Goal: Task Accomplishment & Management: Manage account settings

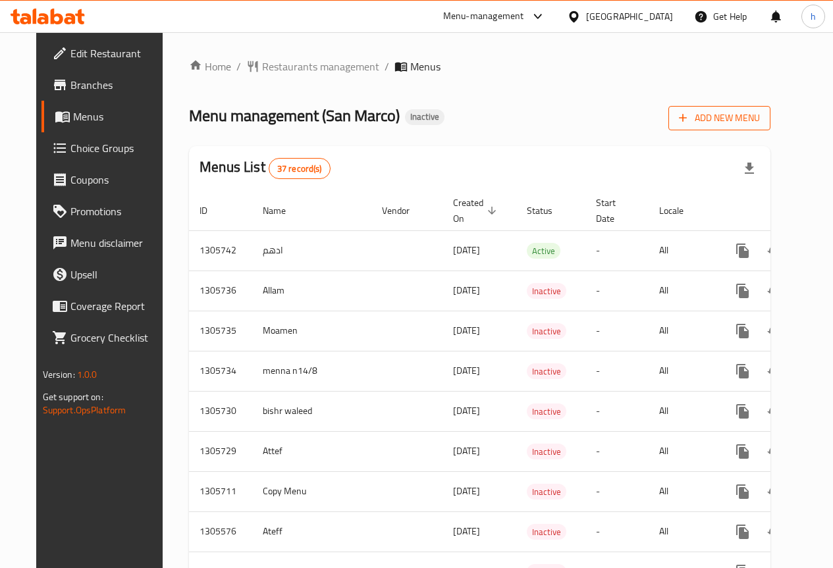
click at [729, 118] on span "Add New Menu" at bounding box center [719, 118] width 81 height 16
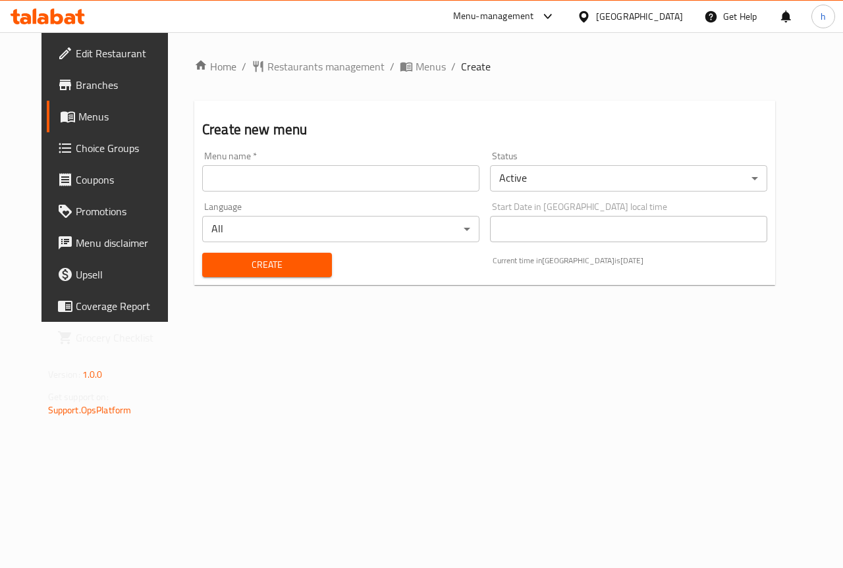
click at [314, 188] on input "text" at bounding box center [340, 178] width 277 height 26
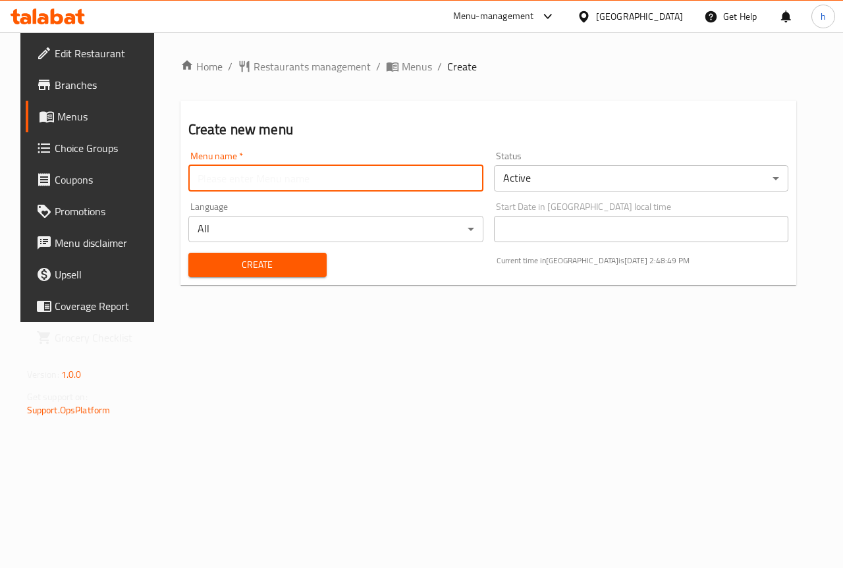
type input "[PERSON_NAME]"
click at [272, 263] on span "Create" at bounding box center [257, 265] width 117 height 16
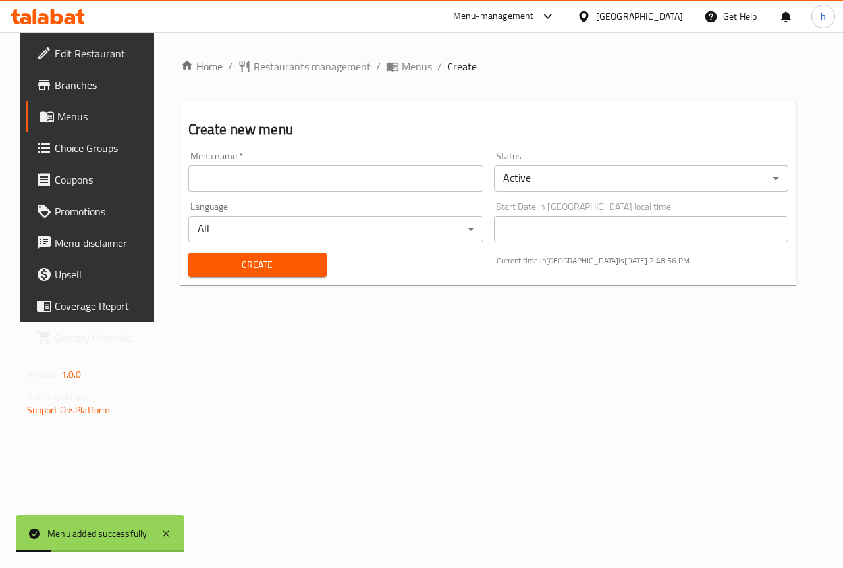
click at [77, 120] on span "Menus" at bounding box center [103, 117] width 93 height 16
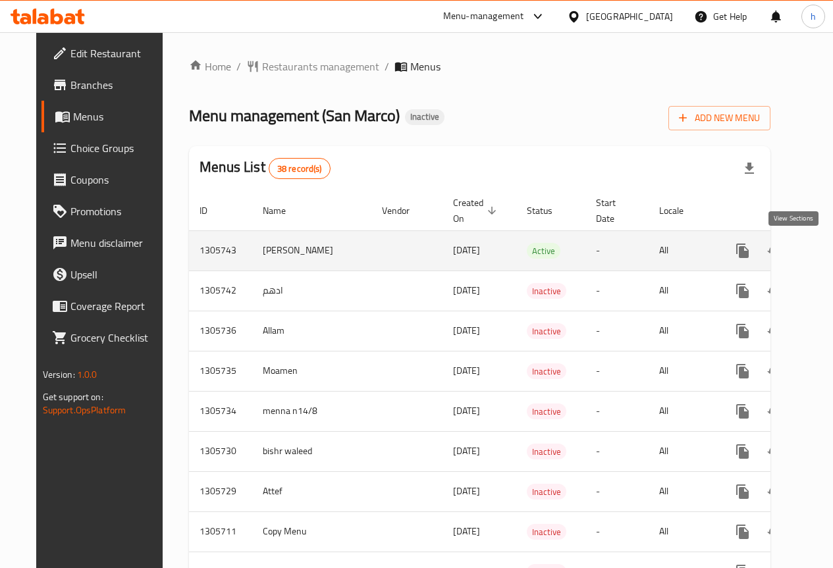
click at [829, 258] on icon "enhanced table" at bounding box center [837, 251] width 16 height 16
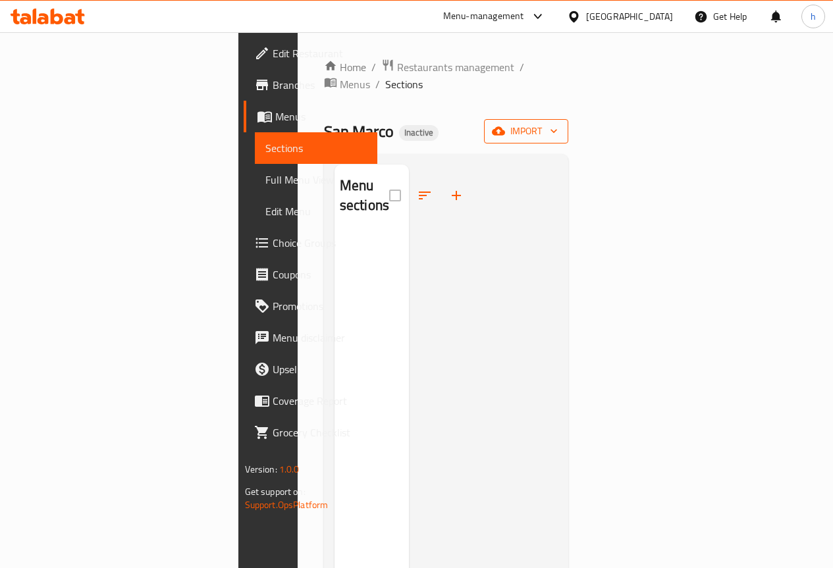
click at [557, 130] on icon "button" at bounding box center [553, 132] width 7 height 4
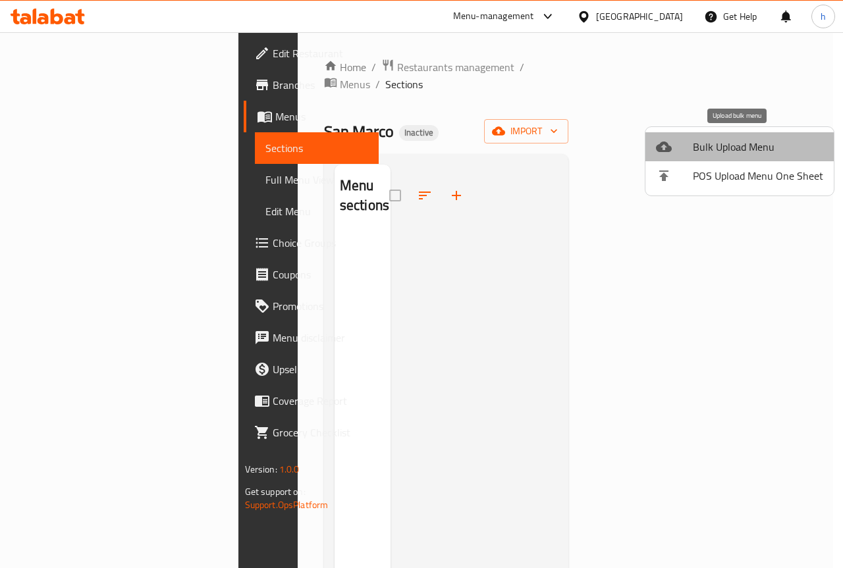
click at [754, 144] on span "Bulk Upload Menu" at bounding box center [757, 147] width 130 height 16
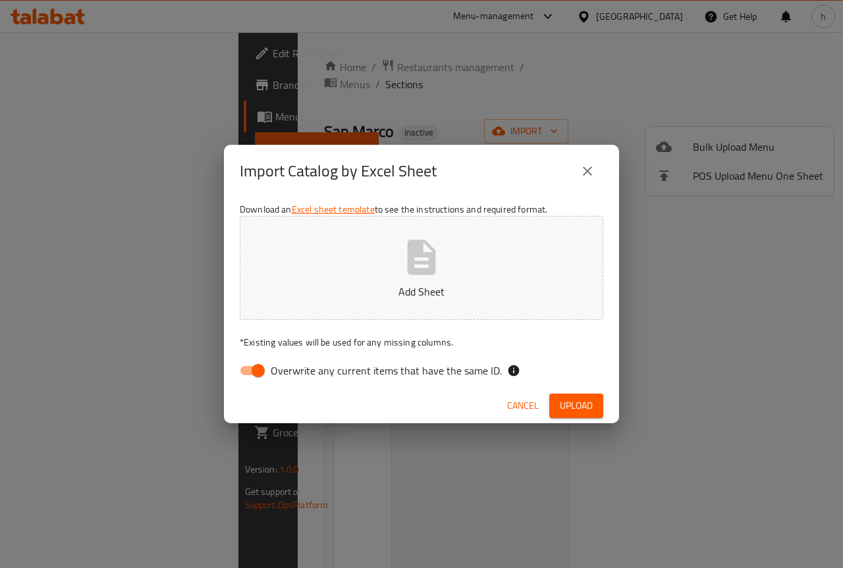
click at [258, 373] on input "Overwrite any current items that have the same ID." at bounding box center [258, 370] width 75 height 25
checkbox input "false"
click at [405, 273] on icon "button" at bounding box center [421, 257] width 42 height 42
click at [594, 408] on button "Upload" at bounding box center [576, 406] width 54 height 24
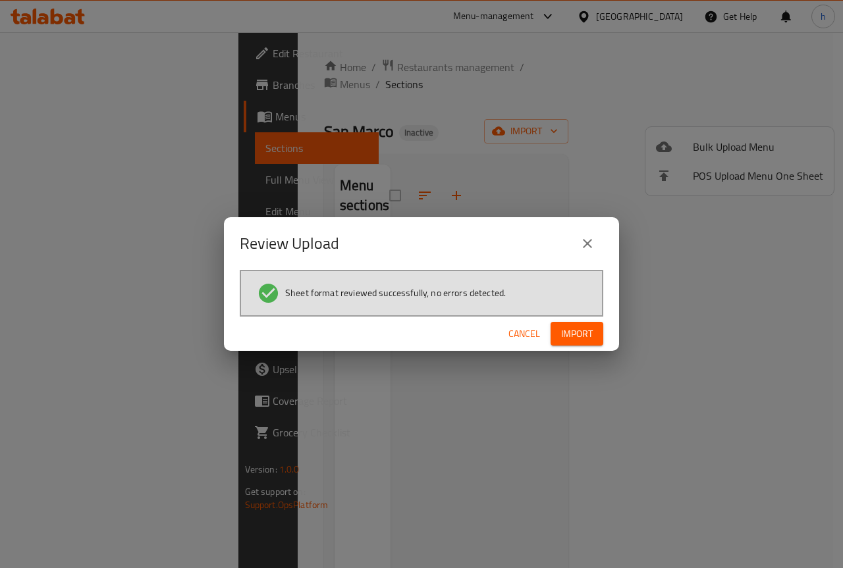
click at [571, 338] on span "Import" at bounding box center [577, 334] width 32 height 16
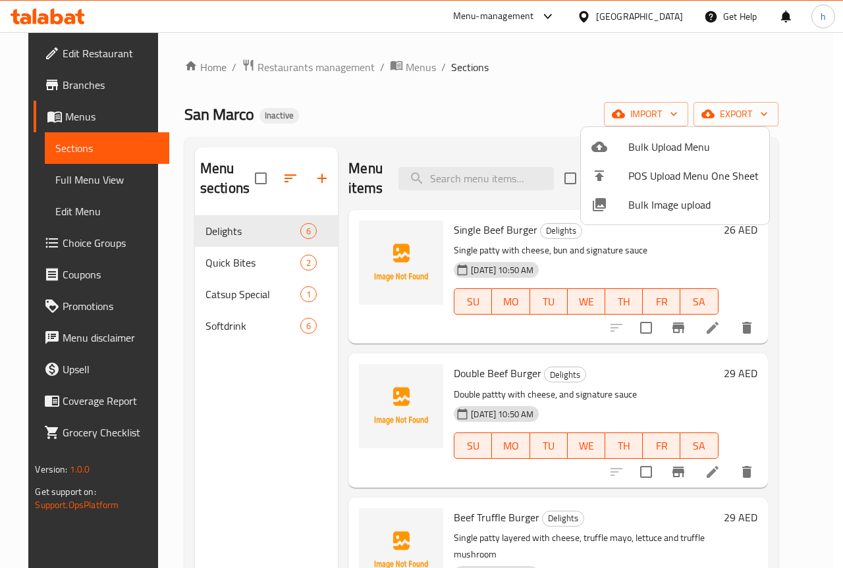
click at [825, 163] on div at bounding box center [421, 284] width 843 height 568
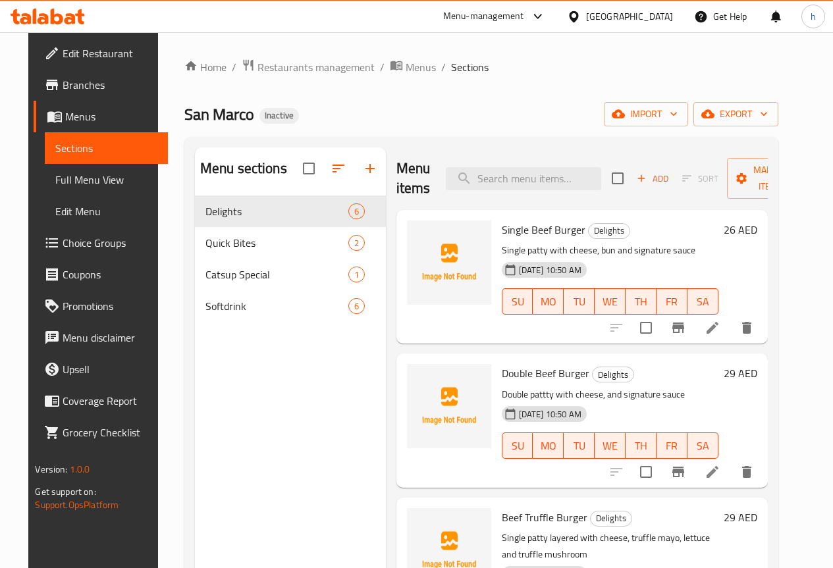
click at [757, 225] on h6 "26 AED" at bounding box center [740, 230] width 34 height 18
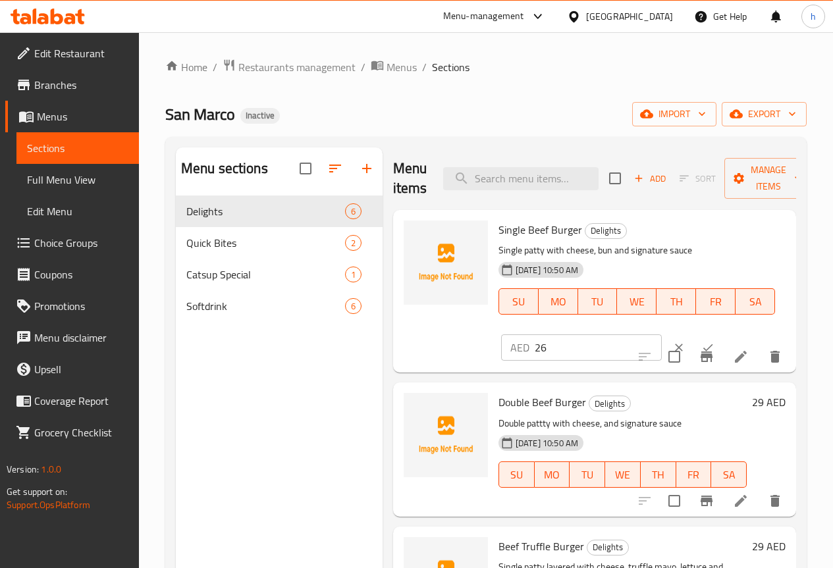
click at [65, 187] on span "Full Menu View" at bounding box center [77, 180] width 101 height 16
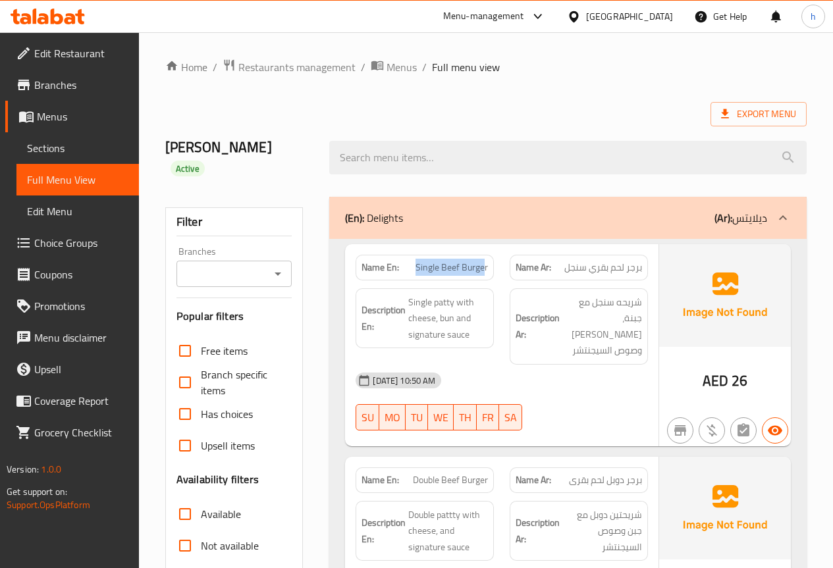
drag, startPoint x: 416, startPoint y: 246, endPoint x: 485, endPoint y: 248, distance: 69.1
click at [485, 261] on span "Single Beef Burger" at bounding box center [451, 268] width 72 height 14
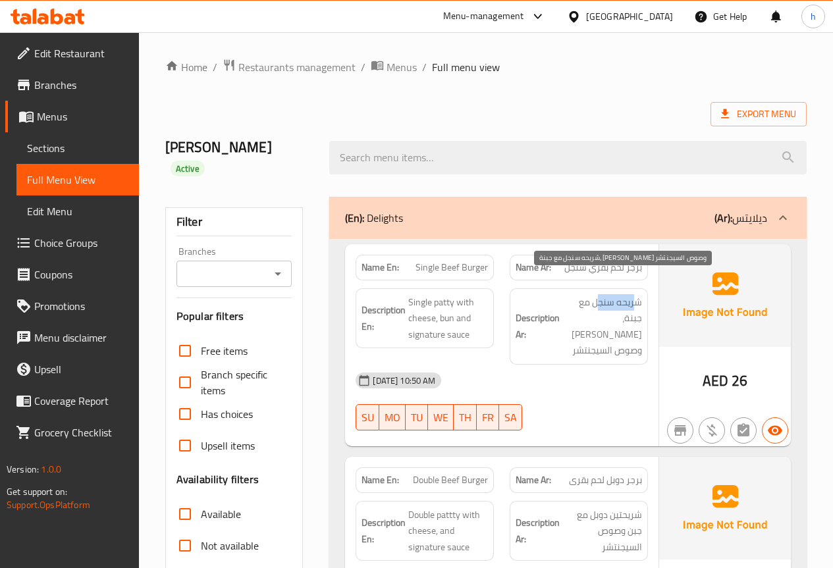
drag, startPoint x: 637, startPoint y: 280, endPoint x: 596, endPoint y: 282, distance: 41.5
click at [596, 294] on span "شريحه سنجل مع جبنة، كيزر وصوص السيجنتشر" at bounding box center [602, 326] width 80 height 65
click at [629, 303] on span "شريحه سنجل مع جبنة، كيزر وصوص السيجنتشر" at bounding box center [602, 326] width 80 height 65
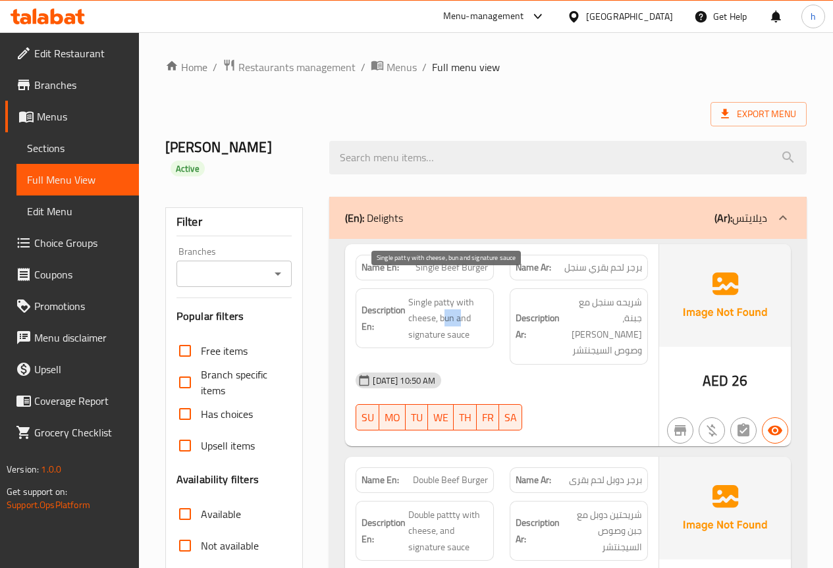
drag, startPoint x: 444, startPoint y: 300, endPoint x: 459, endPoint y: 300, distance: 14.5
click at [459, 300] on span "Single patty with cheese, bun and signature sauce" at bounding box center [448, 318] width 80 height 49
click at [470, 309] on span "Single patty with cheese, bun and signature sauce" at bounding box center [448, 318] width 80 height 49
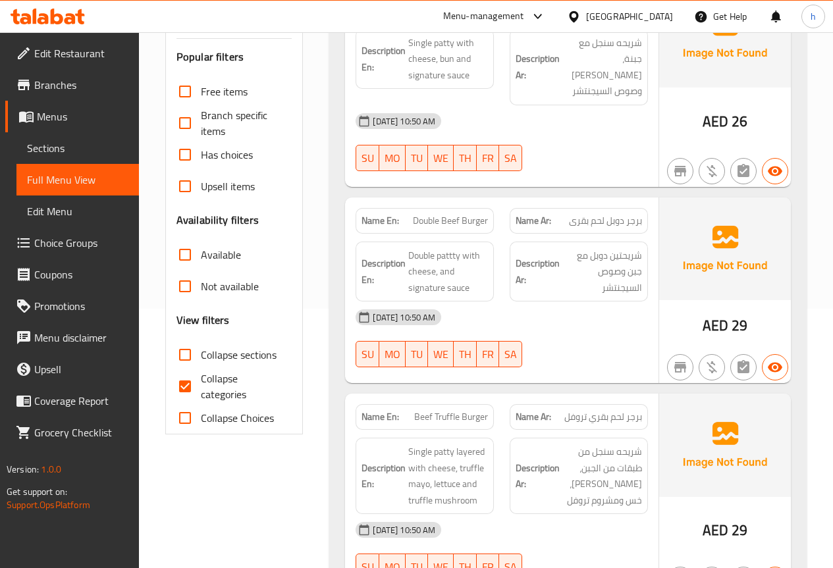
scroll to position [263, 0]
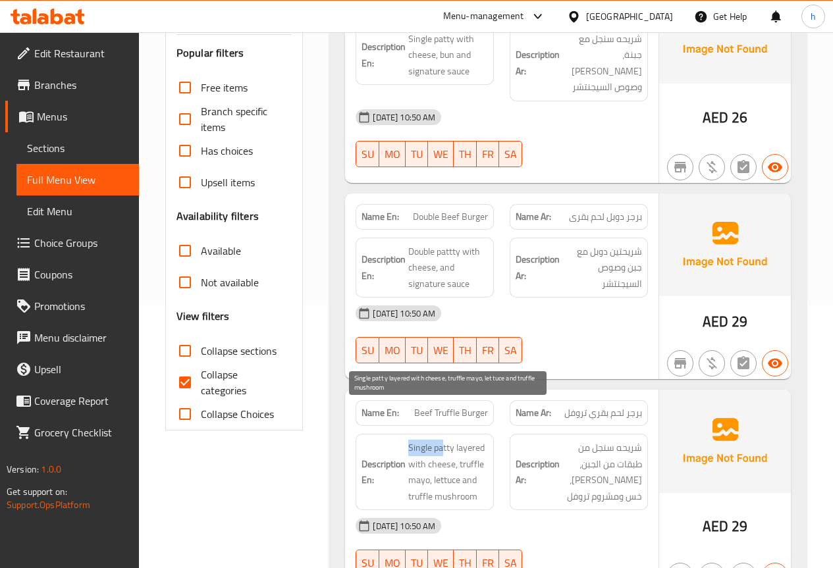
drag, startPoint x: 407, startPoint y: 410, endPoint x: 441, endPoint y: 414, distance: 33.8
click at [441, 440] on h6 "Description En: Single patty layered with cheese, truffle mayo, lettuce and tru…" at bounding box center [424, 472] width 126 height 65
click at [431, 440] on span "Single patty layered with cheese, truffle mayo, lettuce and truffle mushroom" at bounding box center [448, 472] width 80 height 65
click at [415, 440] on span "Single patty layered with cheese, truffle mayo, lettuce and truffle mushroom" at bounding box center [448, 472] width 80 height 65
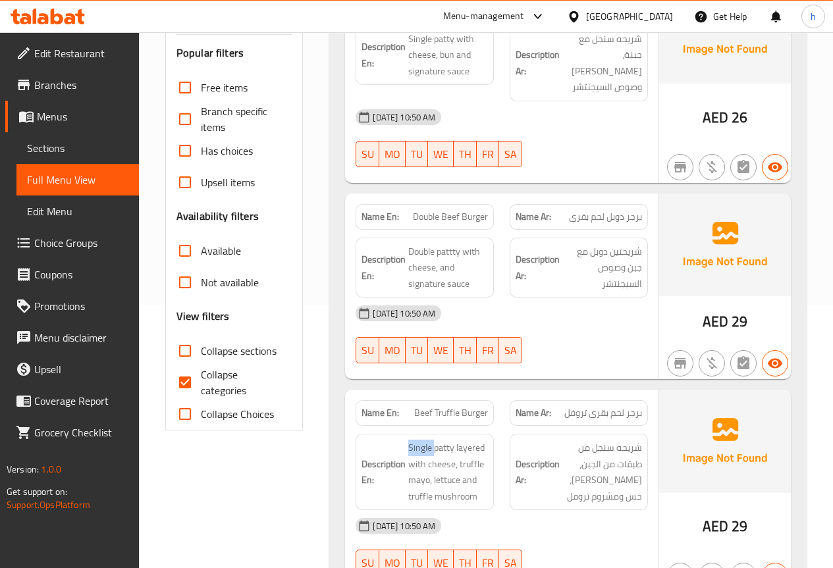
click at [636, 406] on span "برجر لحم بقري تروفل" at bounding box center [603, 413] width 78 height 14
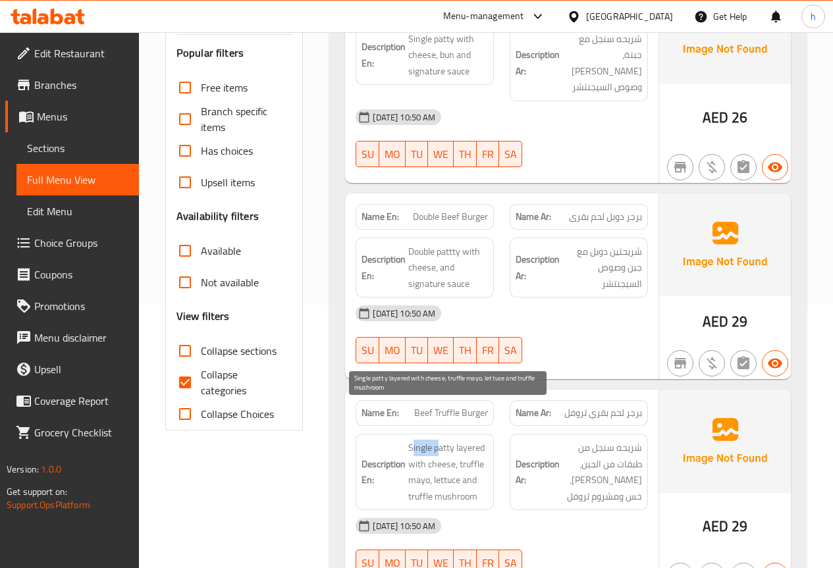
drag, startPoint x: 414, startPoint y: 416, endPoint x: 436, endPoint y: 415, distance: 22.4
click at [436, 440] on span "Single patty layered with cheese, truffle mayo, lettuce and truffle mushroom" at bounding box center [448, 472] width 80 height 65
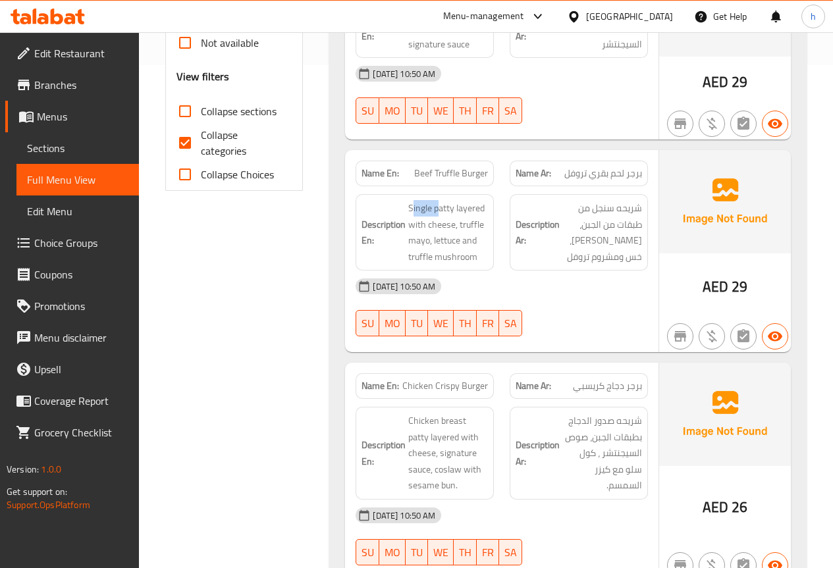
scroll to position [527, 0]
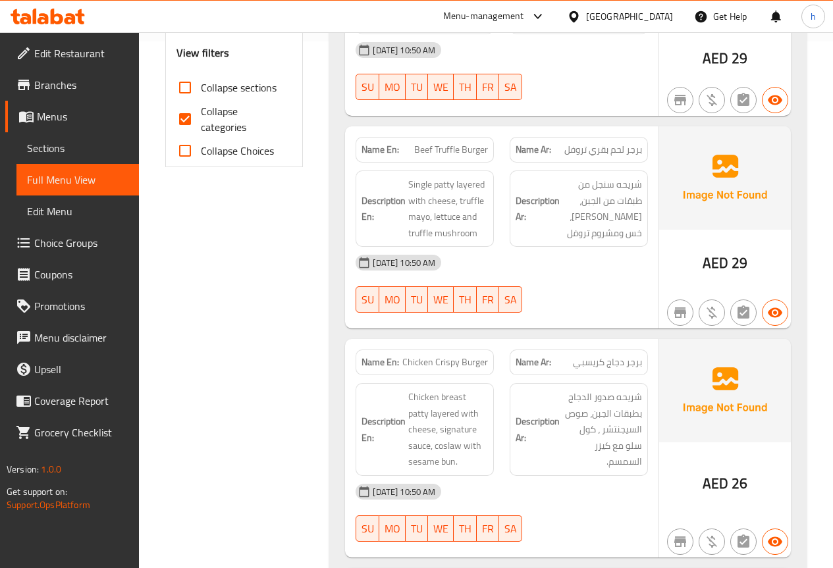
click at [413, 409] on span "Chicken breast patty layered with cheese, signature sauce, coslaw with sesame b…" at bounding box center [448, 429] width 80 height 81
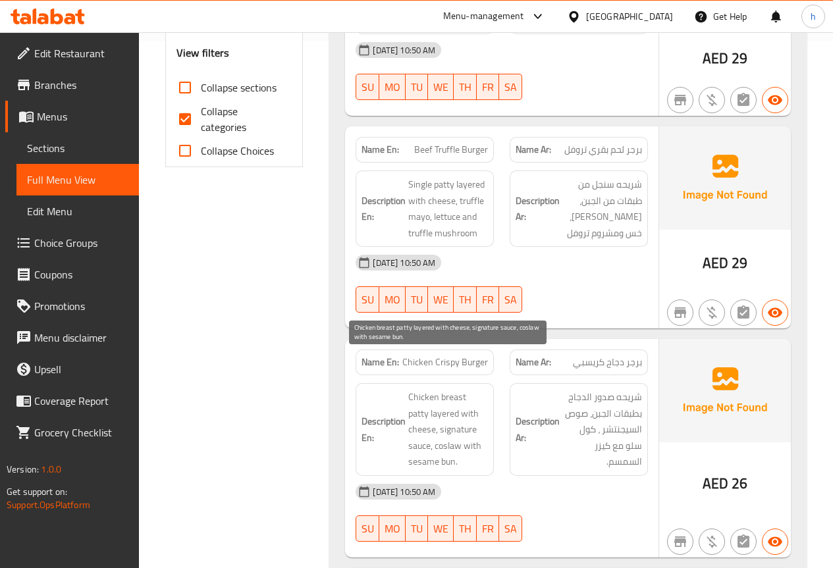
click at [413, 409] on span "Chicken breast patty layered with cheese, signature sauce, coslaw with sesame b…" at bounding box center [448, 429] width 80 height 81
copy span "coslaw"
click at [421, 417] on span "Chicken breast patty layered with cheese, signature sauce, coslaw with sesame b…" at bounding box center [448, 429] width 80 height 81
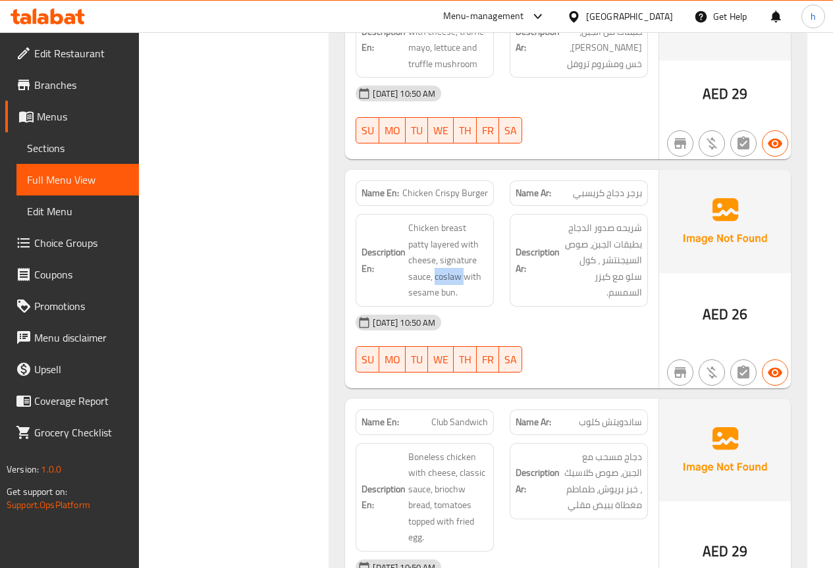
scroll to position [724, 0]
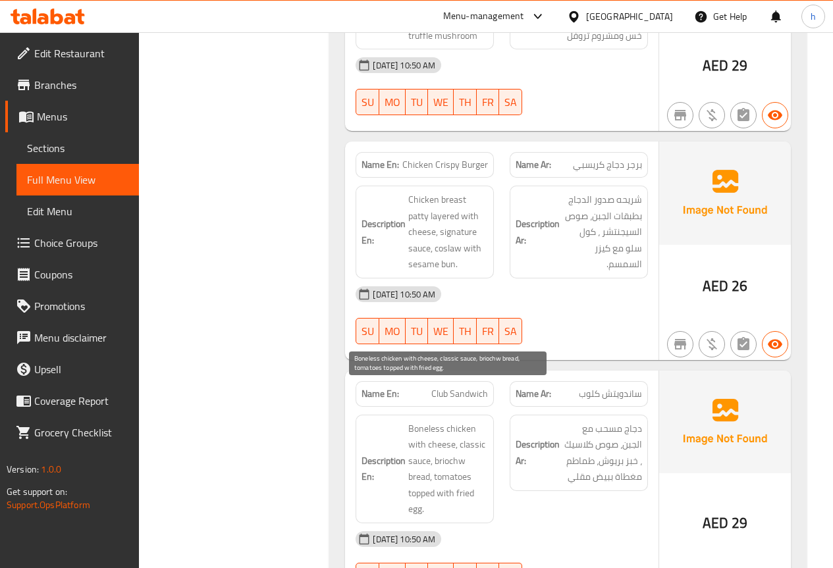
click at [463, 421] on span "Boneless chicken with cheese, classic sauce, briochw bread, tomatoes topped wit…" at bounding box center [448, 469] width 80 height 97
click at [423, 429] on span "Boneless chicken with cheese, classic sauce, briochw bread, tomatoes topped wit…" at bounding box center [448, 469] width 80 height 97
click at [456, 427] on span "Boneless chicken with cheese, classic sauce, briochw bread, tomatoes topped wit…" at bounding box center [448, 469] width 80 height 97
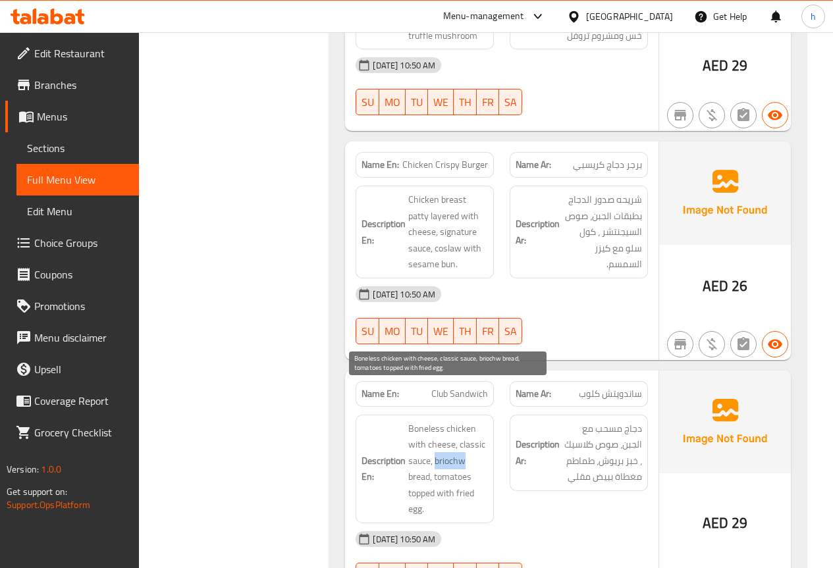
click at [456, 427] on span "Boneless chicken with cheese, classic sauce, briochw bread, tomatoes topped wit…" at bounding box center [448, 469] width 80 height 97
click at [423, 442] on span "Boneless chicken with cheese, classic sauce, briochw bread, tomatoes topped wit…" at bounding box center [448, 469] width 80 height 97
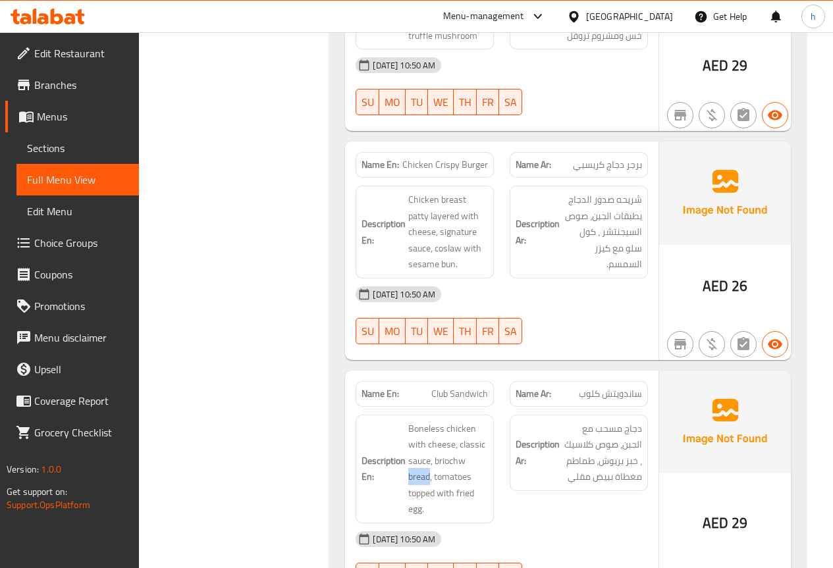
copy span "bread"
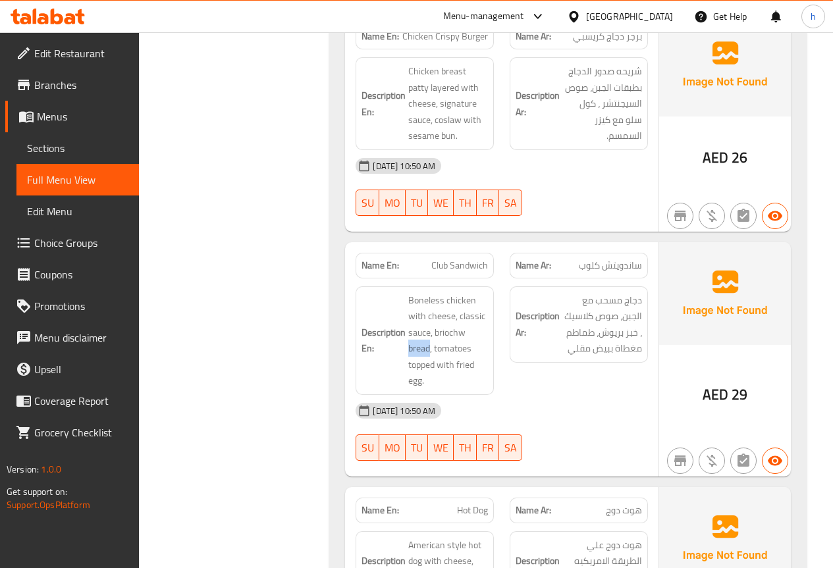
scroll to position [856, 0]
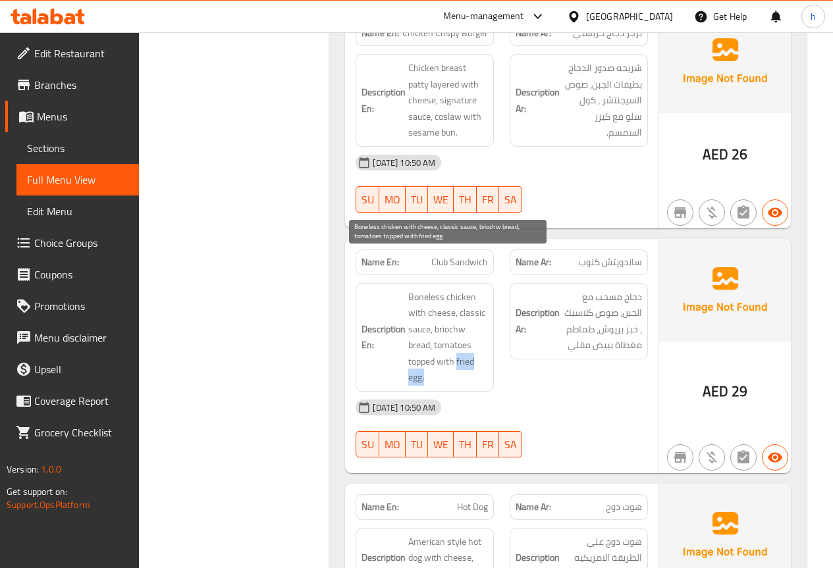
drag, startPoint x: 457, startPoint y: 325, endPoint x: 481, endPoint y: 342, distance: 29.8
click at [481, 342] on span "Boneless chicken with cheese, classic sauce, briochw bread, tomatoes topped wit…" at bounding box center [448, 337] width 80 height 97
copy span "fried egg"
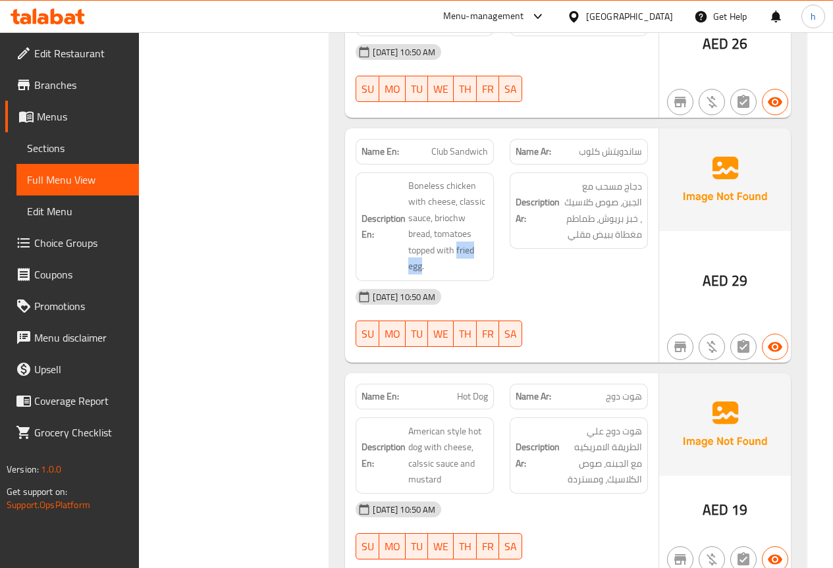
scroll to position [987, 0]
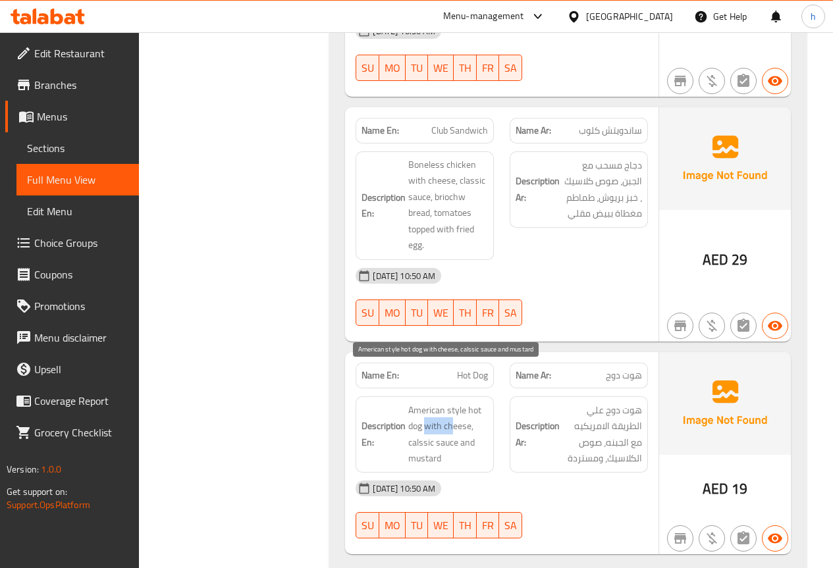
drag, startPoint x: 428, startPoint y: 394, endPoint x: 450, endPoint y: 393, distance: 22.4
click at [450, 402] on span "American style hot dog with cheese, calssic sauce and mustard" at bounding box center [448, 434] width 80 height 65
click at [421, 409] on span "American style hot dog with cheese, calssic sauce and mustard" at bounding box center [448, 434] width 80 height 65
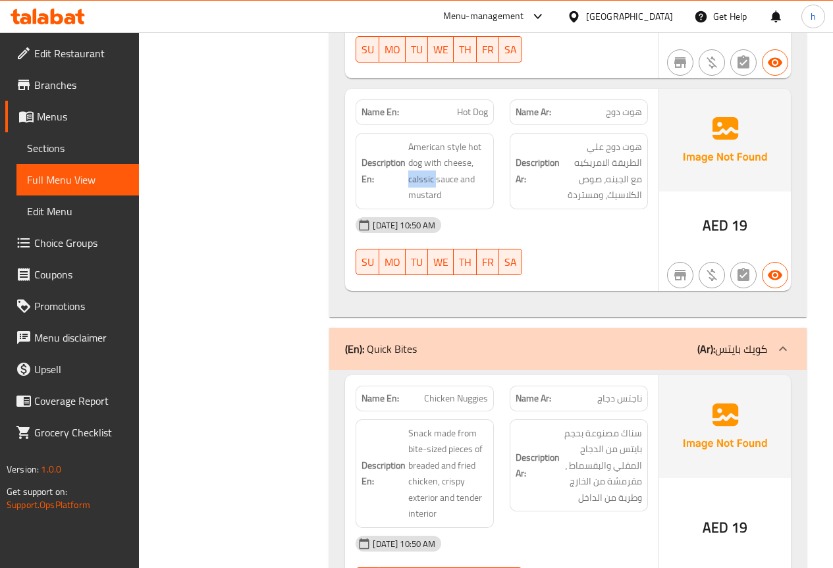
scroll to position [1317, 0]
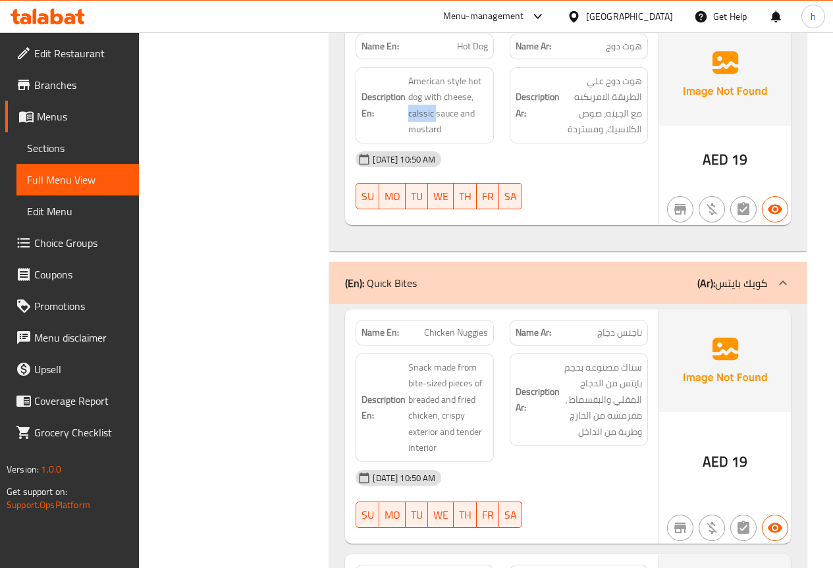
copy span "calssic"
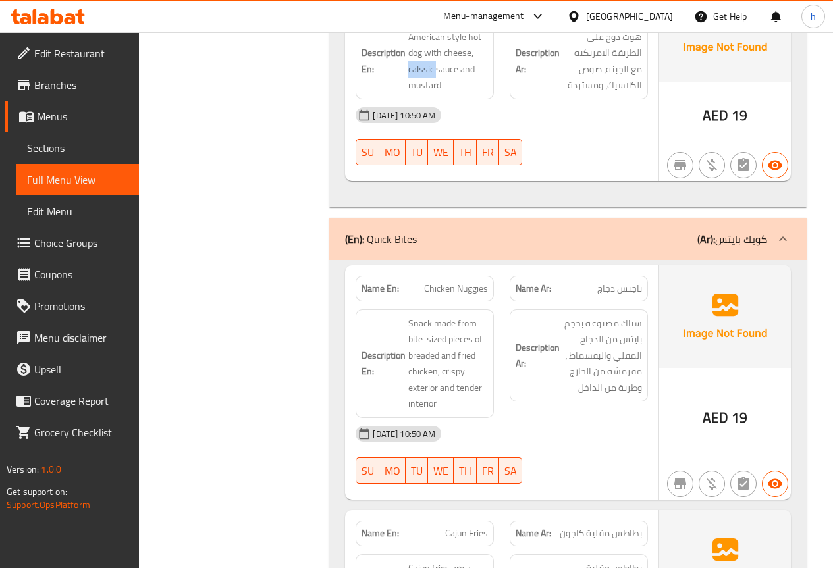
scroll to position [1382, 0]
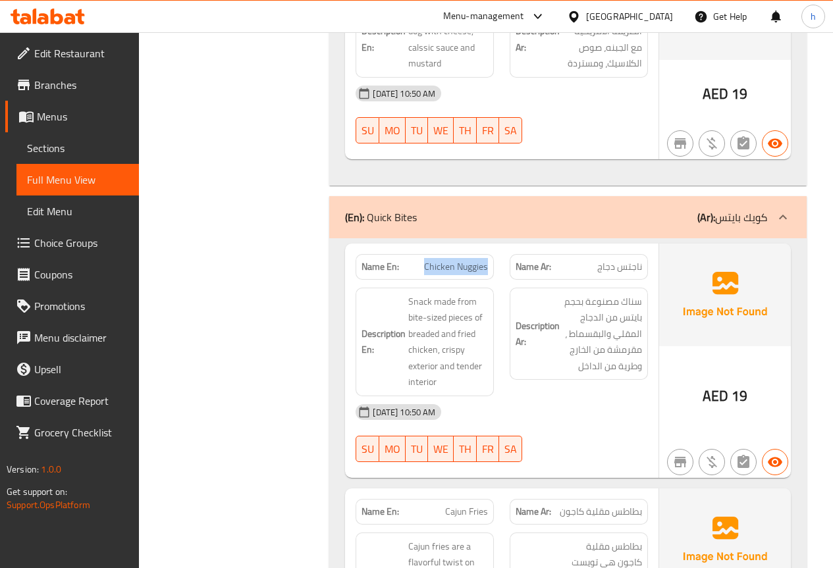
drag, startPoint x: 423, startPoint y: 227, endPoint x: 487, endPoint y: 230, distance: 64.6
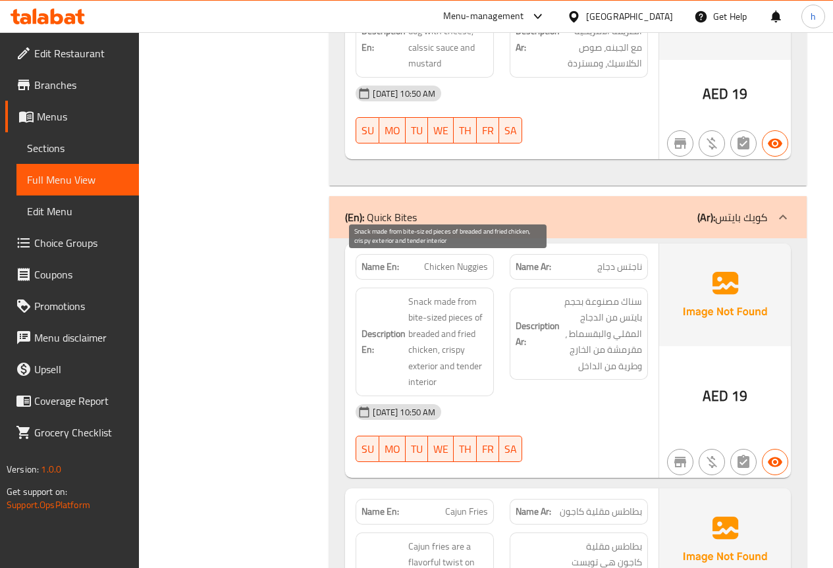
click at [433, 294] on span "Snack made from bite-sized pieces of breaded and fried chicken, crispy exterior…" at bounding box center [448, 342] width 80 height 97
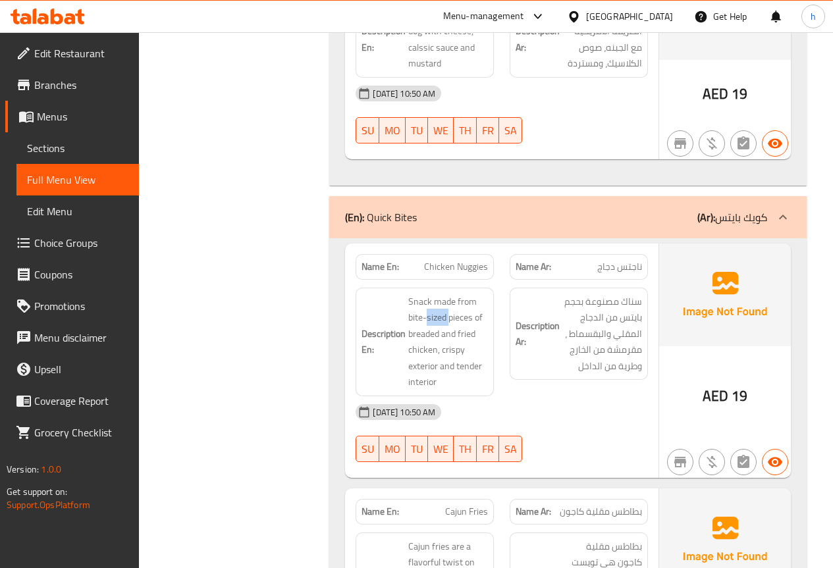
copy span "sized"
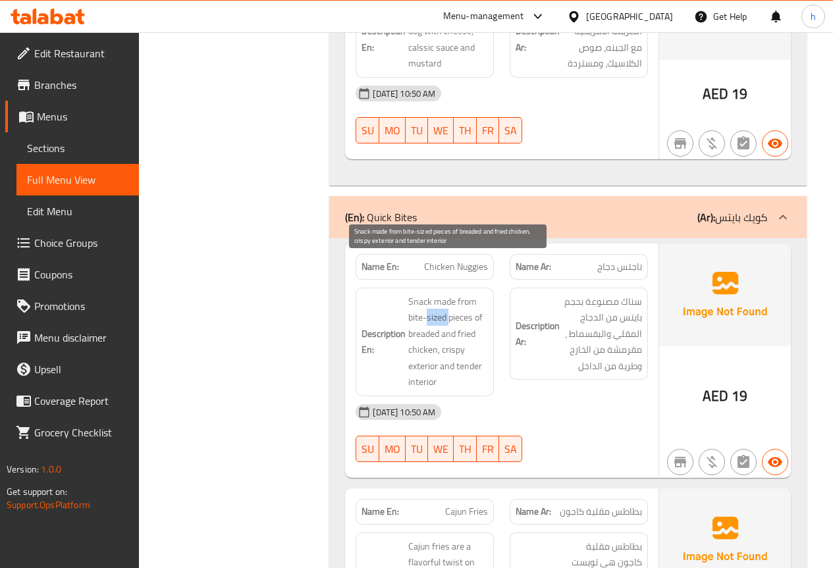
click at [444, 294] on span "Snack made from bite-sized pieces of breaded and fried chicken, crispy exterior…" at bounding box center [448, 342] width 80 height 97
click at [456, 294] on span "Snack made from bite-sized pieces of breaded and fried chicken, crispy exterior…" at bounding box center [448, 342] width 80 height 97
copy span "pieces"
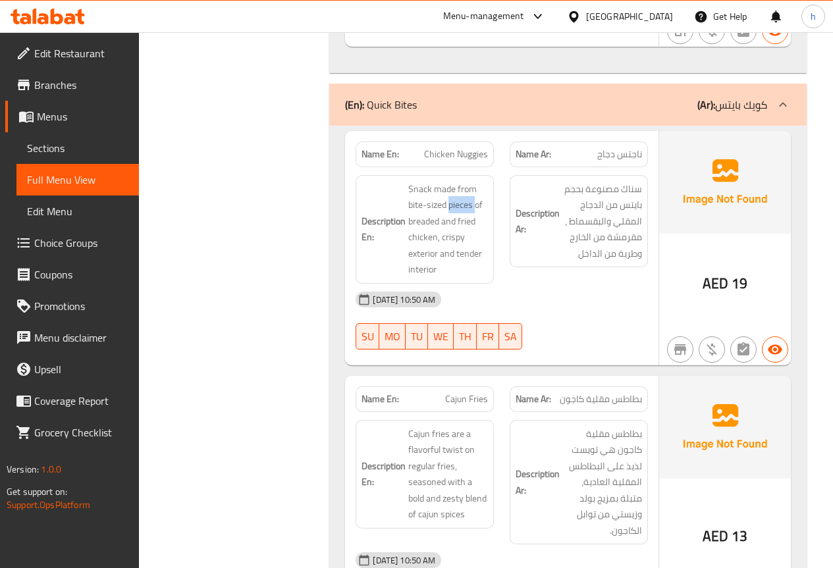
scroll to position [1514, 0]
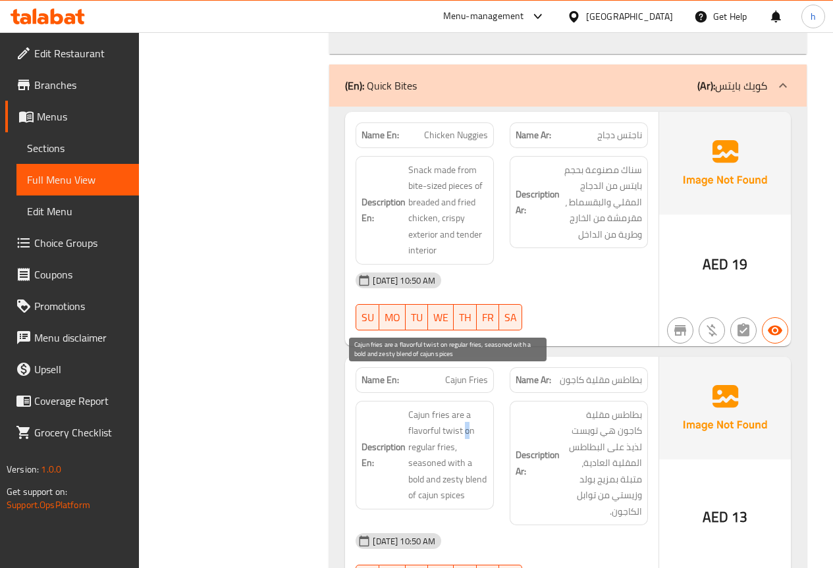
click at [470, 407] on span "Cajun fries are a flavorful twist on regular fries, seasoned with a bold and ze…" at bounding box center [448, 455] width 80 height 97
drag, startPoint x: 446, startPoint y: 430, endPoint x: 466, endPoint y: 430, distance: 20.4
click at [466, 429] on span "Cajun fries are a flavorful twist on regular fries, seasoned with a bold and ze…" at bounding box center [448, 455] width 80 height 97
drag, startPoint x: 473, startPoint y: 443, endPoint x: 411, endPoint y: 440, distance: 61.9
click at [411, 440] on span "Cajun fries are a flavorful twist on regular fries, seasoned with a bold and ze…" at bounding box center [448, 455] width 80 height 97
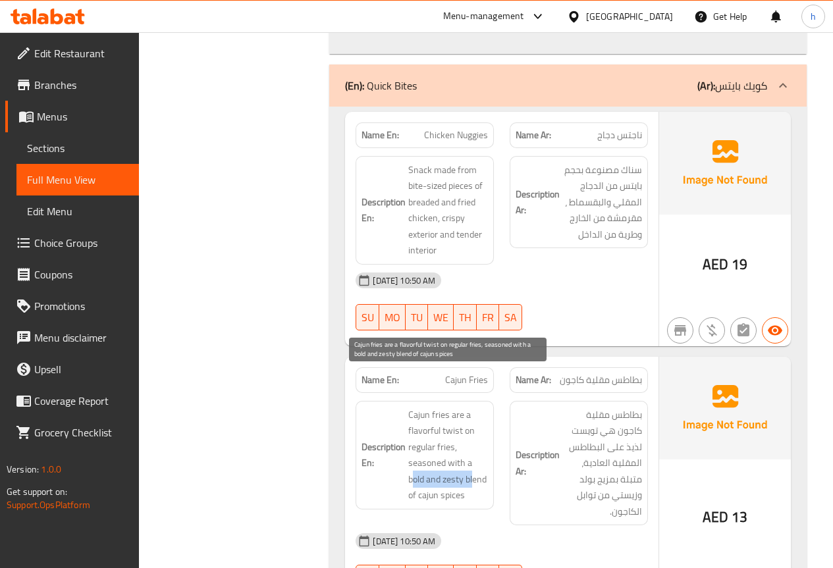
click at [461, 442] on span "Cajun fries are a flavorful twist on regular fries, seasoned with a bold and ze…" at bounding box center [448, 455] width 80 height 97
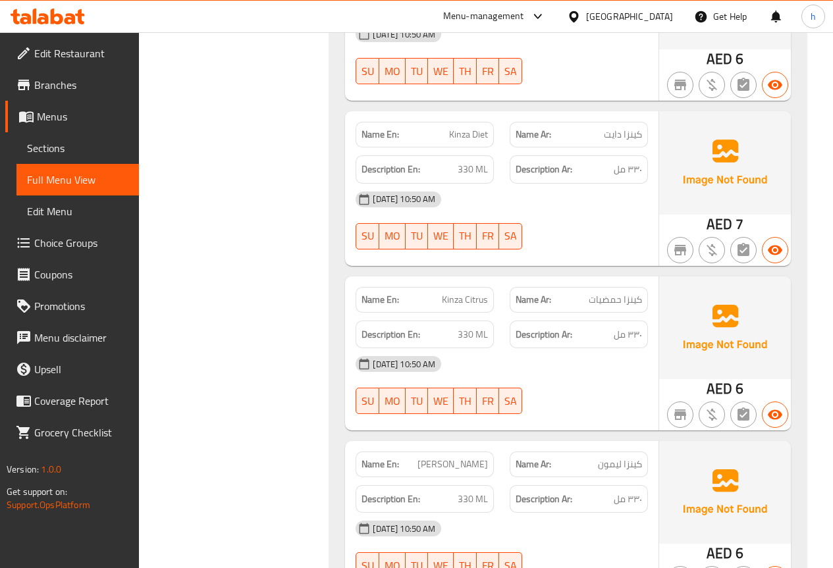
scroll to position [2567, 0]
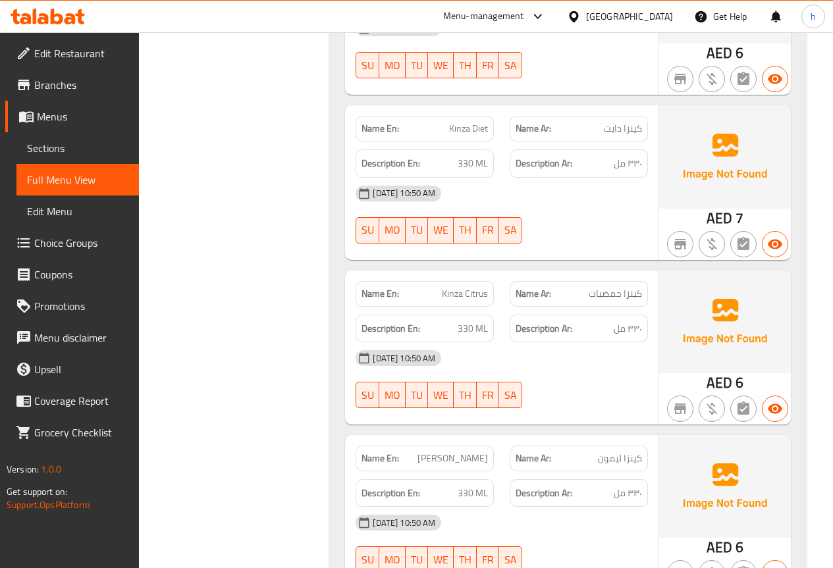
copy span "Citrus"
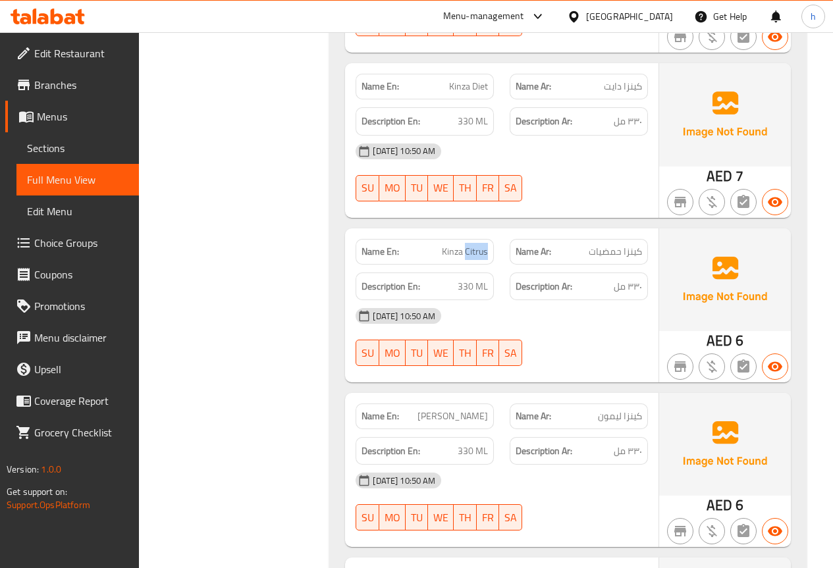
scroll to position [2633, 0]
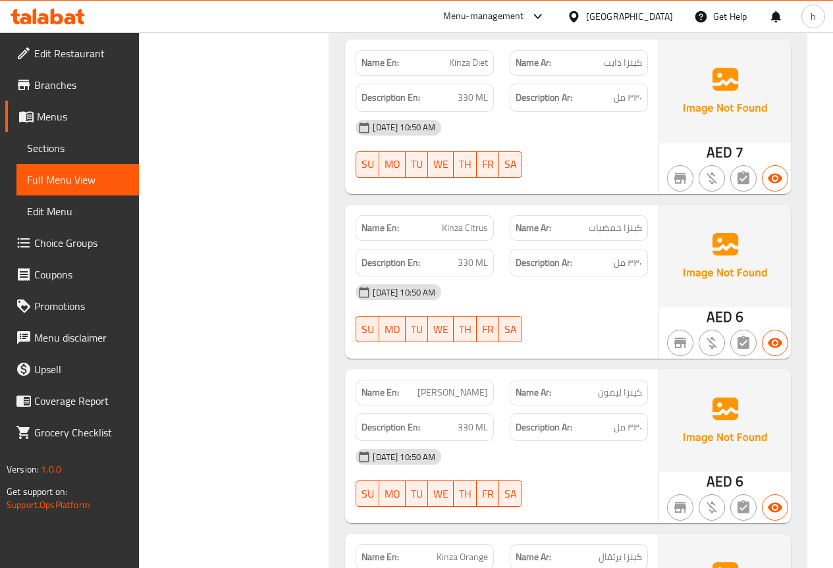
copy span "Lemon"
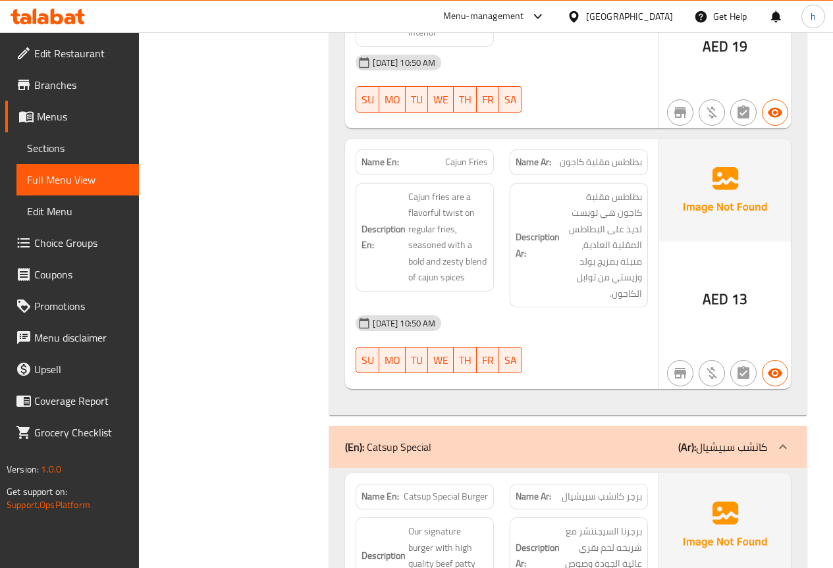
scroll to position [1568, 0]
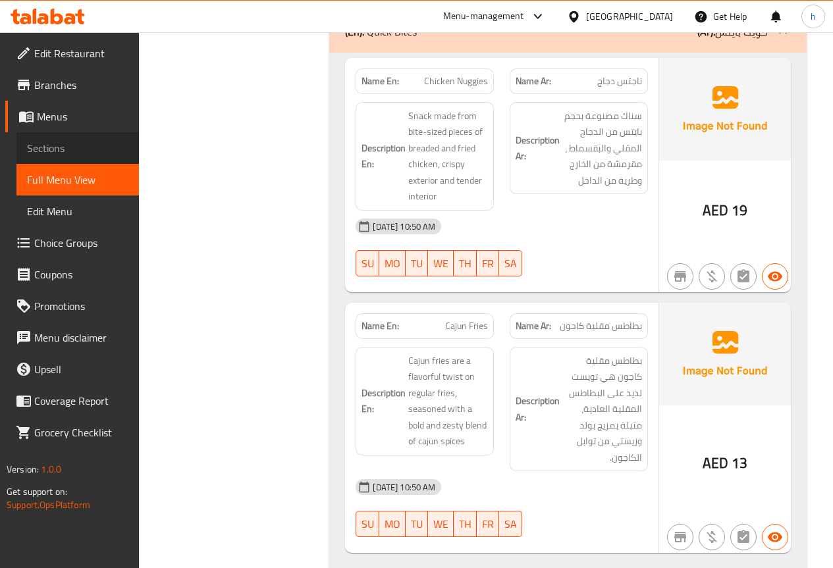
click at [49, 150] on span "Sections" at bounding box center [77, 148] width 101 height 16
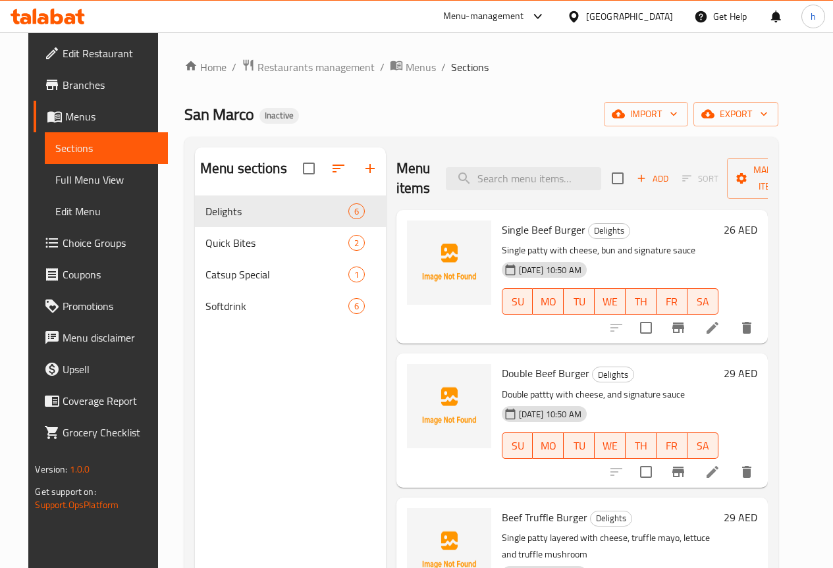
click at [76, 176] on span "Full Menu View" at bounding box center [105, 180] width 101 height 16
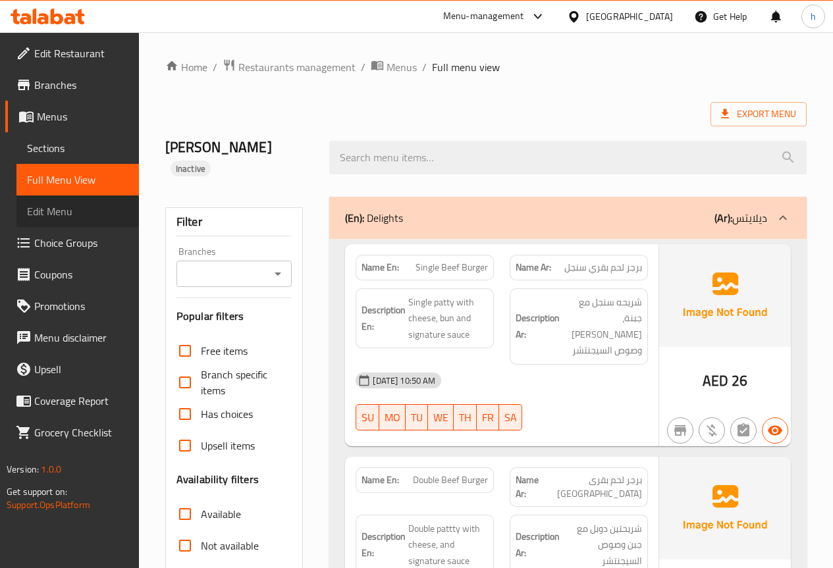
click at [64, 211] on span "Edit Menu" at bounding box center [77, 211] width 101 height 16
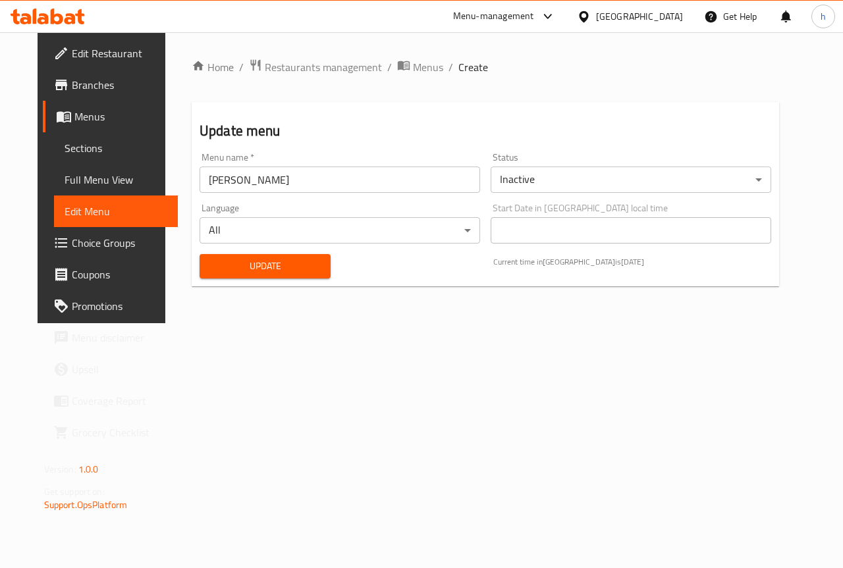
click at [74, 116] on span "Menus" at bounding box center [120, 117] width 93 height 16
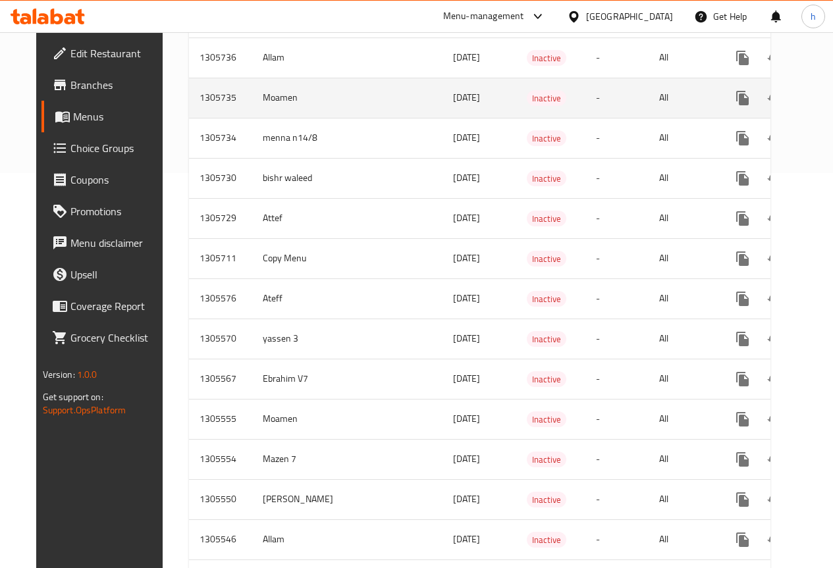
scroll to position [461, 0]
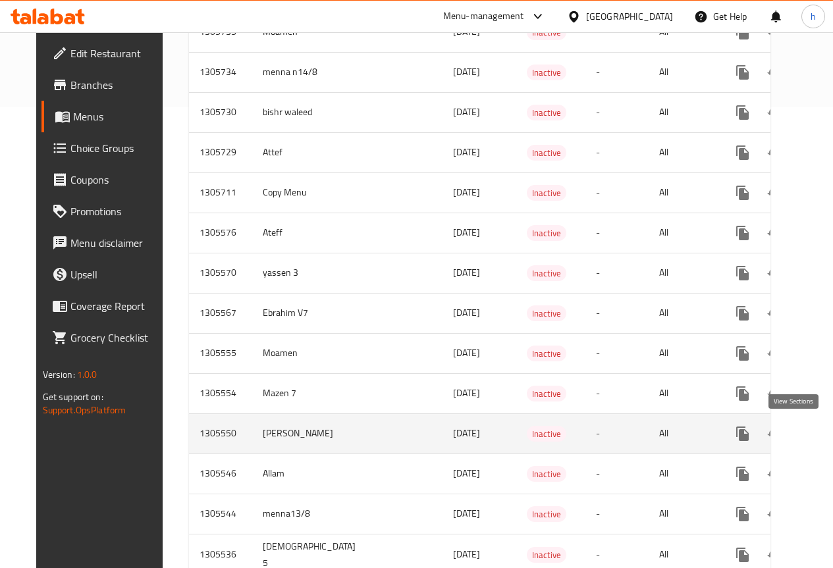
click at [822, 442] on link "enhanced table" at bounding box center [838, 434] width 32 height 32
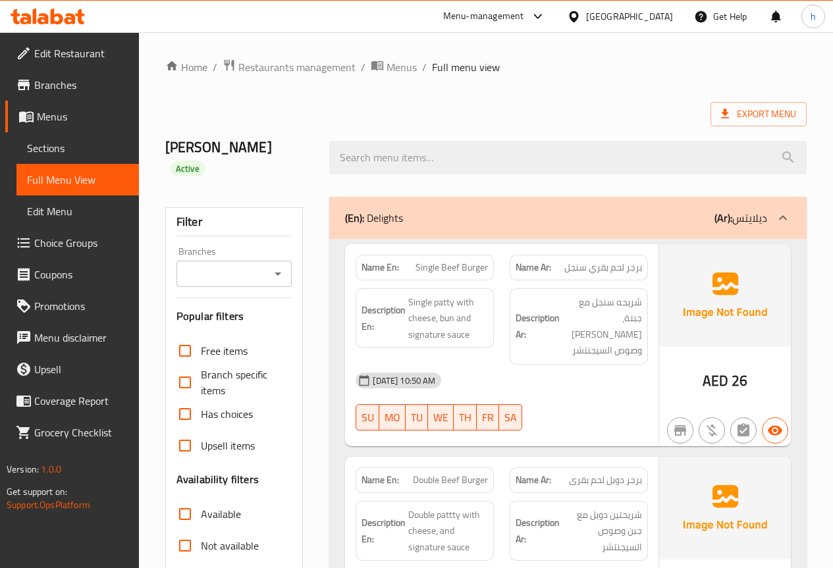
click at [78, 153] on span "Sections" at bounding box center [77, 148] width 101 height 16
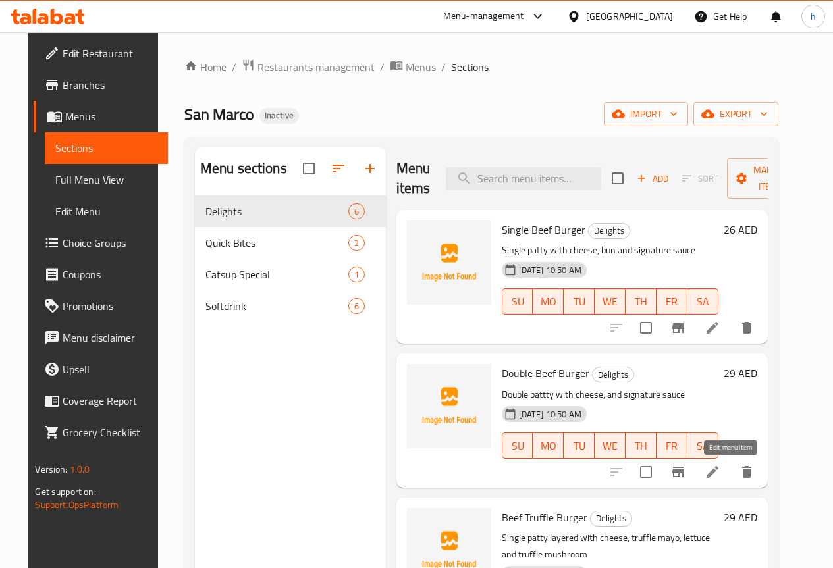
click at [720, 475] on icon at bounding box center [712, 472] width 16 height 16
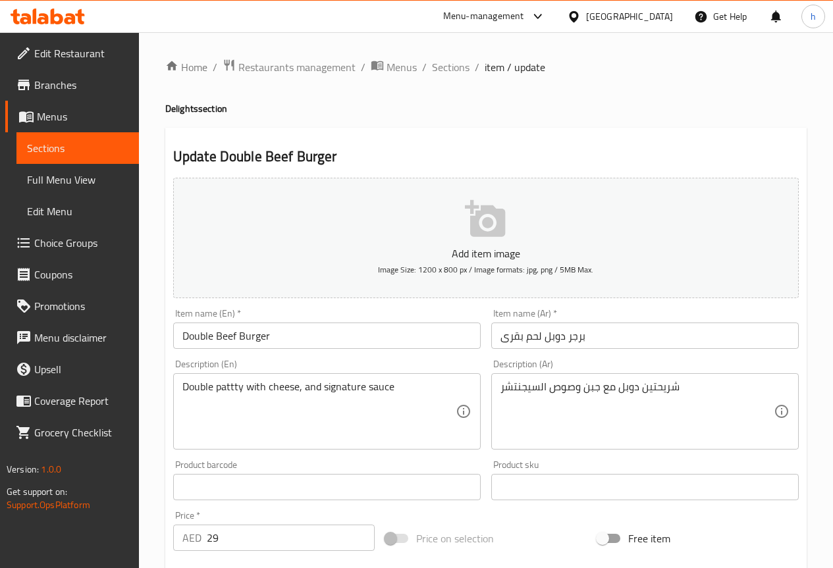
click at [561, 336] on input "برجر دوبل لحم بقرى" at bounding box center [644, 336] width 307 height 26
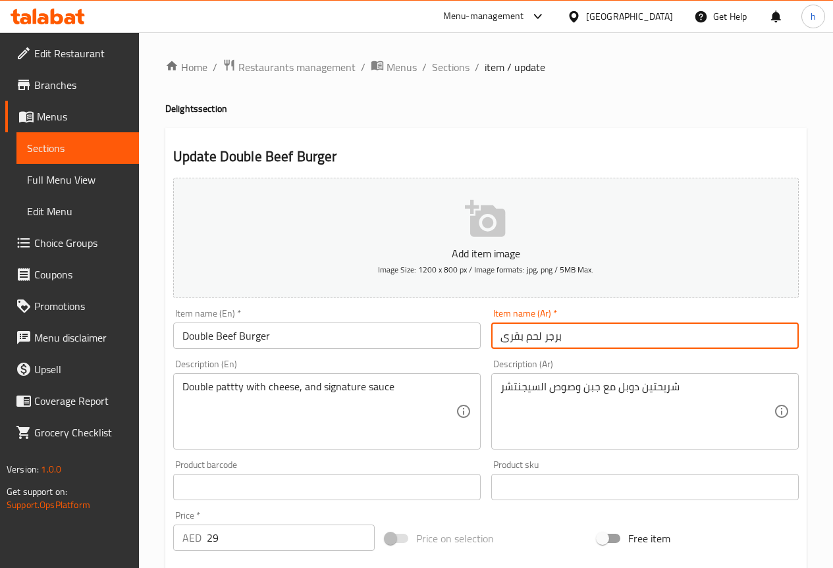
paste input "دوبل"
click at [519, 338] on input "برجر لحم بقرىدوبل" at bounding box center [644, 336] width 307 height 26
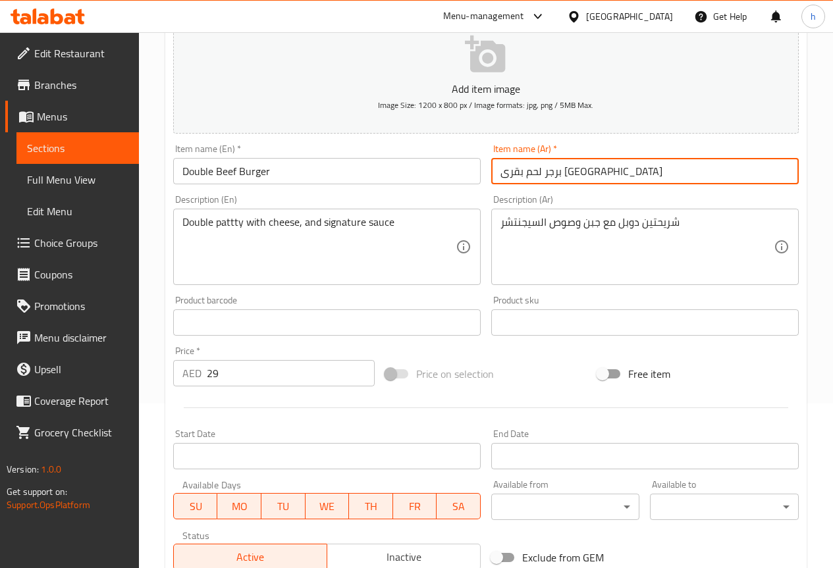
scroll to position [362, 0]
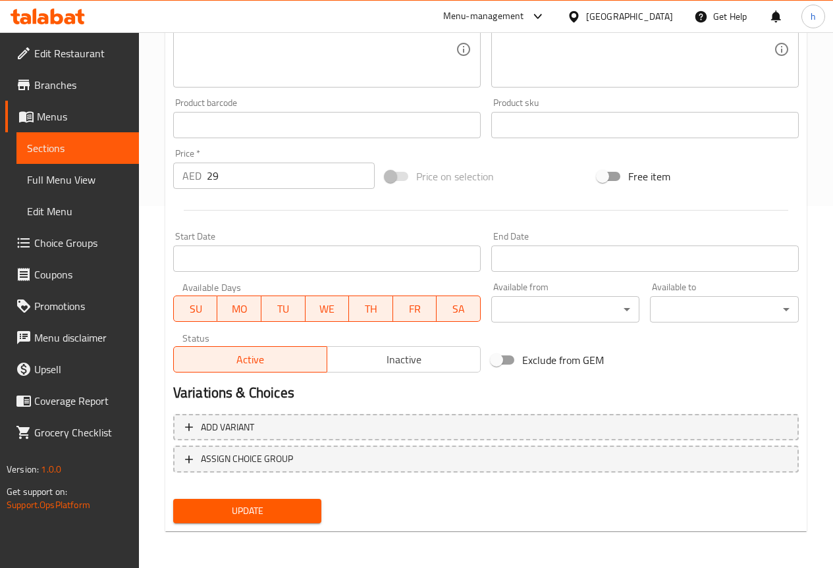
type input "برجر لحم بقرى دوبل"
click at [278, 514] on span "Update" at bounding box center [248, 511] width 128 height 16
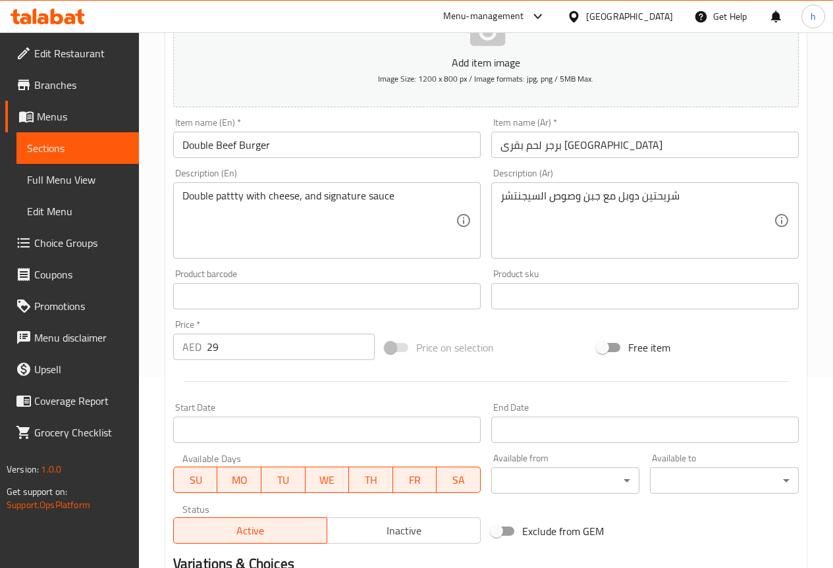
scroll to position [0, 0]
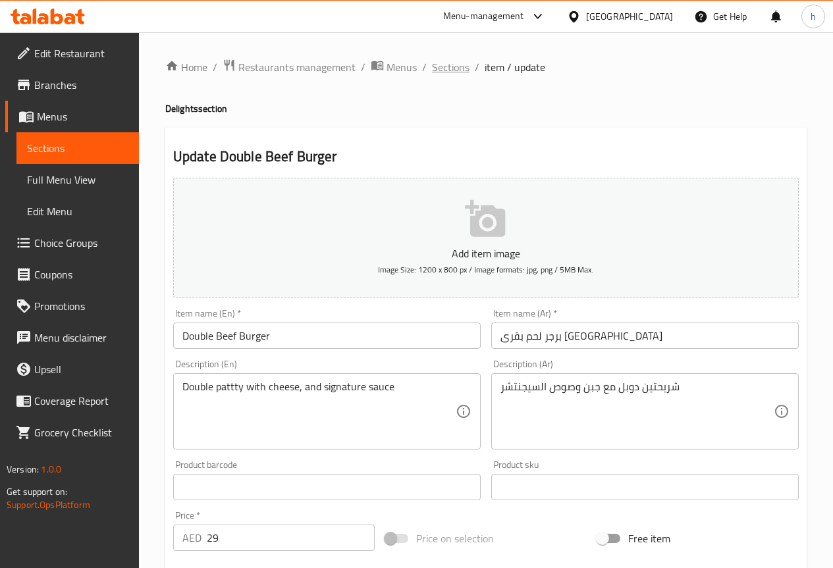
click at [455, 65] on span "Sections" at bounding box center [451, 67] width 38 height 16
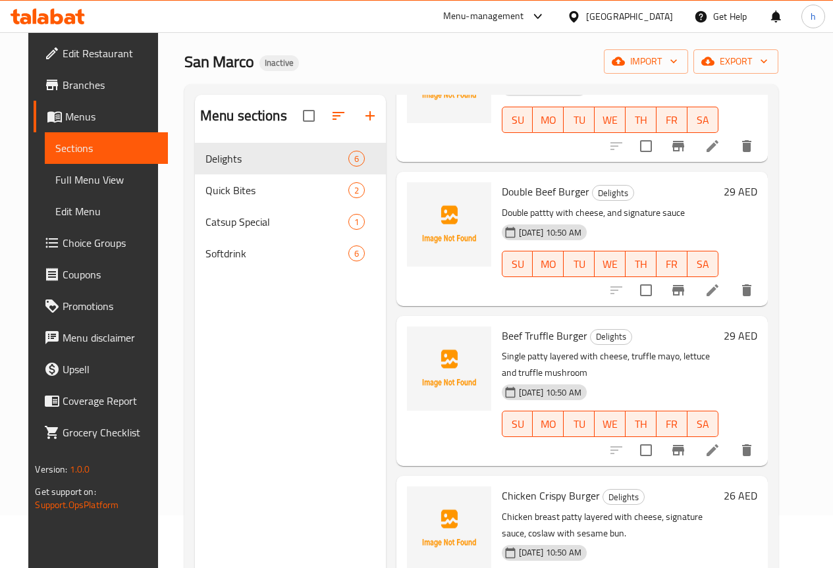
scroll to position [132, 0]
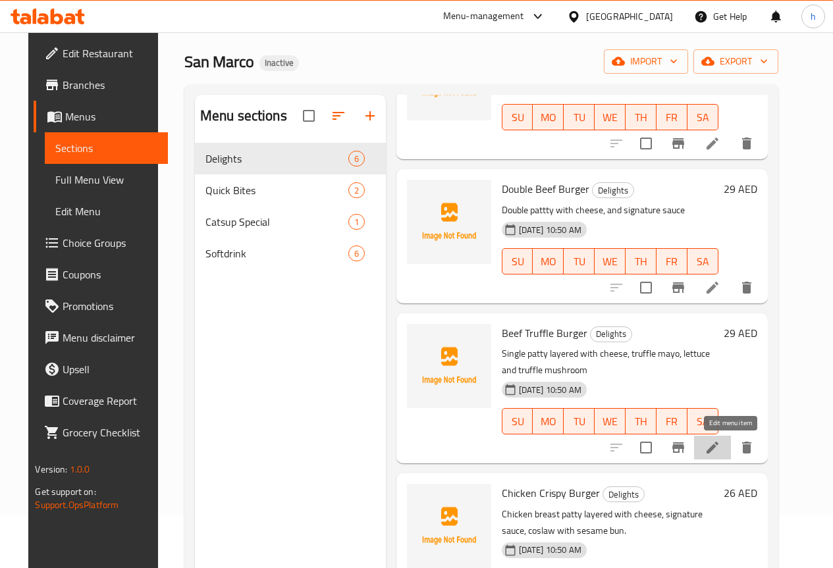
click at [718, 447] on icon at bounding box center [712, 448] width 12 height 12
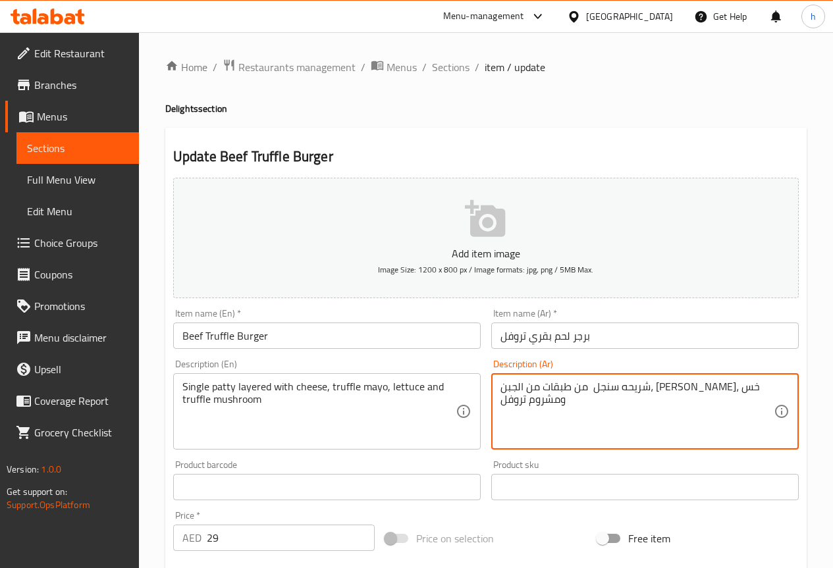
click at [666, 388] on textarea "شريحه سنجل من طبقات من الجبن، مايونيز تروفل، خس ومشروم تروفل" at bounding box center [636, 411] width 273 height 63
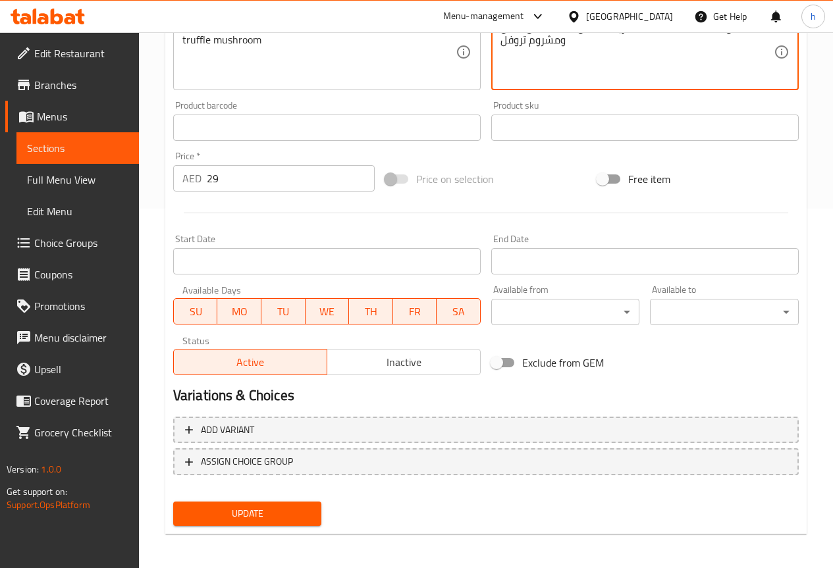
scroll to position [362, 0]
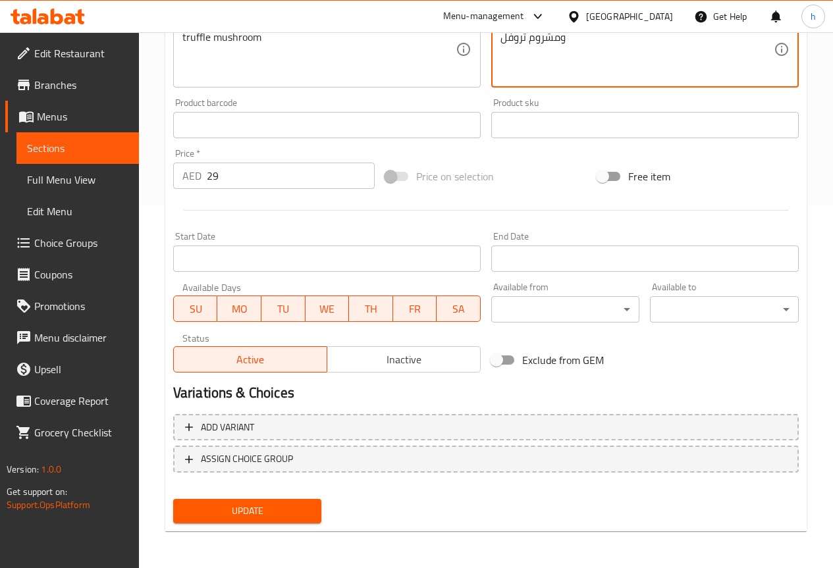
type textarea "شريحه سنجل بطبقات من الجبن، مايونيز تروفل، خس ومشروم تروفل"
click at [268, 507] on span "Update" at bounding box center [248, 511] width 128 height 16
click at [267, 517] on span "Update" at bounding box center [248, 511] width 128 height 16
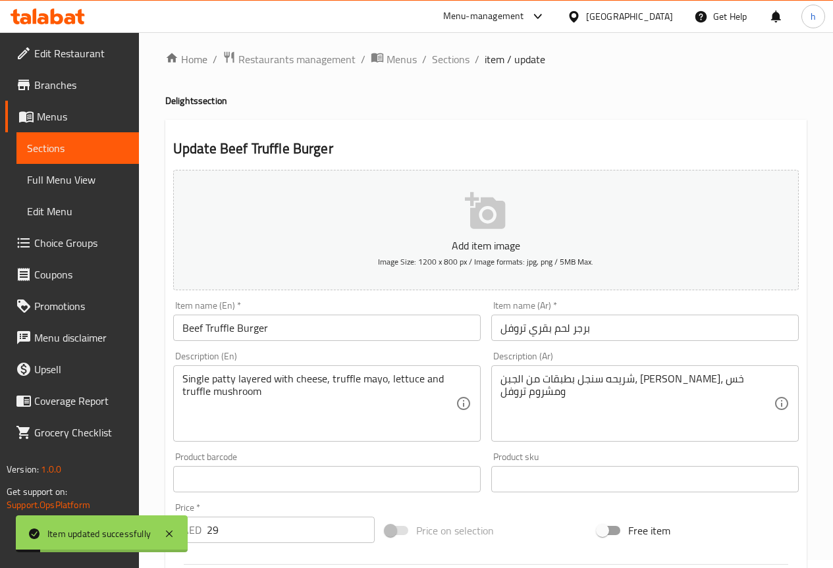
scroll to position [0, 0]
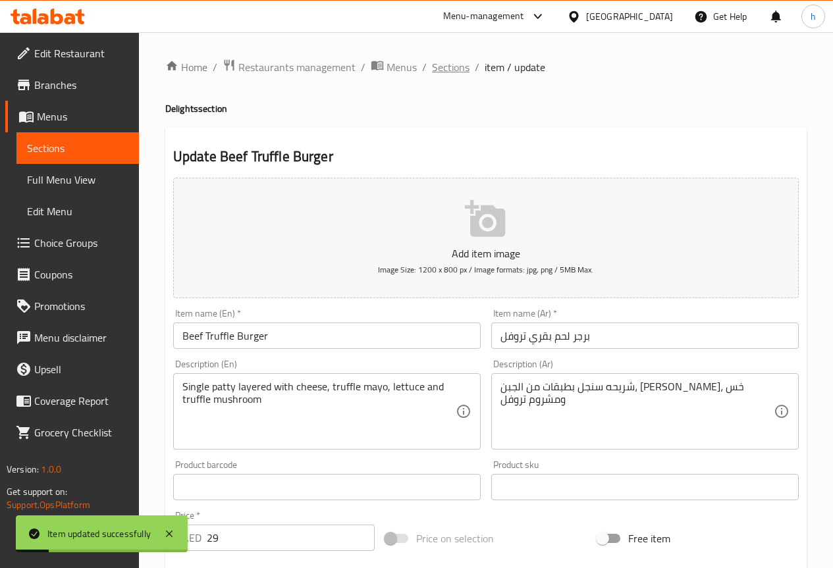
click at [462, 63] on span "Sections" at bounding box center [451, 67] width 38 height 16
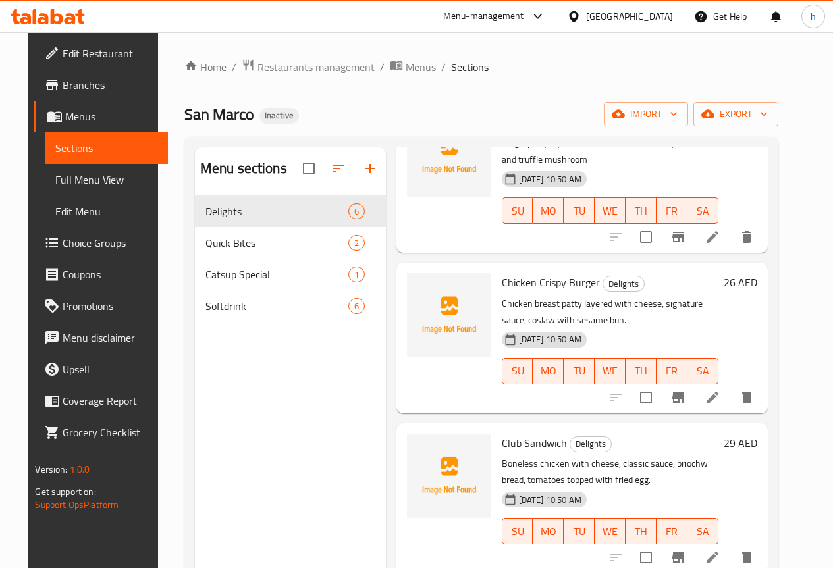
scroll to position [397, 0]
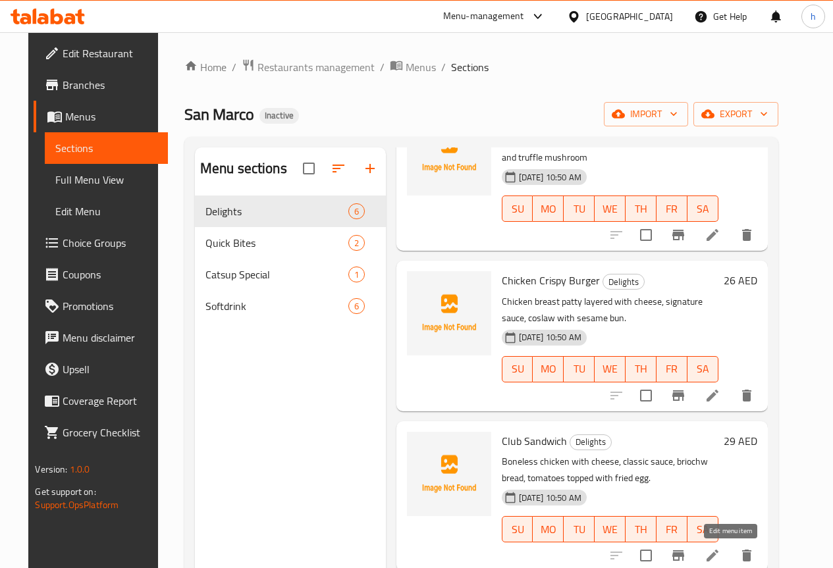
click at [720, 550] on icon at bounding box center [712, 556] width 16 height 16
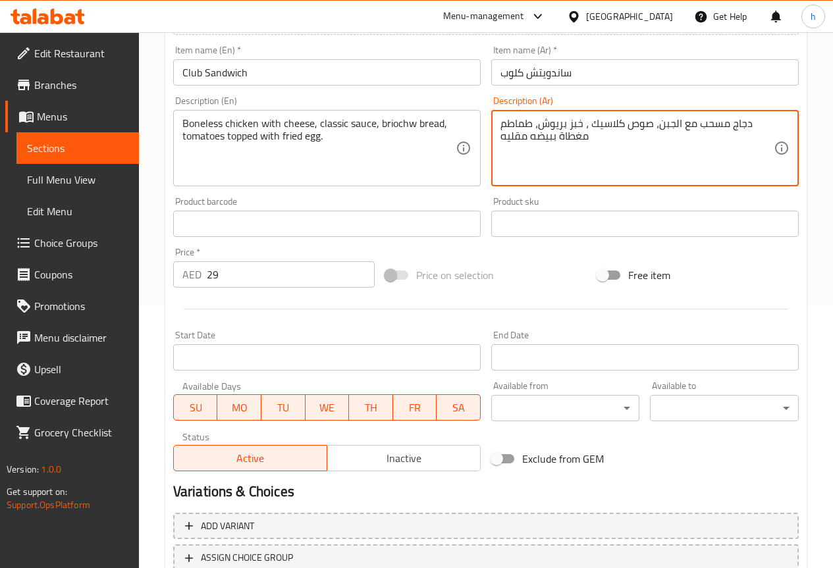
scroll to position [362, 0]
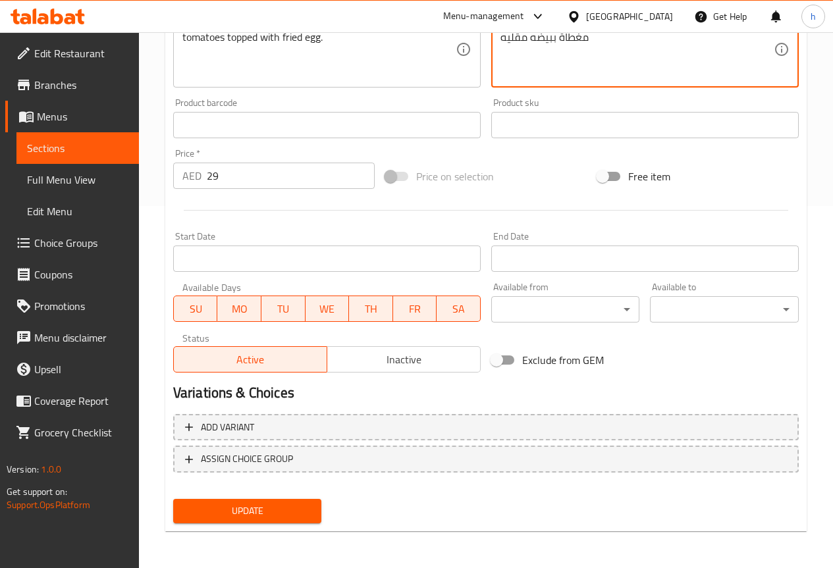
type textarea "دجاج مسحب مع الجبن، صوص كلاسيك ، خبز بريوش، طماطم مغطاة ببيضه مقليه"
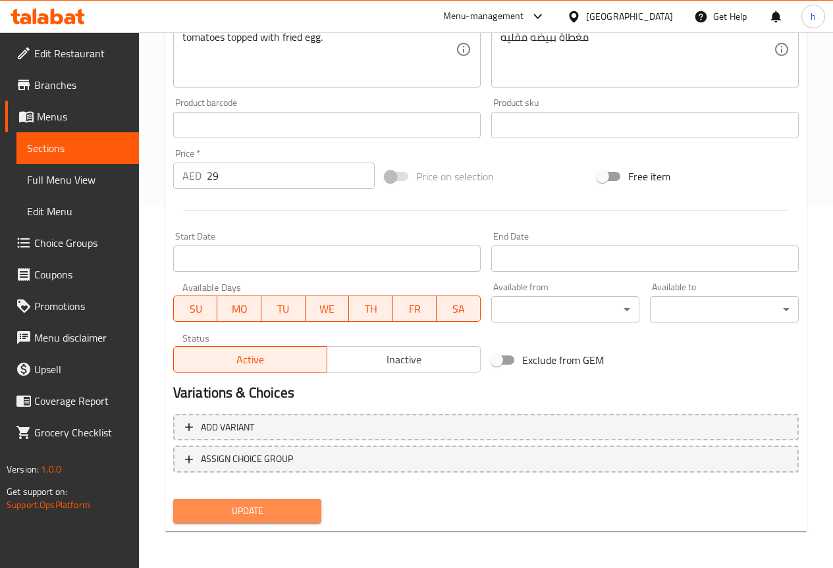
click at [255, 509] on span "Update" at bounding box center [248, 511] width 128 height 16
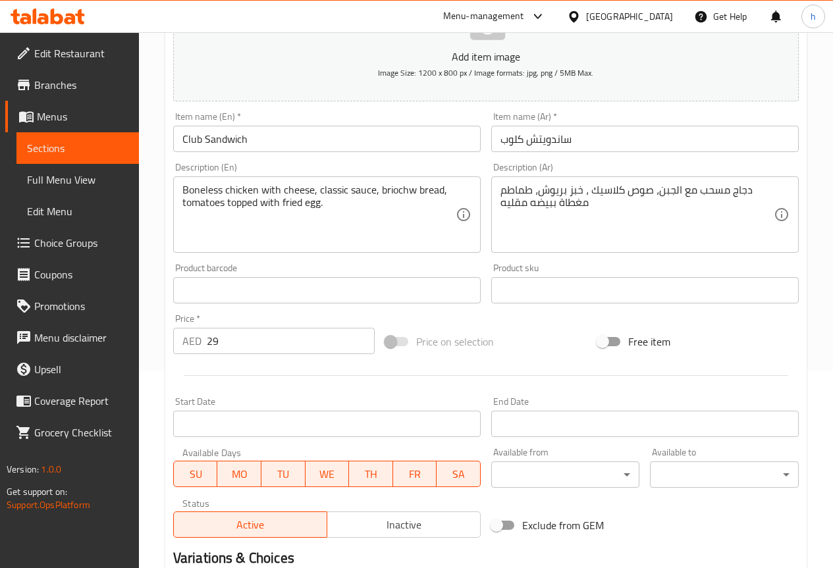
scroll to position [0, 0]
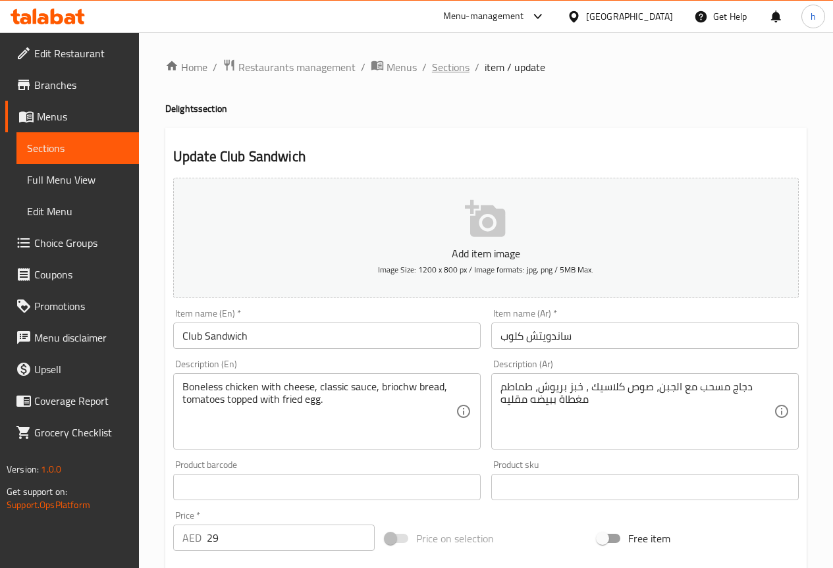
click at [450, 74] on span "Sections" at bounding box center [451, 67] width 38 height 16
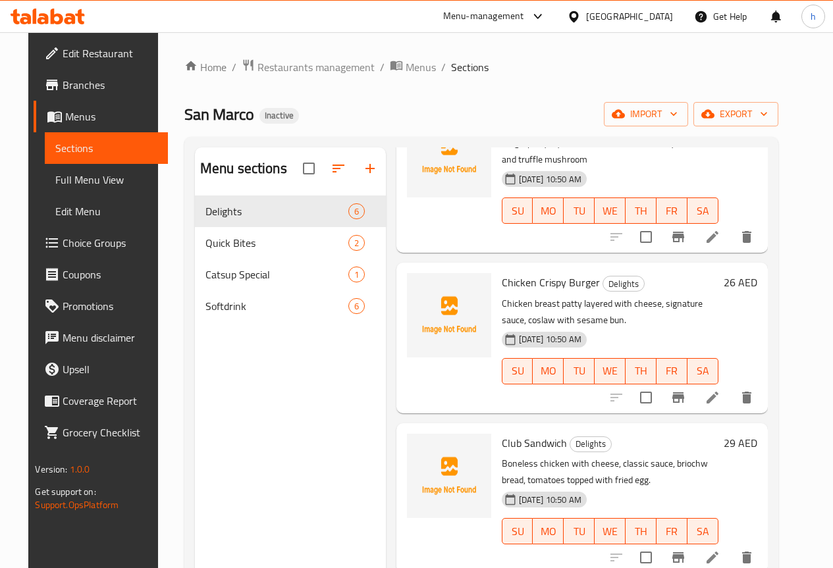
scroll to position [397, 0]
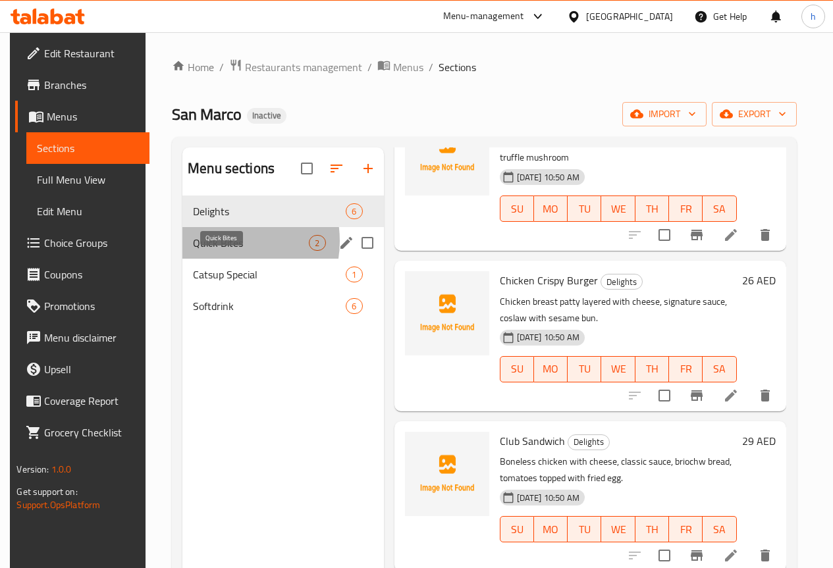
click at [215, 251] on span "Quick Bites" at bounding box center [251, 243] width 116 height 16
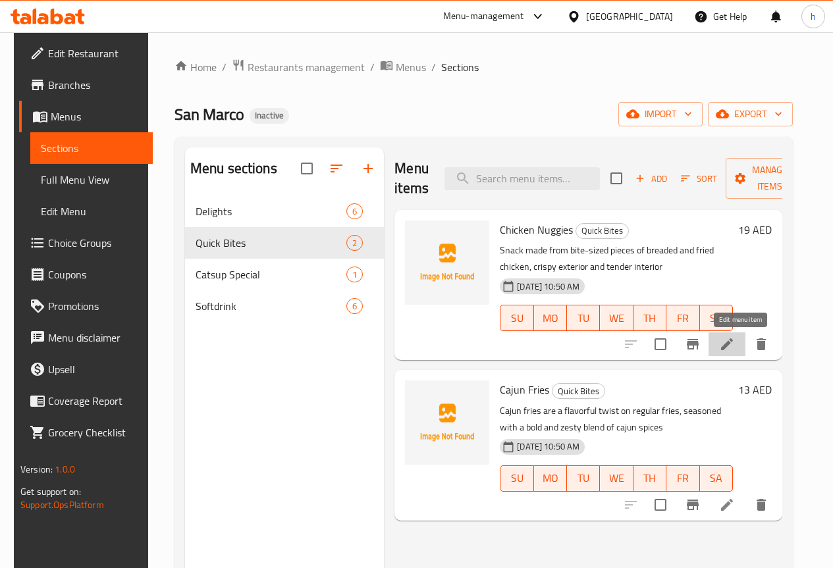
click at [735, 339] on icon at bounding box center [727, 344] width 16 height 16
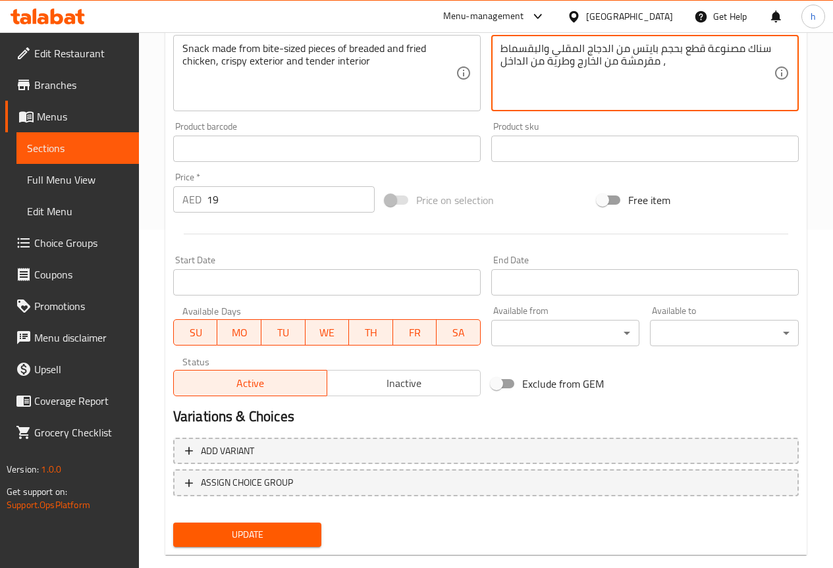
scroll to position [362, 0]
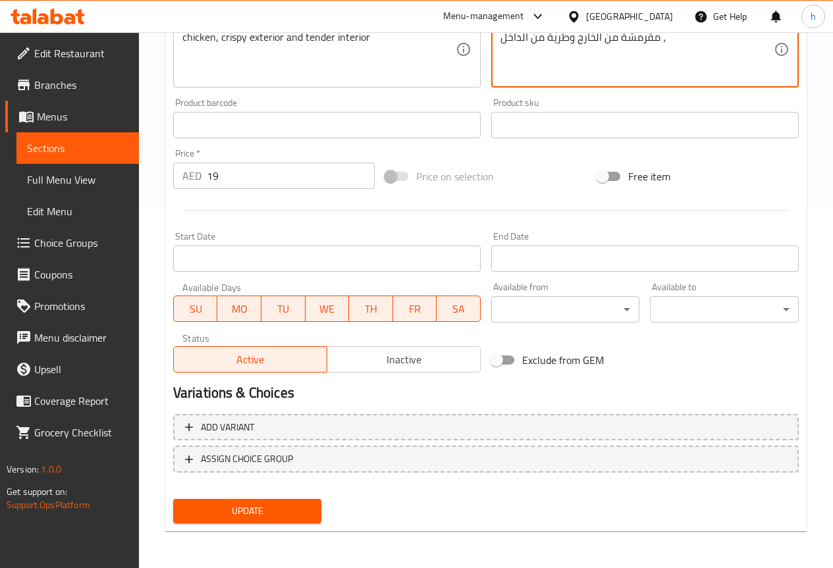
type textarea "سناك مصنوعة قطع بحجم بايتس من الدجاج المقلي والبقسماط ، مقرمشة من الخارج وطرية …"
click at [282, 506] on span "Update" at bounding box center [248, 511] width 128 height 16
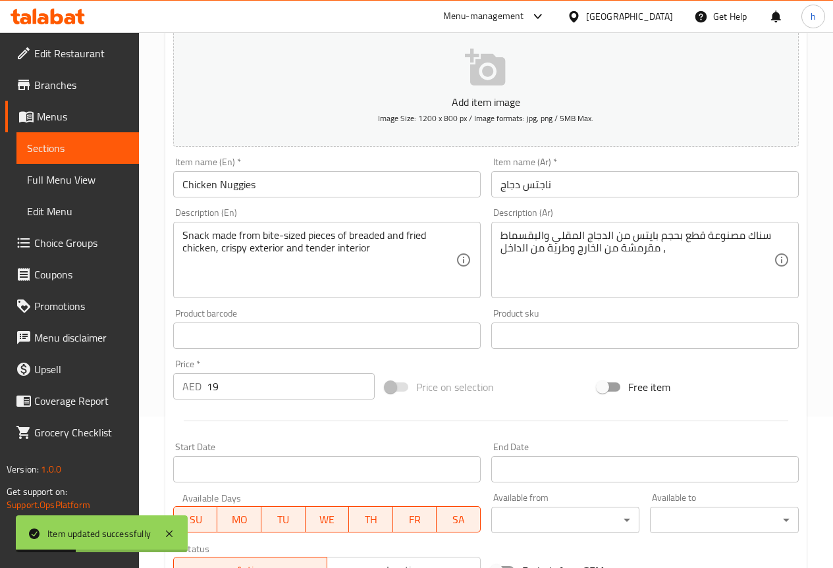
scroll to position [0, 0]
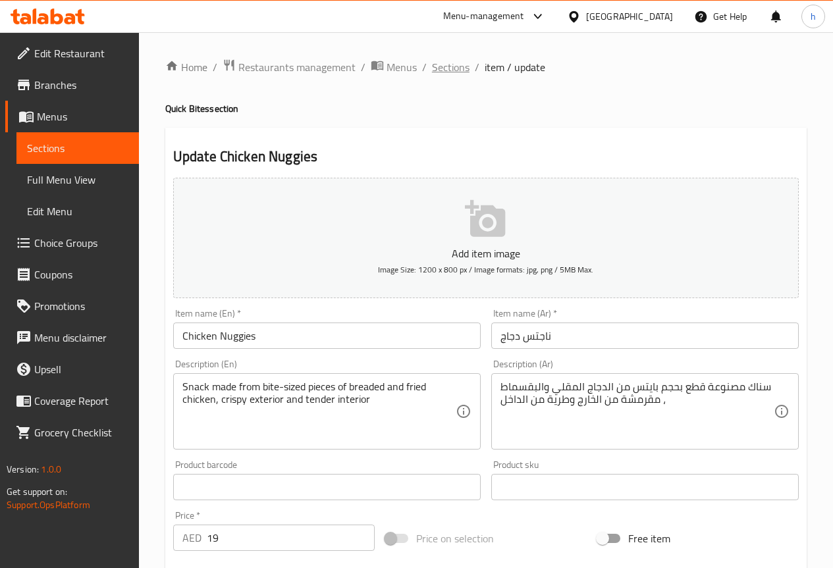
click at [462, 64] on span "Sections" at bounding box center [451, 67] width 38 height 16
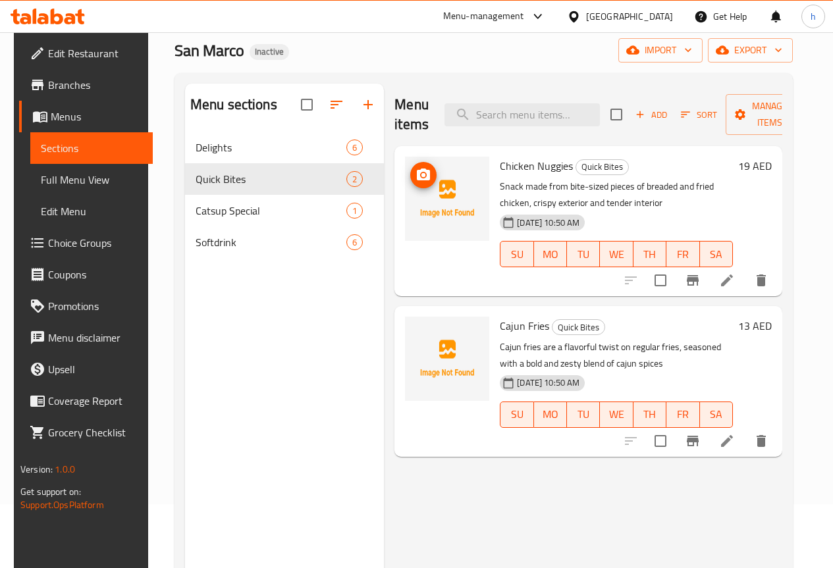
scroll to position [66, 0]
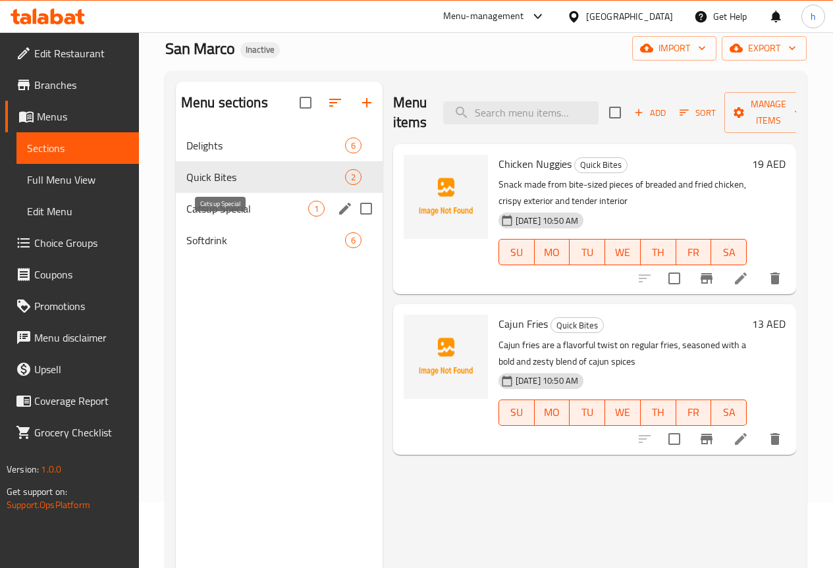
click at [225, 217] on span "Catsup Special" at bounding box center [247, 209] width 122 height 16
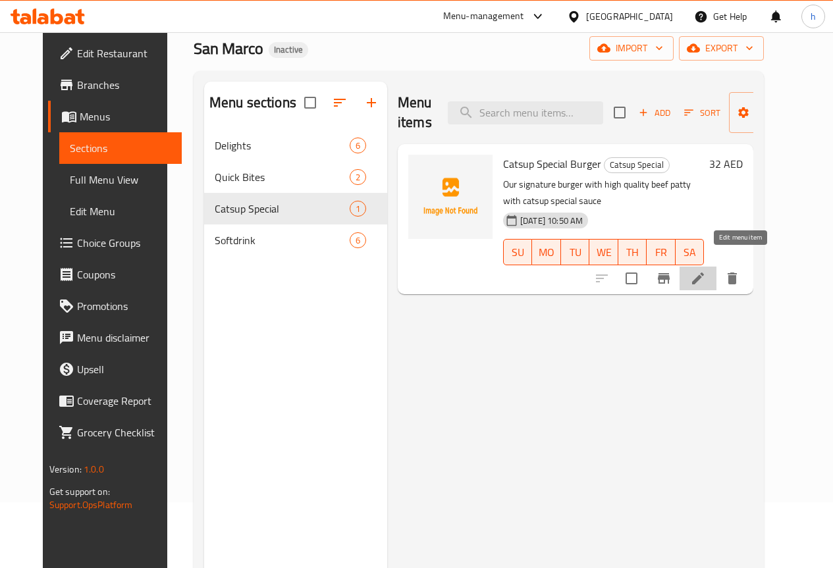
click at [706, 271] on icon at bounding box center [698, 279] width 16 height 16
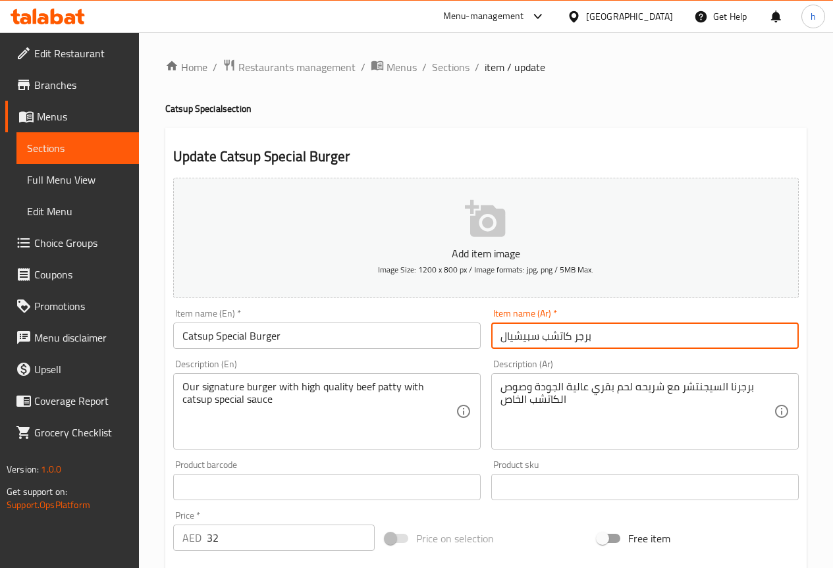
click at [527, 336] on input "برجر كاتشب سبيشيال" at bounding box center [644, 336] width 307 height 26
click at [531, 334] on input "برجر كاتشب" at bounding box center [644, 336] width 307 height 26
paste input "سبيشيال"
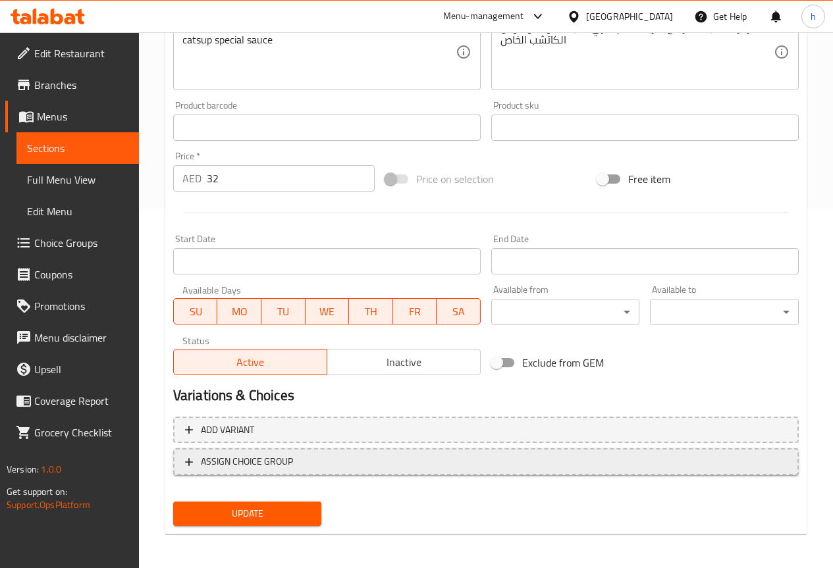
scroll to position [362, 0]
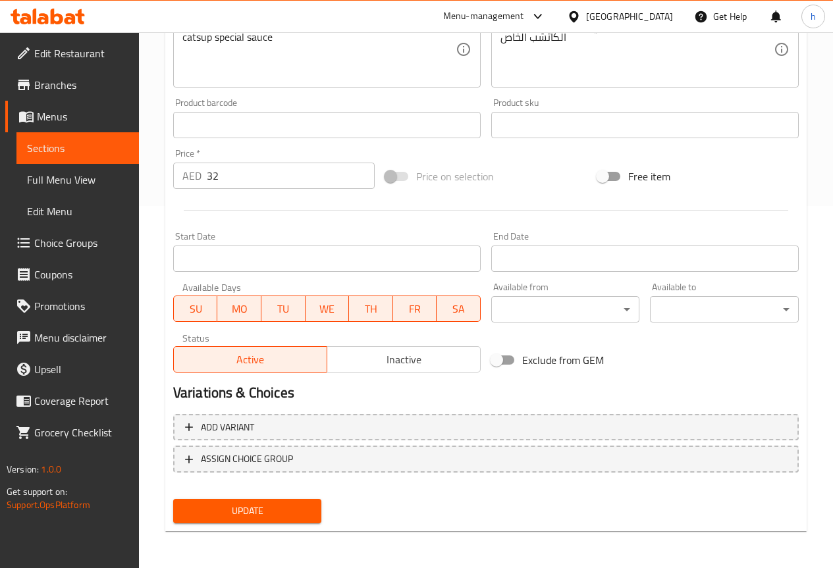
type input "برجر سبيشيال كاتشب"
click at [250, 508] on span "Update" at bounding box center [248, 511] width 128 height 16
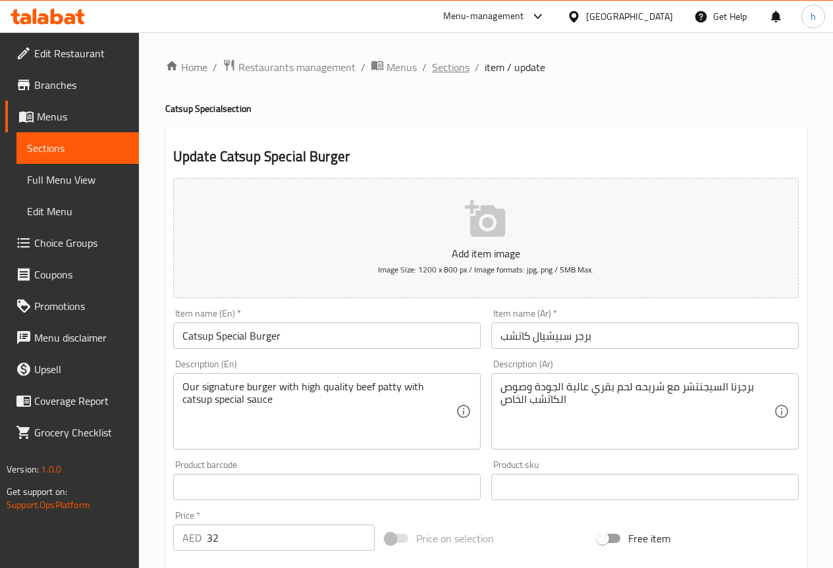
click at [436, 74] on span "Sections" at bounding box center [451, 67] width 38 height 16
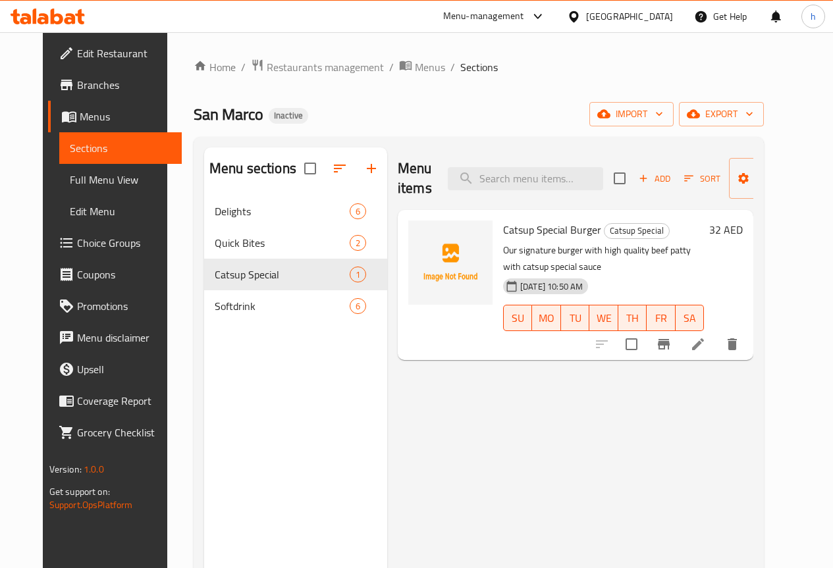
click at [90, 180] on span "Full Menu View" at bounding box center [120, 180] width 101 height 16
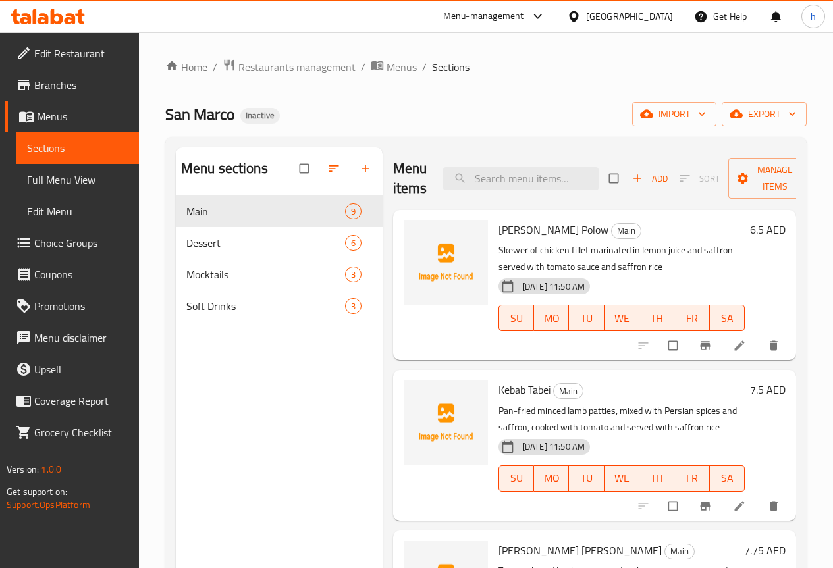
click at [62, 172] on span "Full Menu View" at bounding box center [77, 180] width 101 height 16
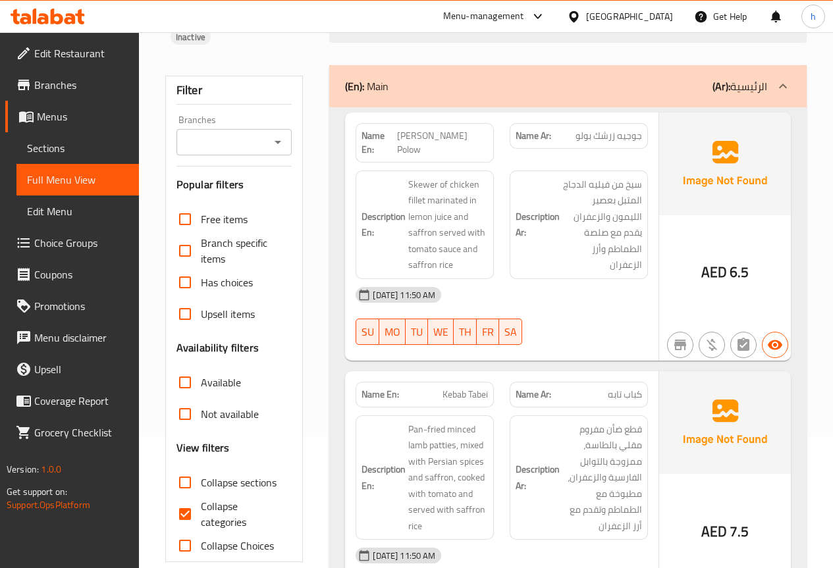
scroll to position [197, 0]
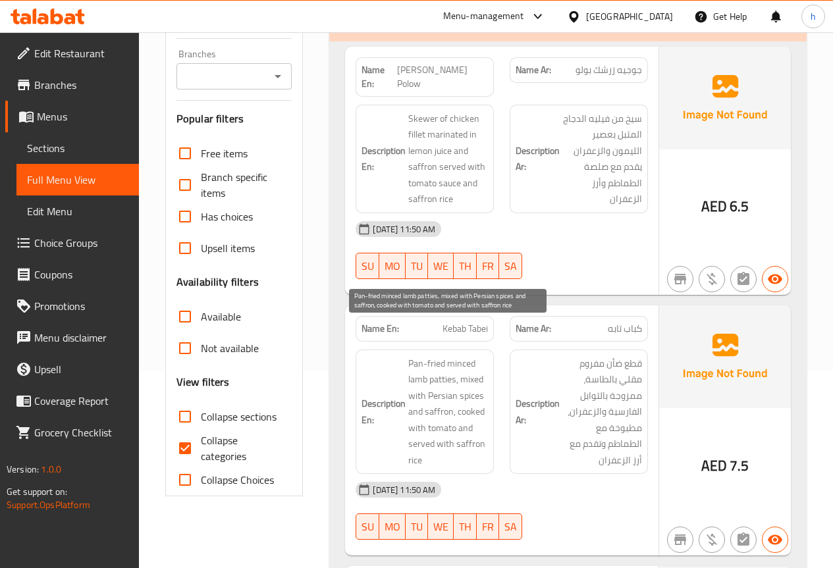
click at [444, 355] on span "Pan-fried minced lamb patties, mixed with Persian spices and saffron, cooked wi…" at bounding box center [448, 411] width 80 height 113
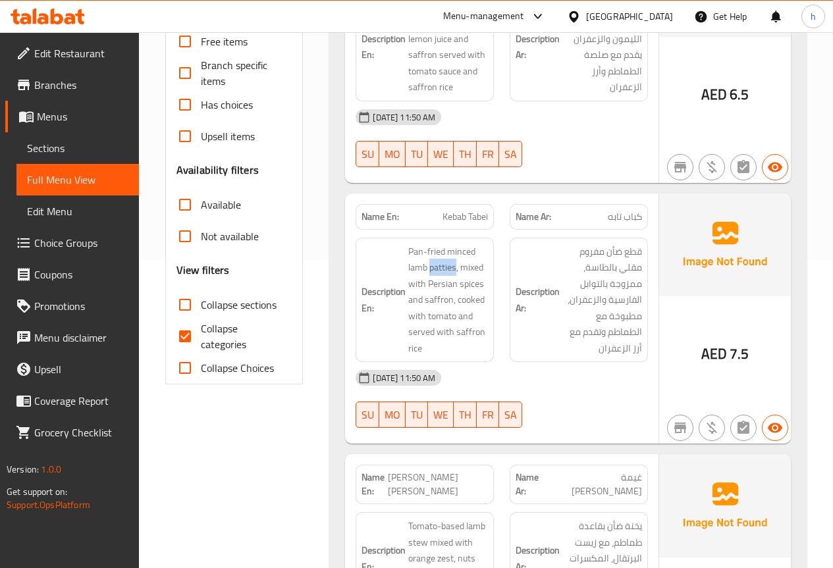
scroll to position [329, 0]
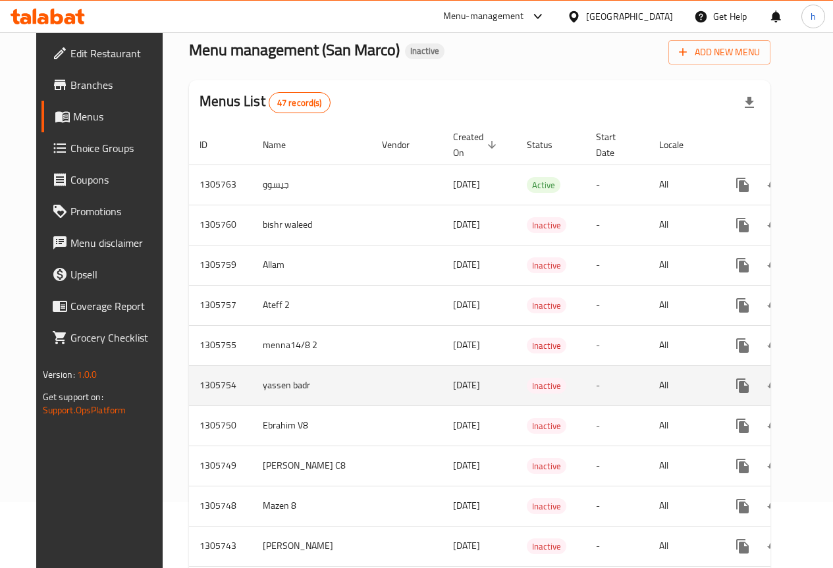
scroll to position [132, 0]
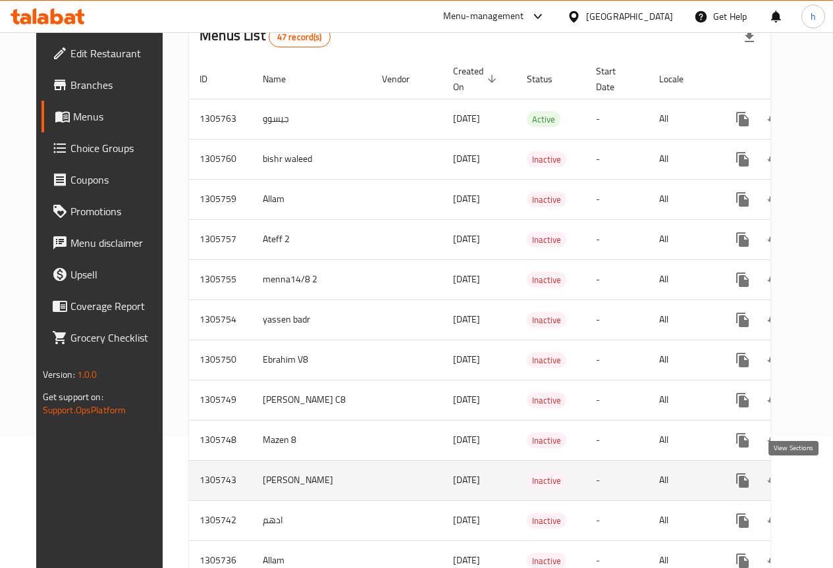
click at [829, 480] on icon "enhanced table" at bounding box center [837, 481] width 16 height 16
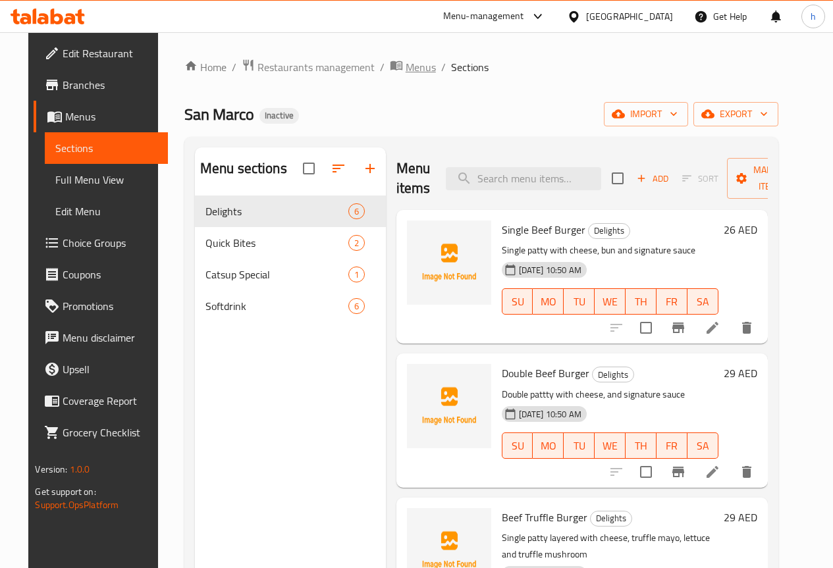
click at [405, 66] on span "Menus" at bounding box center [420, 67] width 30 height 16
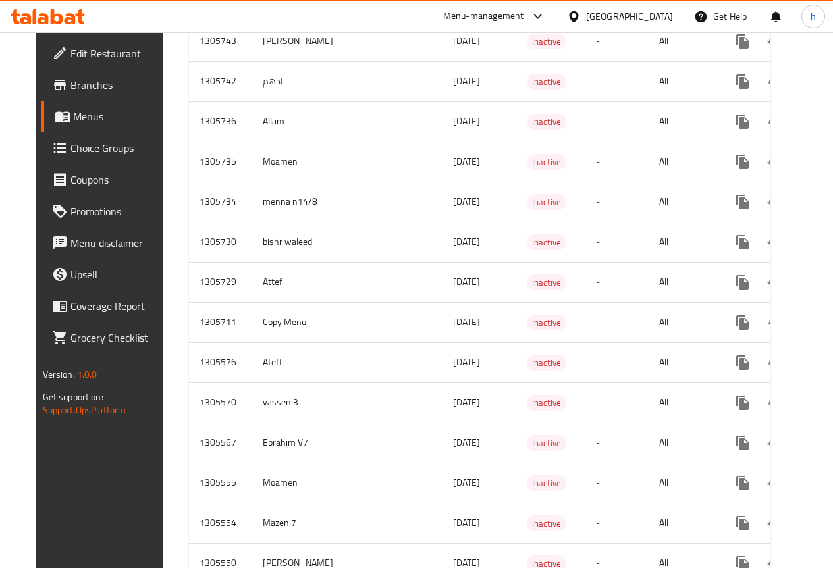
scroll to position [592, 0]
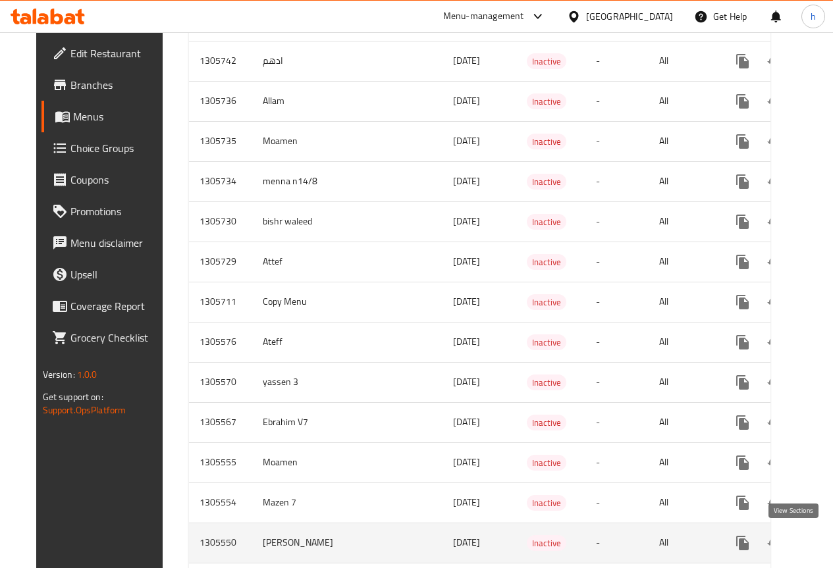
click at [822, 533] on link "enhanced table" at bounding box center [838, 543] width 32 height 32
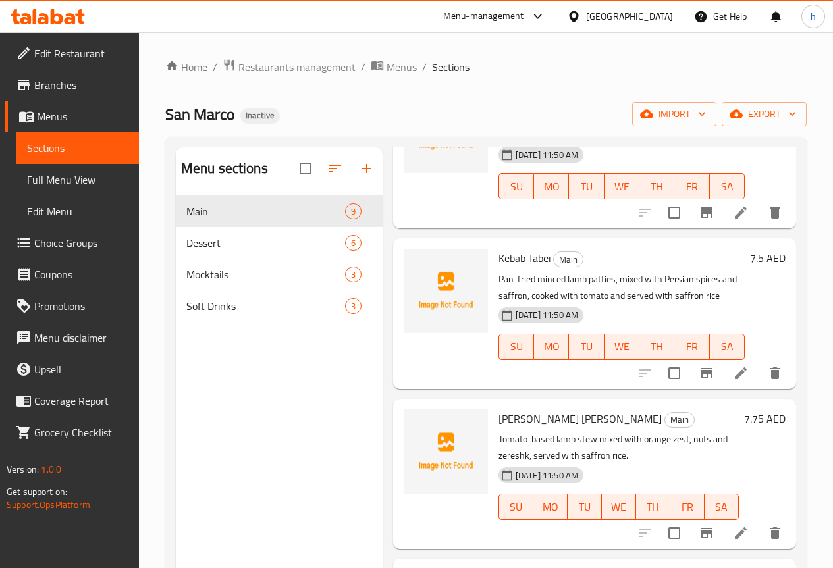
scroll to position [197, 0]
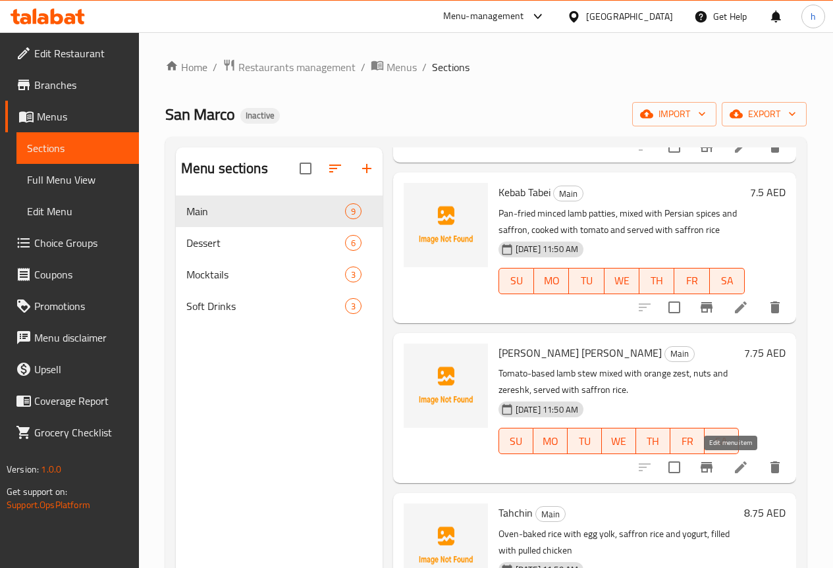
click at [733, 472] on icon at bounding box center [741, 467] width 16 height 16
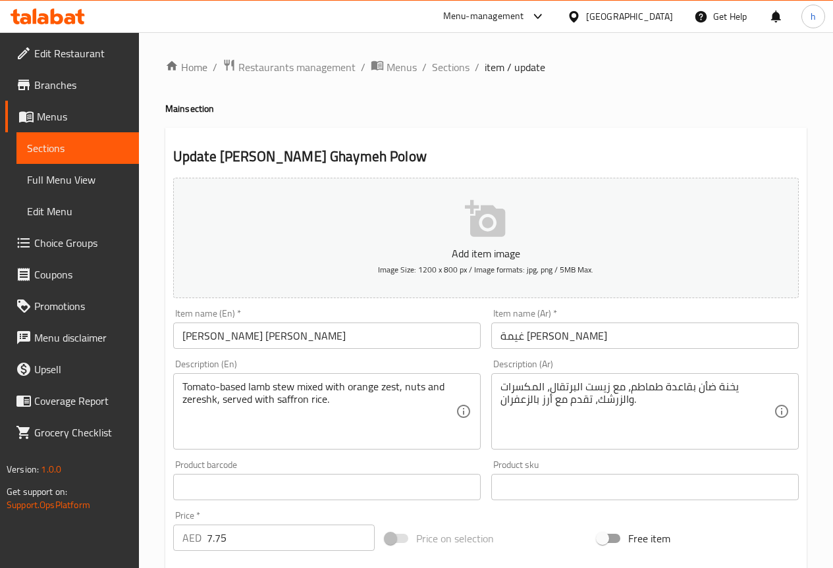
click at [53, 184] on span "Full Menu View" at bounding box center [77, 180] width 101 height 16
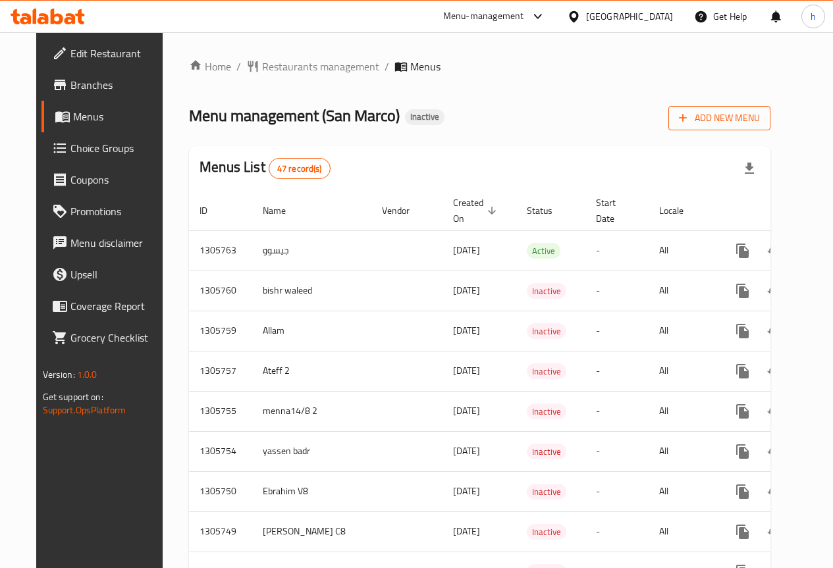
click at [760, 116] on span "Add New Menu" at bounding box center [719, 118] width 81 height 16
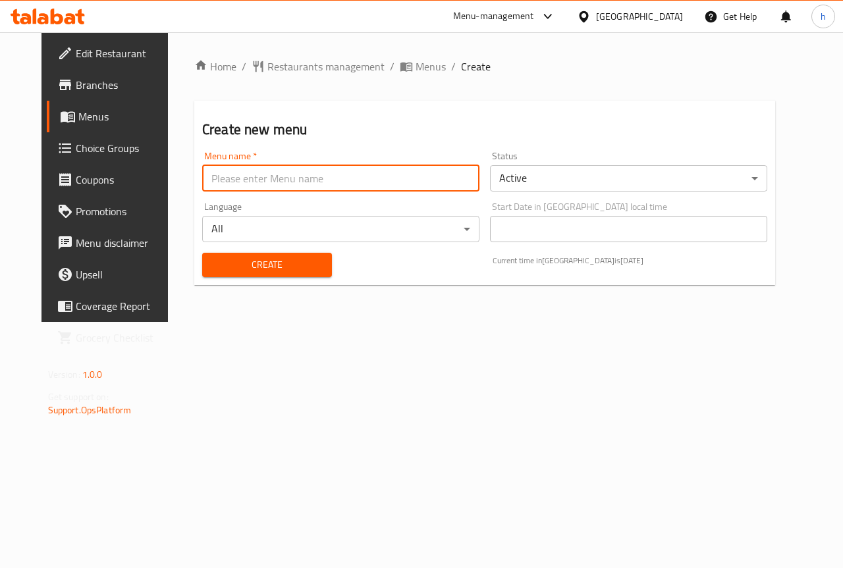
click at [296, 183] on input "text" at bounding box center [340, 178] width 277 height 26
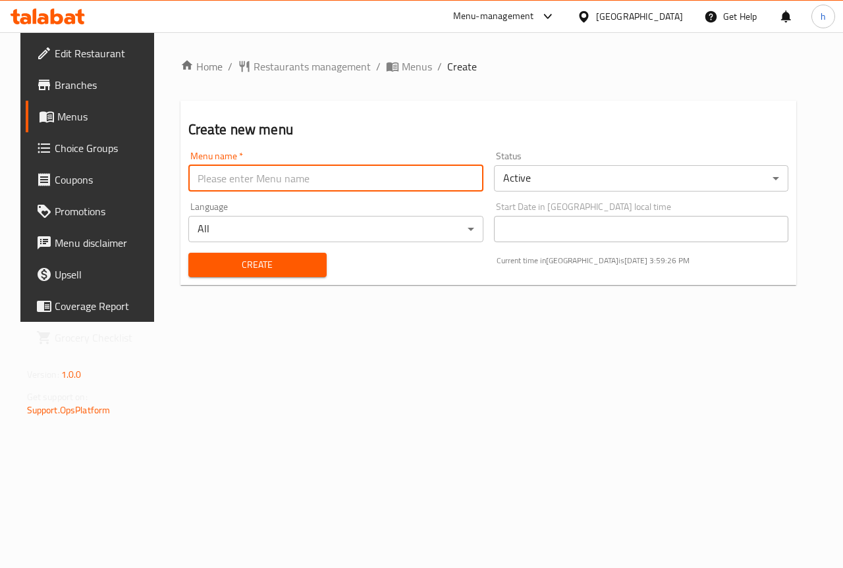
type input "[PERSON_NAME]"
click at [285, 260] on span "Create" at bounding box center [257, 265] width 117 height 16
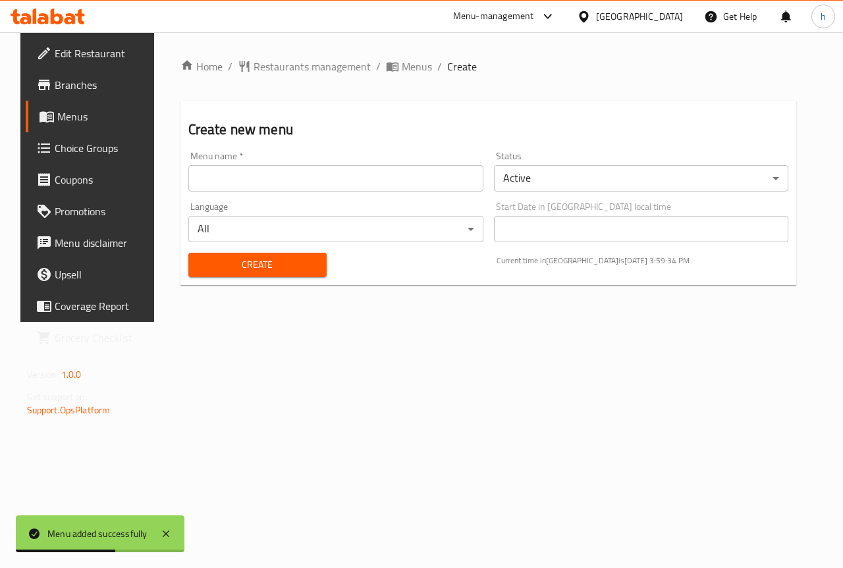
click at [63, 105] on link "Menus" at bounding box center [94, 117] width 136 height 32
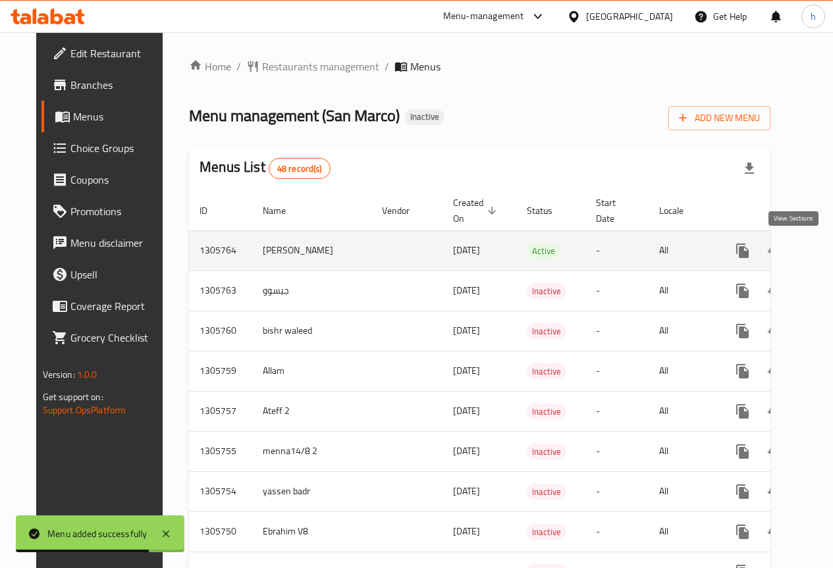
click at [831, 252] on icon "enhanced table" at bounding box center [837, 251] width 12 height 12
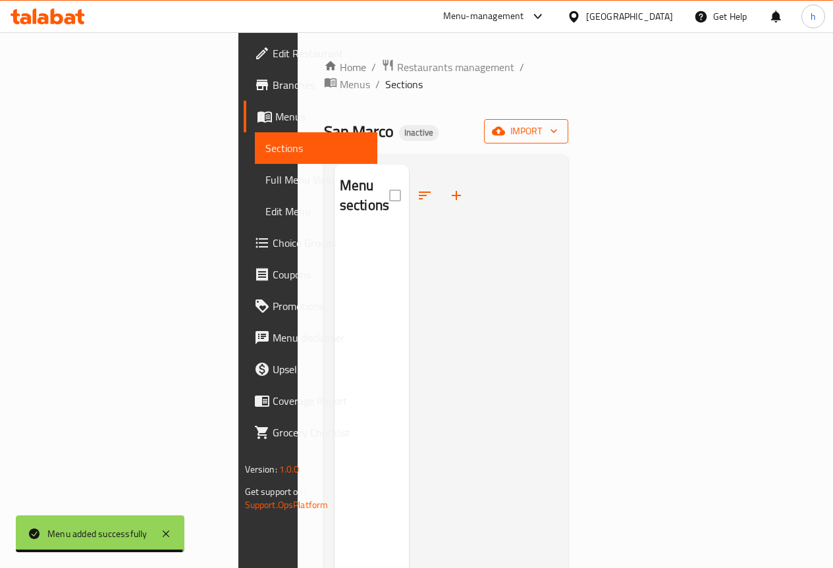
click at [560, 124] on icon "button" at bounding box center [553, 130] width 13 height 13
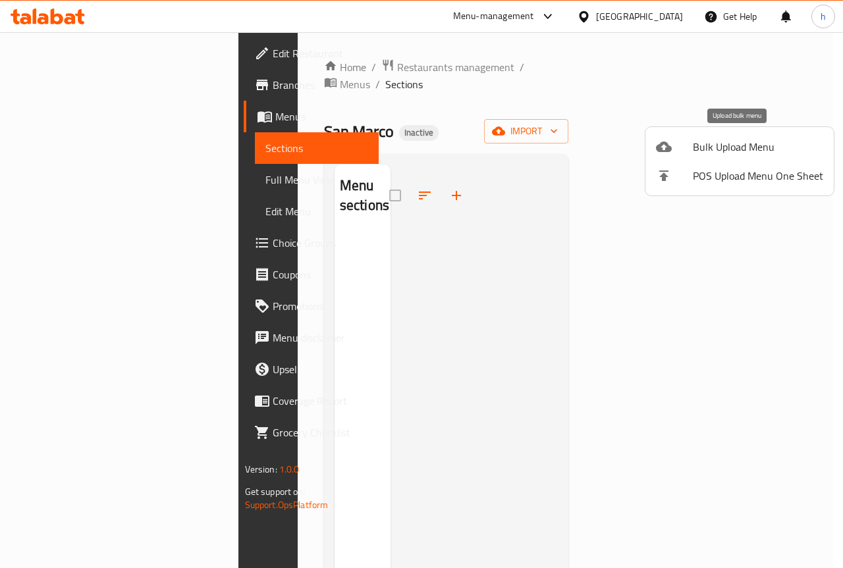
click at [752, 136] on li "Bulk Upload Menu" at bounding box center [739, 146] width 188 height 29
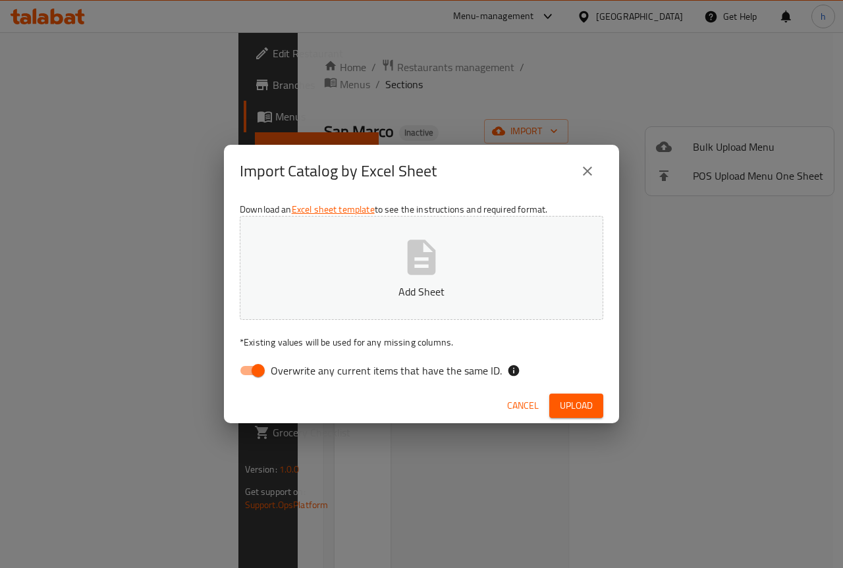
click at [286, 377] on span "Overwrite any current items that have the same ID." at bounding box center [386, 371] width 231 height 16
click at [286, 377] on input "Overwrite any current items that have the same ID." at bounding box center [258, 370] width 75 height 25
checkbox input "false"
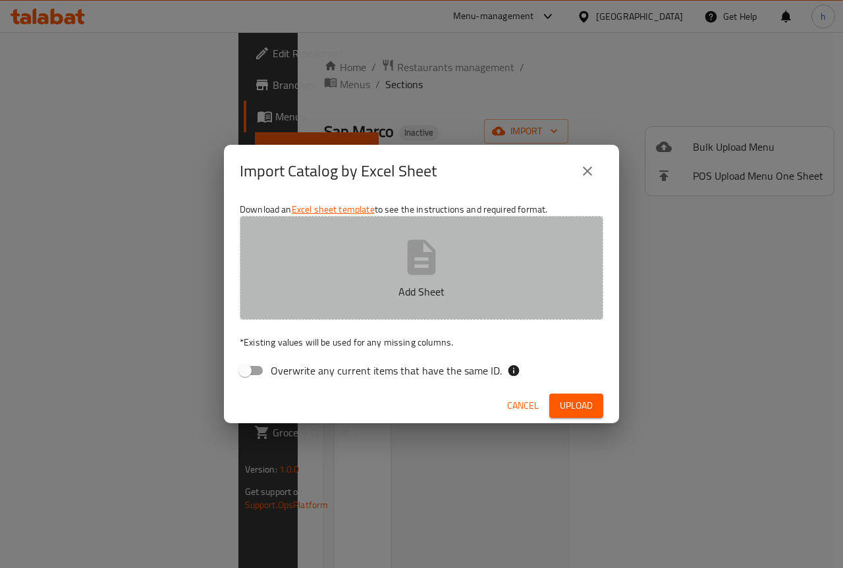
click at [474, 307] on button "Add Sheet" at bounding box center [421, 268] width 363 height 104
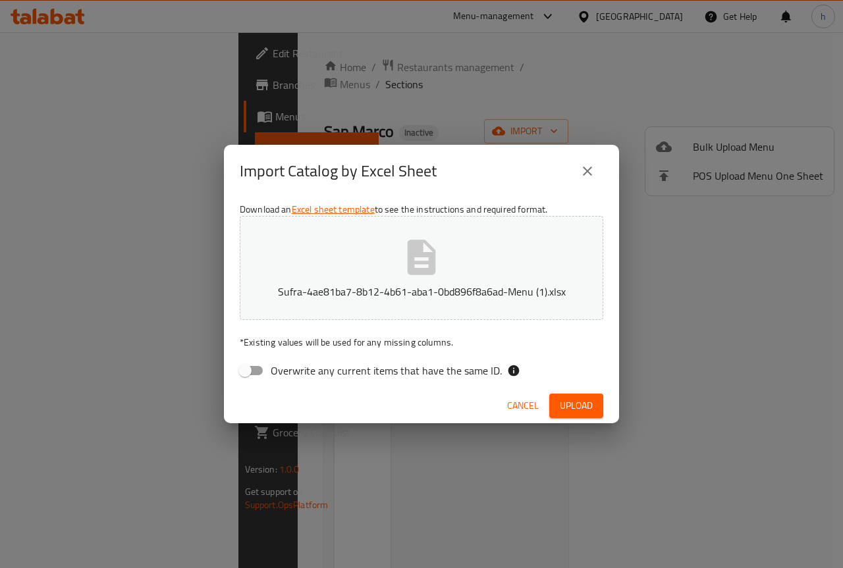
click at [585, 407] on span "Upload" at bounding box center [576, 406] width 33 height 16
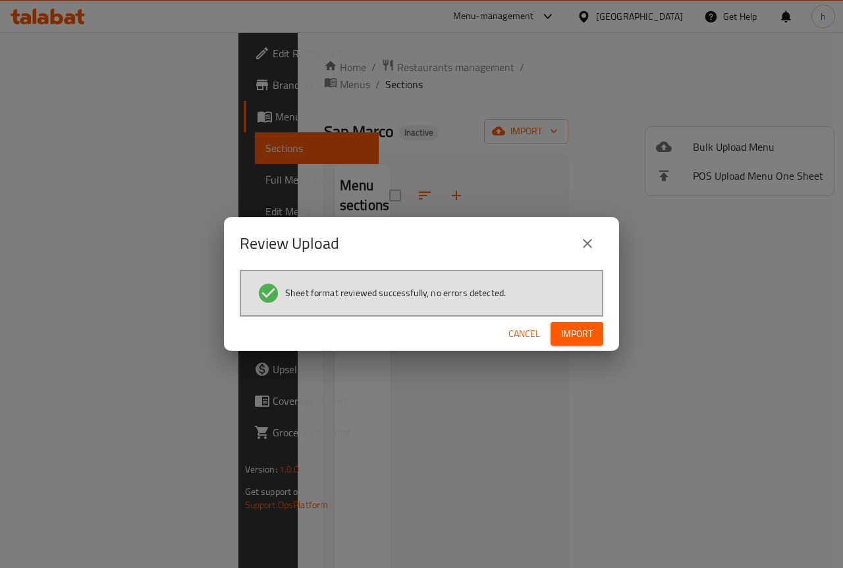
click at [568, 340] on span "Import" at bounding box center [577, 334] width 32 height 16
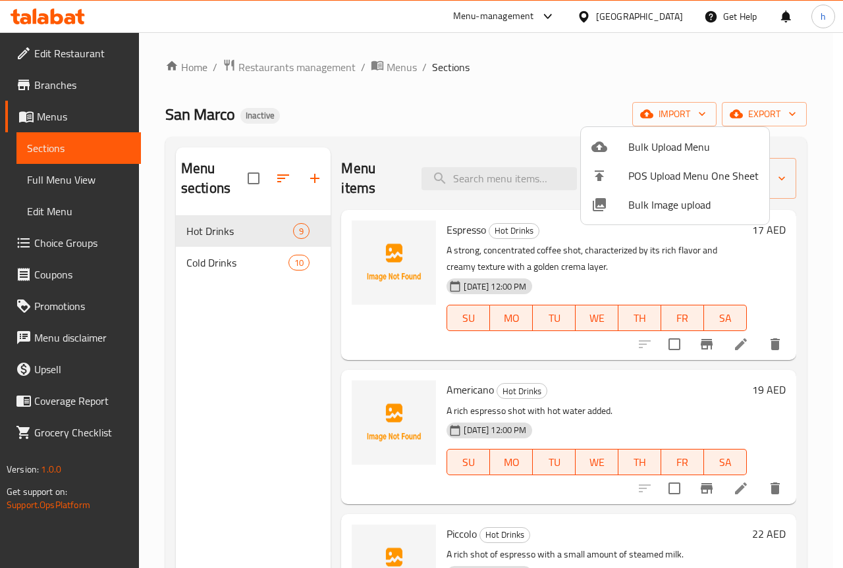
click at [506, 113] on div at bounding box center [421, 284] width 843 height 568
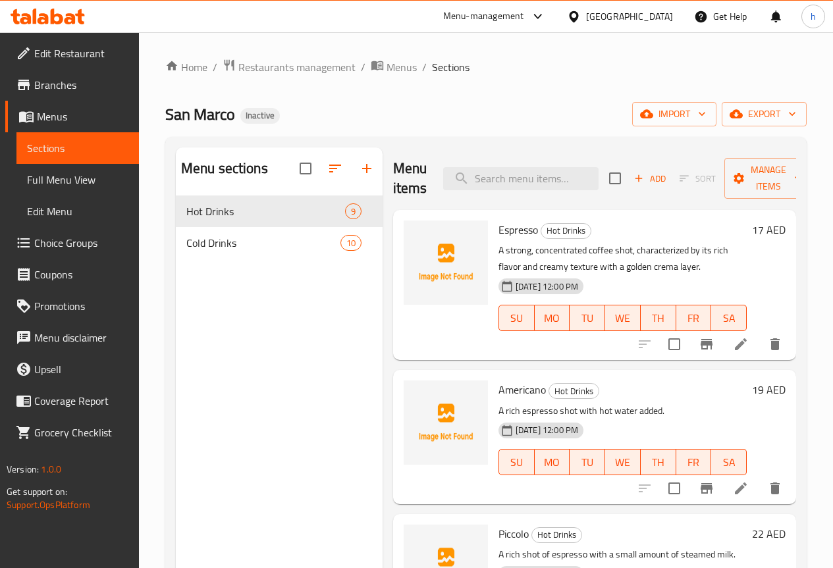
click at [741, 341] on li at bounding box center [740, 344] width 37 height 24
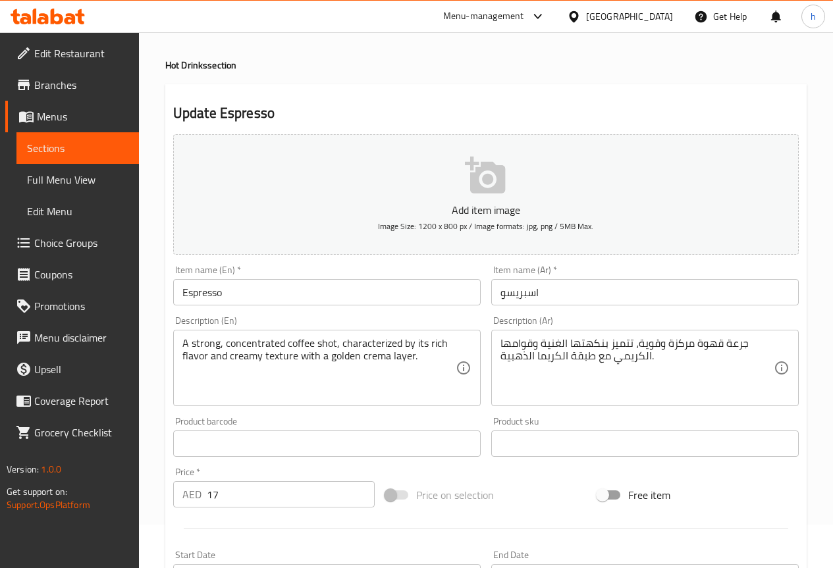
scroll to position [66, 0]
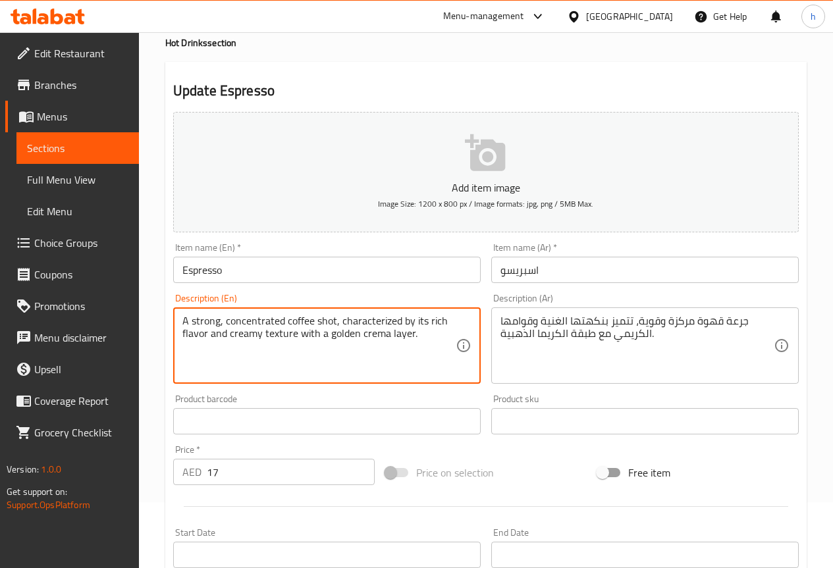
click at [374, 336] on textarea "A strong, concentrated coffee shot, characterized by its rich flavor and creamy…" at bounding box center [318, 346] width 273 height 63
paste textarea "Cream"
type textarea "A strong, concentrated coffee shot, characterized by its rich flavor and creamy…"
click at [620, 320] on textarea "جرعة قهوة مركزة وقوية، تتميز بنكهتها الغنية وقوامها الكريمي مع طبقة الكريما الذ…" at bounding box center [636, 346] width 273 height 63
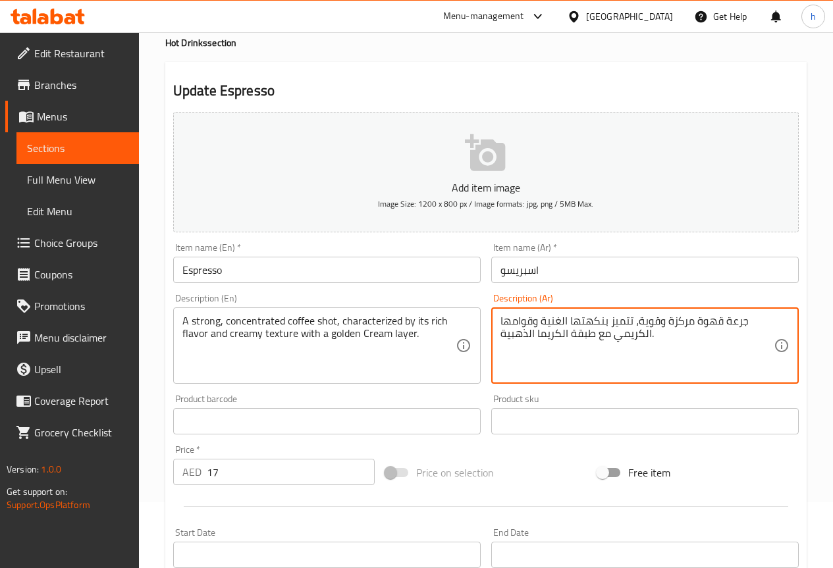
click at [361, 315] on textarea "A strong, concentrated coffee shot, characterized by its rich flavor and creamy…" at bounding box center [318, 346] width 273 height 63
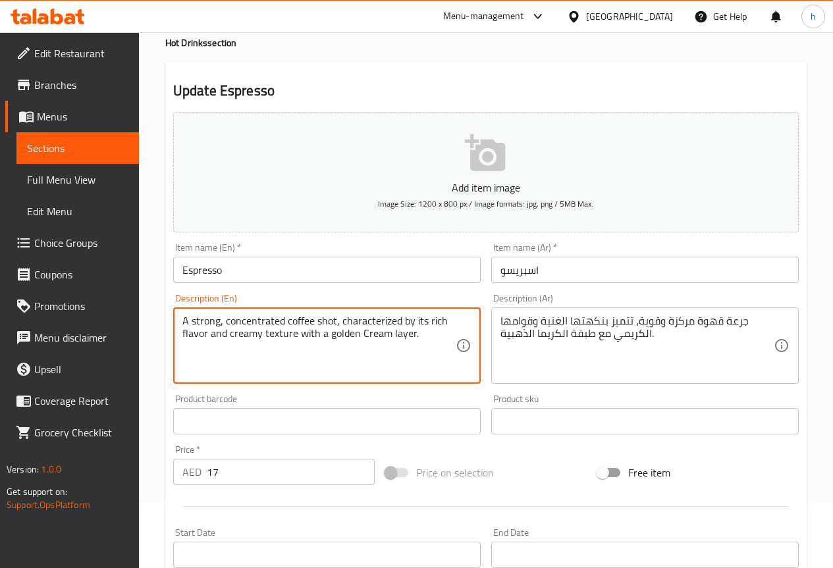
click at [401, 325] on textarea "A strong, concentrated coffee shot, characterized by its rich flavor and creamy…" at bounding box center [318, 346] width 273 height 63
drag, startPoint x: 402, startPoint y: 320, endPoint x: 427, endPoint y: 323, distance: 24.5
click at [427, 323] on textarea "A strong, concentrated coffee shot, characterized by its rich flavor and creamy…" at bounding box center [318, 346] width 273 height 63
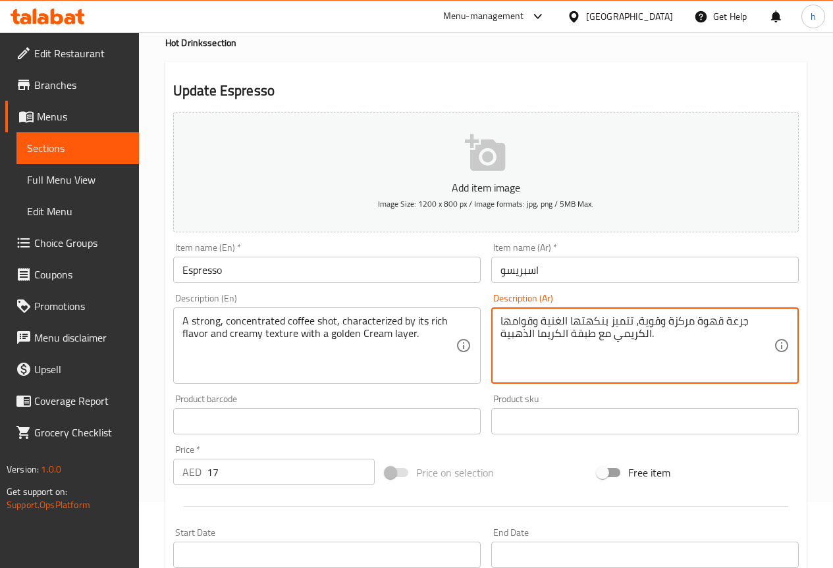
drag, startPoint x: 743, startPoint y: 319, endPoint x: 716, endPoint y: 321, distance: 27.7
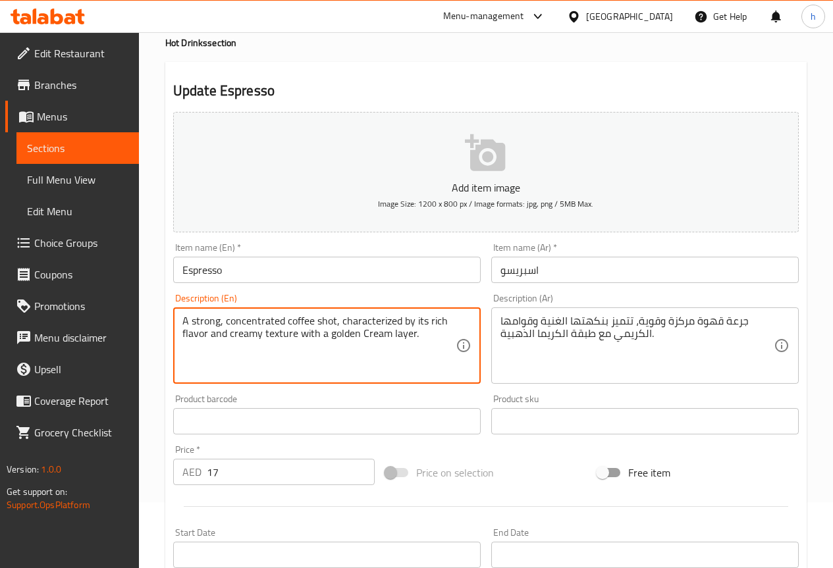
click at [265, 319] on textarea "A strong, concentrated coffee shot, characterized by its rich flavor and creamy…" at bounding box center [318, 346] width 273 height 63
click at [330, 338] on textarea "A strong, concentrated coffee shot, characterized by its rich flavor and creamy…" at bounding box center [318, 346] width 273 height 63
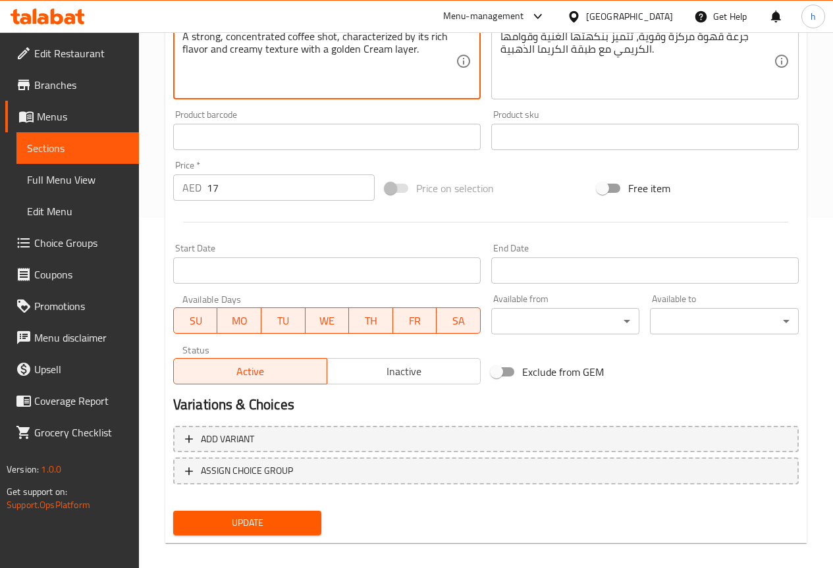
scroll to position [362, 0]
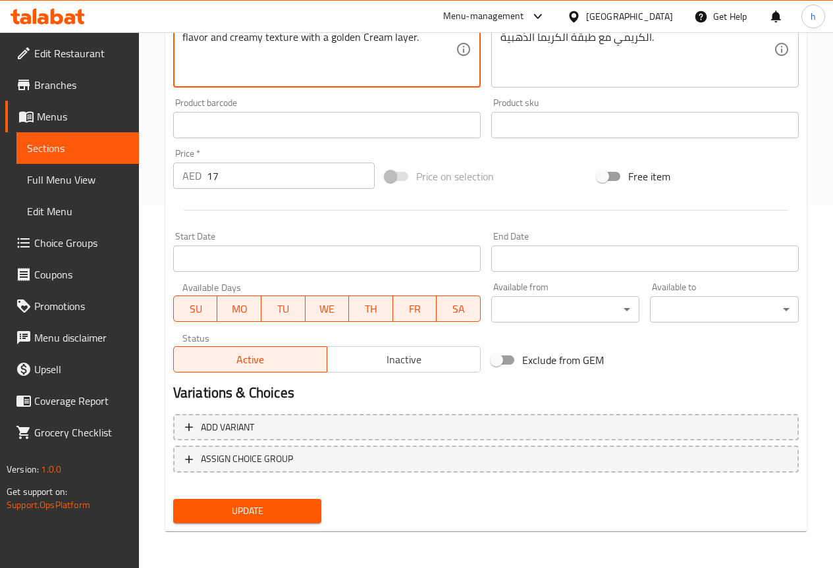
click at [277, 511] on span "Update" at bounding box center [248, 511] width 128 height 16
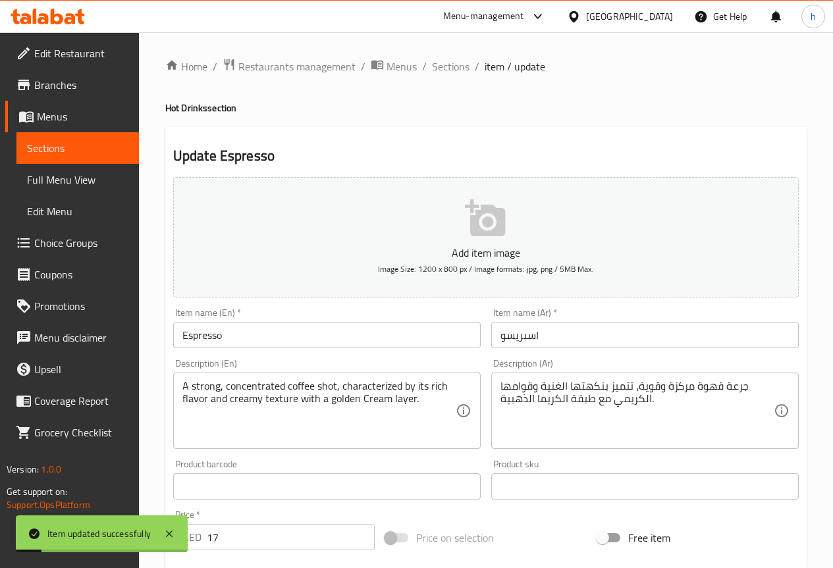
scroll to position [0, 0]
click at [445, 66] on span "Sections" at bounding box center [451, 67] width 38 height 16
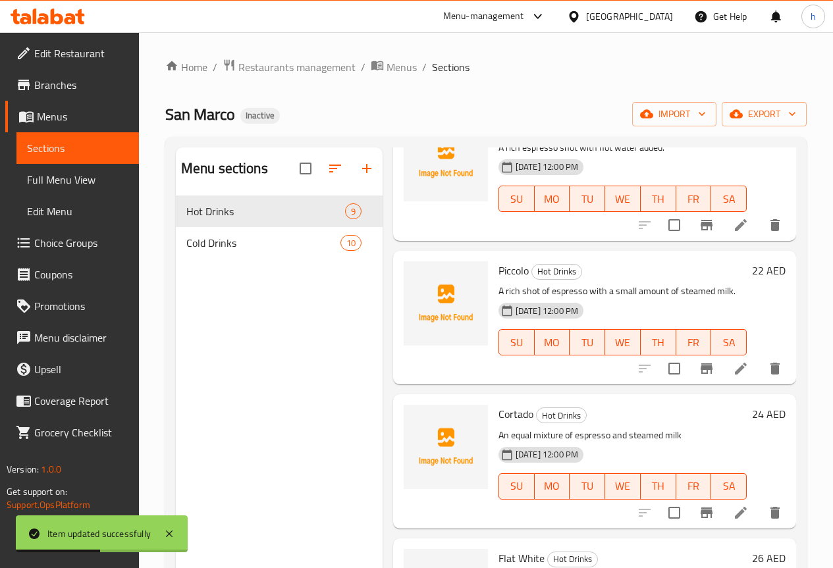
scroll to position [197, 0]
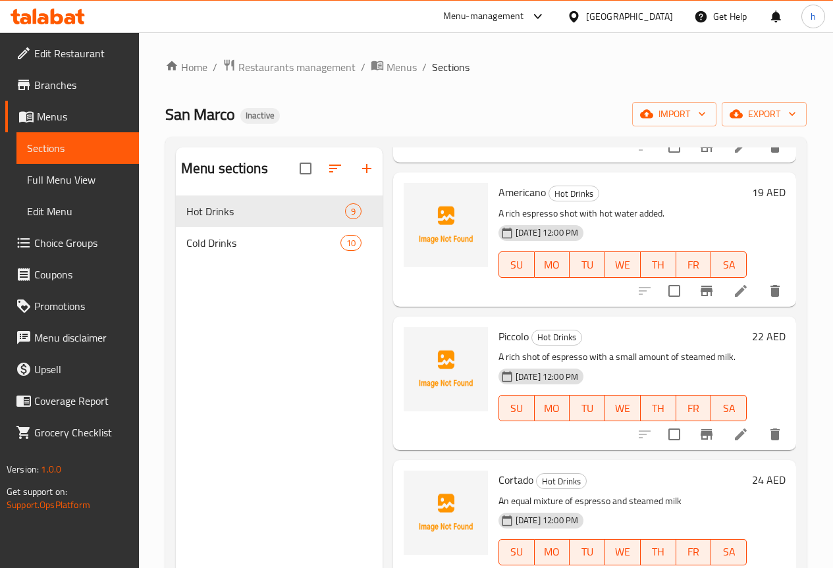
click at [733, 443] on li at bounding box center [740, 435] width 37 height 24
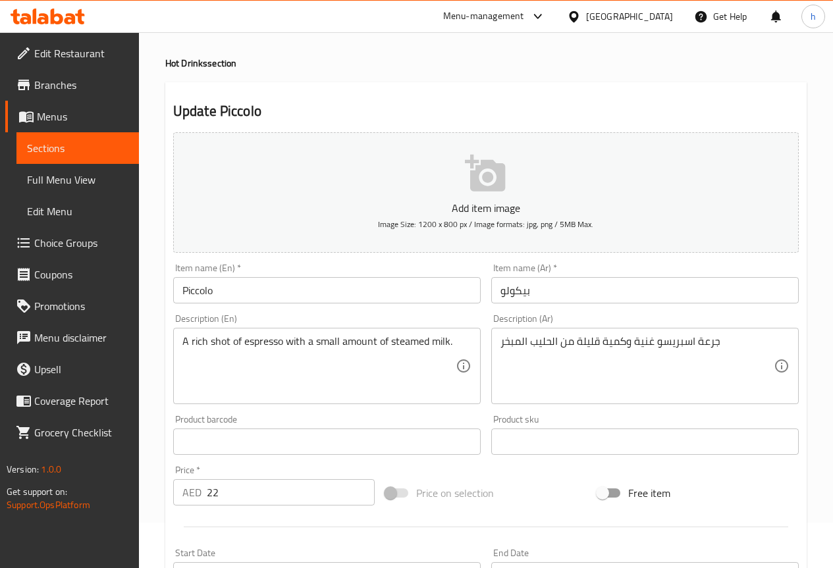
scroll to position [66, 0]
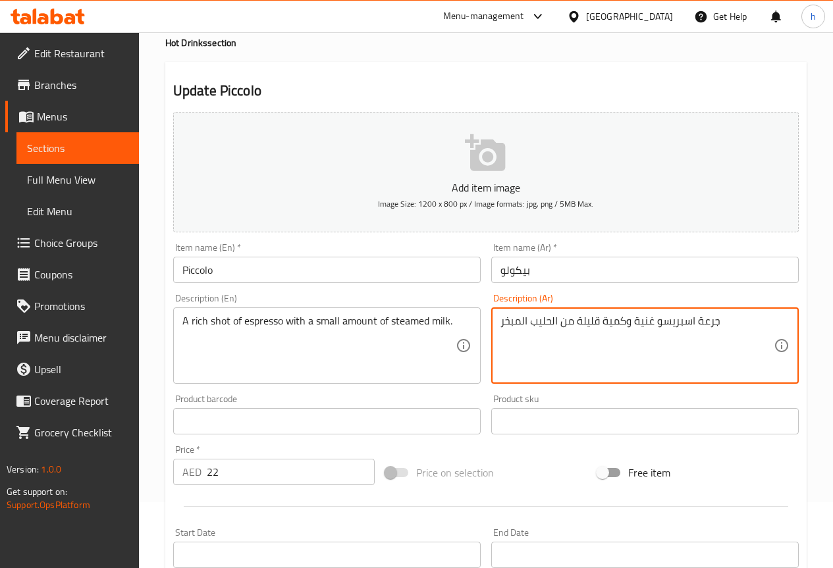
drag, startPoint x: 734, startPoint y: 323, endPoint x: 446, endPoint y: 305, distance: 288.2
click at [597, 321] on textarea "جرعة اسبريسو غنية وكمية قليلة من الحليب المبخر" at bounding box center [636, 346] width 273 height 63
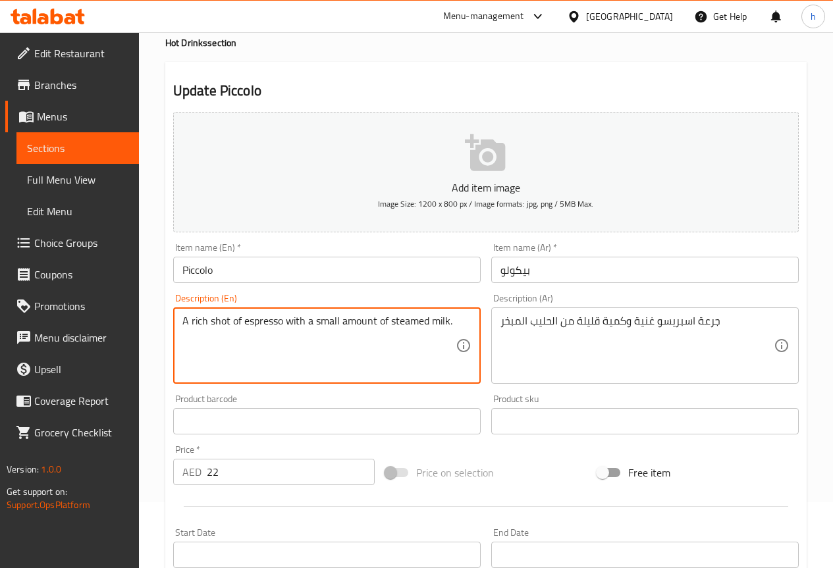
click at [334, 320] on textarea "A rich shot of espresso with a small amount of steamed milk." at bounding box center [318, 346] width 273 height 63
paste textarea "little"
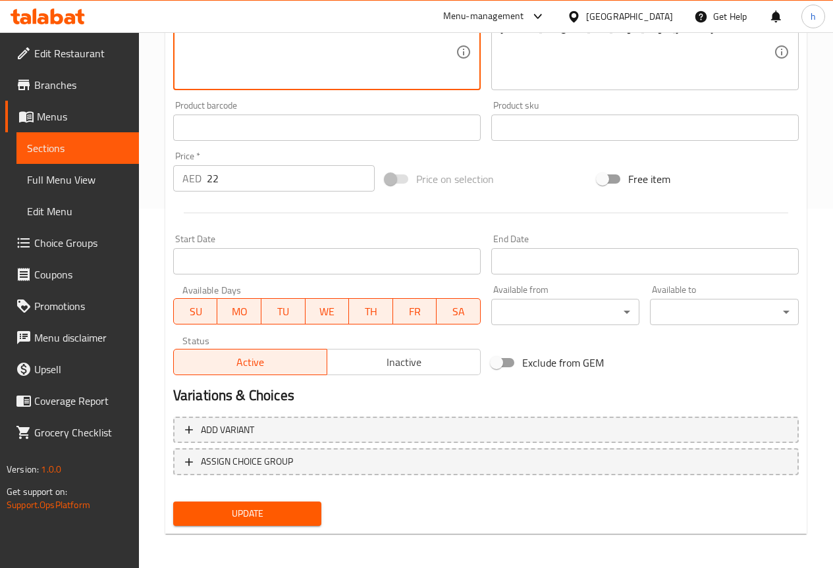
scroll to position [362, 0]
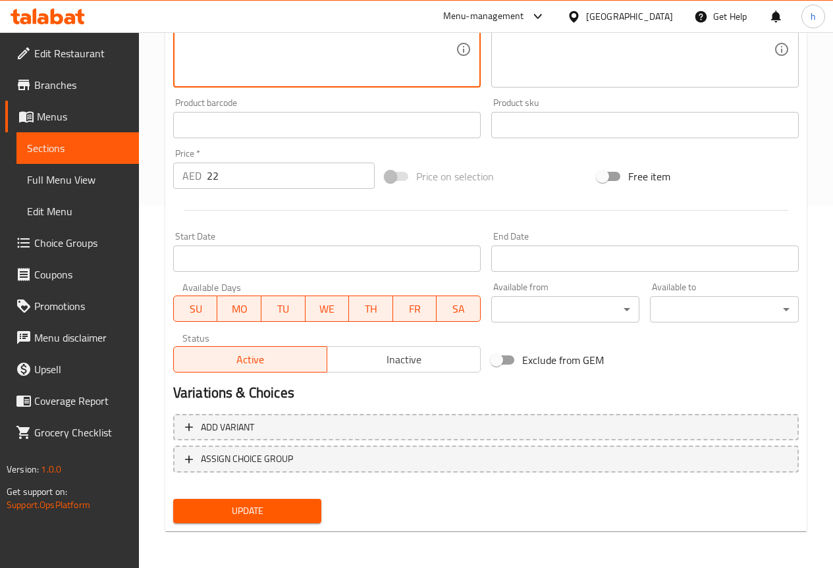
type textarea "A rich shot of espresso with a little amount of steamed milk."
click at [248, 506] on span "Update" at bounding box center [248, 511] width 128 height 16
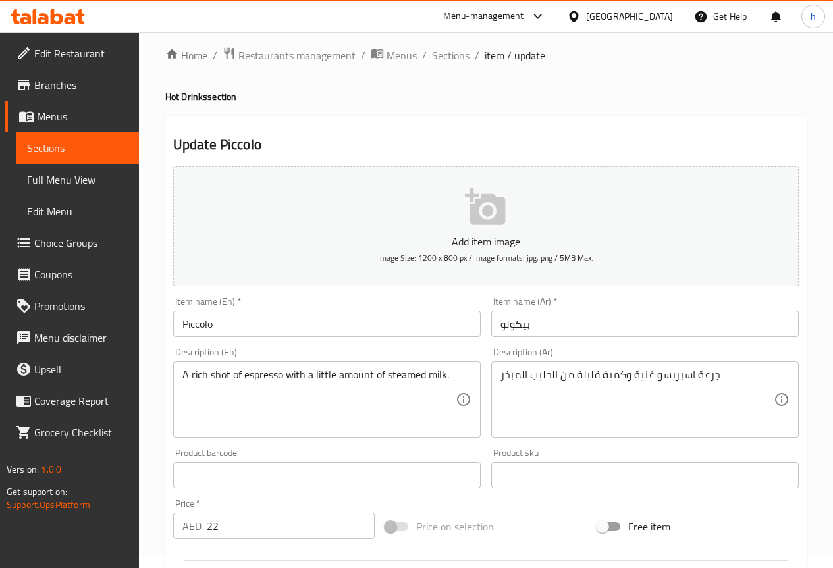
scroll to position [0, 0]
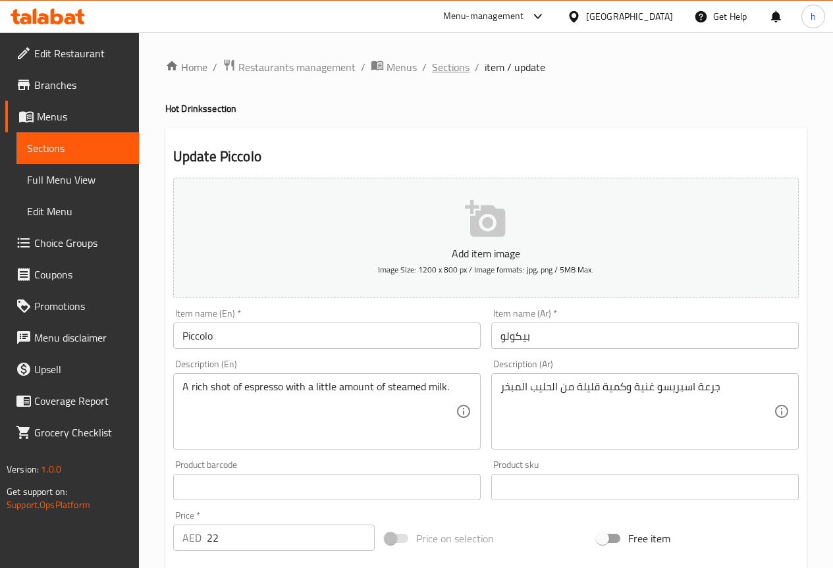
click at [461, 70] on span "Sections" at bounding box center [451, 67] width 38 height 16
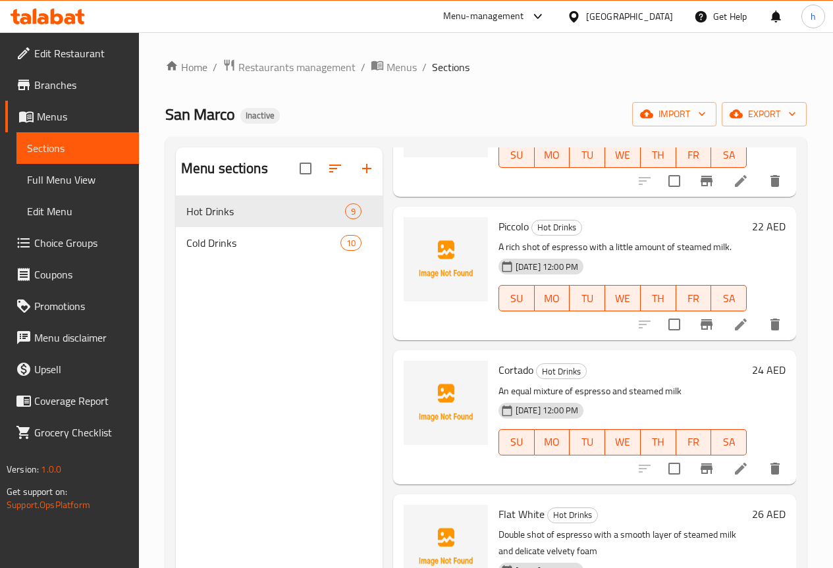
scroll to position [395, 0]
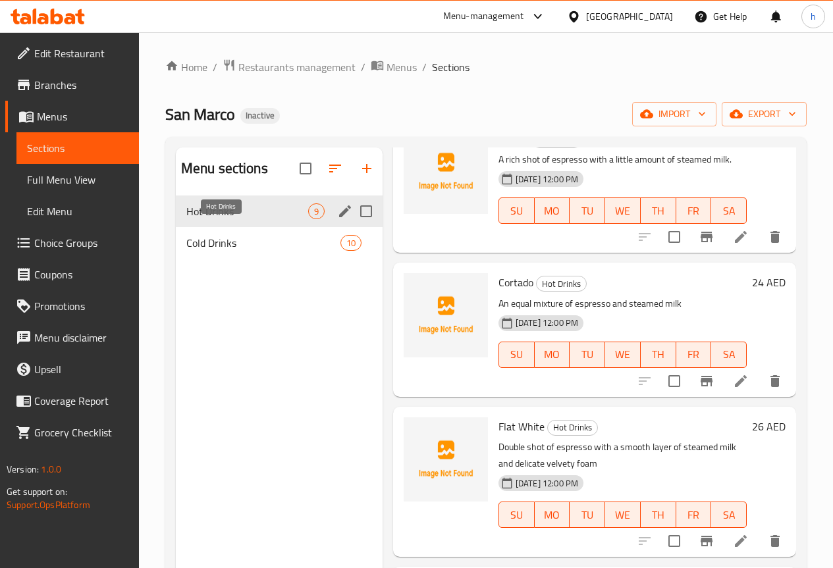
click at [200, 219] on span "Hot Drinks" at bounding box center [247, 211] width 122 height 16
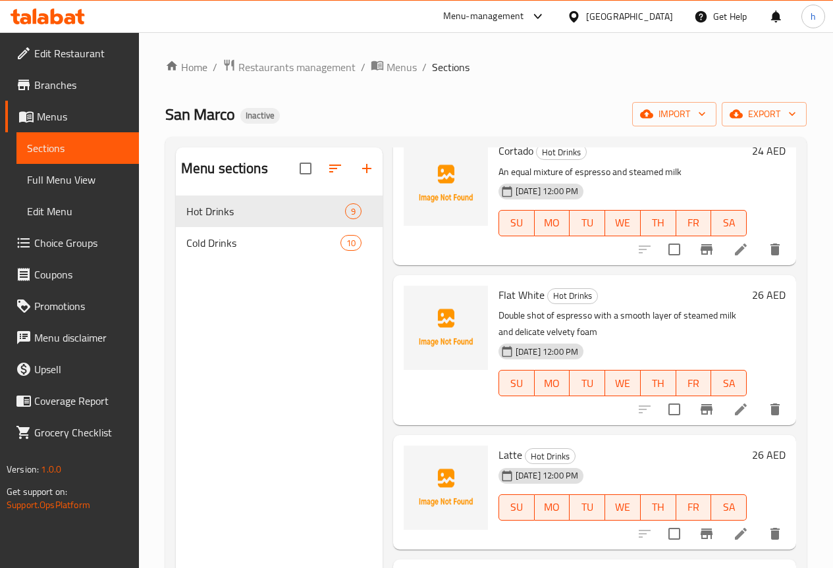
scroll to position [592, 0]
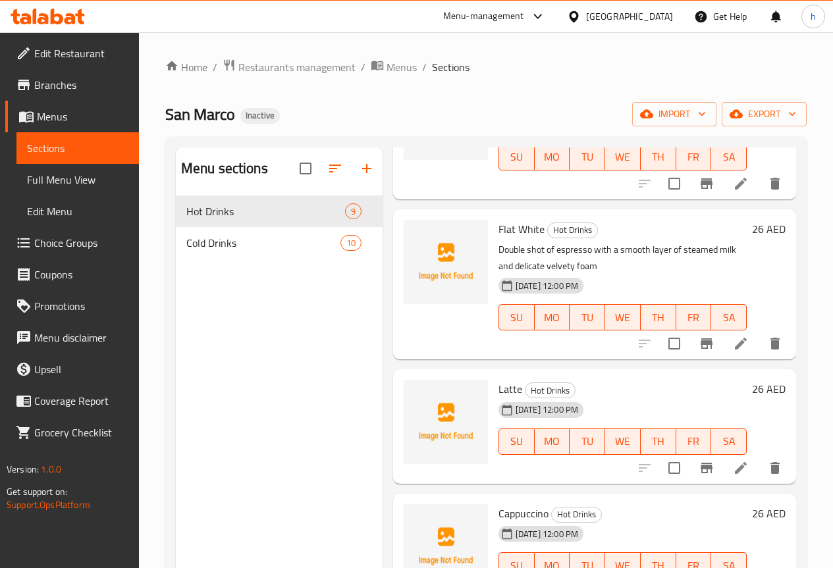
click at [733, 342] on icon at bounding box center [741, 344] width 16 height 16
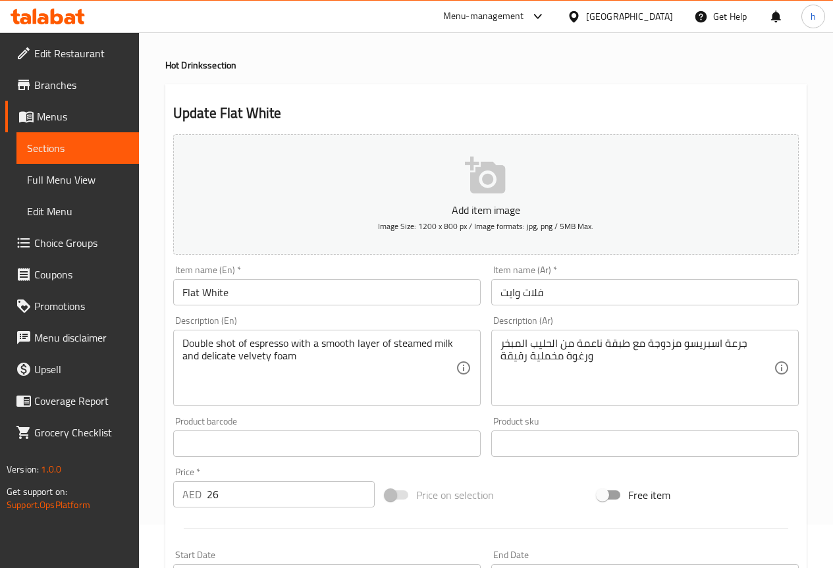
scroll to position [66, 0]
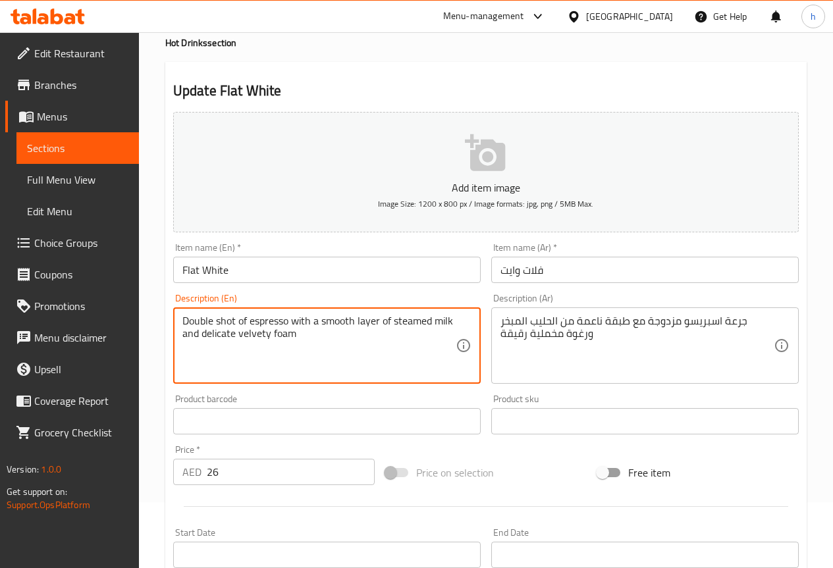
drag, startPoint x: 201, startPoint y: 338, endPoint x: 305, endPoint y: 337, distance: 103.3
paste textarea "And thin velvet"
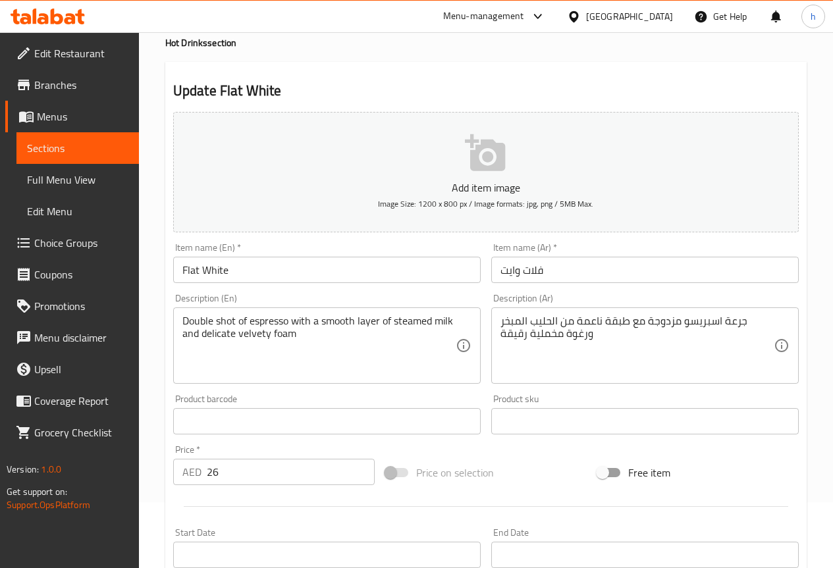
drag, startPoint x: 179, startPoint y: 333, endPoint x: 311, endPoint y: 338, distance: 132.4
click at [311, 338] on div "Double shot of espresso with a smooth layer of steamed milk and delicate velvet…" at bounding box center [326, 345] width 307 height 76
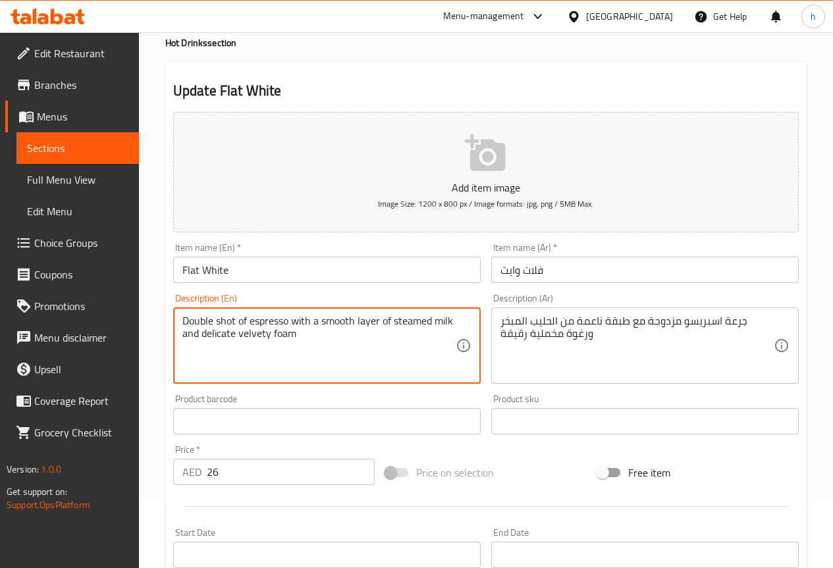
click at [283, 342] on textarea "Double shot of espresso with a smooth layer of steamed milk and delicate velvet…" at bounding box center [318, 346] width 273 height 63
drag, startPoint x: 308, startPoint y: 340, endPoint x: 184, endPoint y: 338, distance: 123.8
click at [184, 338] on textarea "Double shot of espresso with a smooth layer of steamed milk and delicate velvet…" at bounding box center [318, 346] width 273 height 63
paste textarea "And thin velvet"
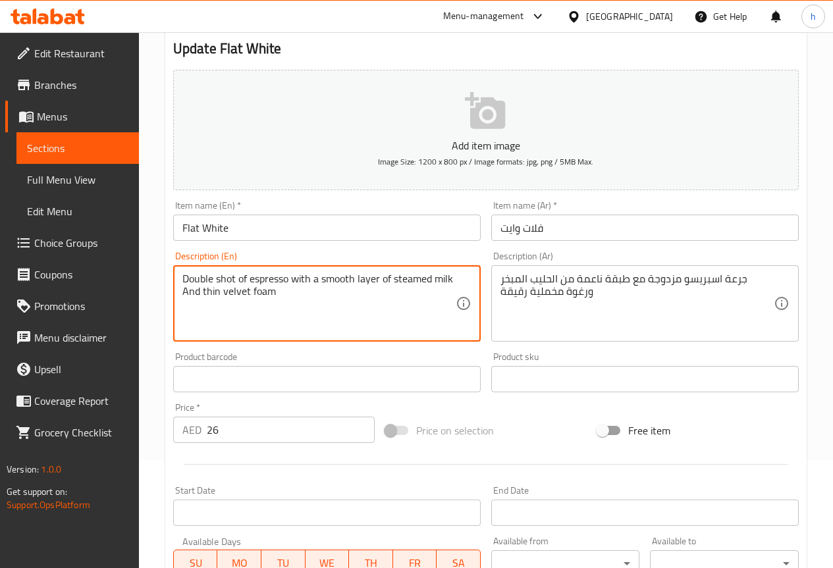
scroll to position [132, 0]
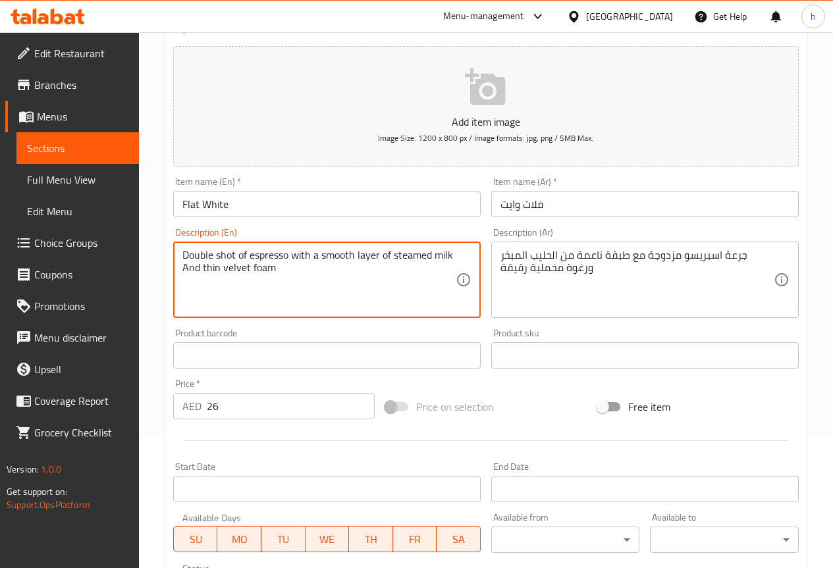
type textarea "Double shot of espresso with a smooth layer of steamed milk And thin velvet foam"
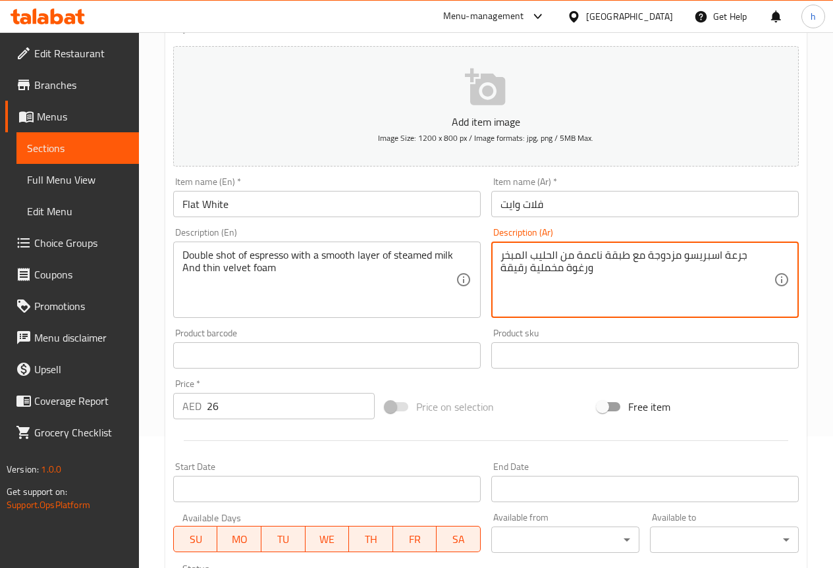
drag, startPoint x: 558, startPoint y: 253, endPoint x: 495, endPoint y: 267, distance: 63.9
click at [563, 271] on textarea "جرعة اسبريسو مزدوجة مع طبقة ناعمة من الحليب المبخر ورغوة مخملية رقيقة" at bounding box center [636, 280] width 273 height 63
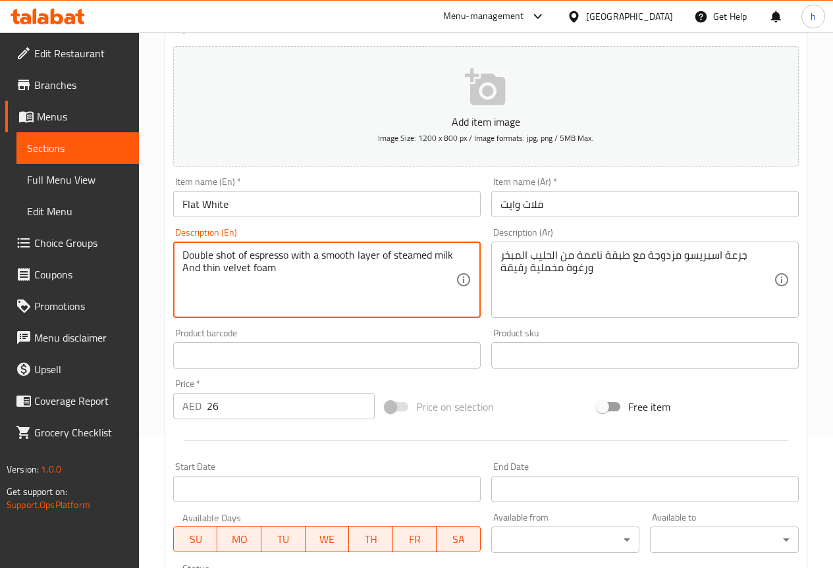
drag, startPoint x: 393, startPoint y: 256, endPoint x: 459, endPoint y: 271, distance: 68.0
click at [330, 270] on textarea "Double shot of espresso with a smooth layer of steamed milk And thin velvet foam" at bounding box center [318, 280] width 273 height 63
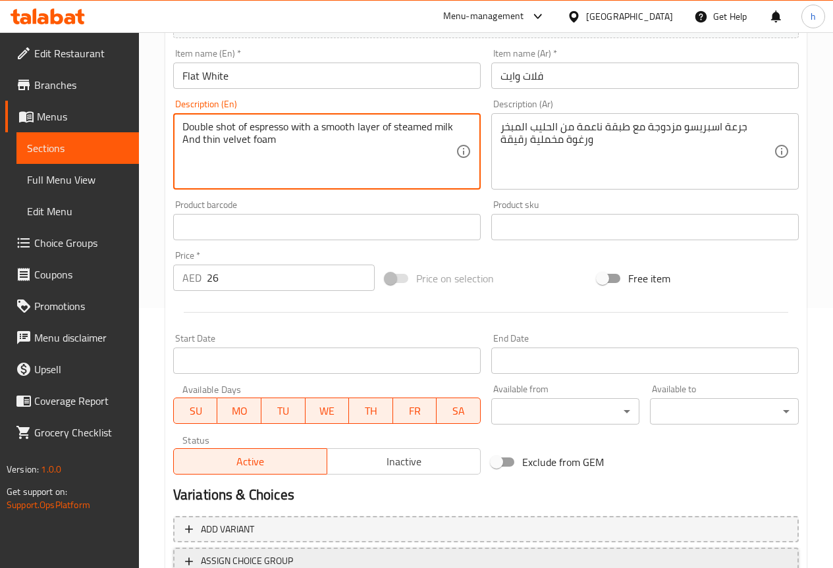
scroll to position [362, 0]
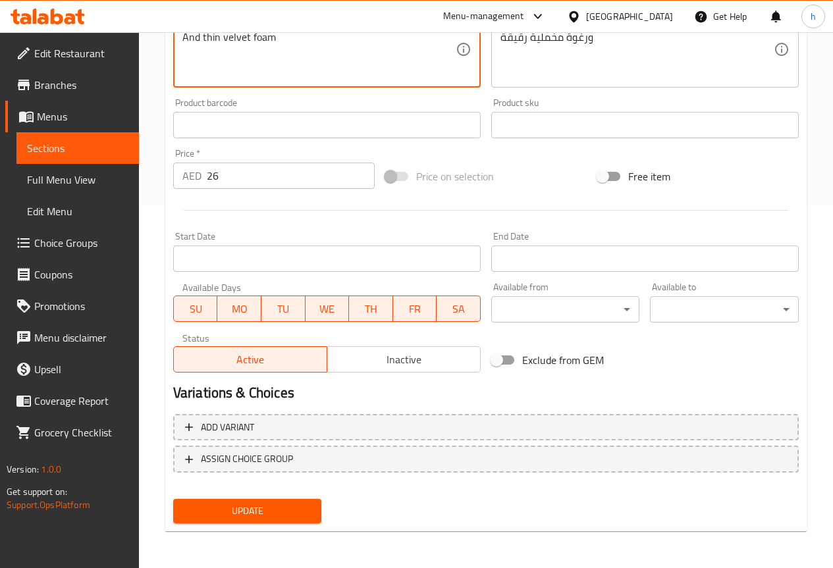
click at [276, 501] on button "Update" at bounding box center [247, 511] width 149 height 24
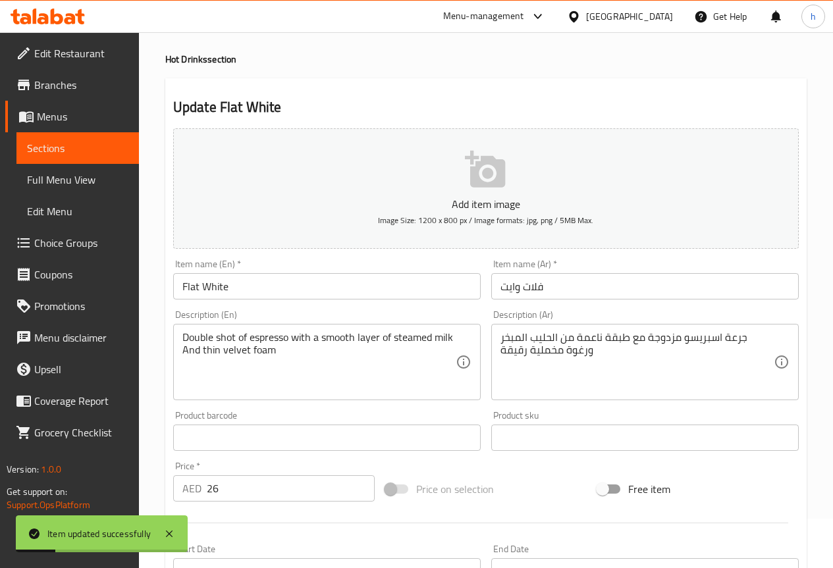
scroll to position [0, 0]
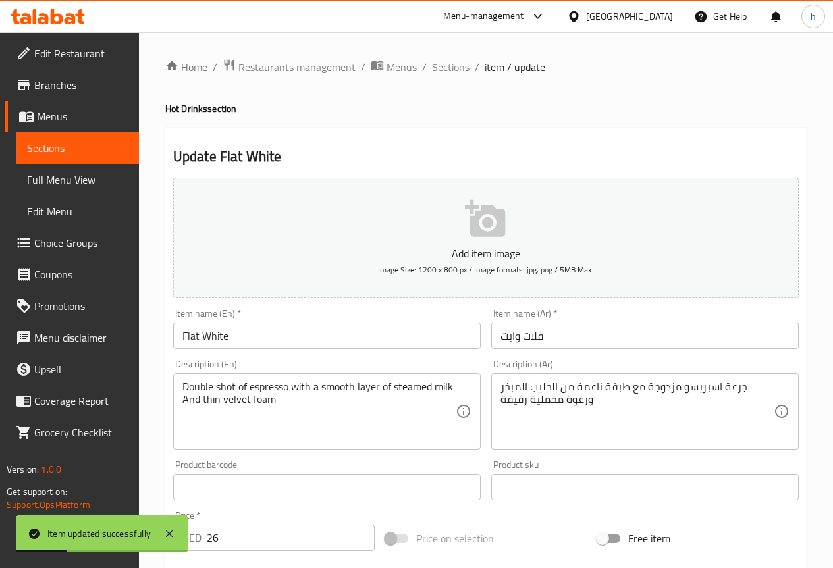
click at [454, 69] on span "Sections" at bounding box center [451, 67] width 38 height 16
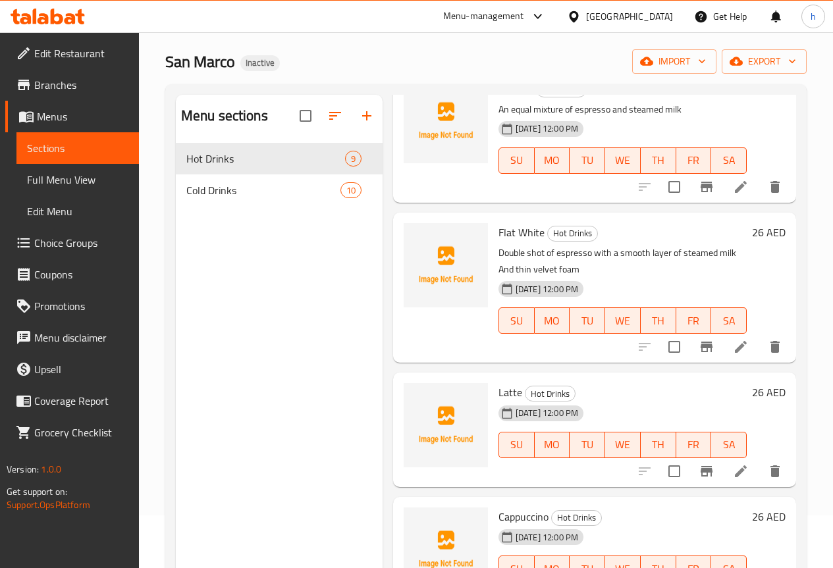
scroll to position [536, 0]
click at [225, 198] on span "Cold Drinks" at bounding box center [244, 190] width 117 height 16
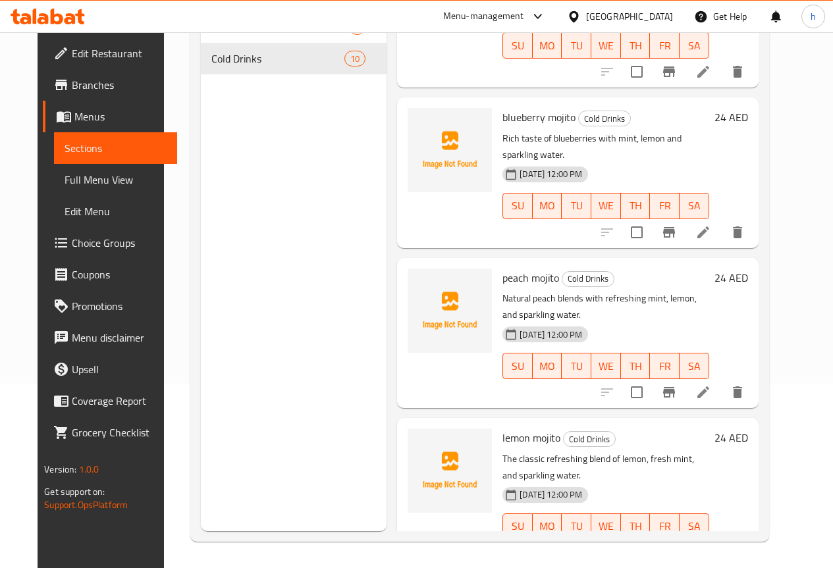
scroll to position [679, 0]
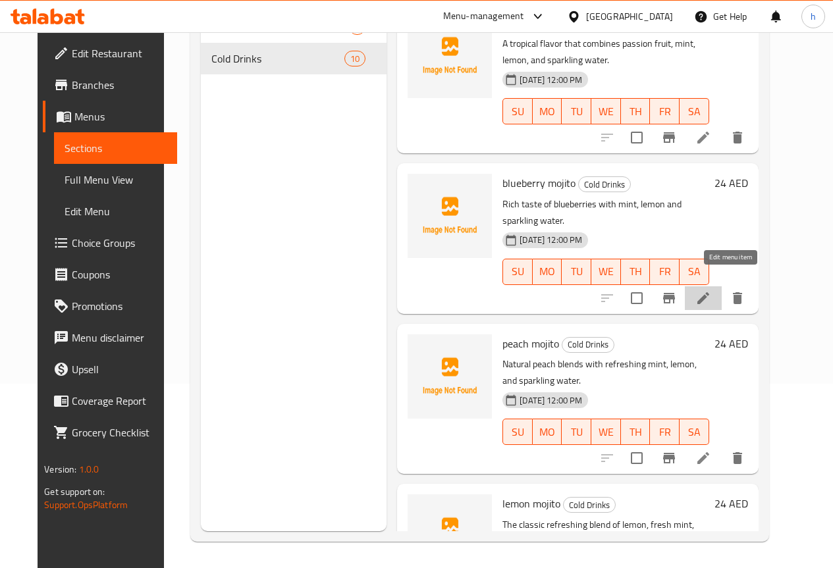
click at [711, 290] on icon at bounding box center [703, 298] width 16 height 16
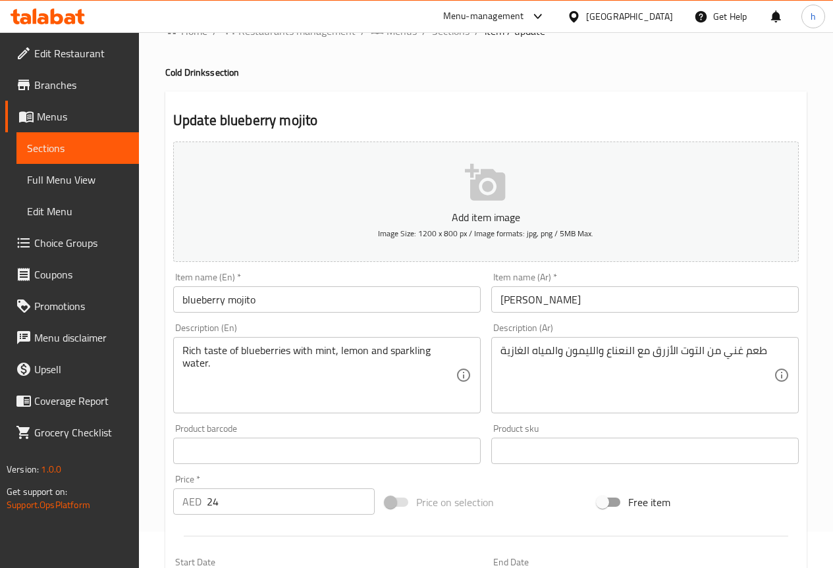
scroll to position [66, 0]
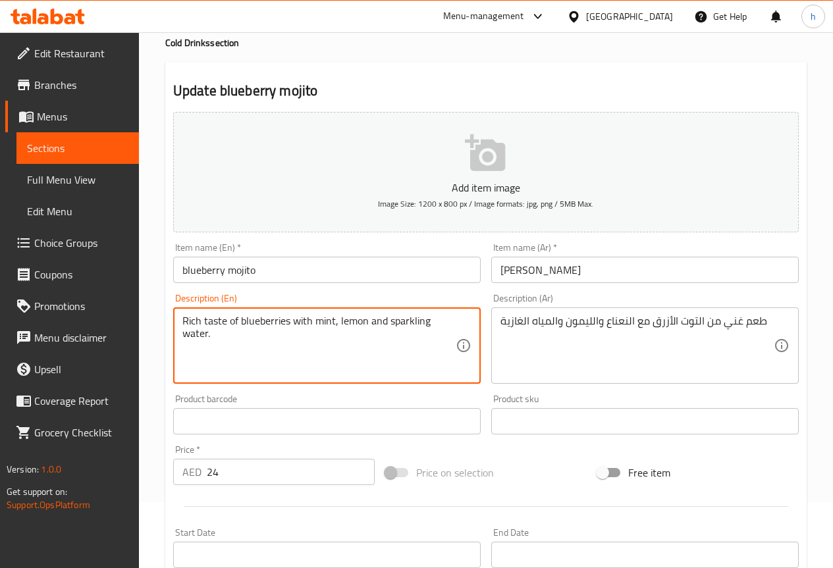
click at [519, 321] on textarea "طعم غني من التوت الأزرق مع النعناع والليمون والمياه الغازية" at bounding box center [636, 346] width 273 height 63
click at [411, 323] on textarea "Rich taste of blueberries with mint, lemon and sparkling water." at bounding box center [318, 346] width 273 height 63
click at [386, 348] on textarea "Rich taste of blueberries with mint, lemon and sparkling water." at bounding box center [318, 346] width 273 height 63
drag, startPoint x: 268, startPoint y: 340, endPoint x: 390, endPoint y: 323, distance: 123.0
click at [390, 323] on textarea "Rich taste of blueberries with mint, lemon and sparkling water." at bounding box center [318, 346] width 273 height 63
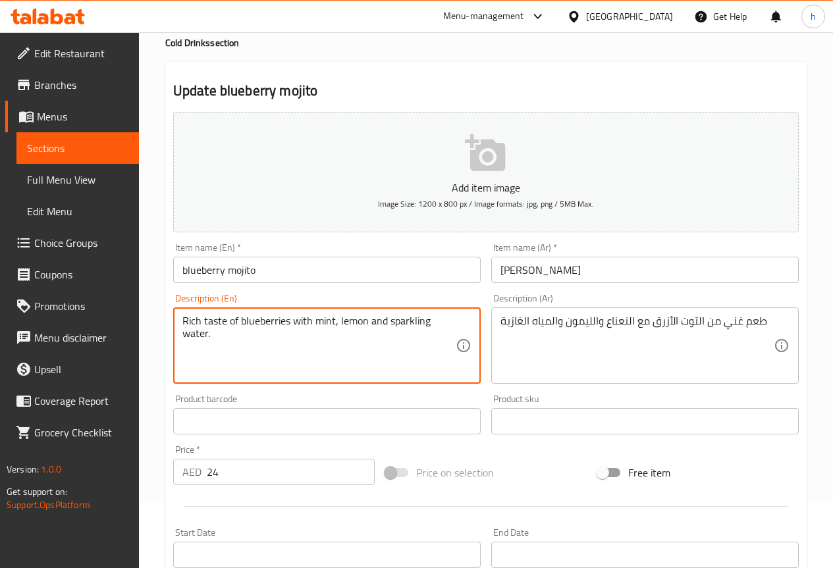
paste textarea "Seltzer Water"
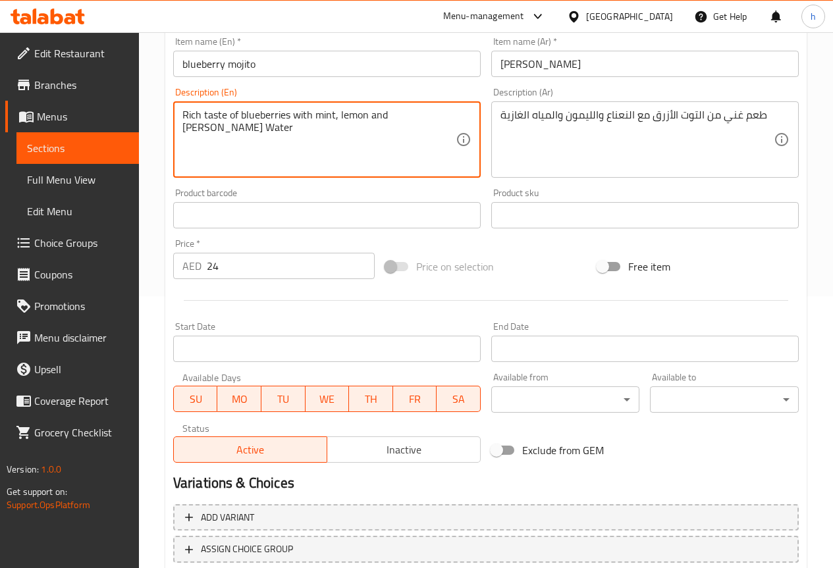
scroll to position [362, 0]
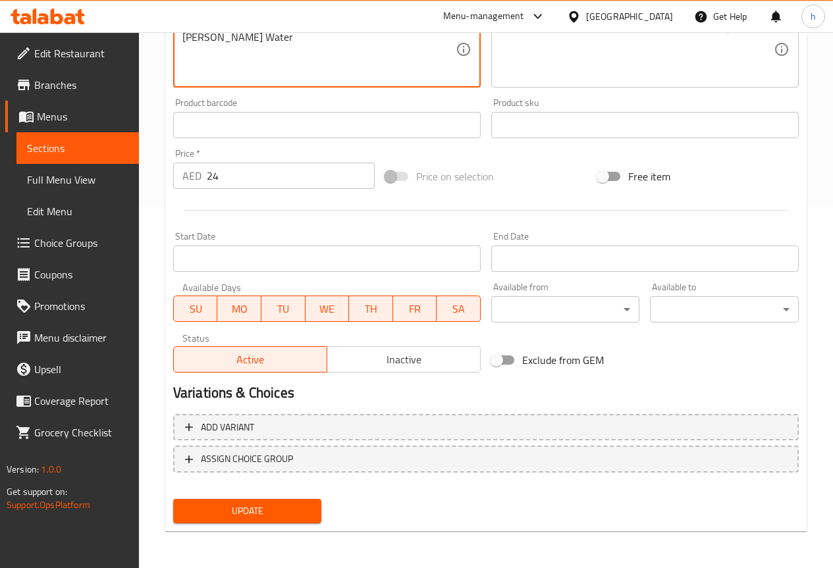
type textarea "Rich taste of blueberries with mint, lemon and [PERSON_NAME] Water"
click at [288, 508] on span "Update" at bounding box center [248, 511] width 128 height 16
click at [51, 156] on span "Sections" at bounding box center [77, 148] width 101 height 16
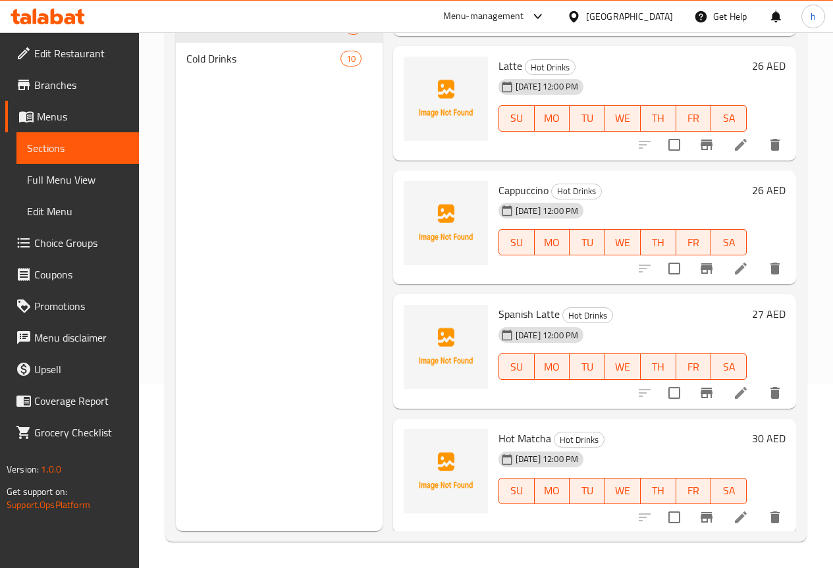
scroll to position [733, 0]
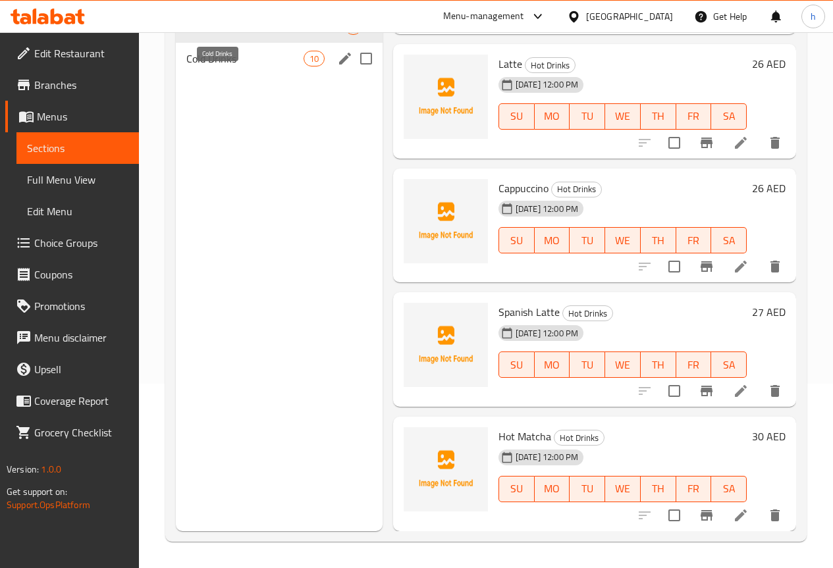
click at [222, 66] on span "Cold Drinks" at bounding box center [244, 59] width 117 height 16
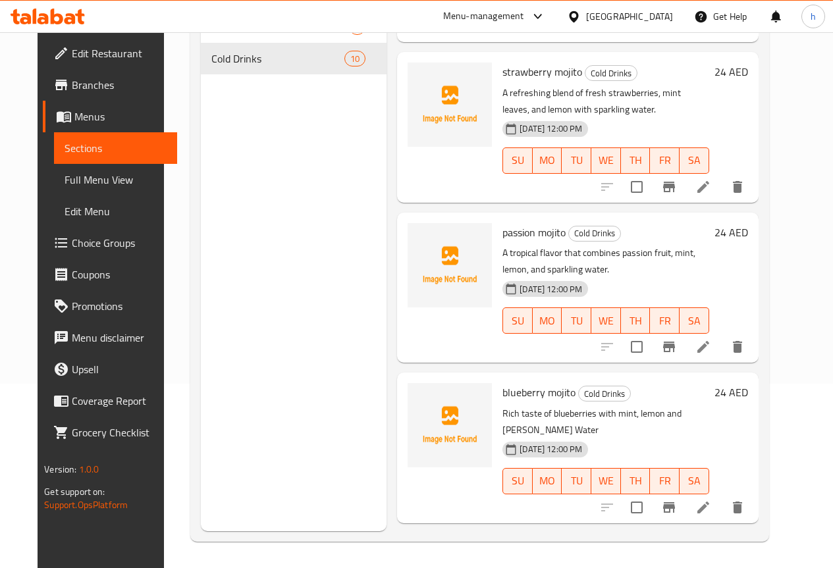
scroll to position [404, 0]
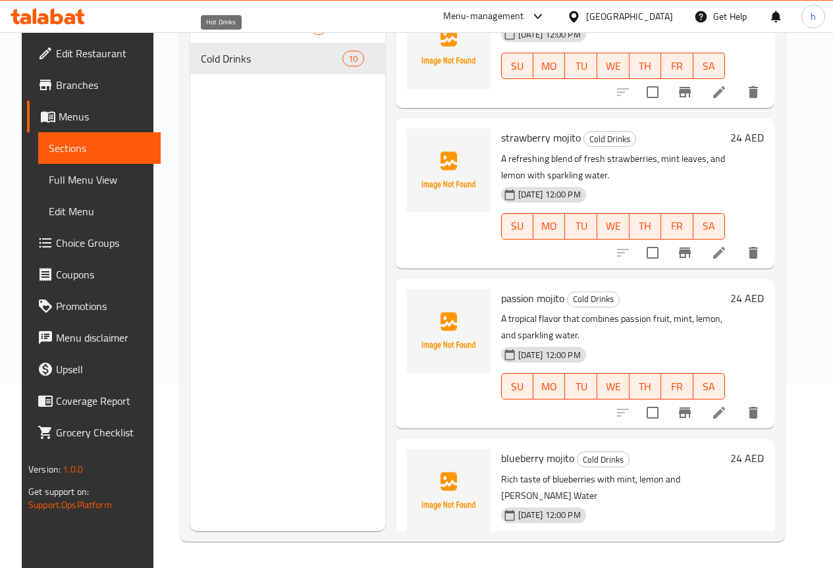
click at [239, 35] on span "Hot Drinks" at bounding box center [256, 27] width 110 height 16
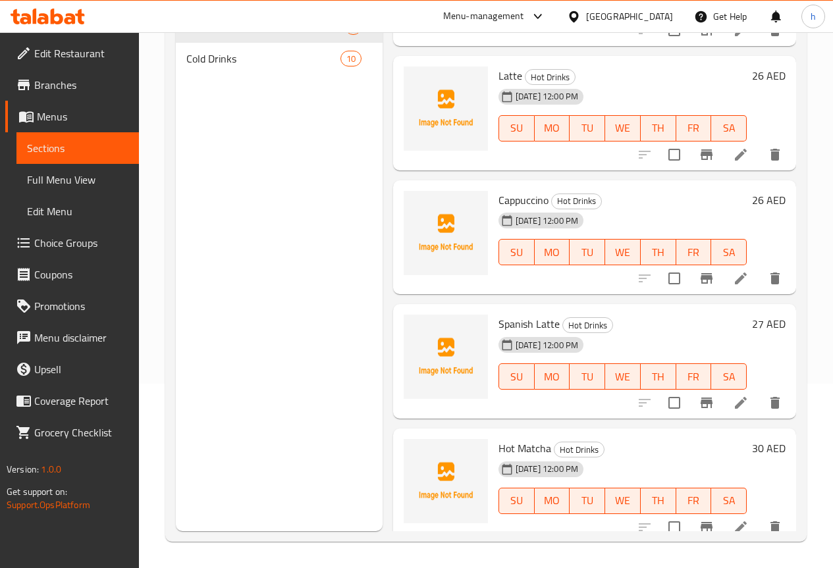
scroll to position [733, 0]
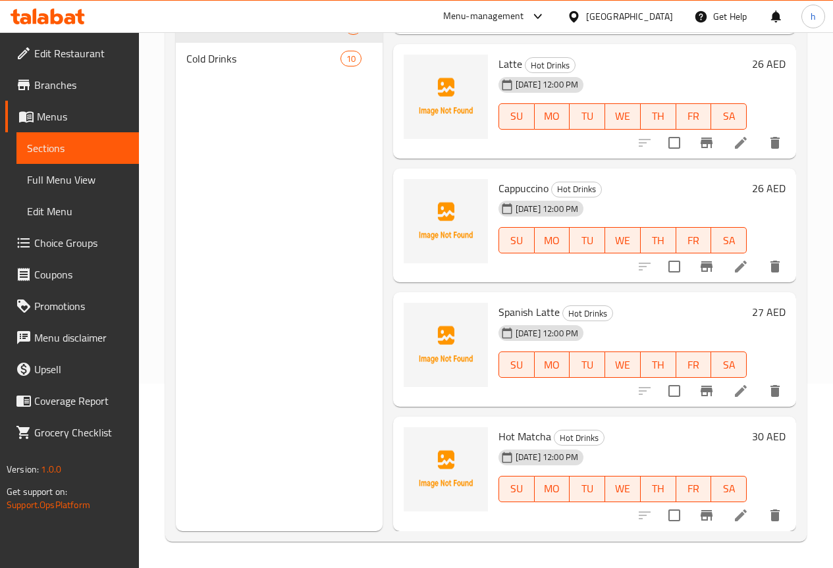
click at [217, 66] on span "Cold Drinks" at bounding box center [263, 59] width 154 height 16
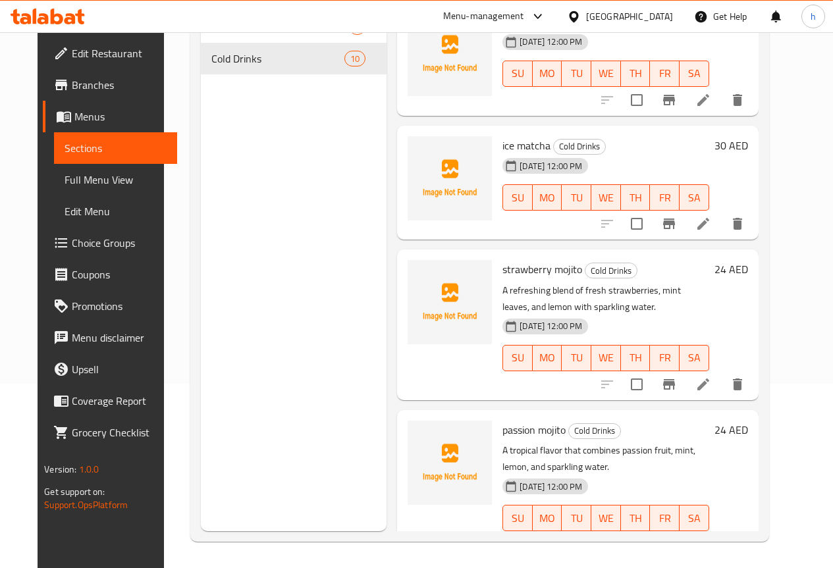
scroll to position [207, 0]
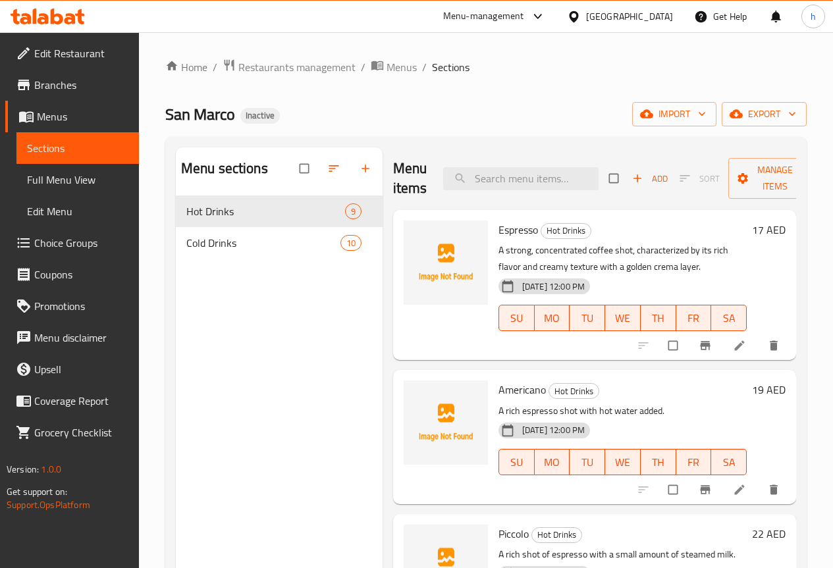
click at [80, 182] on span "Full Menu View" at bounding box center [77, 180] width 101 height 16
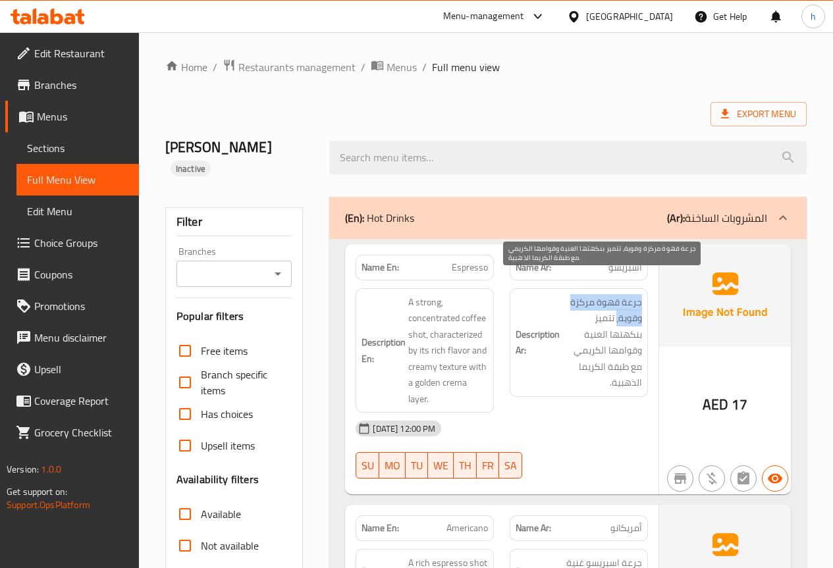
drag, startPoint x: 641, startPoint y: 285, endPoint x: 615, endPoint y: 300, distance: 29.8
click at [615, 300] on span "جرعة قهوة مركزة وقوية، تتميز بنكهتها الغنية وقوامها الكريمي مع طبقة الكريما الذ…" at bounding box center [602, 342] width 80 height 97
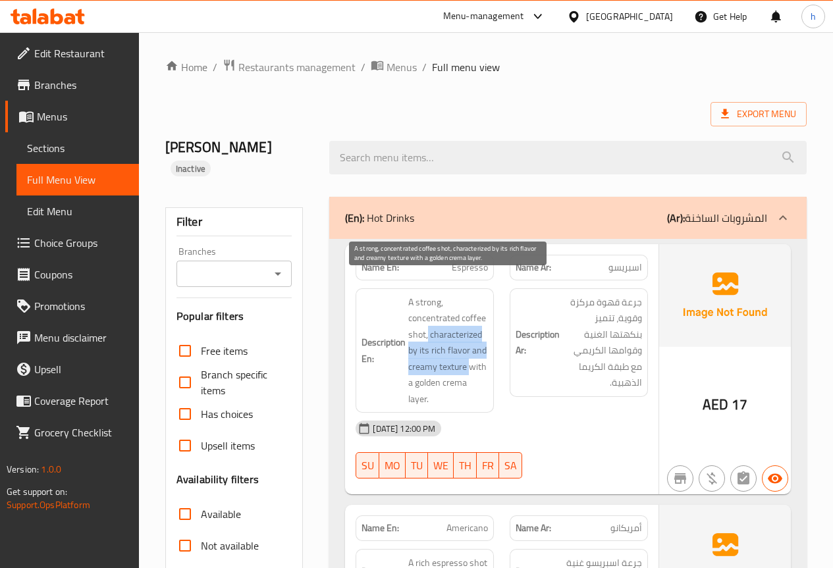
drag, startPoint x: 427, startPoint y: 318, endPoint x: 470, endPoint y: 343, distance: 50.1
click at [470, 343] on span "A strong, concentrated coffee shot, characterized by its rich flavor and creamy…" at bounding box center [448, 350] width 80 height 113
click at [446, 349] on span "A strong, concentrated coffee shot, characterized by its rich flavor and creamy…" at bounding box center [448, 350] width 80 height 113
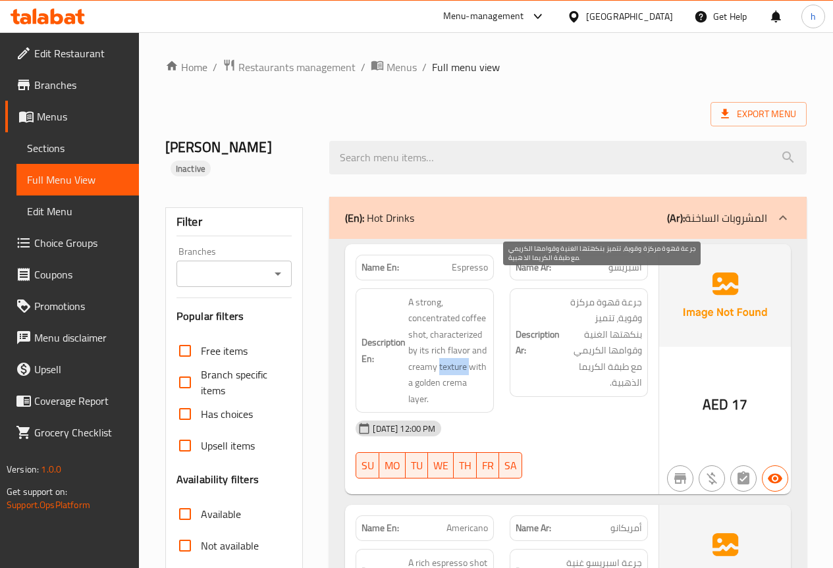
click at [589, 346] on span "جرعة قهوة مركزة وقوية، تتميز بنكهتها الغنية وقوامها الكريمي مع طبقة الكريما الذ…" at bounding box center [602, 342] width 80 height 97
copy span "الكريما"
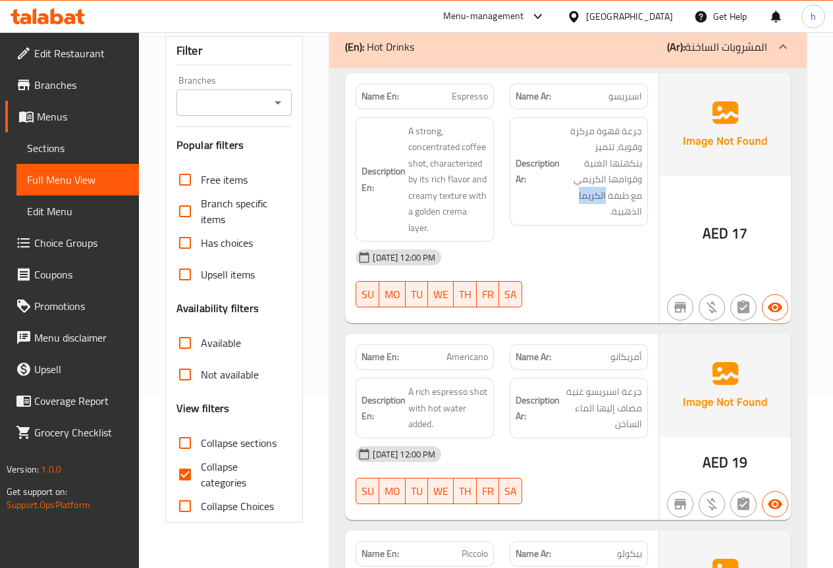
scroll to position [197, 0]
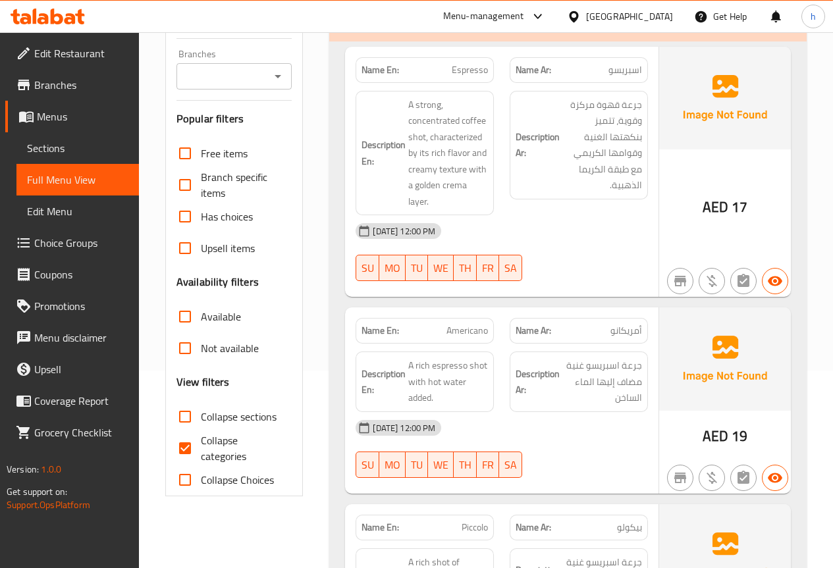
click at [626, 324] on span "أمريكانو" at bounding box center [626, 331] width 32 height 14
copy span "أمريكانو"
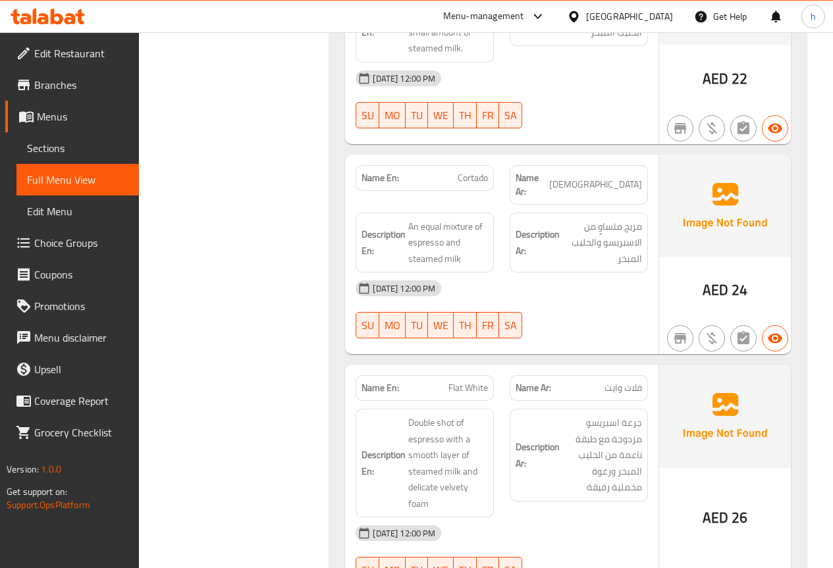
scroll to position [790, 0]
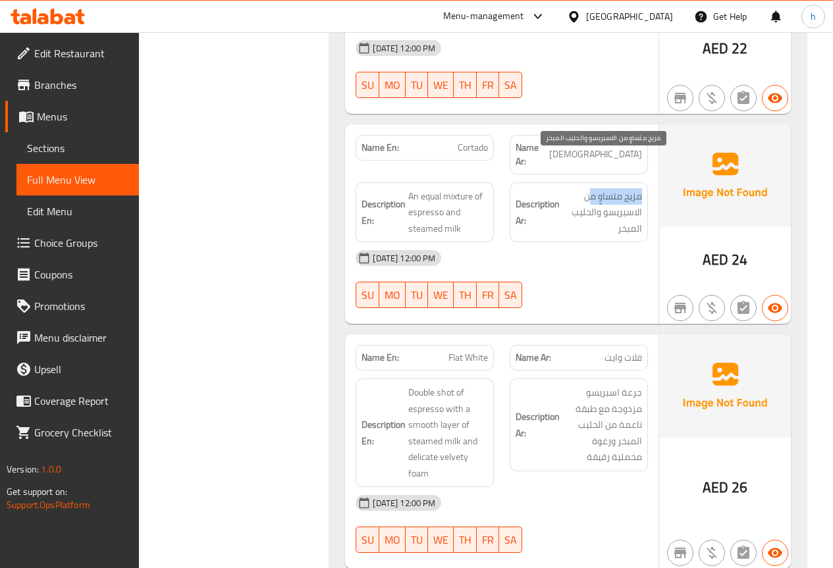
drag, startPoint x: 641, startPoint y: 165, endPoint x: 592, endPoint y: 165, distance: 48.7
click at [592, 188] on span "مزيج متساوٍ من الاسبريسو والحليب المبخر" at bounding box center [602, 212] width 80 height 49
click at [590, 188] on span "مزيج متساوٍ من الاسبريسو والحليب المبخر" at bounding box center [602, 212] width 80 height 49
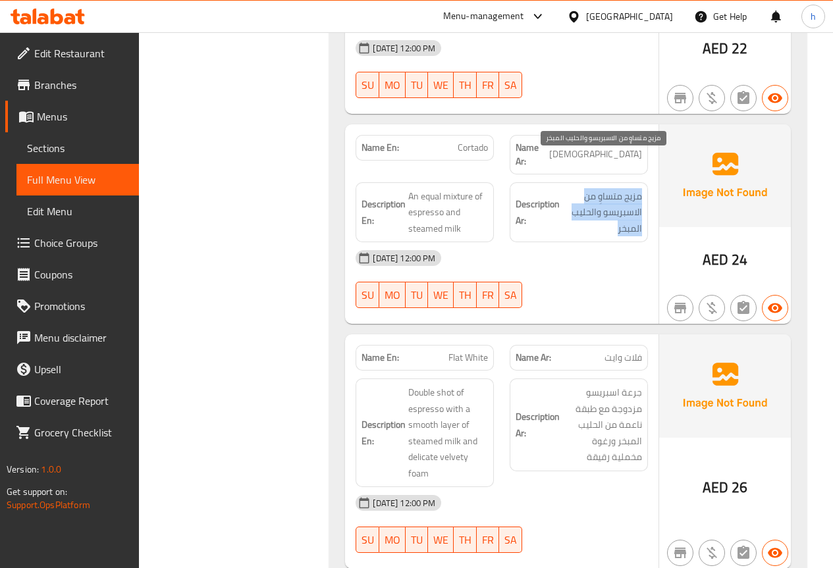
copy div "مزيج متساوٍ من الاسبريسو والحليب المبخر"
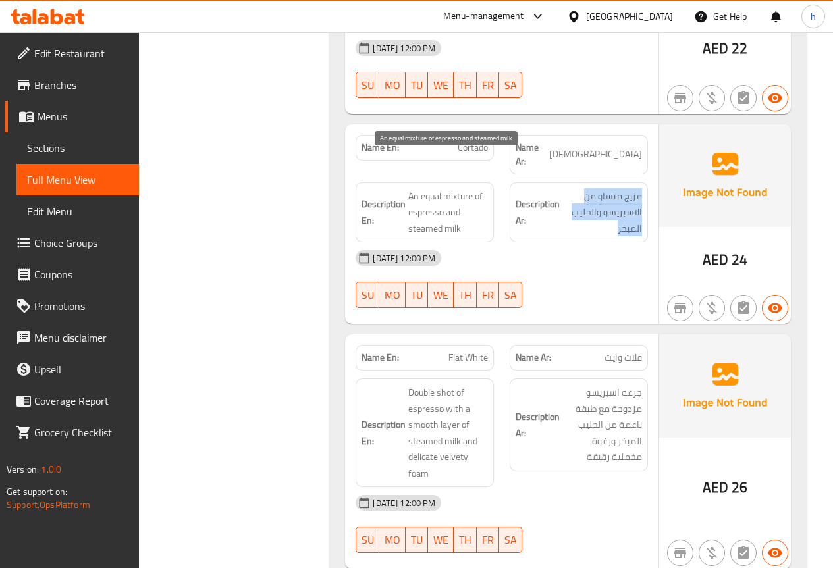
click at [424, 188] on span "An equal mixture of espresso and steamed milk" at bounding box center [448, 212] width 80 height 49
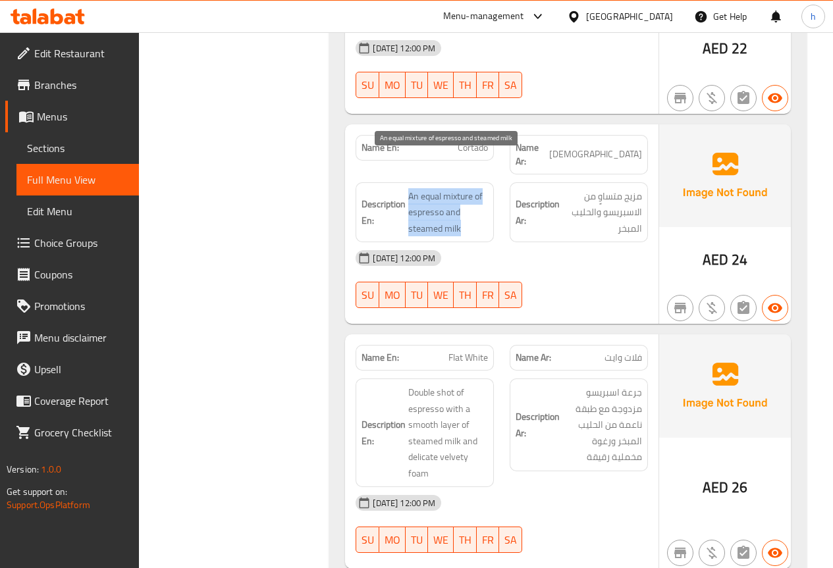
click at [424, 188] on span "An equal mixture of espresso and steamed milk" at bounding box center [448, 212] width 80 height 49
copy span "An equal mixture of espresso and steamed milk"
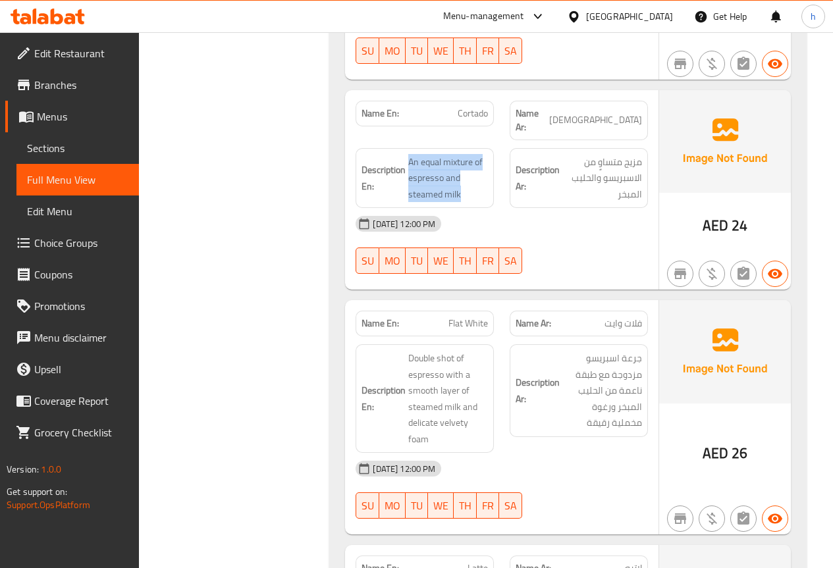
scroll to position [856, 0]
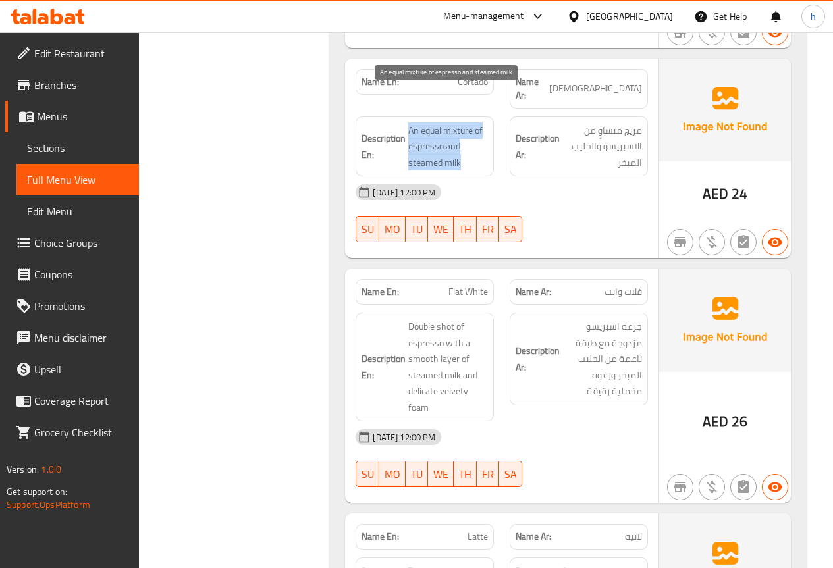
click at [446, 128] on span "An equal mixture of espresso and steamed milk" at bounding box center [448, 146] width 80 height 49
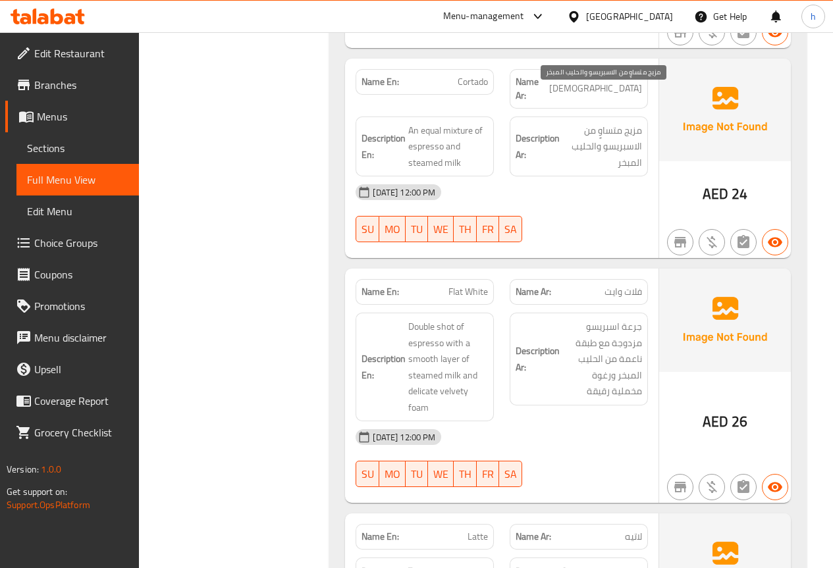
click at [610, 122] on span "مزيج متساوٍ من الاسبريسو والحليب المبخر" at bounding box center [602, 146] width 80 height 49
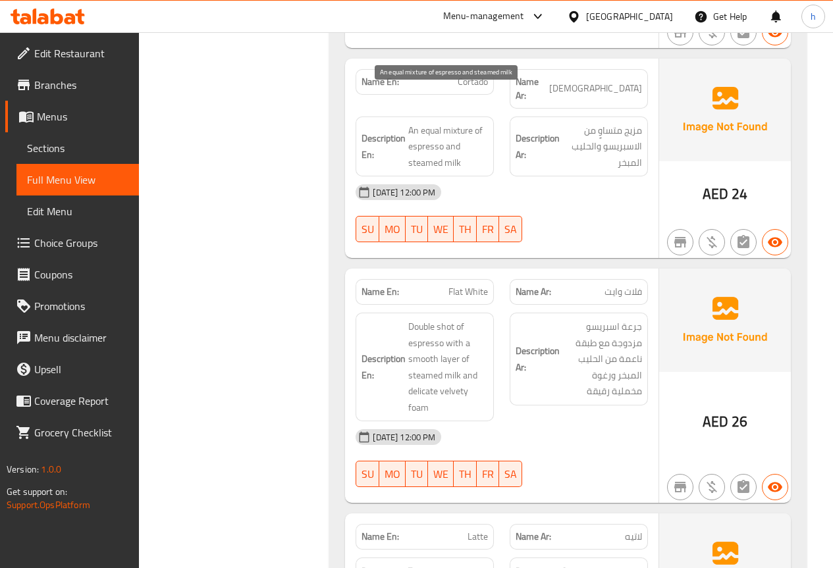
click at [469, 122] on span "An equal mixture of espresso and steamed milk" at bounding box center [448, 146] width 80 height 49
copy span "mixture"
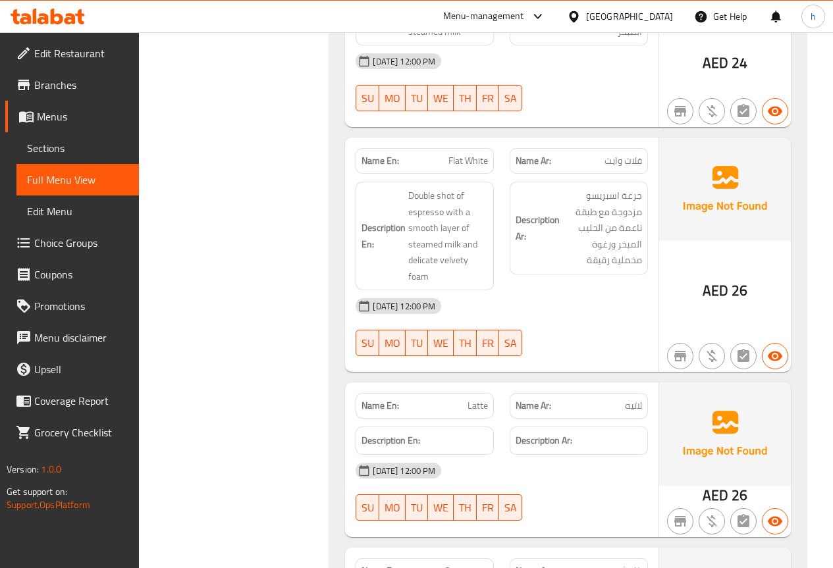
scroll to position [987, 0]
click at [454, 153] on span "Flat White" at bounding box center [467, 160] width 39 height 14
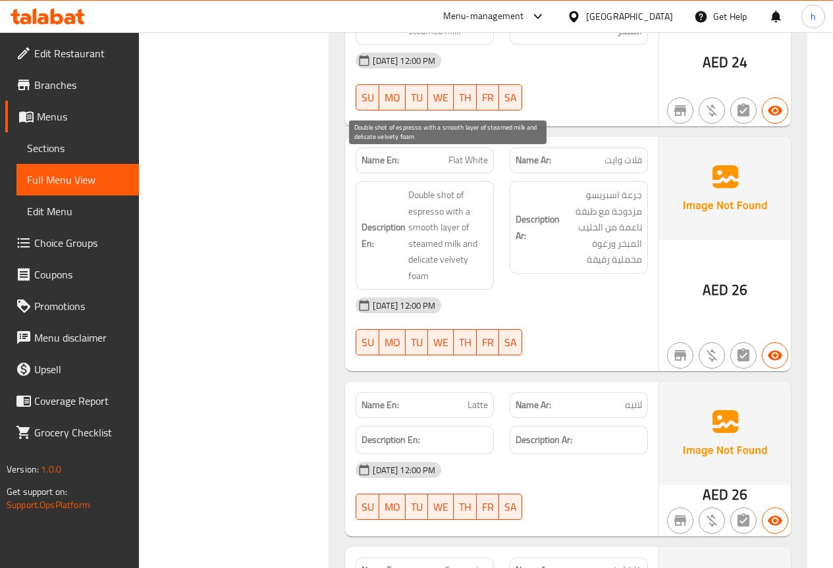
click at [433, 194] on span "Double shot of espresso with a smooth layer of steamed milk and delicate velvet…" at bounding box center [448, 235] width 80 height 97
copy span "smooth"
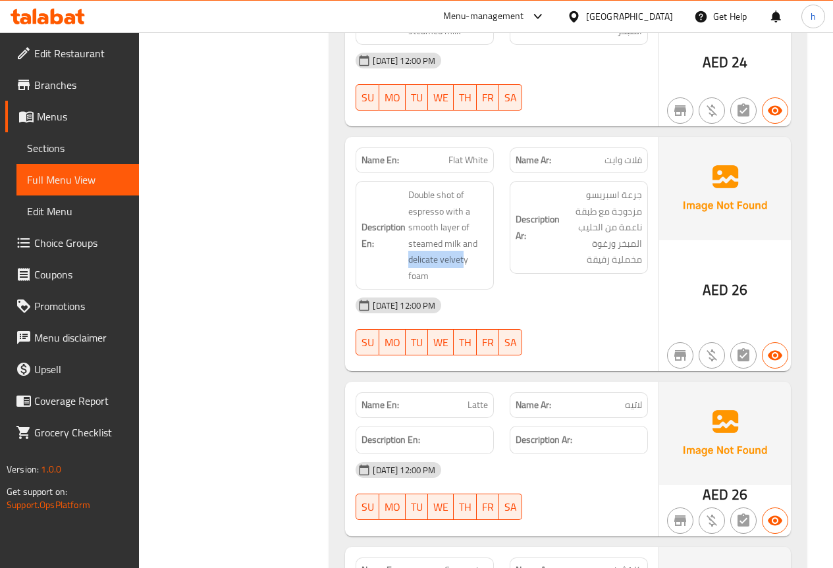
drag, startPoint x: 465, startPoint y: 227, endPoint x: 399, endPoint y: 230, distance: 65.9
click at [399, 230] on h6 "Description En: Double shot of espresso with a smooth layer of steamed milk and…" at bounding box center [424, 235] width 126 height 97
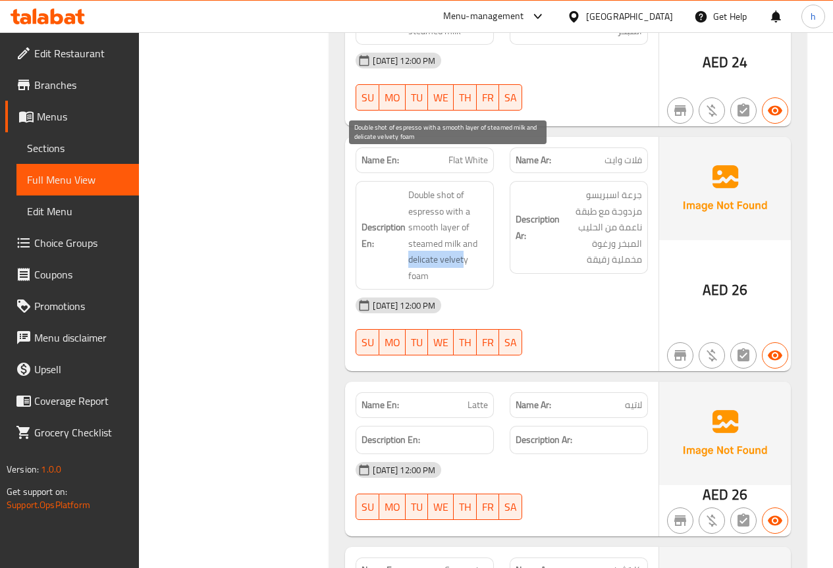
click at [429, 230] on span "Double shot of espresso with a smooth layer of steamed milk and delicate velvet…" at bounding box center [448, 235] width 80 height 97
drag, startPoint x: 400, startPoint y: 230, endPoint x: 471, endPoint y: 228, distance: 70.5
click at [471, 228] on h6 "Description En: Double shot of espresso with a smooth layer of steamed milk and…" at bounding box center [424, 235] width 126 height 97
copy span "delicate velvety"
click at [457, 226] on span "Double shot of espresso with a smooth layer of steamed milk and delicate velvet…" at bounding box center [448, 235] width 80 height 97
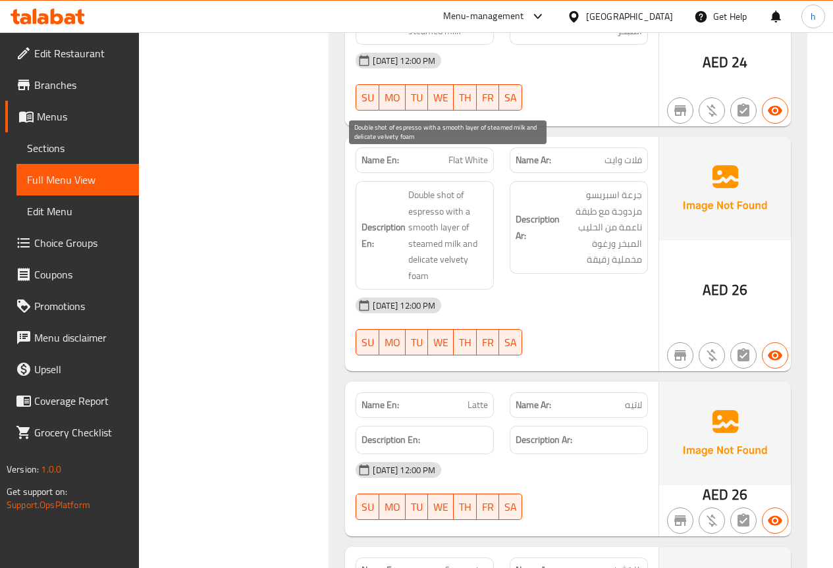
click at [457, 226] on span "Double shot of espresso with a smooth layer of steamed milk and delicate velvet…" at bounding box center [448, 235] width 80 height 97
click at [434, 225] on span "Double shot of espresso with a smooth layer of steamed milk and delicate velvet…" at bounding box center [448, 235] width 80 height 97
copy span "delicate"
click at [448, 229] on span "Double shot of espresso with a smooth layer of steamed milk and delicate velvet…" at bounding box center [448, 235] width 80 height 97
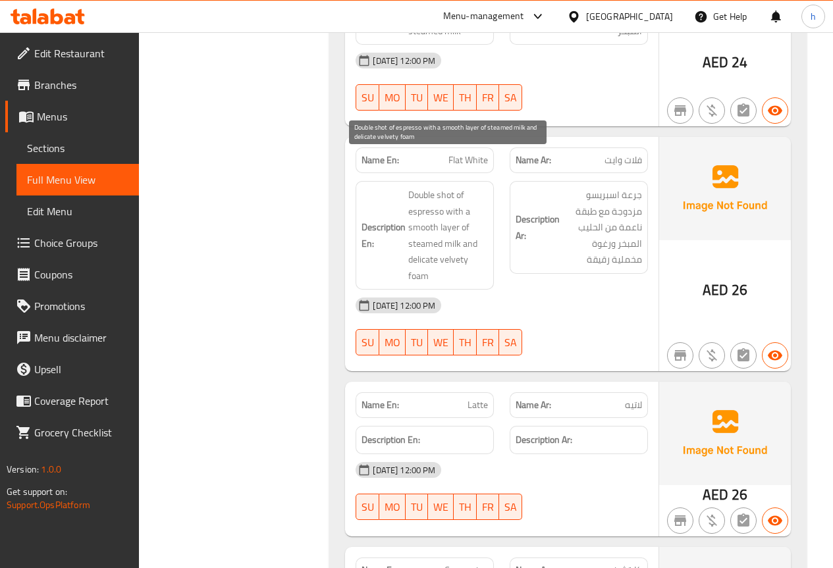
click at [448, 229] on span "Double shot of espresso with a smooth layer of steamed milk and delicate velvet…" at bounding box center [448, 235] width 80 height 97
click at [478, 230] on span "Double shot of espresso with a smooth layer of steamed milk and delicate velvet…" at bounding box center [448, 235] width 80 height 97
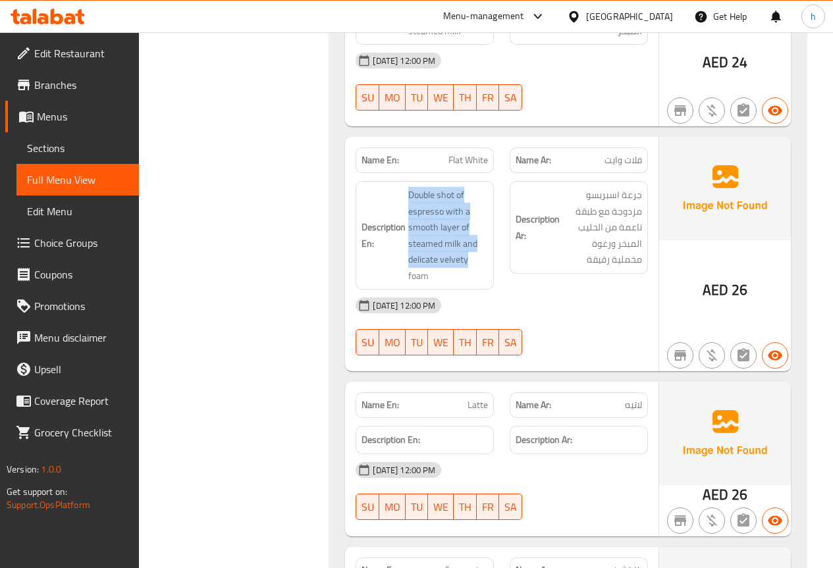
drag, startPoint x: 477, startPoint y: 228, endPoint x: 394, endPoint y: 227, distance: 83.0
click at [394, 227] on h6 "Description En: Double shot of espresso with a smooth layer of steamed milk and…" at bounding box center [424, 235] width 126 height 97
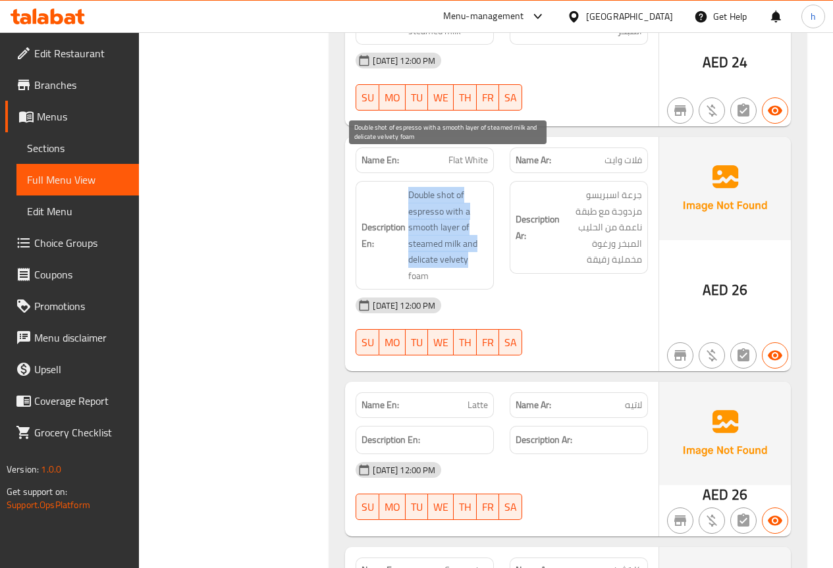
click at [436, 229] on span "Double shot of espresso with a smooth layer of steamed milk and delicate velvet…" at bounding box center [448, 235] width 80 height 97
click at [471, 228] on span "Double shot of espresso with a smooth layer of steamed milk and delicate velvet…" at bounding box center [448, 235] width 80 height 97
drag, startPoint x: 472, startPoint y: 228, endPoint x: 408, endPoint y: 228, distance: 63.9
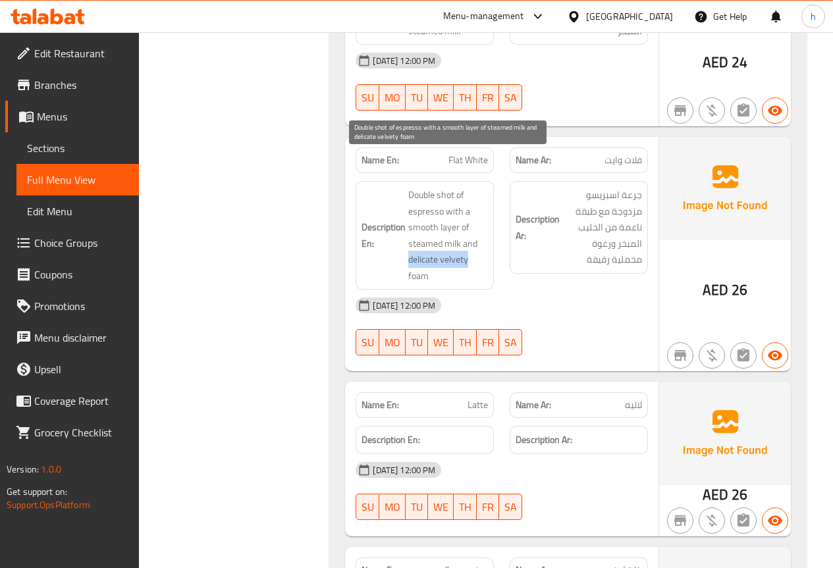
click at [408, 228] on span "Double shot of espresso with a smooth layer of steamed milk and delicate velvet…" at bounding box center [448, 235] width 80 height 97
click at [419, 245] on span "Double shot of espresso with a smooth layer of steamed milk and delicate velvet…" at bounding box center [448, 235] width 80 height 97
copy span "foam"
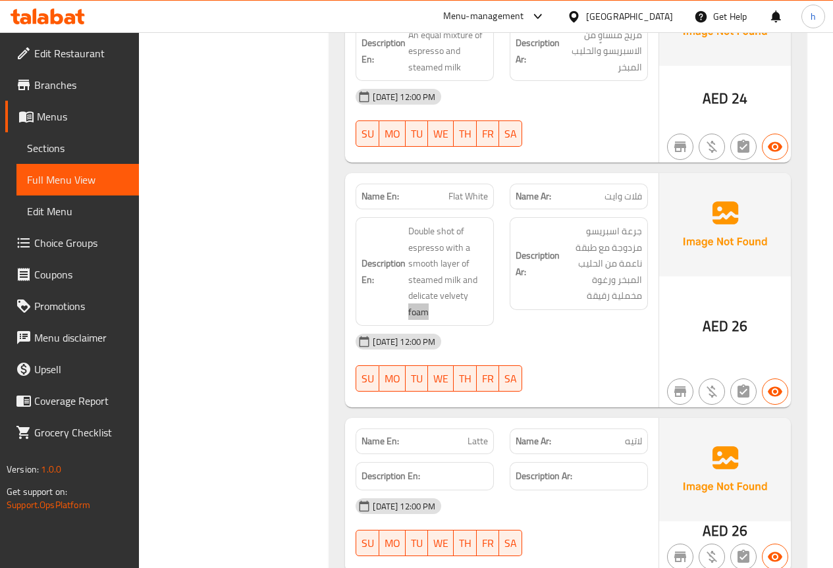
scroll to position [922, 0]
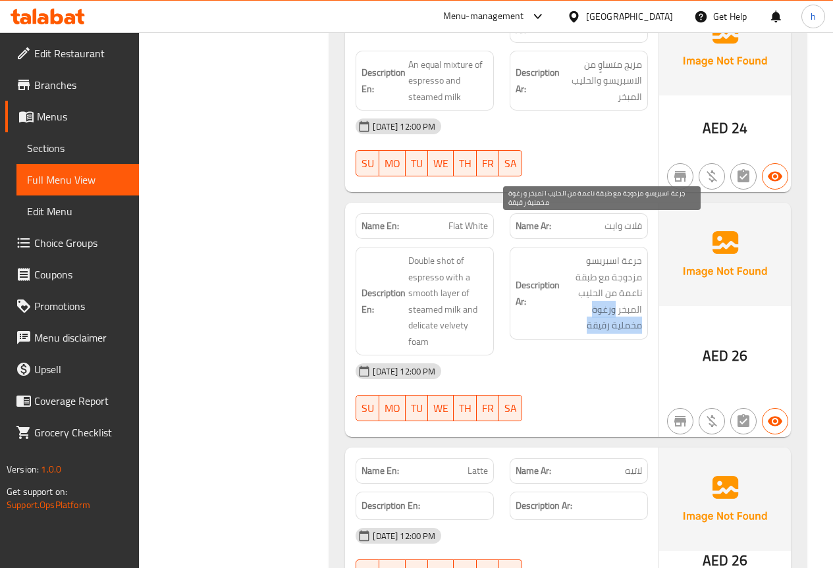
drag, startPoint x: 616, startPoint y: 278, endPoint x: 584, endPoint y: 296, distance: 37.1
click at [584, 296] on span "جرعة اسبريسو مزدوجة مع طبقة ناعمة من الحليب المبخر ورغوة مخملية رقيقة" at bounding box center [602, 293] width 80 height 81
click at [594, 276] on span "جرعة اسبريسو مزدوجة مع طبقة ناعمة من الحليب المبخر ورغوة مخملية رقيقة" at bounding box center [602, 293] width 80 height 81
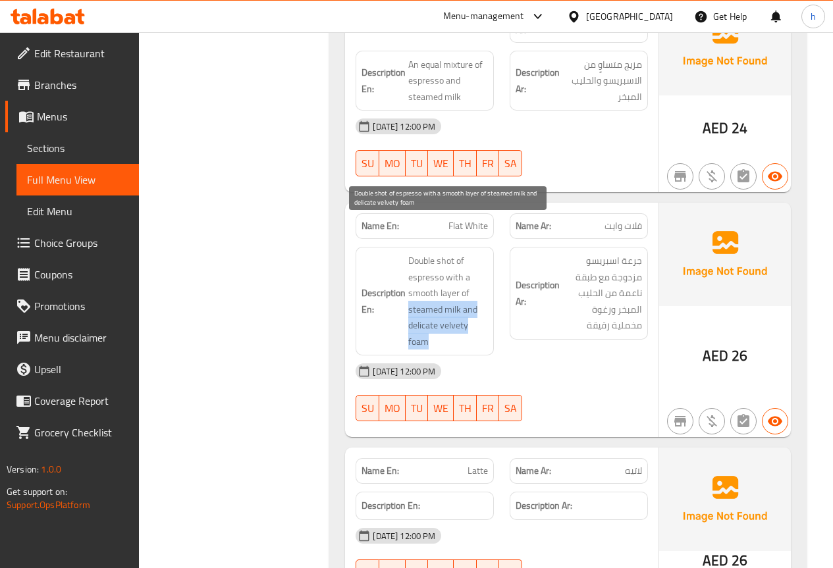
drag, startPoint x: 407, startPoint y: 278, endPoint x: 484, endPoint y: 302, distance: 80.8
click at [484, 302] on h6 "Description En: Double shot of espresso with a smooth layer of steamed milk and…" at bounding box center [424, 301] width 126 height 97
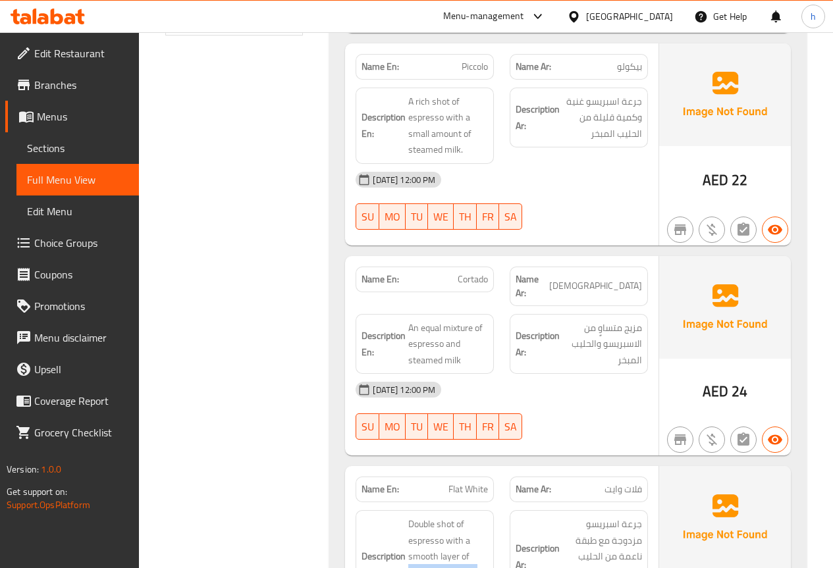
scroll to position [724, 0]
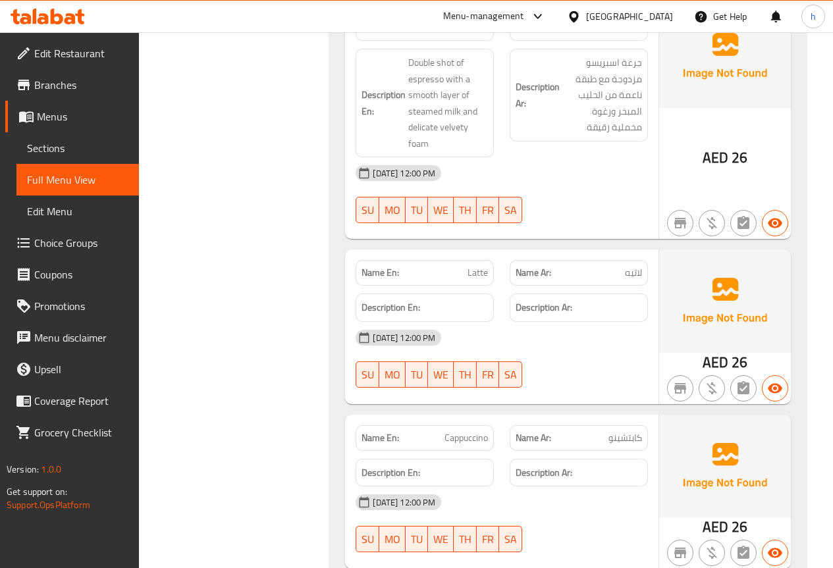
scroll to position [1119, 0]
click at [619, 432] on span "كابتشينو" at bounding box center [625, 439] width 34 height 14
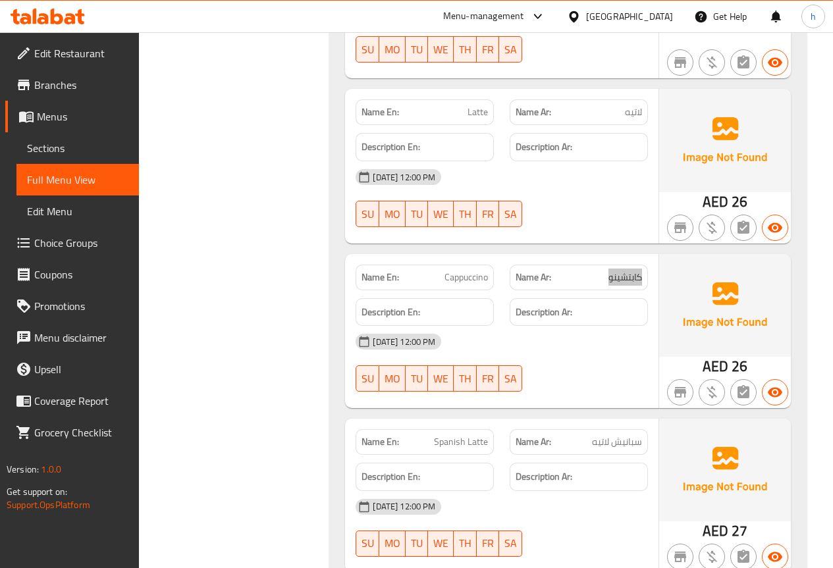
scroll to position [1317, 0]
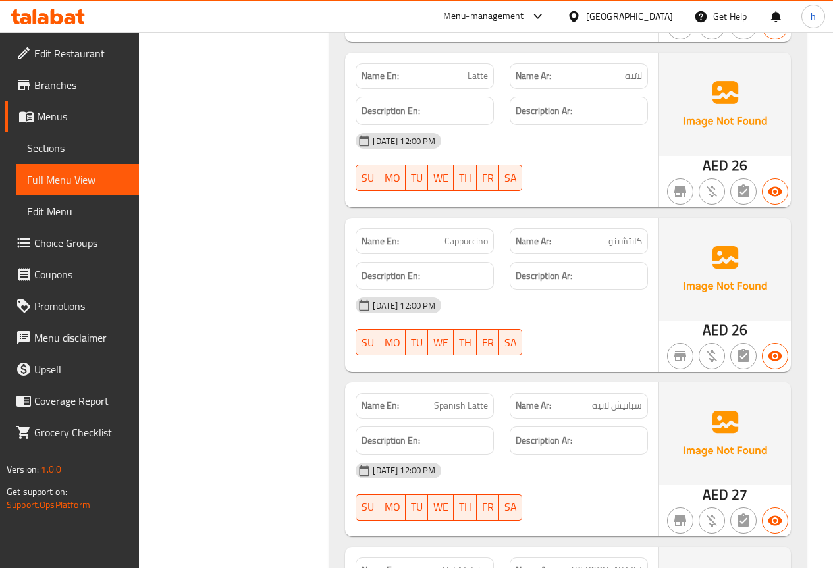
click at [619, 399] on span "سبانيش لاتيه" at bounding box center [617, 406] width 50 height 14
click at [597, 399] on span "سبانيش لاتيه" at bounding box center [617, 406] width 50 height 14
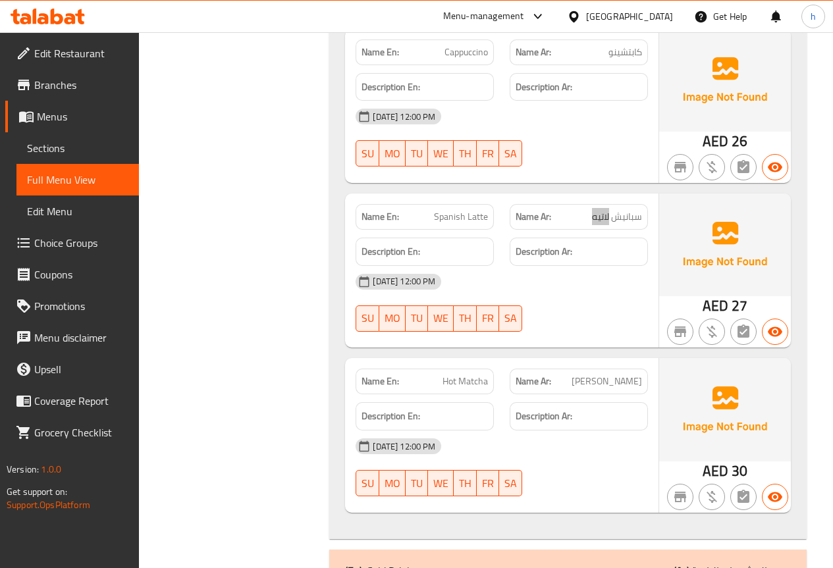
scroll to position [1514, 0]
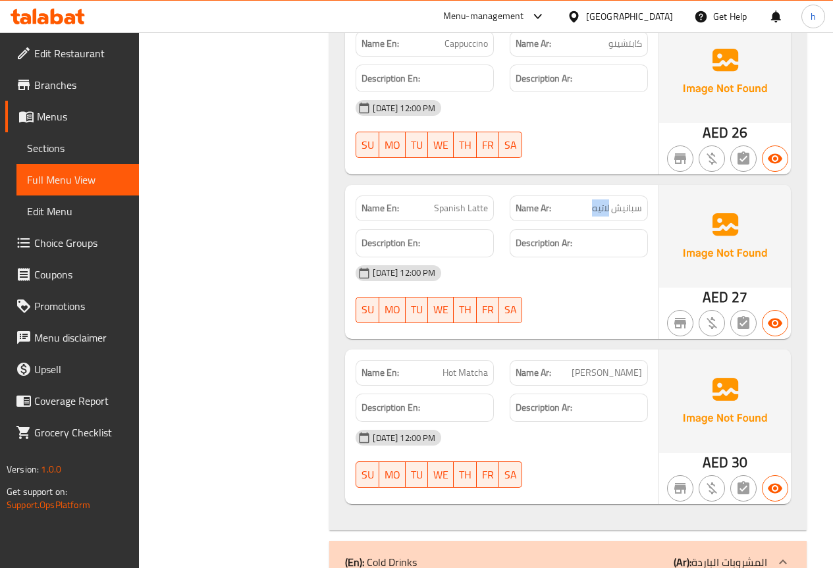
click at [608, 366] on span "[PERSON_NAME]" at bounding box center [606, 373] width 70 height 14
click at [481, 366] on span "Hot Matcha" at bounding box center [464, 373] width 45 height 14
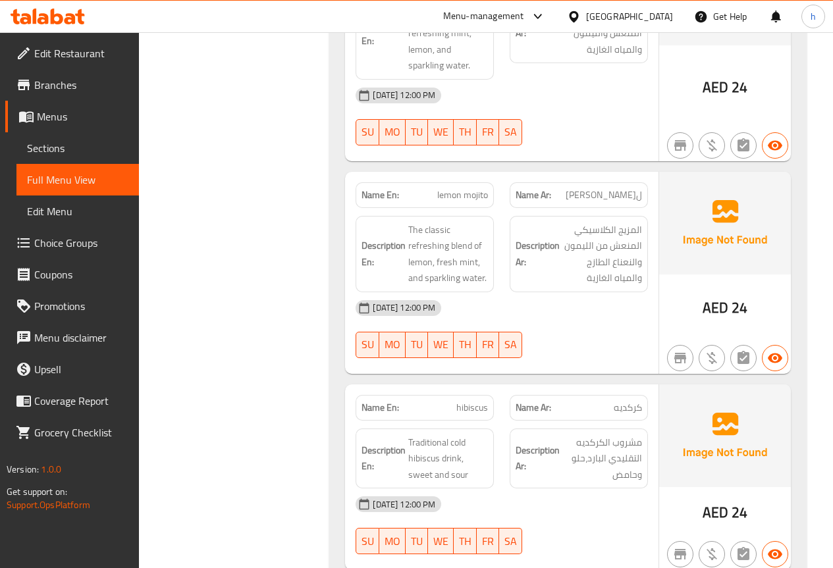
scroll to position [3510, 0]
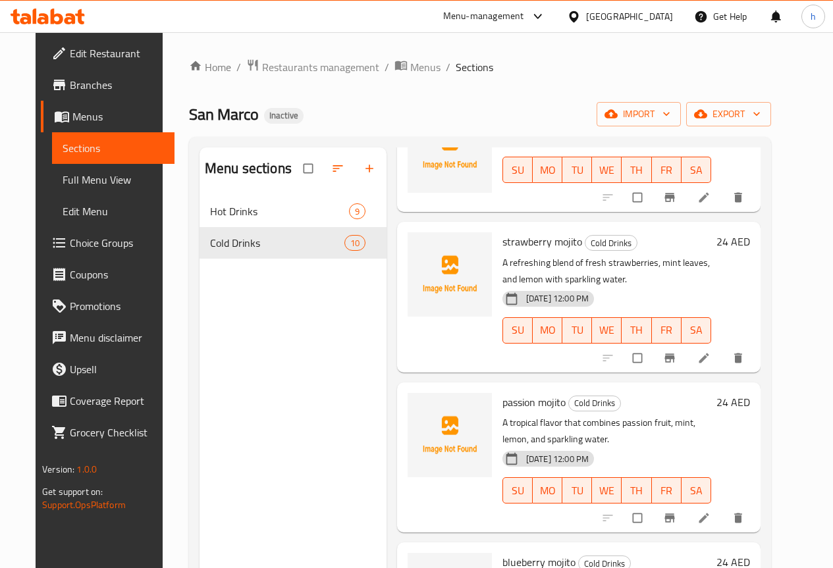
scroll to position [527, 0]
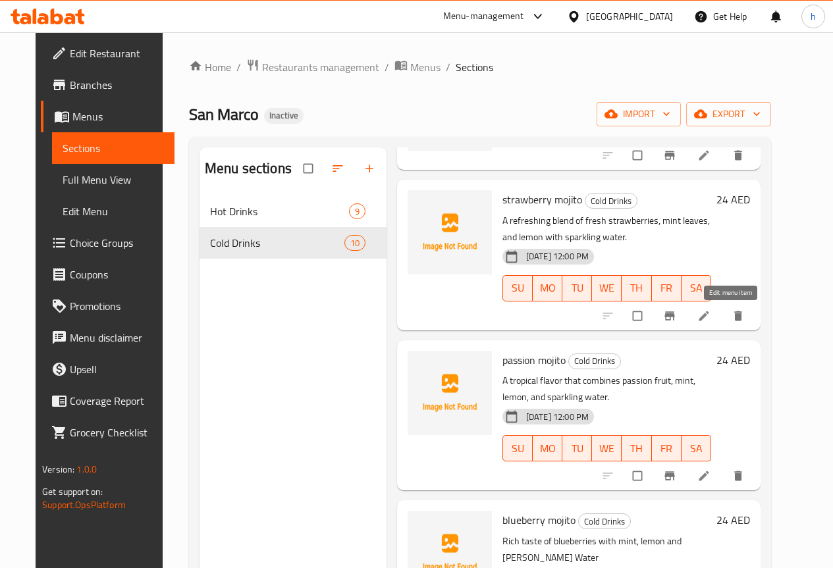
click at [708, 319] on icon at bounding box center [703, 316] width 10 height 10
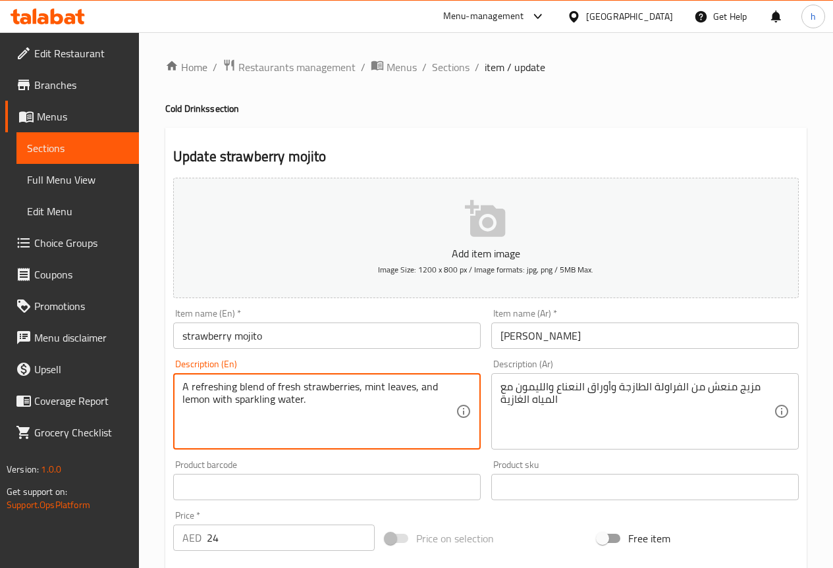
drag, startPoint x: 276, startPoint y: 386, endPoint x: 305, endPoint y: 384, distance: 29.0
click at [319, 384] on textarea "A refreshing blend of fresh strawberries, mint leaves, and lemon with sparkling…" at bounding box center [318, 411] width 273 height 63
click at [373, 391] on textarea "A refreshing blend of fresh strawberries, mint leaves, and lemon with sparkling…" at bounding box center [318, 411] width 273 height 63
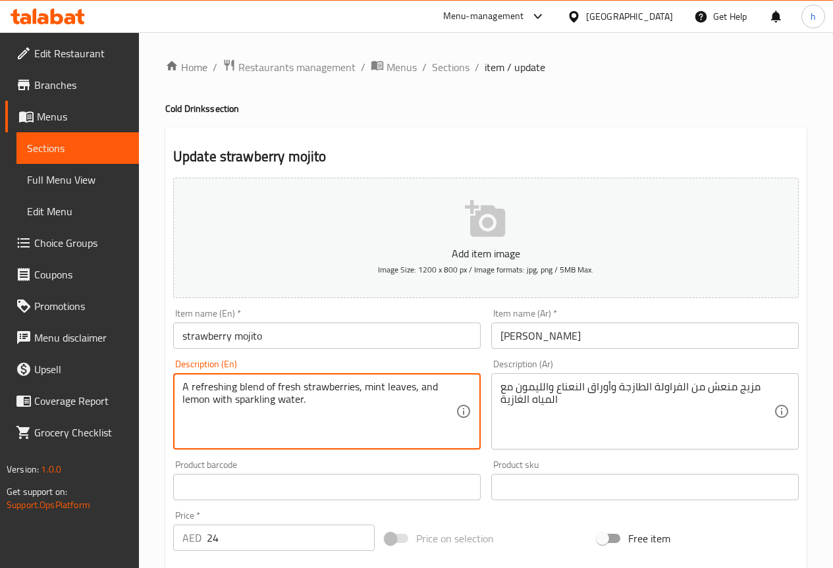
click at [396, 390] on textarea "A refreshing blend of fresh strawberries, mint leaves, and lemon with sparkling…" at bounding box center [318, 411] width 273 height 63
click at [429, 392] on textarea "A refreshing blend of fresh strawberries, mint leaves, and lemon with sparkling…" at bounding box center [318, 411] width 273 height 63
click at [320, 398] on textarea "A refreshing blend of fresh strawberries, mint leaves, and lemon with sparkling…" at bounding box center [318, 411] width 273 height 63
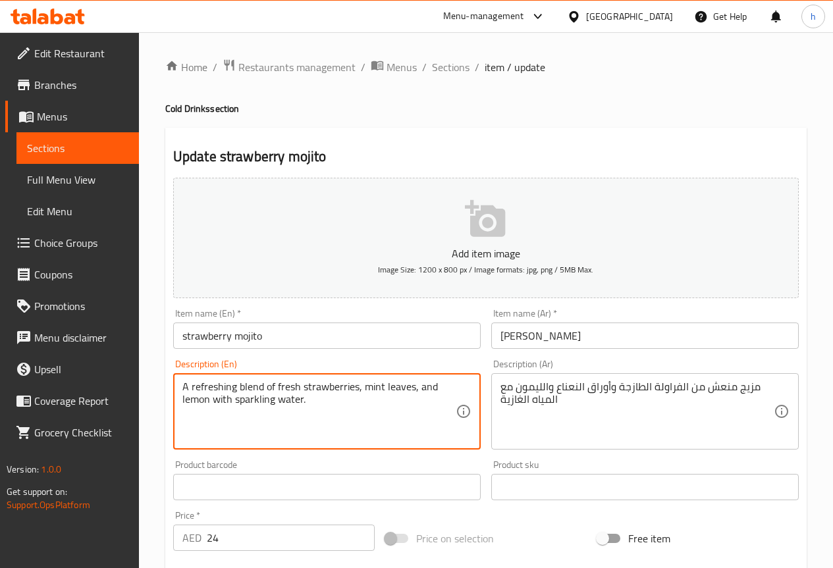
paste textarea "Seltzer Water"
drag, startPoint x: 319, startPoint y: 398, endPoint x: 234, endPoint y: 400, distance: 85.6
click at [234, 400] on textarea "A refreshing blend of fresh strawberries, mint leaves, and lemon with sparkling…" at bounding box center [318, 411] width 273 height 63
paste textarea "Seltzer Water"
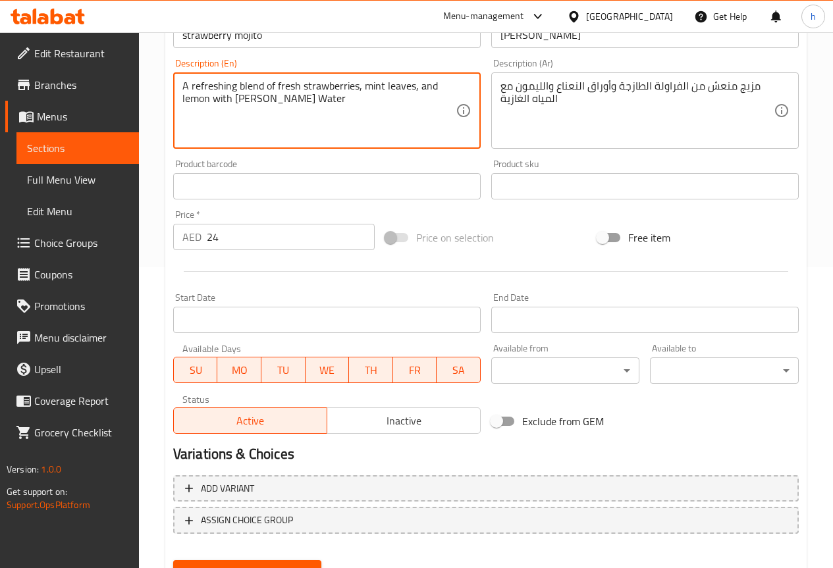
scroll to position [165, 0]
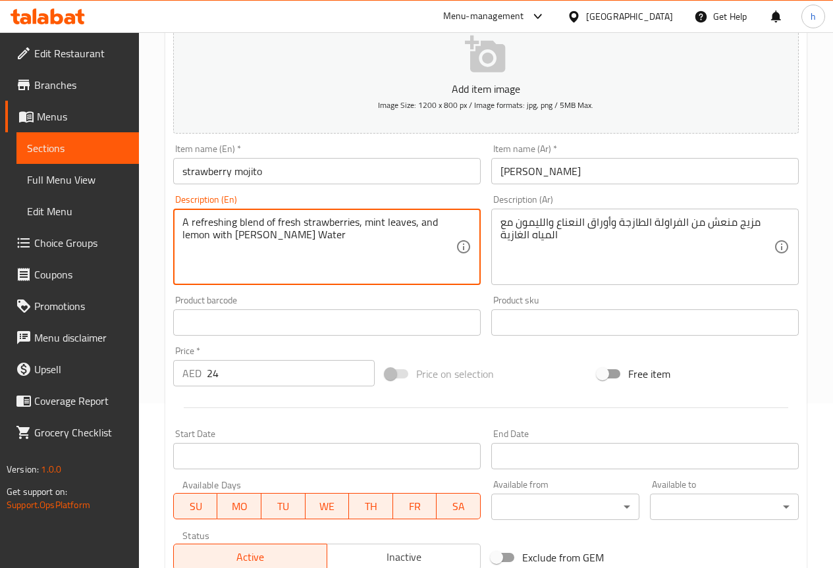
click at [309, 234] on textarea "A refreshing blend of fresh strawberries, mint leaves, and lemon with [PERSON_N…" at bounding box center [318, 247] width 273 height 63
type textarea "A refreshing blend of fresh strawberries, mint leaves, and lemon with [PERSON_N…"
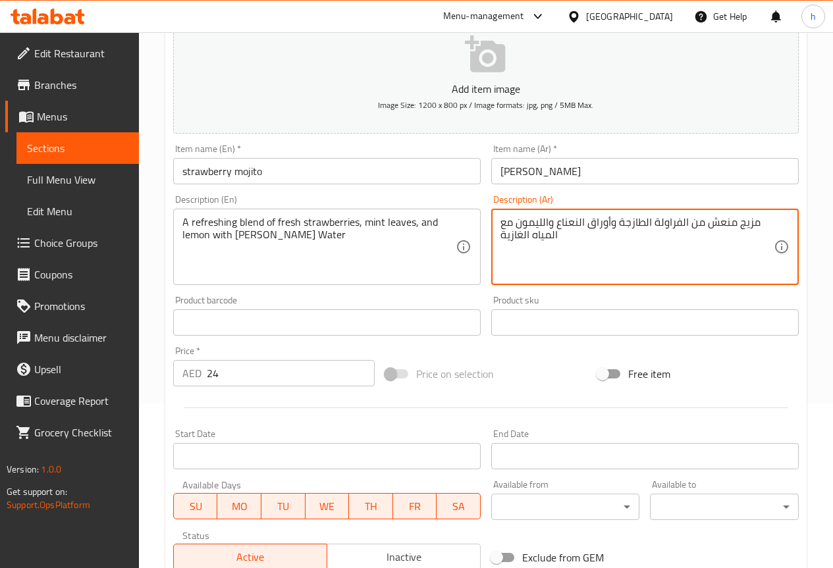
click at [606, 225] on textarea "مزيج منعش من الفراولة الطازجة وأوراق النعناع والليمون مع المياه الغازية" at bounding box center [636, 247] width 273 height 63
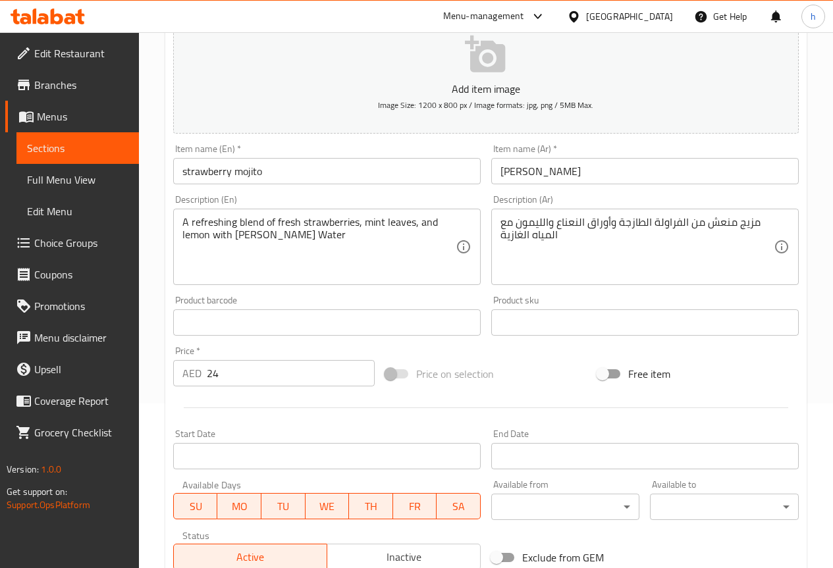
click at [619, 271] on textarea "مزيج منعش من الفراولة الطازجة وأوراق النعناع والليمون مع المياه الغازية" at bounding box center [636, 247] width 273 height 63
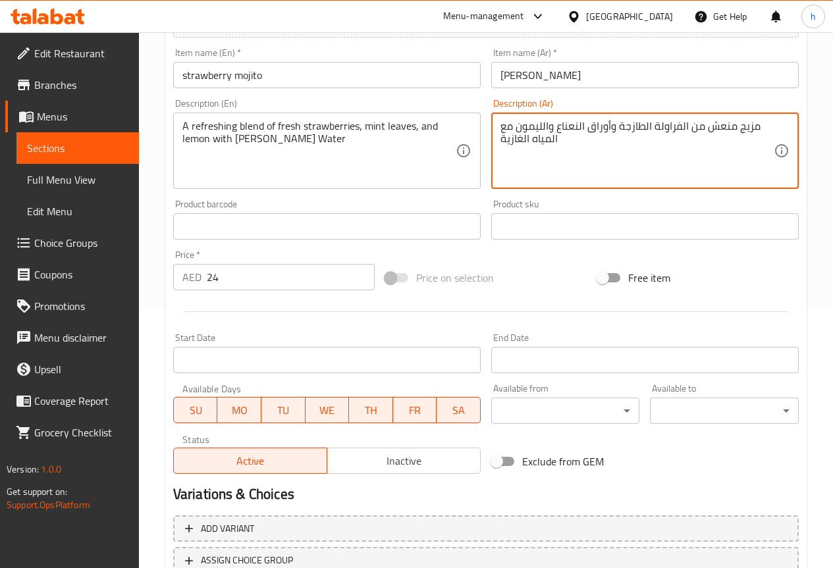
scroll to position [362, 0]
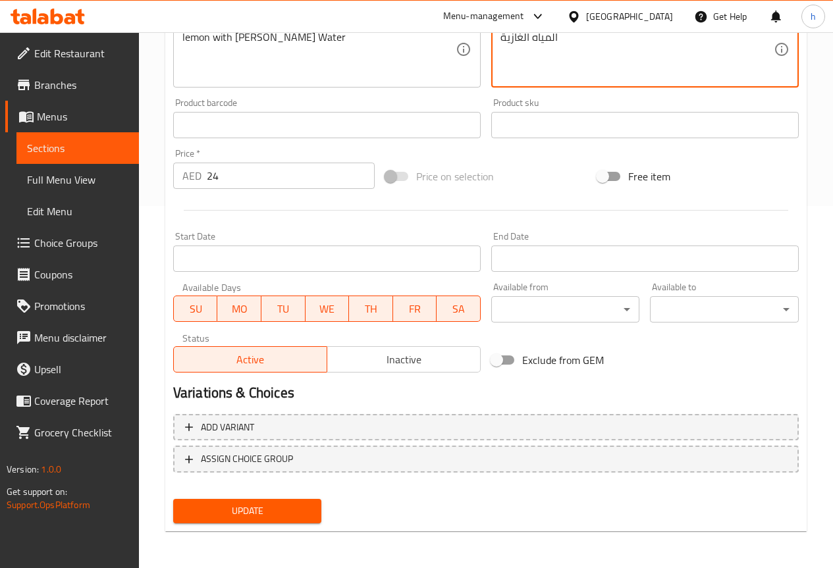
click at [263, 515] on span "Update" at bounding box center [248, 511] width 128 height 16
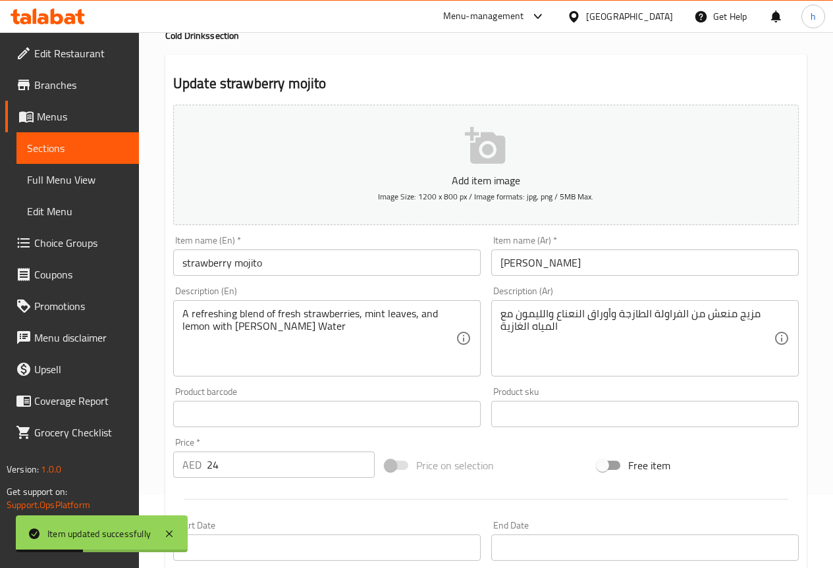
scroll to position [0, 0]
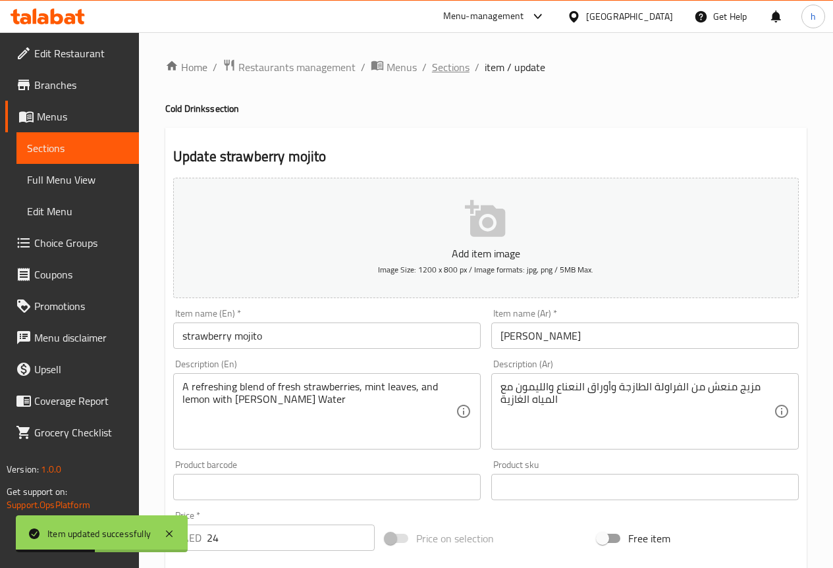
click at [452, 75] on span "Sections" at bounding box center [451, 67] width 38 height 16
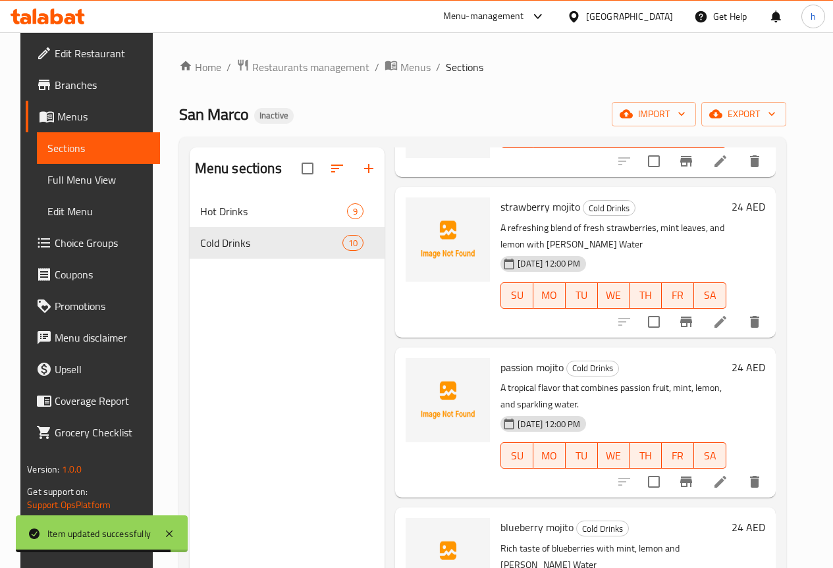
scroll to position [527, 0]
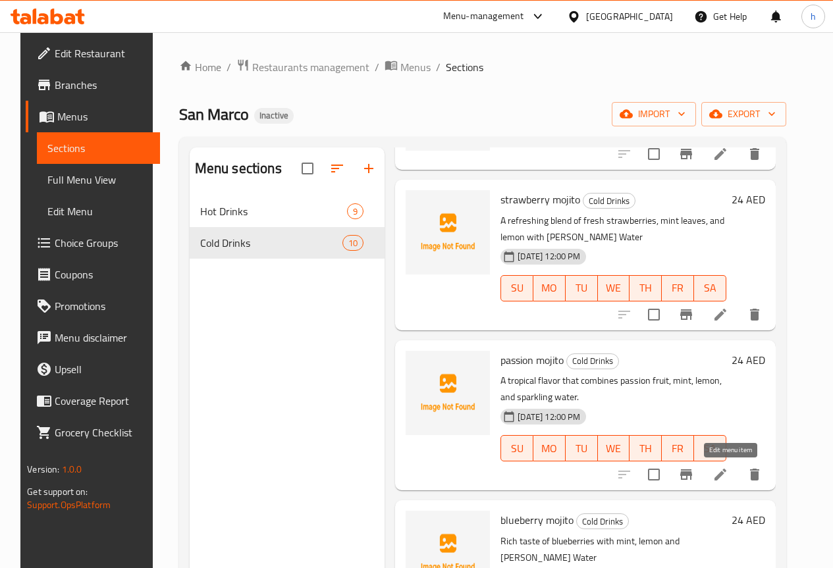
click at [728, 473] on icon at bounding box center [720, 475] width 16 height 16
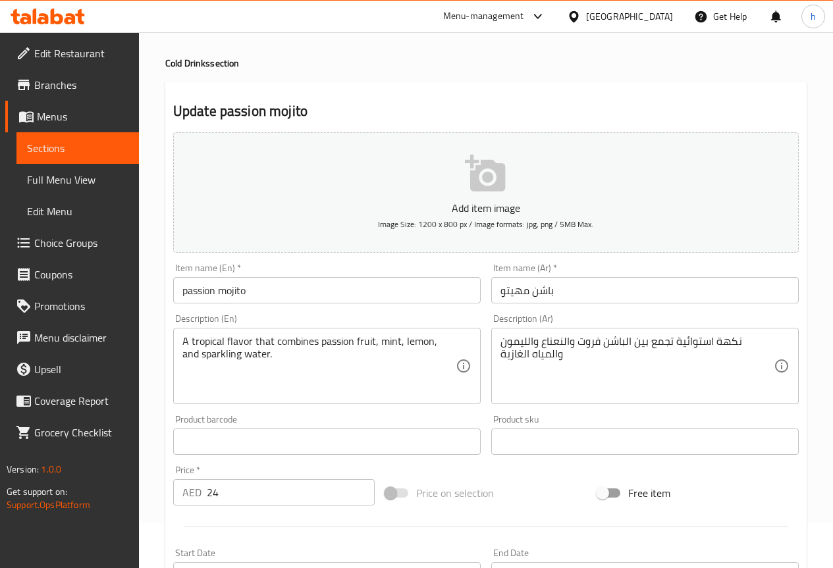
scroll to position [66, 0]
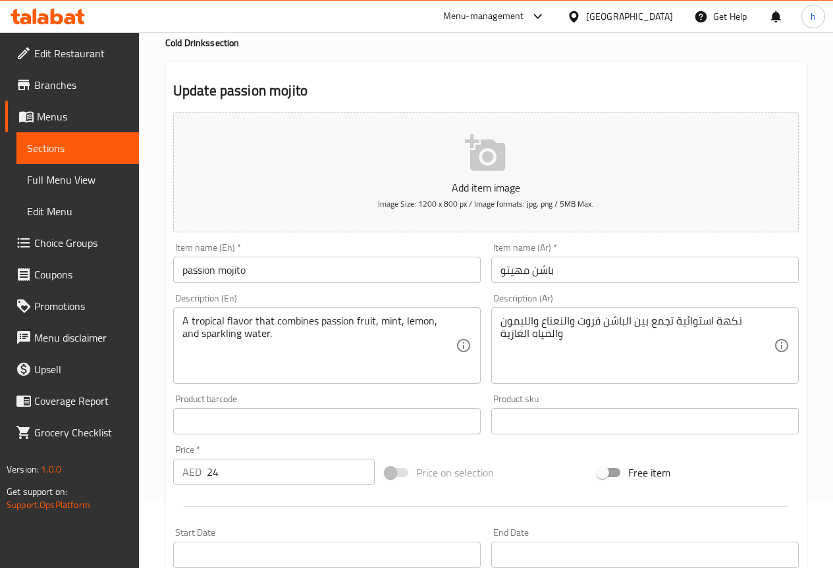
drag, startPoint x: 181, startPoint y: 324, endPoint x: 250, endPoint y: 324, distance: 69.1
click at [250, 324] on div "A tropical flavor that combines passion fruit, mint, lemon, and sparkling water…" at bounding box center [326, 345] width 307 height 76
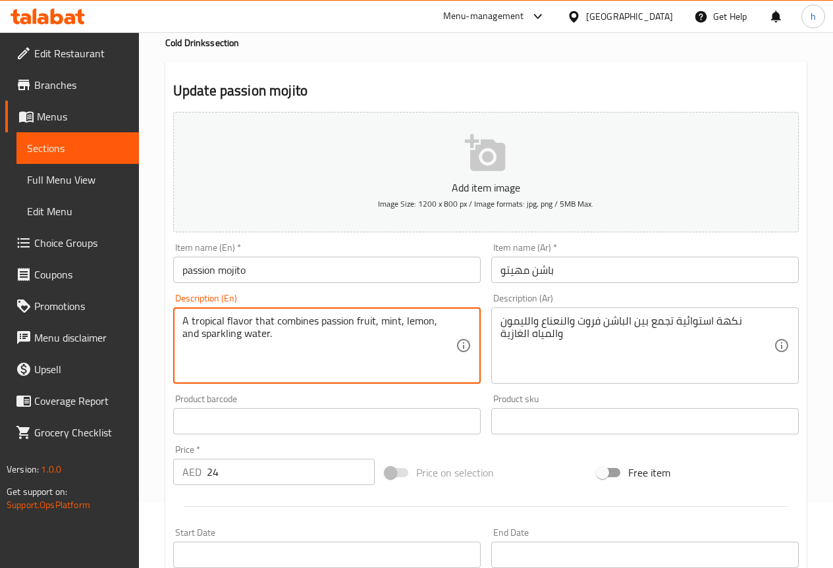
click at [267, 348] on textarea "A tropical flavor that combines passion fruit, mint, lemon, and sparkling water." at bounding box center [318, 346] width 273 height 63
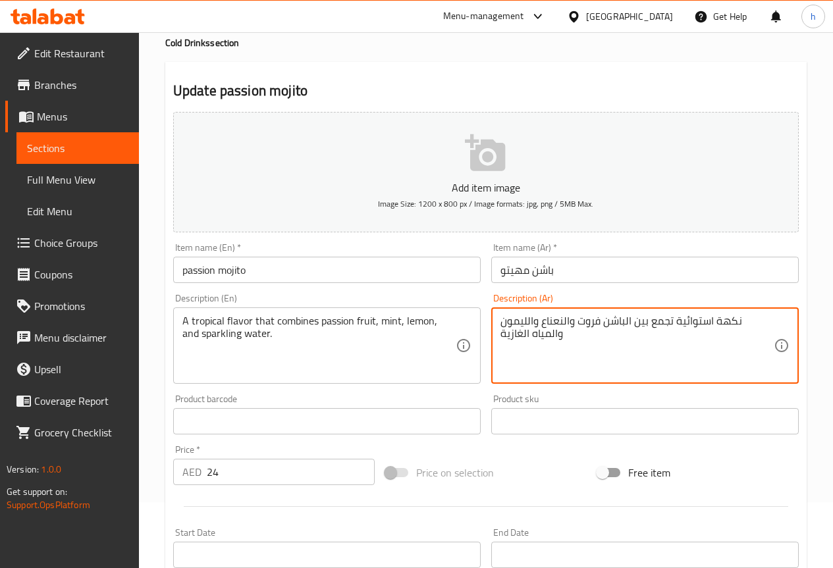
click at [719, 323] on textarea "نكهة استوائية تجمع بين الباشن فروت والنعناع والليمون والمياه الغازية" at bounding box center [636, 346] width 273 height 63
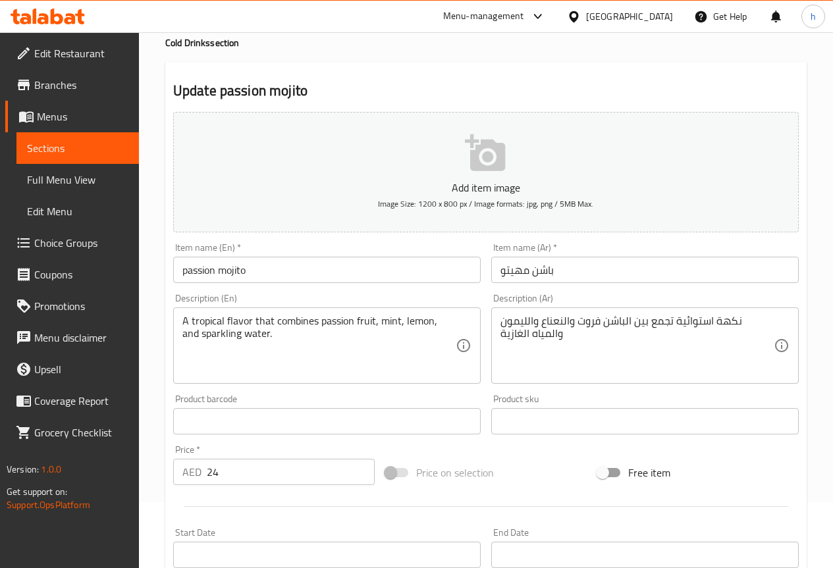
drag, startPoint x: 181, startPoint y: 323, endPoint x: 240, endPoint y: 323, distance: 58.6
click at [240, 323] on div "A tropical flavor that combines passion fruit, mint, lemon, and sparkling water…" at bounding box center [326, 345] width 307 height 76
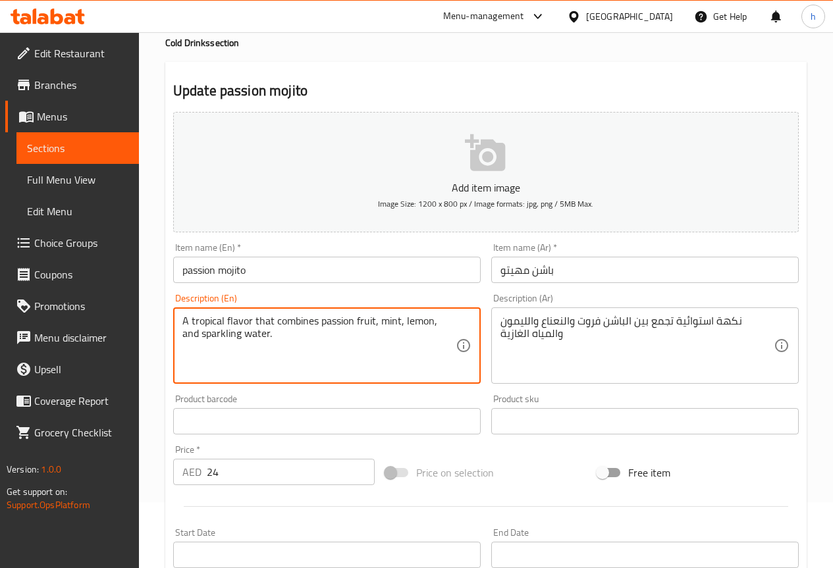
drag, startPoint x: 326, startPoint y: 324, endPoint x: 375, endPoint y: 323, distance: 48.7
click at [375, 323] on textarea "A tropical flavor that combines passion fruit, mint, lemon, and sparkling water." at bounding box center [318, 346] width 273 height 63
click at [388, 324] on textarea "A tropical flavor that combines passion fruit, mint, lemon, and sparkling water." at bounding box center [318, 346] width 273 height 63
click at [415, 318] on textarea "A tropical flavor that combines passion fruit, mint, lemon, and sparkling water." at bounding box center [318, 346] width 273 height 63
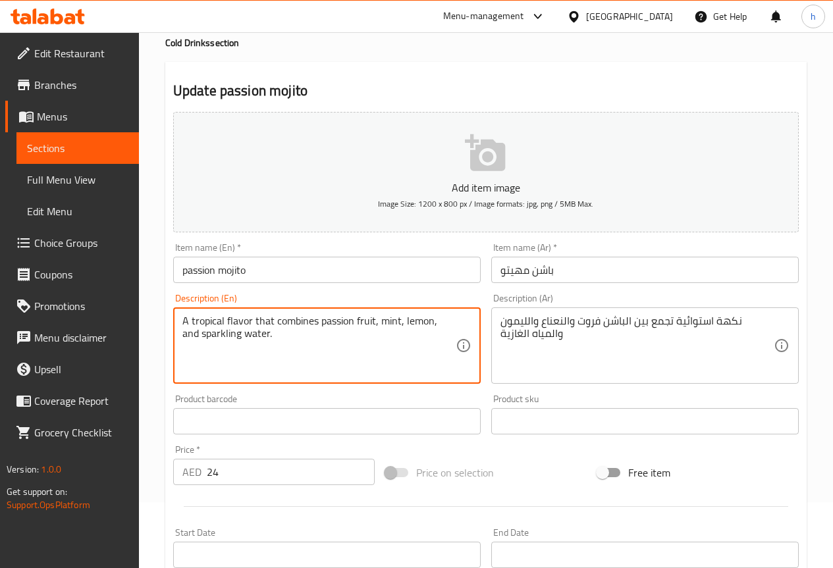
click at [415, 318] on textarea "A tropical flavor that combines passion fruit, mint, lemon, and sparkling water." at bounding box center [318, 346] width 273 height 63
drag, startPoint x: 343, startPoint y: 334, endPoint x: 184, endPoint y: 332, distance: 158.6
click at [184, 332] on textarea "A tropical flavor that combines passion fruit, mint, lemon, and sparkling water." at bounding box center [318, 346] width 273 height 63
paste textarea "استوائية"
click at [296, 340] on textarea "A tropical flavor that combines passion fruit, mint, lemon, and sparkling water." at bounding box center [318, 346] width 273 height 63
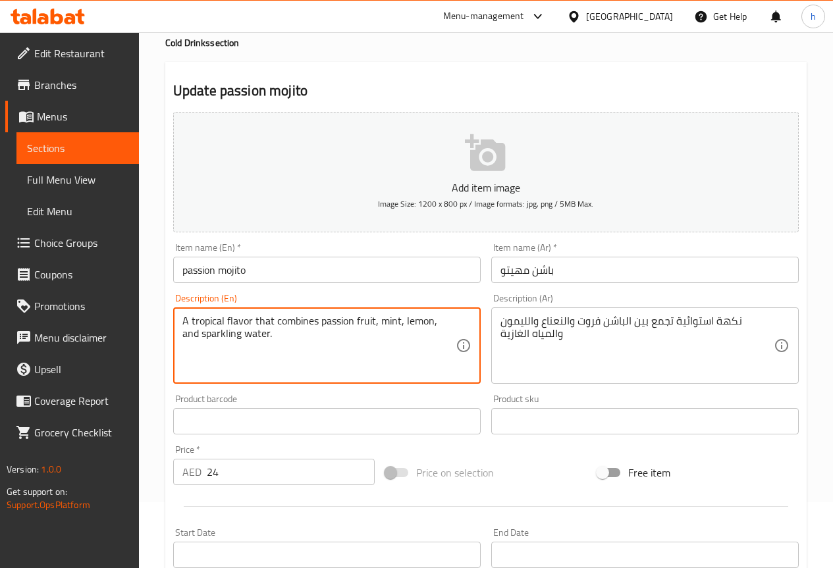
drag, startPoint x: 282, startPoint y: 334, endPoint x: 180, endPoint y: 333, distance: 101.4
click at [180, 333] on div "A tropical flavor that combines passion fruit, mint, lemon, and sparkling water…" at bounding box center [326, 345] width 307 height 76
paste textarea "Seltzer Water"
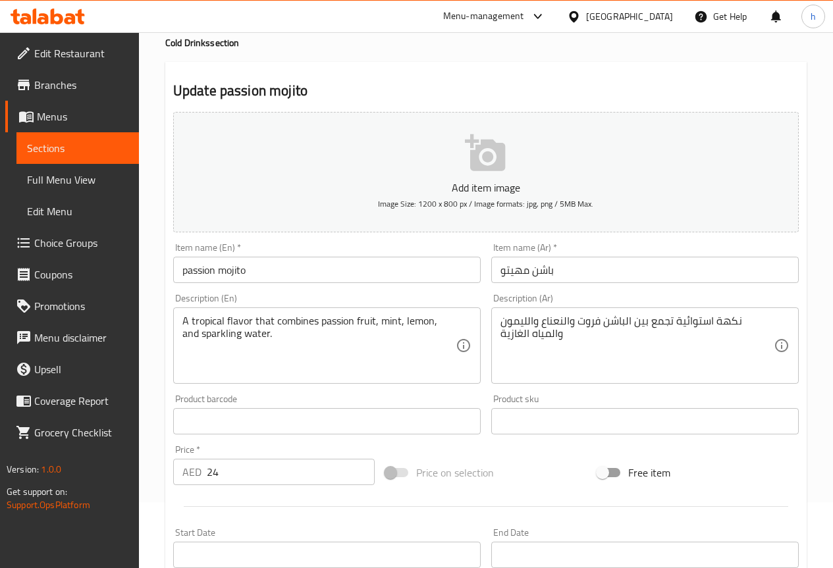
click at [309, 343] on textarea "A tropical flavor that combines passion fruit, mint, lemon, and sparkling water." at bounding box center [318, 346] width 273 height 63
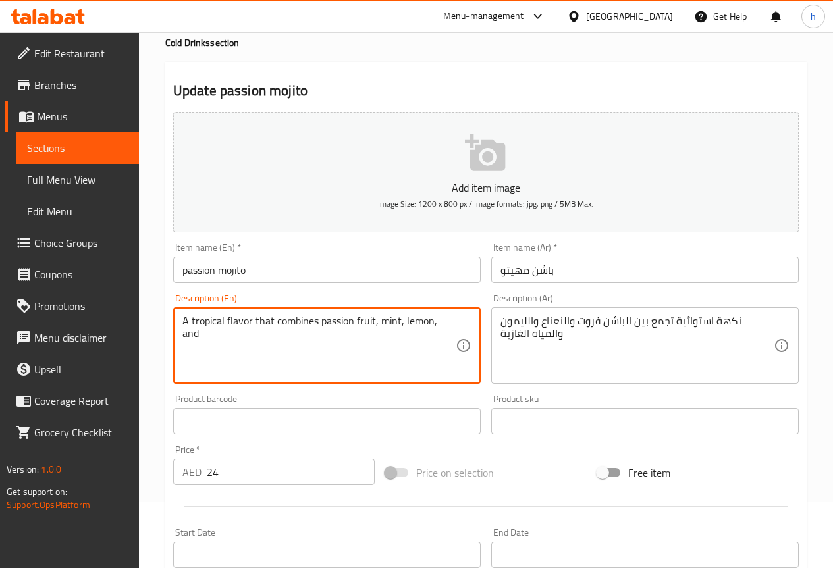
paste textarea "Seltzer Water"
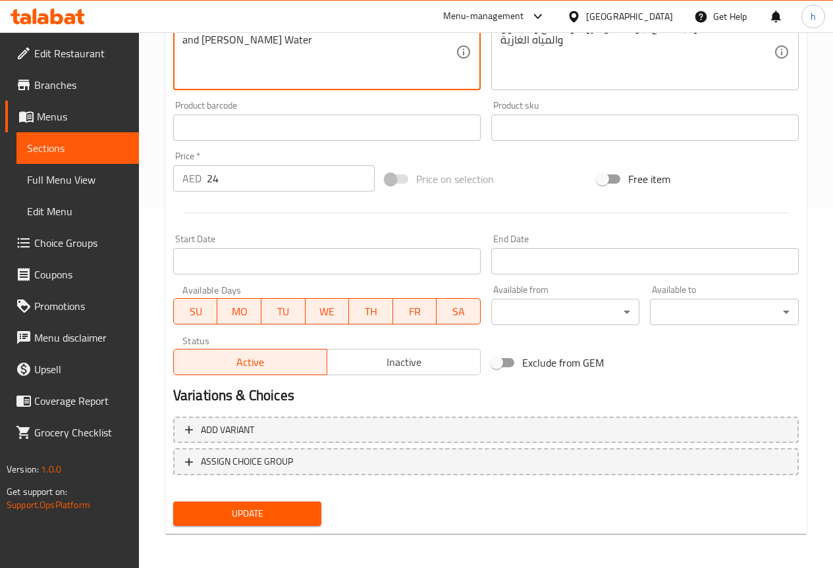
scroll to position [362, 0]
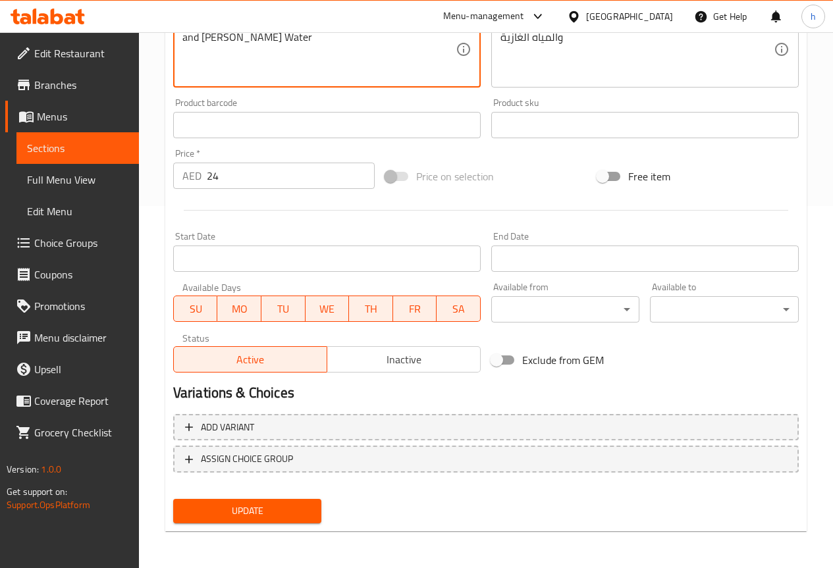
type textarea "A tropical flavor that combines passion fruit, mint, lemon, and [PERSON_NAME] W…"
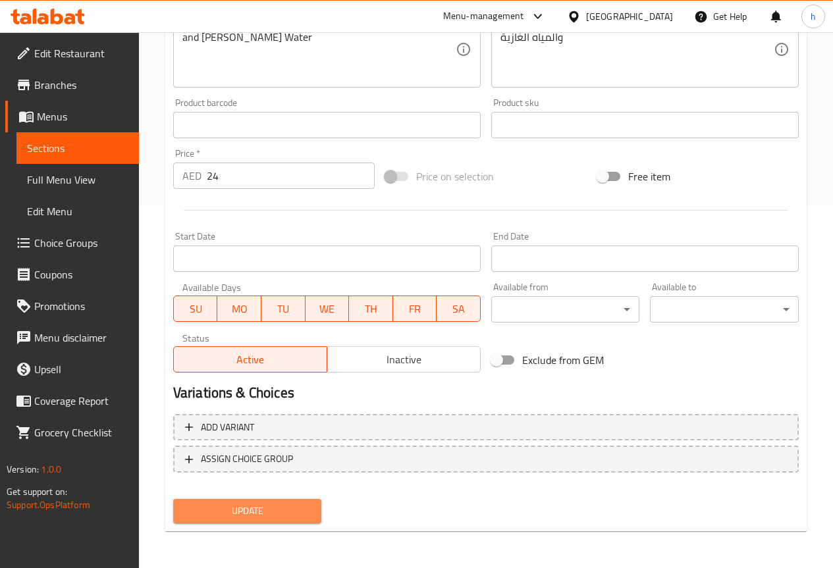
click at [232, 509] on span "Update" at bounding box center [248, 511] width 128 height 16
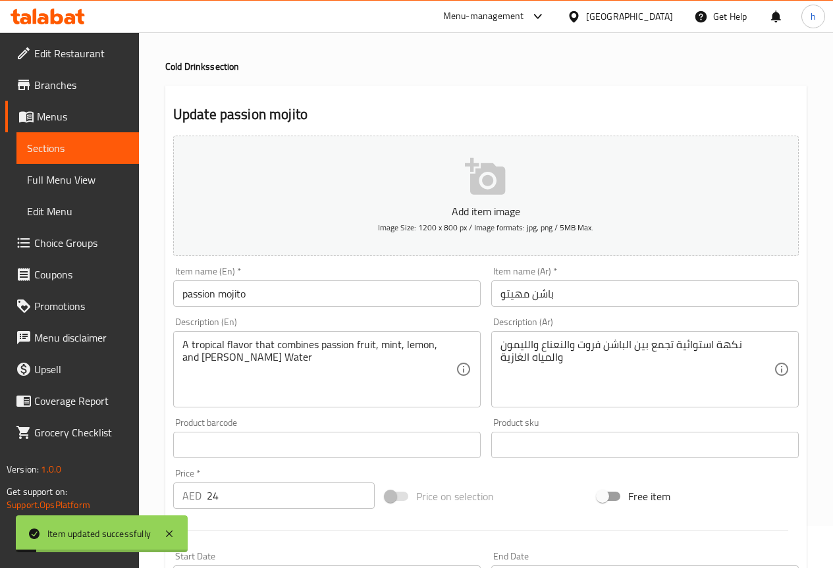
scroll to position [0, 0]
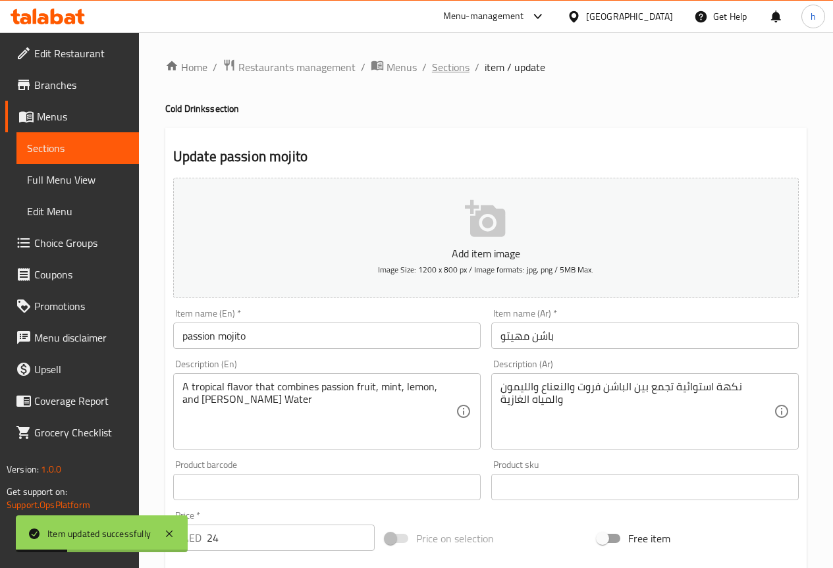
click at [450, 69] on span "Sections" at bounding box center [451, 67] width 38 height 16
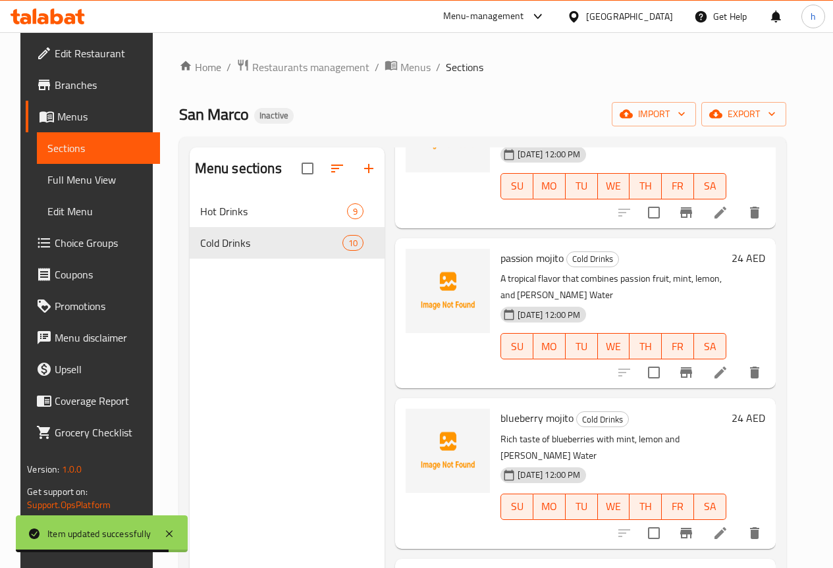
scroll to position [658, 0]
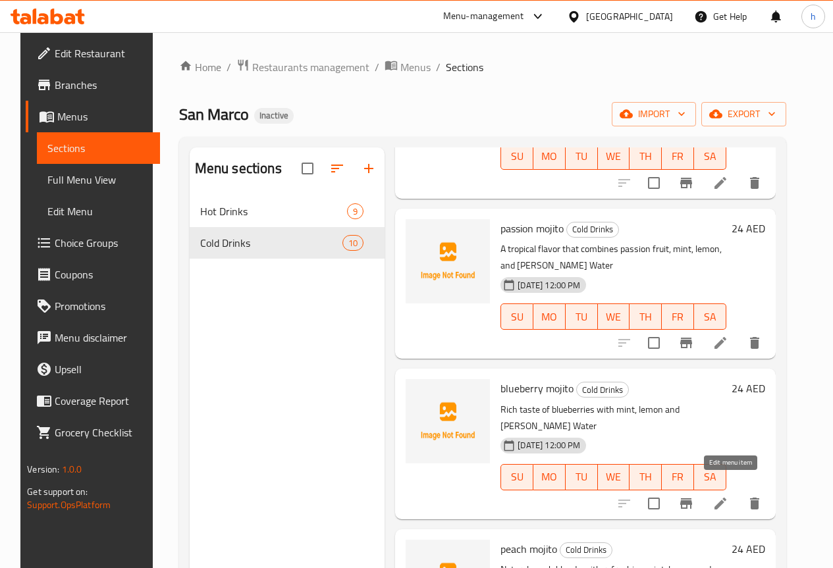
click at [728, 496] on icon at bounding box center [720, 504] width 16 height 16
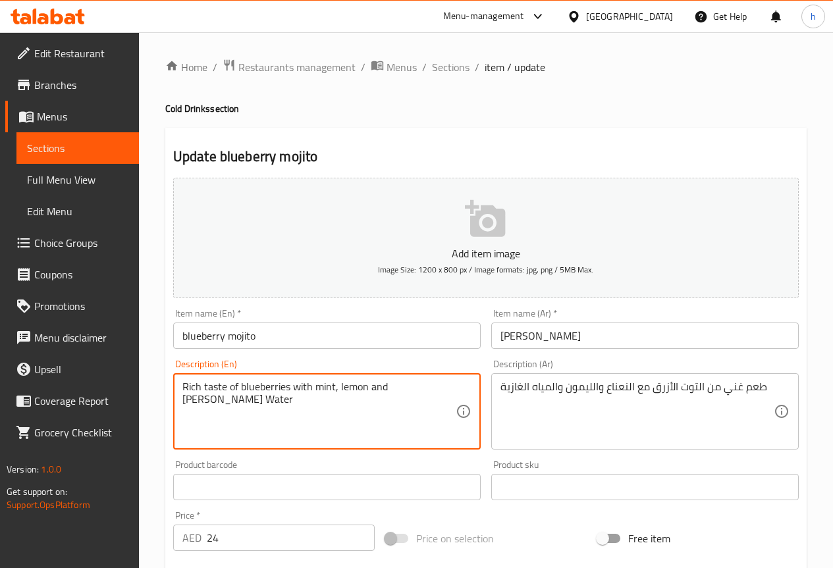
click at [359, 393] on textarea "Rich taste of blueberries with mint, lemon and [PERSON_NAME] Water" at bounding box center [318, 411] width 273 height 63
click at [377, 391] on textarea "Rich taste of blueberries with mint, lemon and [PERSON_NAME] Water" at bounding box center [318, 411] width 273 height 63
click at [450, 69] on span "Sections" at bounding box center [451, 67] width 38 height 16
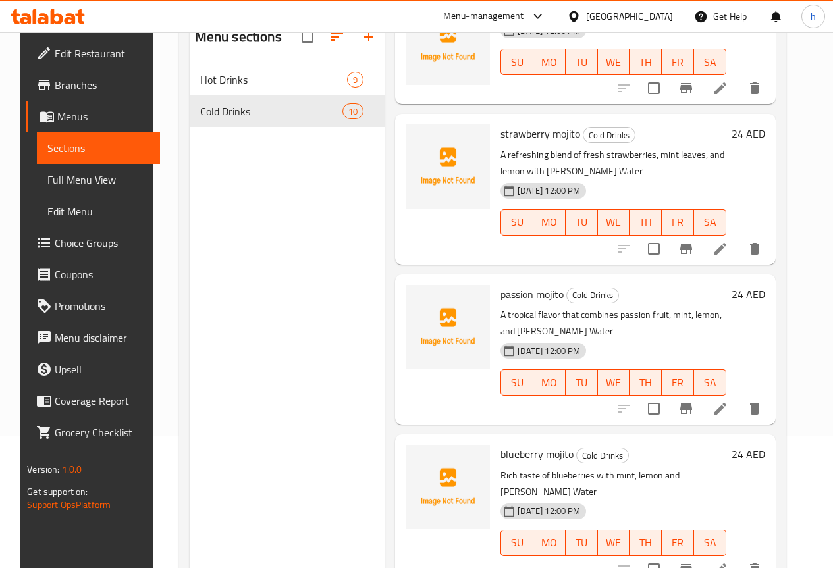
scroll to position [527, 0]
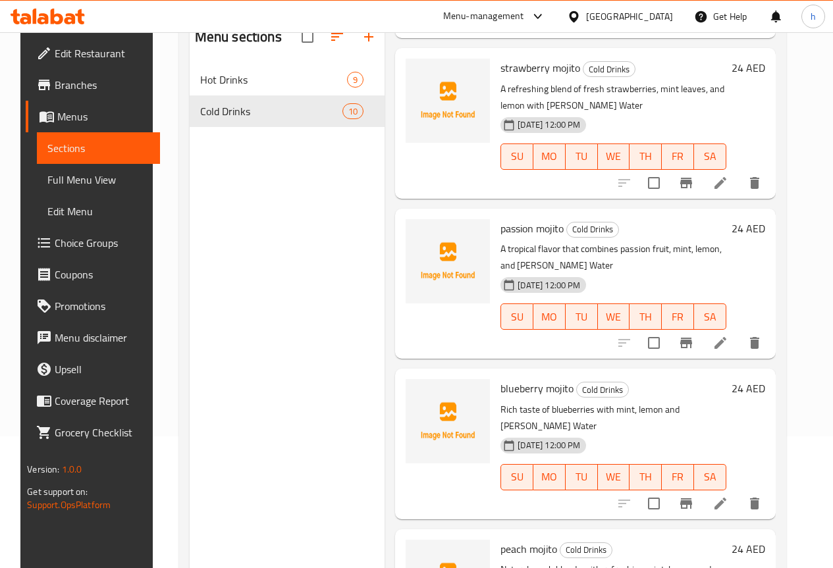
click at [500, 413] on p "Rich taste of blueberries with mint, lemon and [PERSON_NAME] Water" at bounding box center [612, 418] width 225 height 33
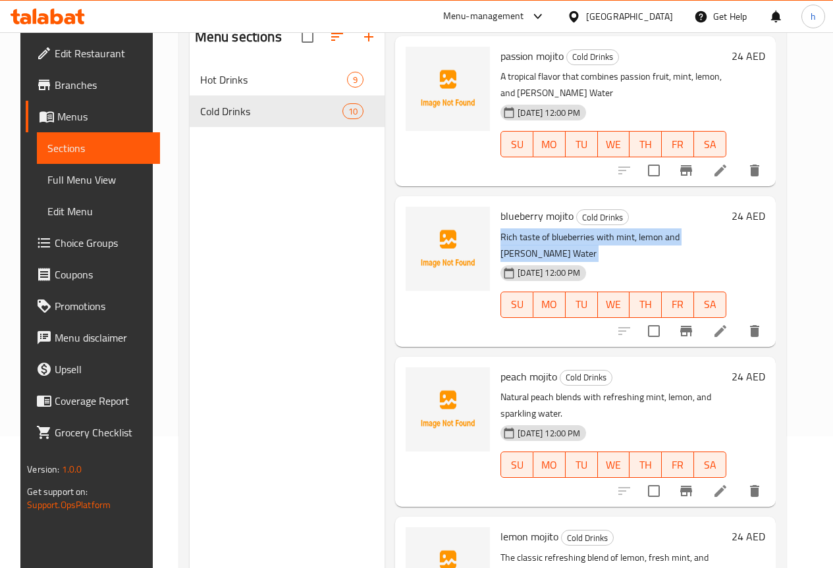
scroll to position [724, 0]
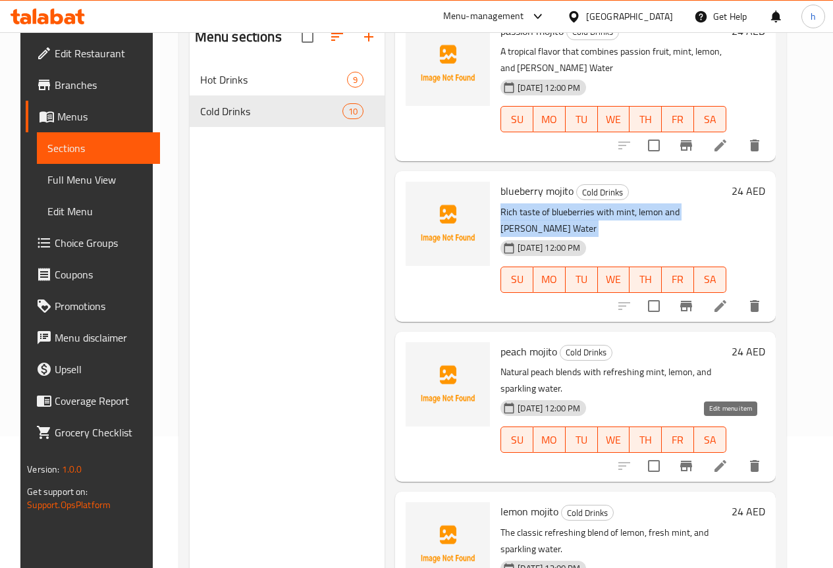
click at [728, 458] on icon at bounding box center [720, 466] width 16 height 16
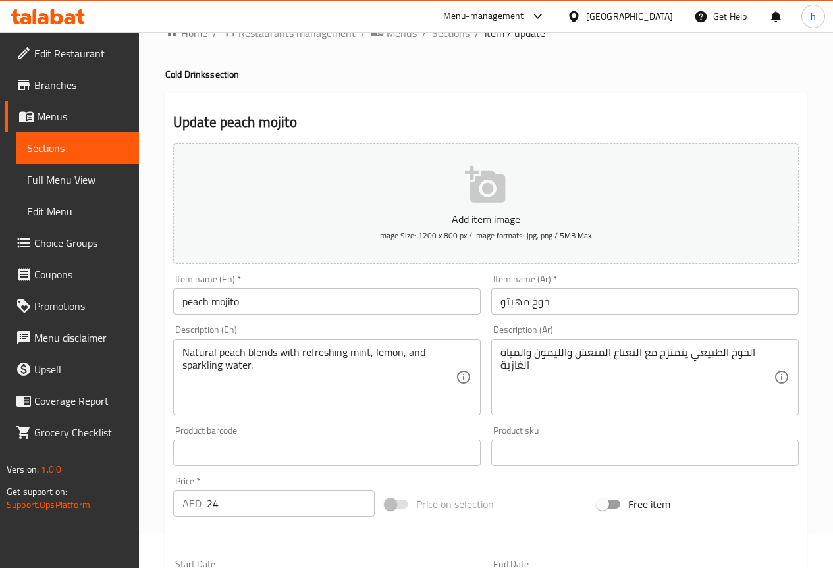
scroll to position [66, 0]
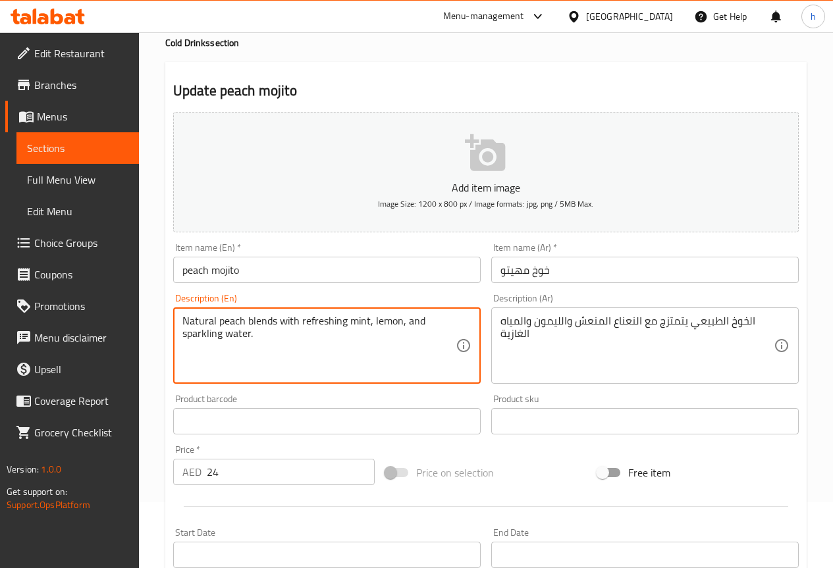
click at [199, 321] on textarea "Natural peach blends with refreshing mint, lemon, and sparkling water." at bounding box center [318, 346] width 273 height 63
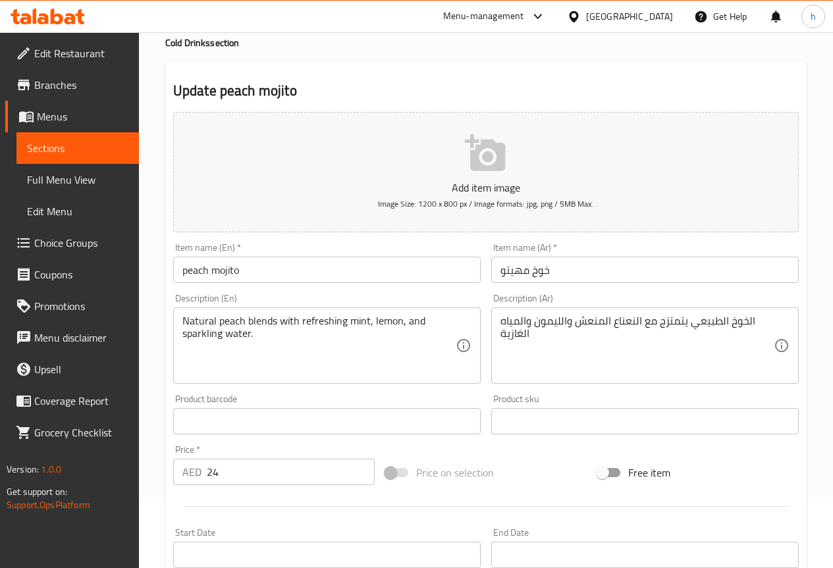
drag, startPoint x: 677, startPoint y: 325, endPoint x: 684, endPoint y: 358, distance: 33.6
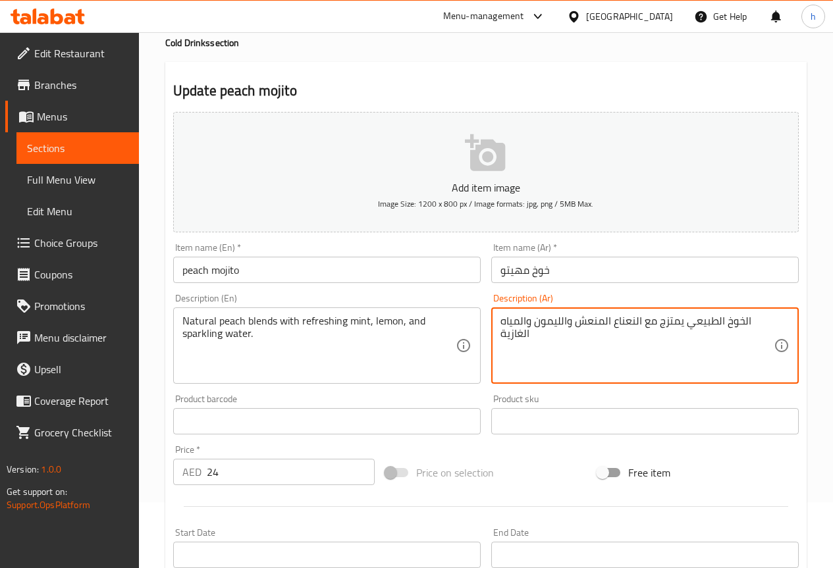
type textarea "الخوخ الطبيعي يمتزج مع النعناع المنعش والليمون والمياه الغازية"
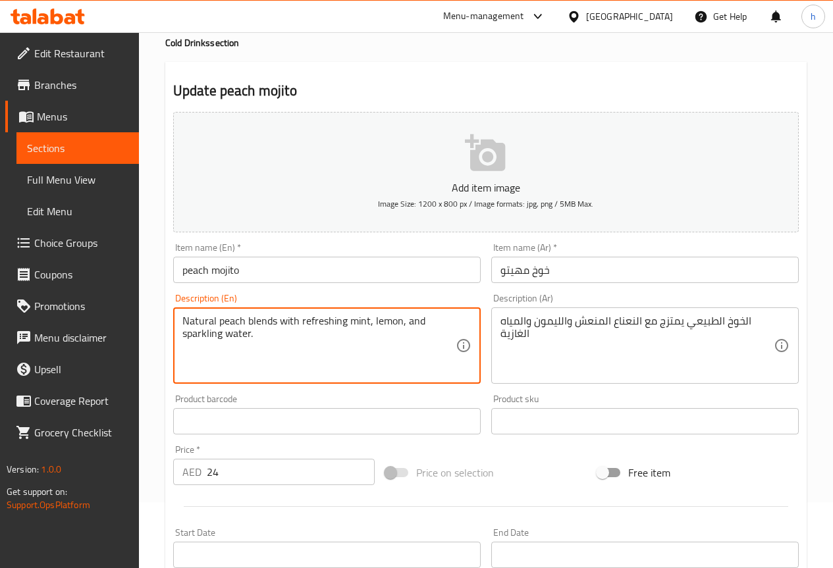
drag, startPoint x: 365, startPoint y: 322, endPoint x: 305, endPoint y: 322, distance: 60.6
click at [389, 321] on textarea "Natural peach blends with refreshing mint, lemon, and sparkling water." at bounding box center [318, 346] width 273 height 63
click at [415, 319] on textarea "Natural peach blends with refreshing mint, lemon, and sparkling water." at bounding box center [318, 346] width 273 height 63
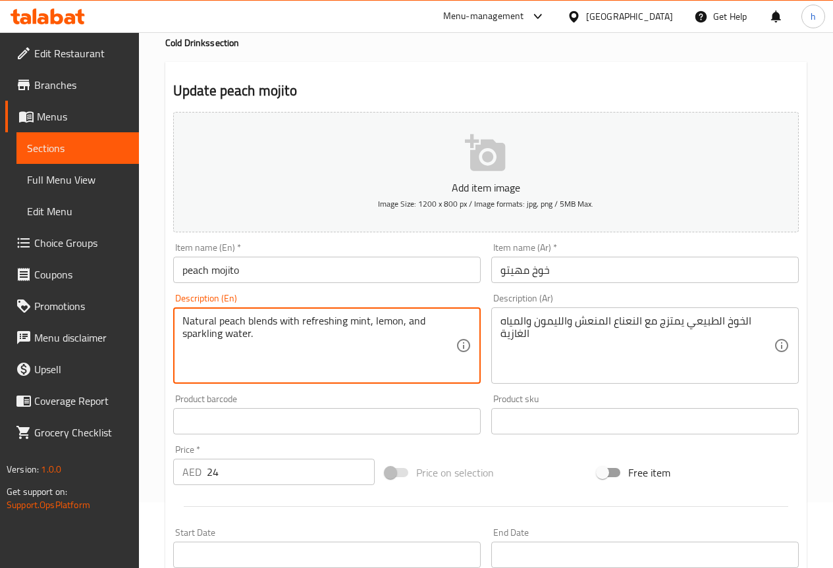
drag, startPoint x: 359, startPoint y: 344, endPoint x: 174, endPoint y: 336, distance: 185.2
click at [176, 336] on div "Natural peach blends with refreshing mint, lemon, and sparkling water. Descript…" at bounding box center [326, 345] width 307 height 76
paste textarea "Natural"
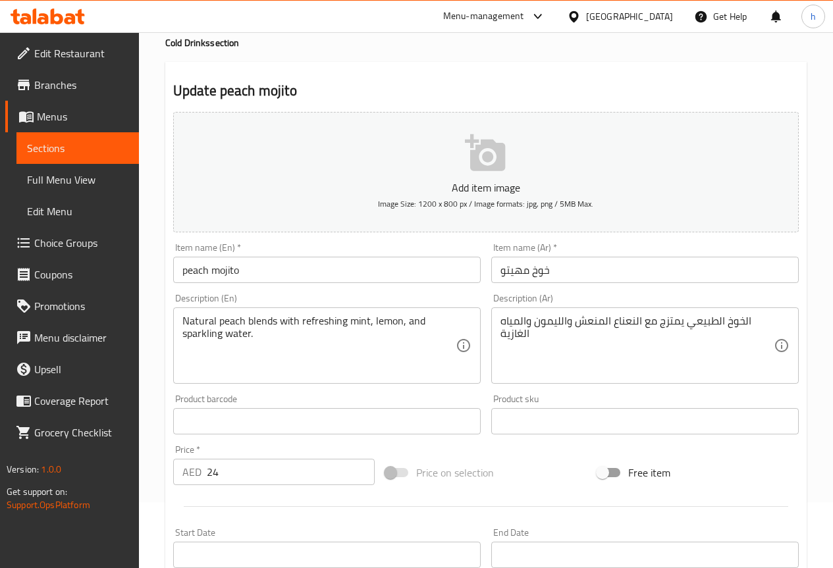
drag, startPoint x: 263, startPoint y: 325, endPoint x: 244, endPoint y: 325, distance: 18.4
click at [263, 325] on textarea "Natural peach blends with refreshing mint, lemon, and sparkling water." at bounding box center [318, 346] width 273 height 63
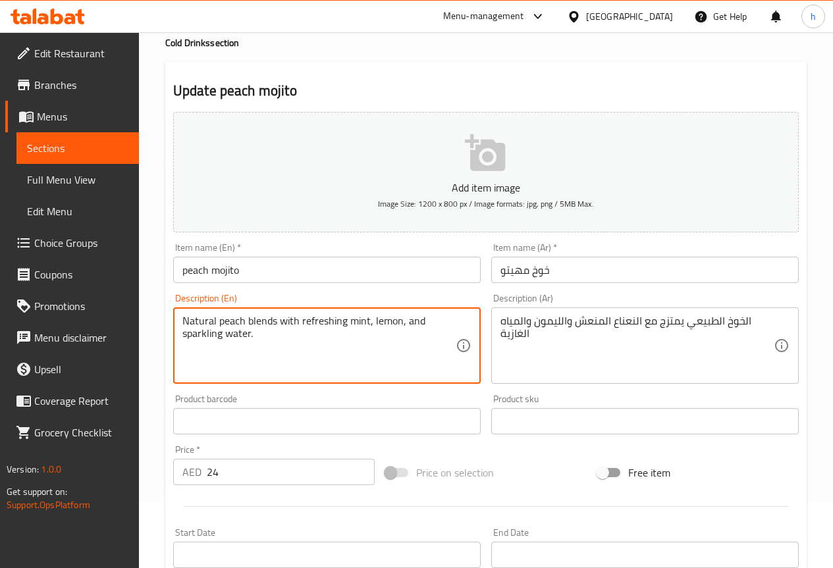
drag, startPoint x: 269, startPoint y: 331, endPoint x: 157, endPoint y: 332, distance: 112.6
click at [157, 332] on div "Home / Restaurants management / Menus / Sections / item / update Cold Drinks se…" at bounding box center [486, 415] width 694 height 898
paste textarea "Seltzer Water"
click at [244, 337] on textarea "Natural peach blends with refreshing mint, lemon, and [PERSON_NAME] Water" at bounding box center [318, 346] width 273 height 63
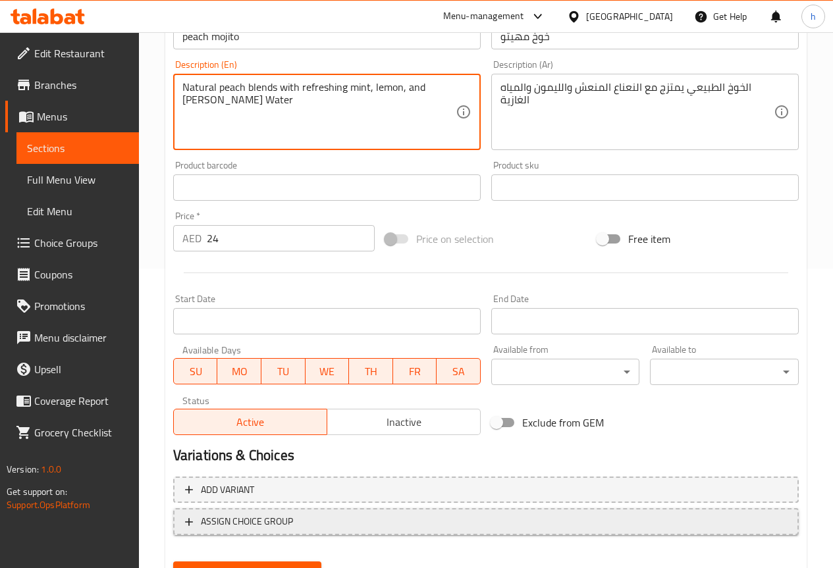
scroll to position [362, 0]
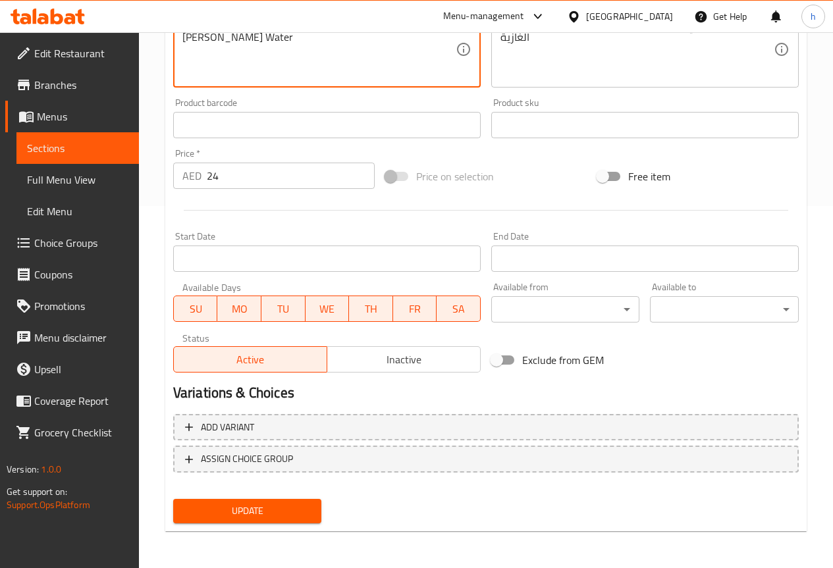
type textarea "Natural peach blends with refreshing mint, lemon, and [PERSON_NAME] Water"
click at [254, 508] on span "Update" at bounding box center [248, 511] width 128 height 16
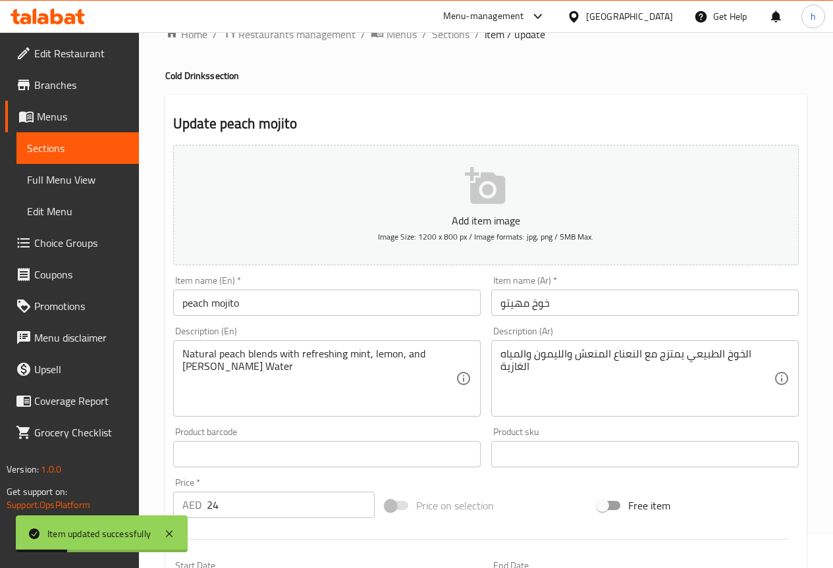
scroll to position [0, 0]
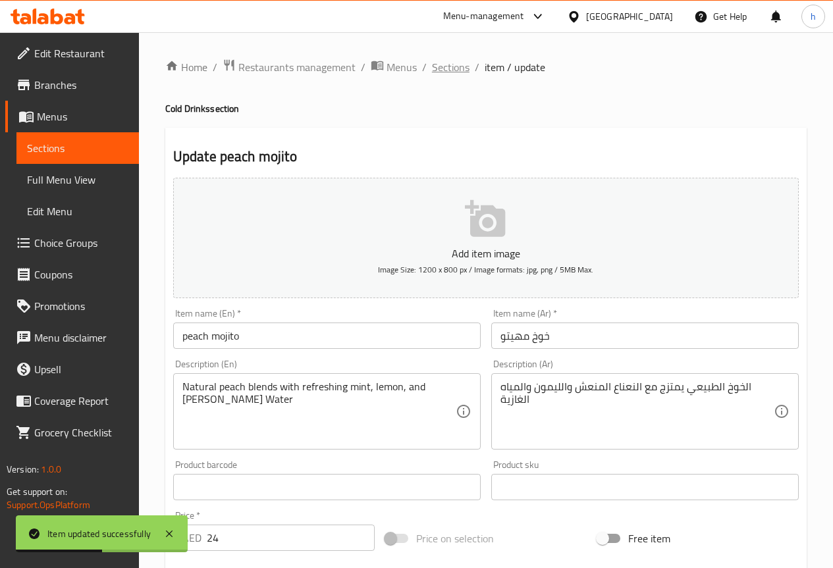
click at [461, 66] on span "Sections" at bounding box center [451, 67] width 38 height 16
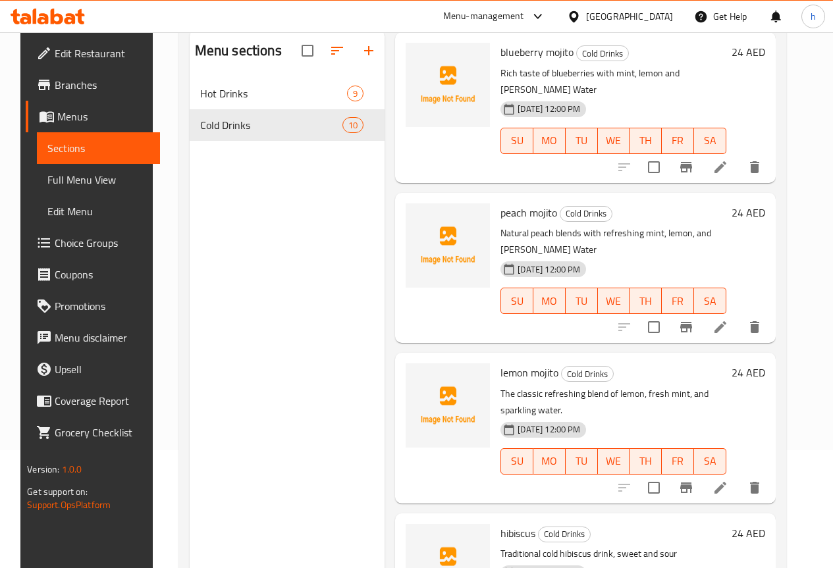
scroll to position [184, 0]
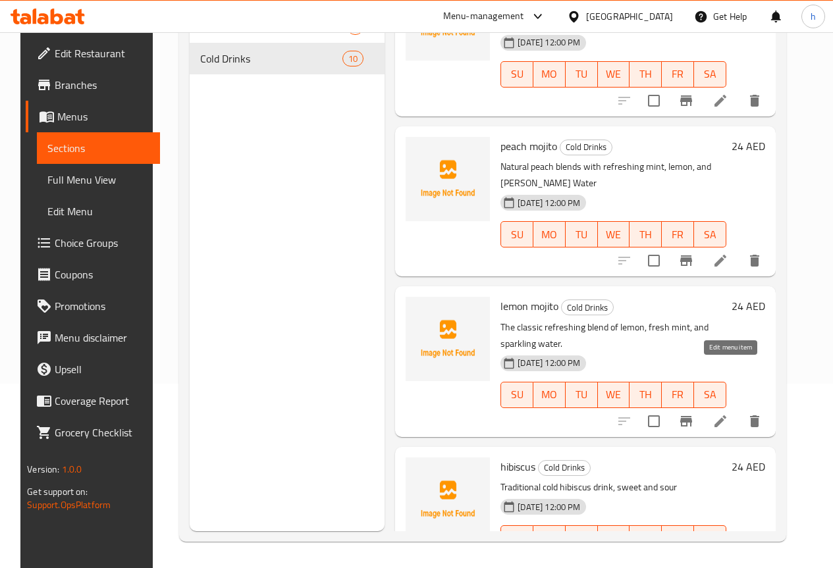
click at [726, 415] on icon at bounding box center [720, 421] width 12 height 12
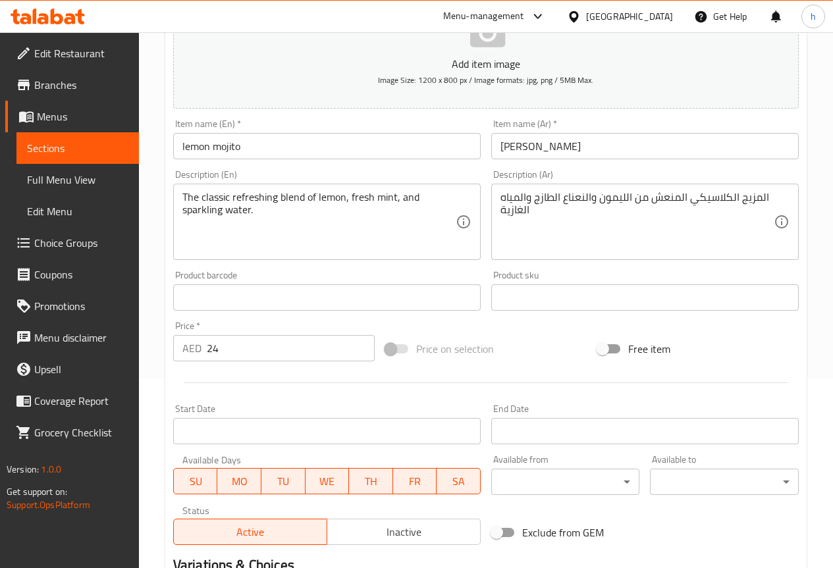
scroll to position [197, 0]
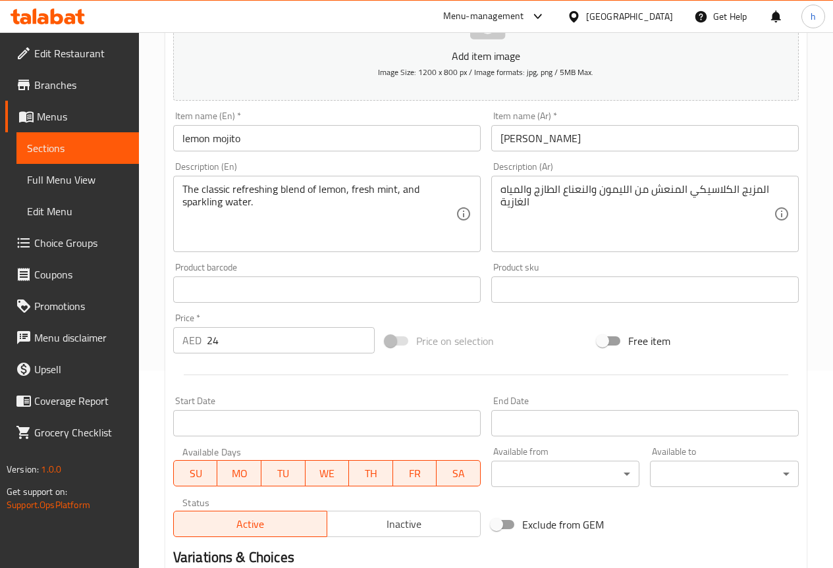
click at [292, 191] on textarea "The classic refreshing blend of lemon, fresh mint, and sparkling water." at bounding box center [318, 214] width 273 height 63
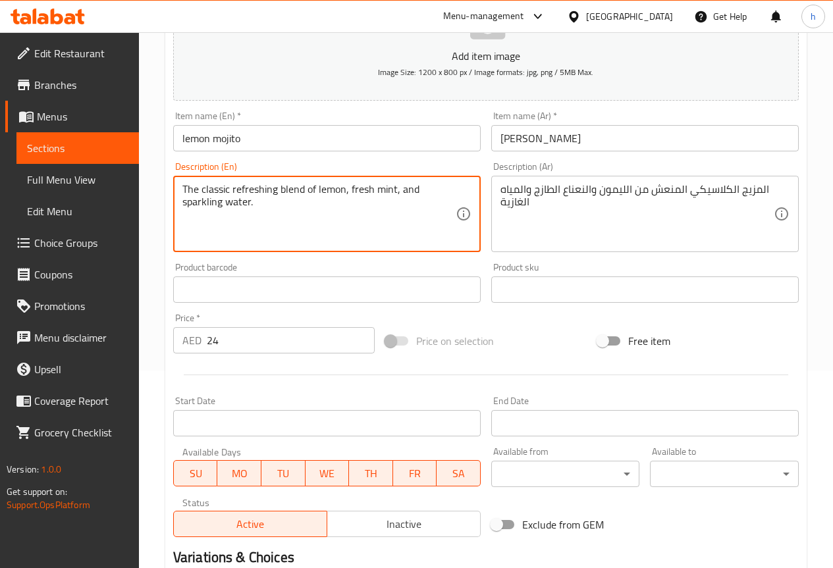
click at [309, 191] on textarea "The classic refreshing blend of lemon, fresh mint, and sparkling water." at bounding box center [318, 214] width 273 height 63
click at [325, 188] on textarea "The classic refreshing blend of lemon, fresh mint, and sparkling water." at bounding box center [318, 214] width 273 height 63
click at [361, 188] on textarea "The classic refreshing blend of lemon, fresh mint, and sparkling water." at bounding box center [318, 214] width 273 height 63
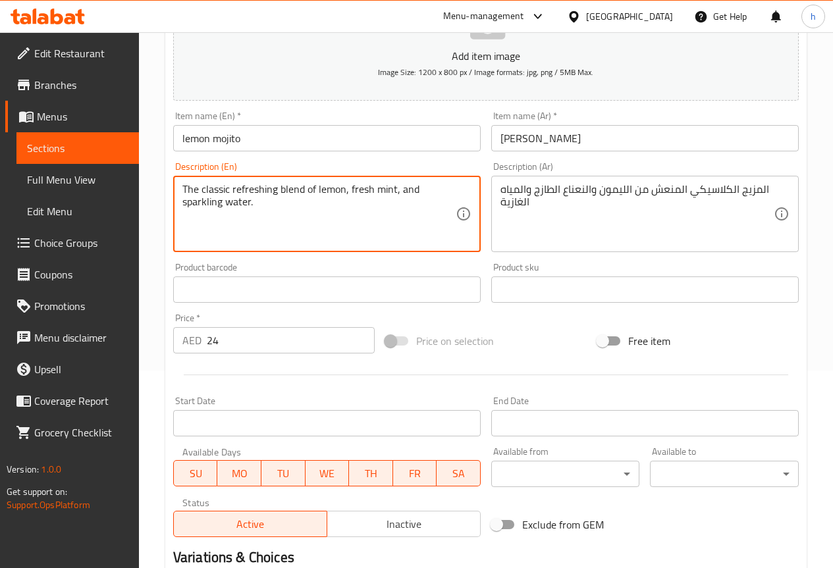
click at [361, 188] on textarea "The classic refreshing blend of lemon, fresh mint, and sparkling water." at bounding box center [318, 214] width 273 height 63
click at [384, 190] on textarea "The classic refreshing blend of lemon, fresh mint, and sparkling water." at bounding box center [318, 214] width 273 height 63
click at [408, 188] on textarea "The classic refreshing blend of lemon, fresh mint, and sparkling water." at bounding box center [318, 214] width 273 height 63
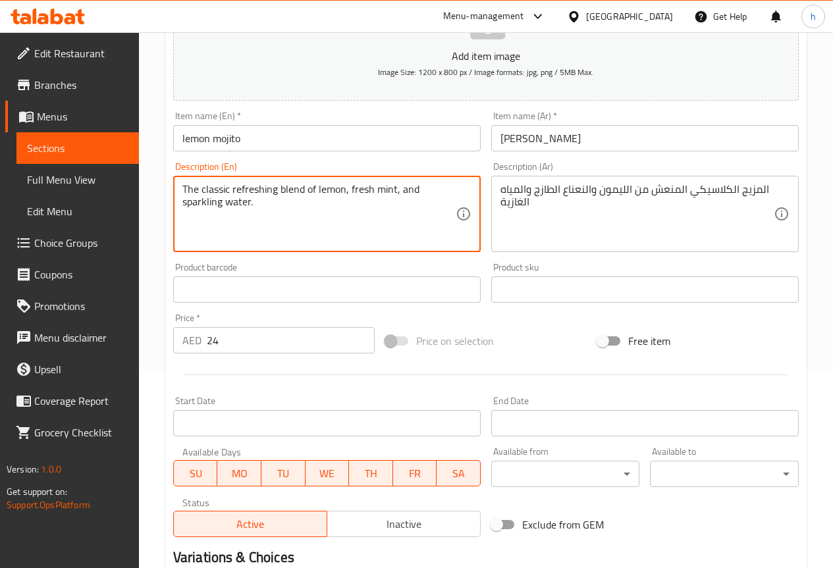
drag, startPoint x: 266, startPoint y: 211, endPoint x: 176, endPoint y: 203, distance: 90.5
click at [176, 203] on div "The classic refreshing blend of lemon, fresh mint, and sparkling water. Descrip…" at bounding box center [326, 214] width 307 height 76
paste textarea "Seltzer Water"
click at [282, 210] on textarea "The classic refreshing blend of lemon, fresh mint, and [PERSON_NAME] Water" at bounding box center [318, 214] width 273 height 63
click at [285, 201] on textarea "The classic refreshing blend of lemon, fresh mint, and [PERSON_NAME] Water" at bounding box center [318, 214] width 273 height 63
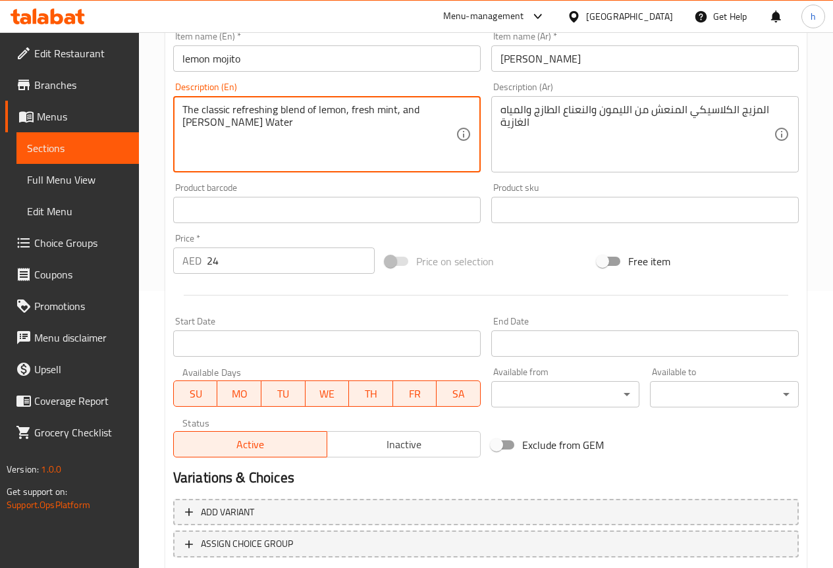
scroll to position [362, 0]
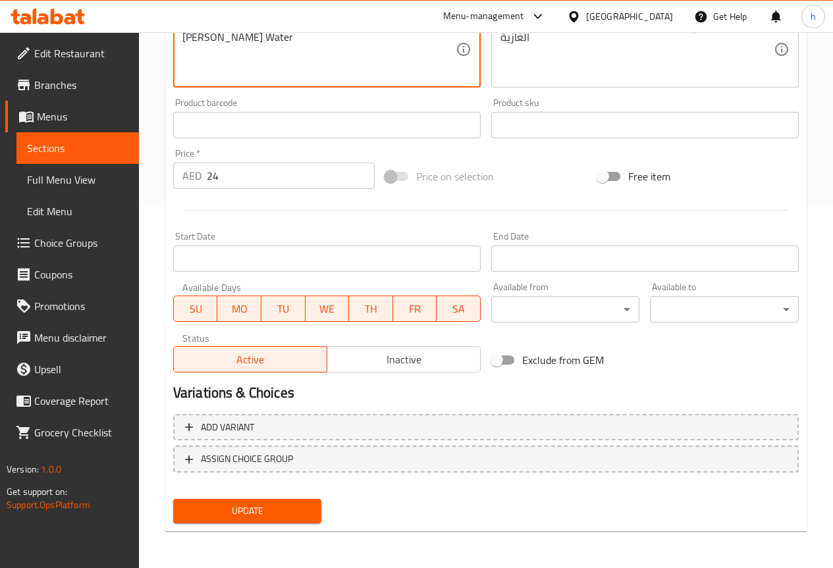
type textarea "The classic refreshing blend of lemon, fresh mint, and [PERSON_NAME] Water"
click at [291, 510] on span "Update" at bounding box center [248, 511] width 128 height 16
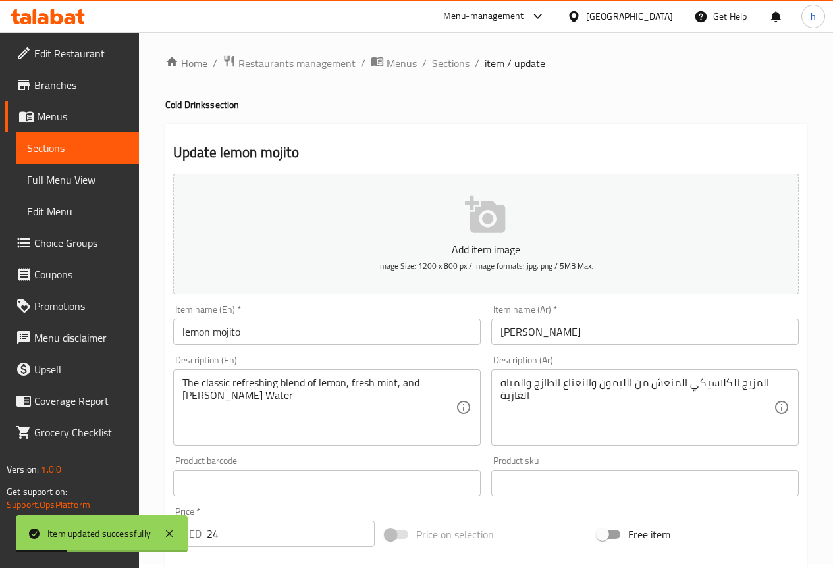
scroll to position [0, 0]
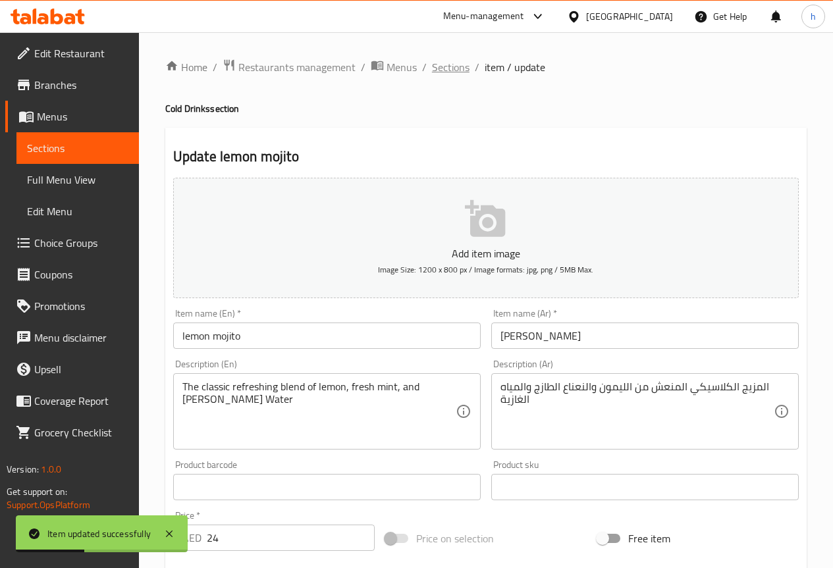
click at [456, 68] on span "Sections" at bounding box center [451, 67] width 38 height 16
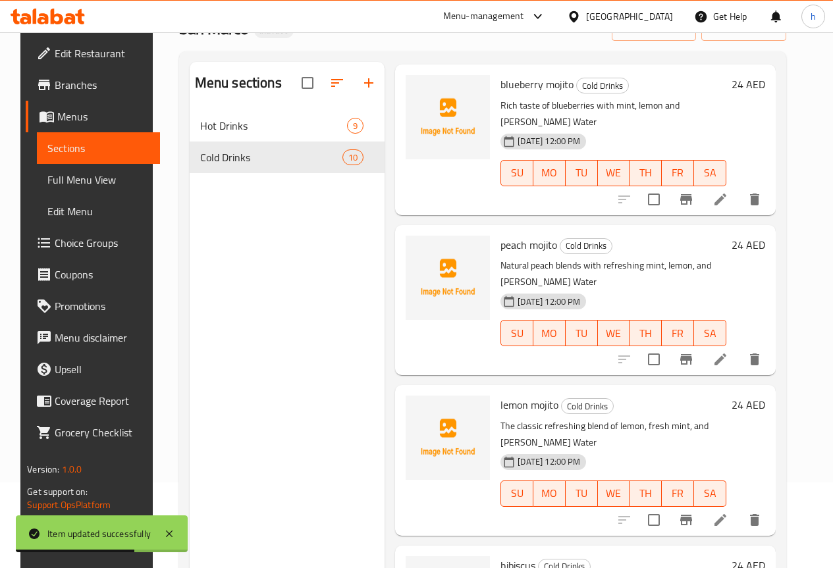
scroll to position [184, 0]
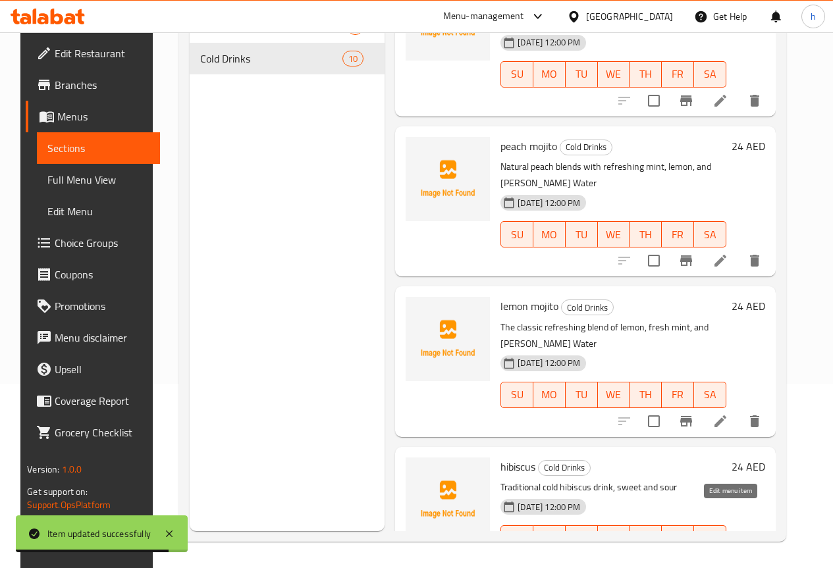
click at [728, 557] on icon at bounding box center [720, 565] width 16 height 16
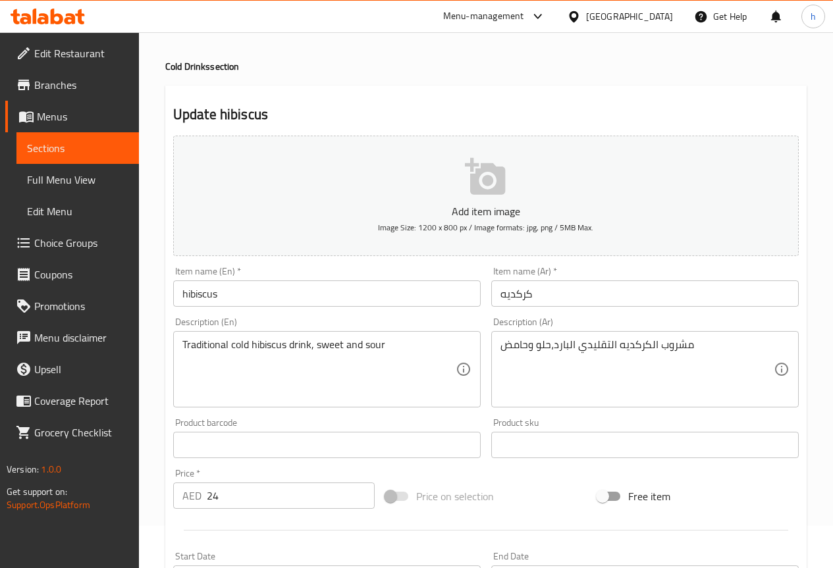
scroll to position [66, 0]
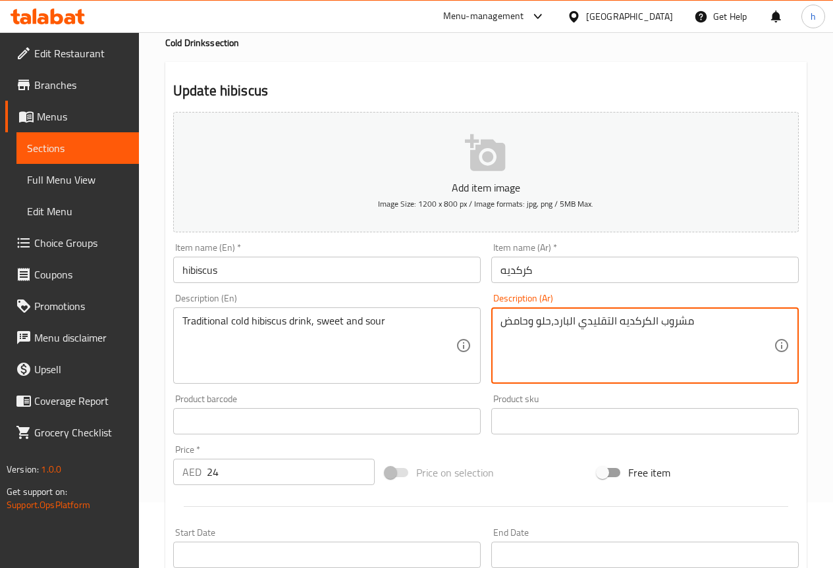
drag, startPoint x: 706, startPoint y: 327, endPoint x: 585, endPoint y: 332, distance: 120.5
click at [558, 321] on textarea "مشروب الكركديه التقليدي البارد،حلو وحامض" at bounding box center [636, 346] width 273 height 63
click at [536, 353] on textarea "مشروب الكركديه التقليدي البارد،حلو وحامض" at bounding box center [636, 346] width 273 height 63
click at [504, 323] on textarea "مشروب الكركديه التقليدي البارد،حلو وحامض" at bounding box center [636, 346] width 273 height 63
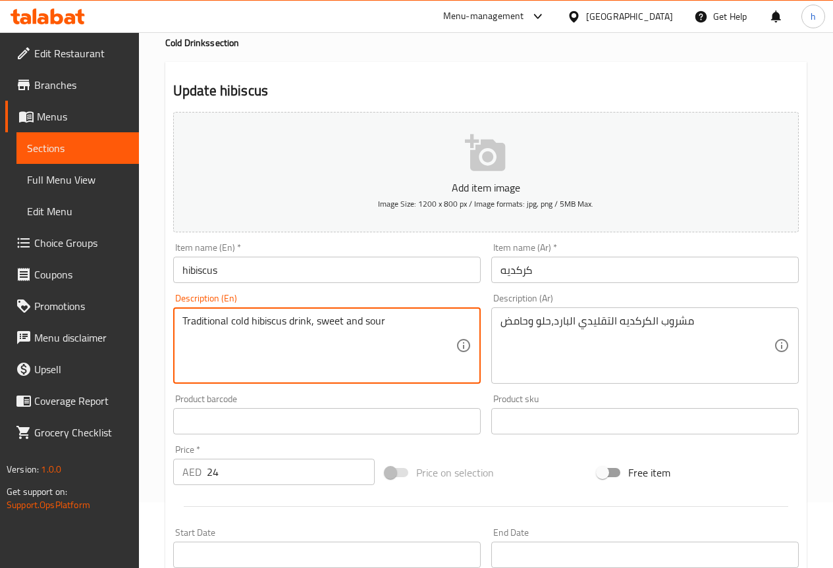
click at [278, 328] on textarea "Traditional cold hibiscus drink, sweet and sour" at bounding box center [318, 346] width 273 height 63
drag, startPoint x: 402, startPoint y: 324, endPoint x: 315, endPoint y: 327, distance: 87.6
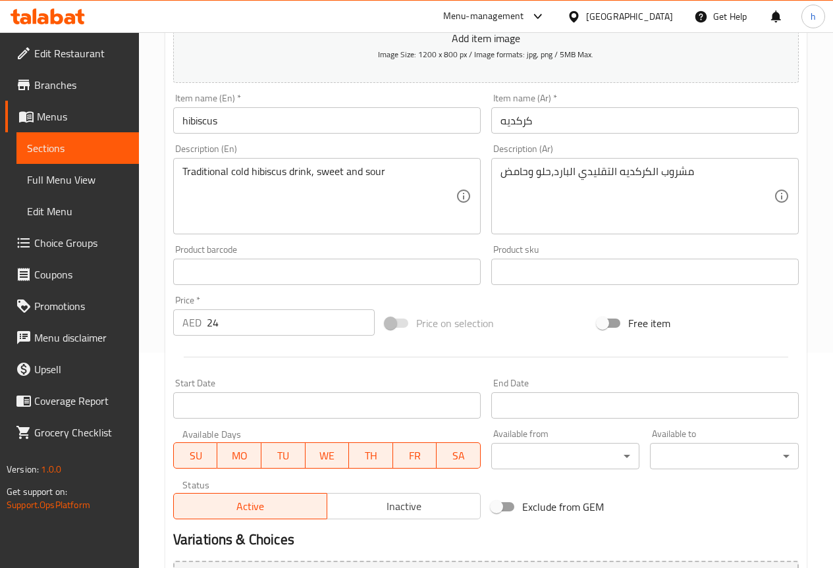
scroll to position [165, 0]
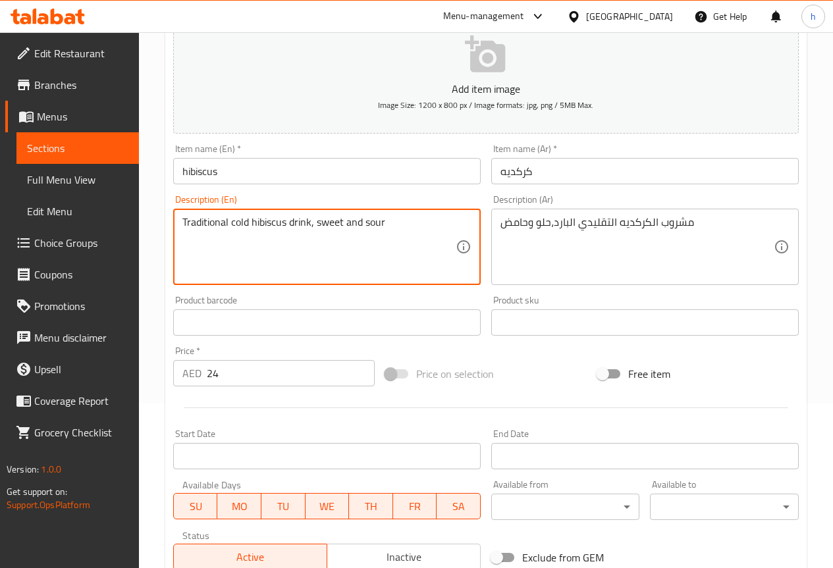
click at [402, 250] on textarea "Traditional cold hibiscus drink, sweet and sour" at bounding box center [318, 247] width 273 height 63
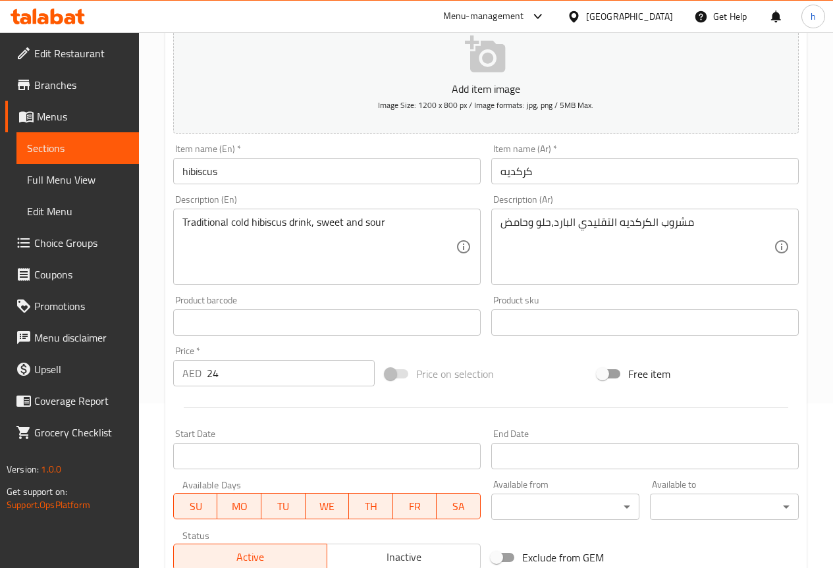
click at [374, 224] on textarea "Traditional cold hibiscus drink, sweet and sour" at bounding box center [318, 247] width 273 height 63
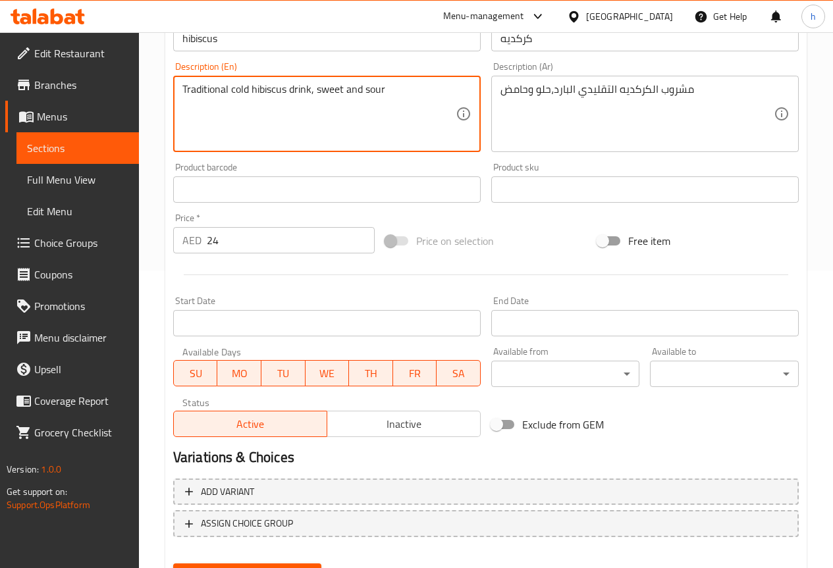
scroll to position [362, 0]
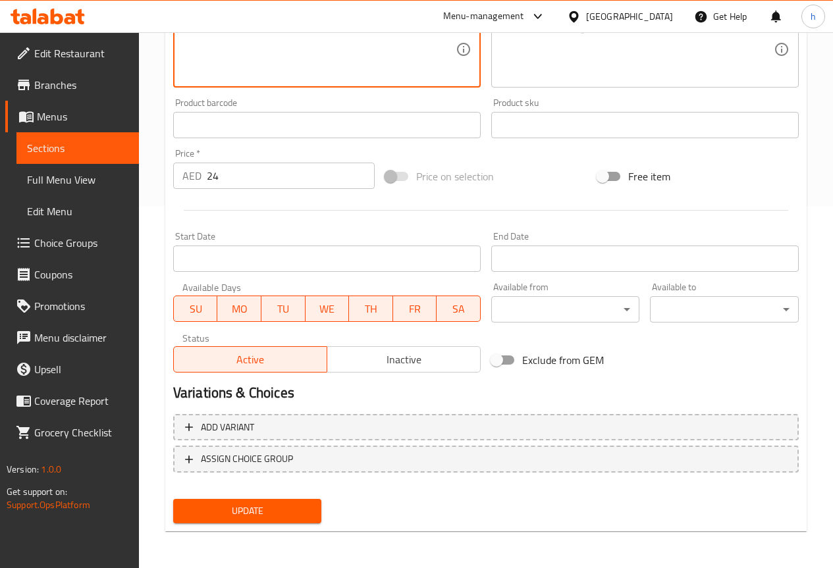
click at [282, 502] on button "Update" at bounding box center [247, 511] width 149 height 24
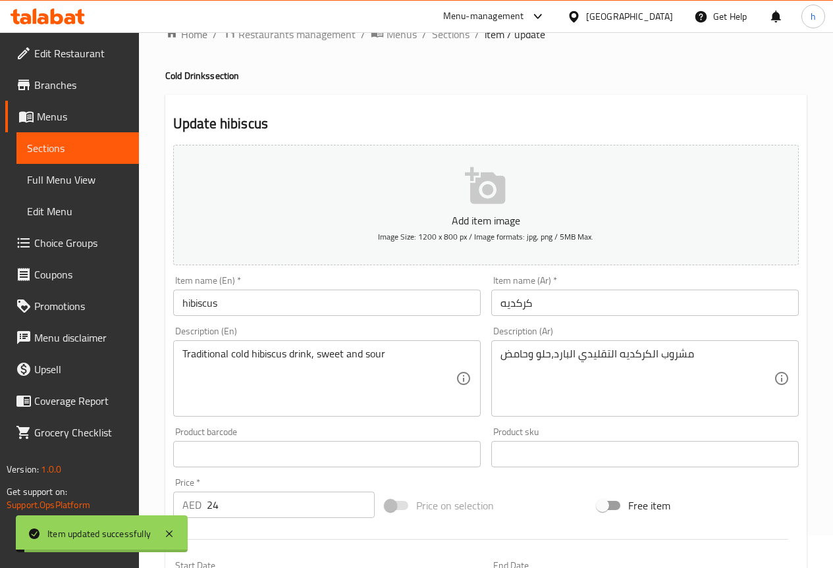
scroll to position [0, 0]
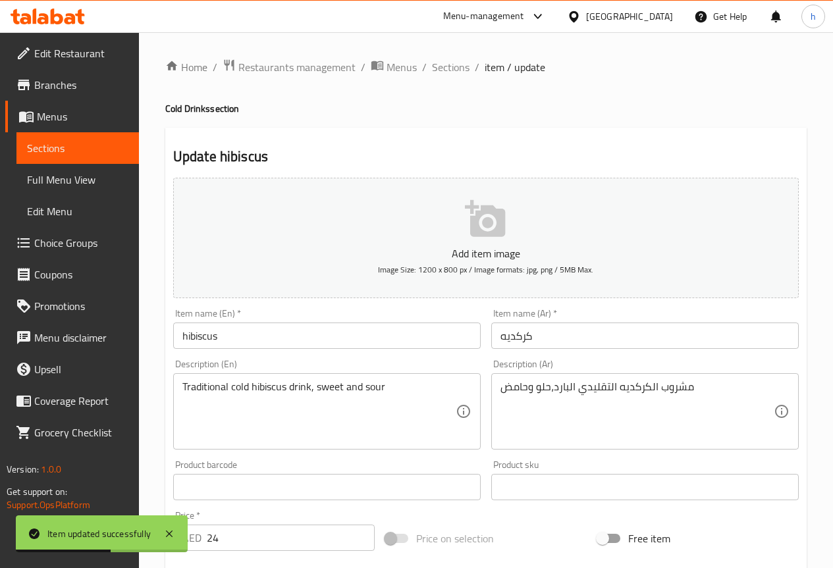
click at [78, 183] on span "Full Menu View" at bounding box center [77, 180] width 101 height 16
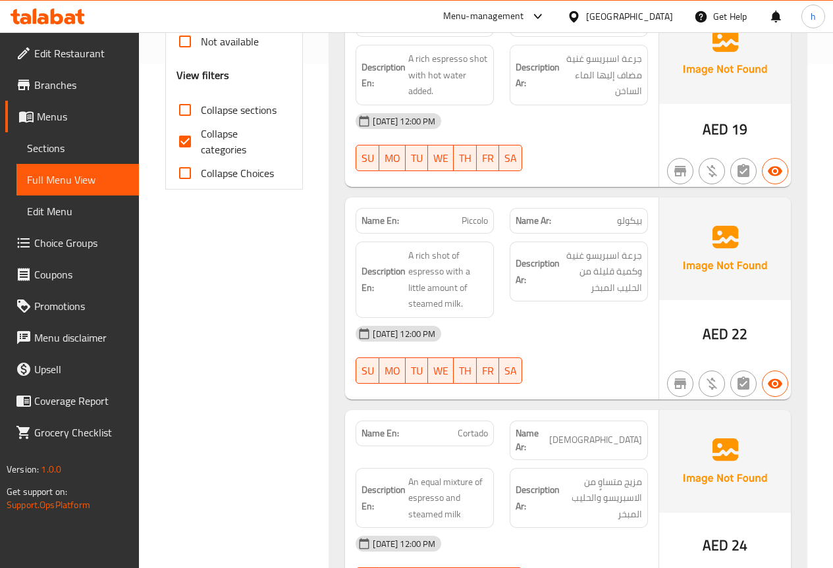
scroll to position [527, 0]
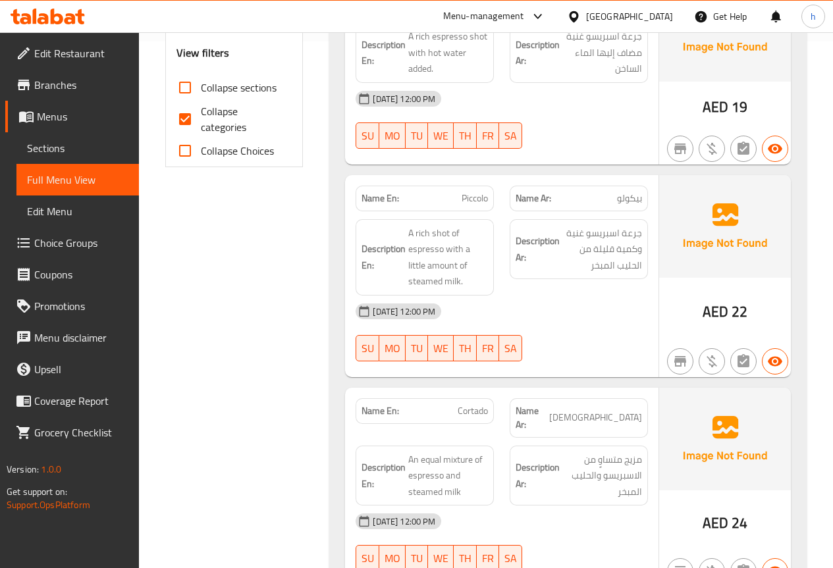
click at [471, 404] on span "Cortado" at bounding box center [472, 411] width 30 height 14
copy span "Cortado"
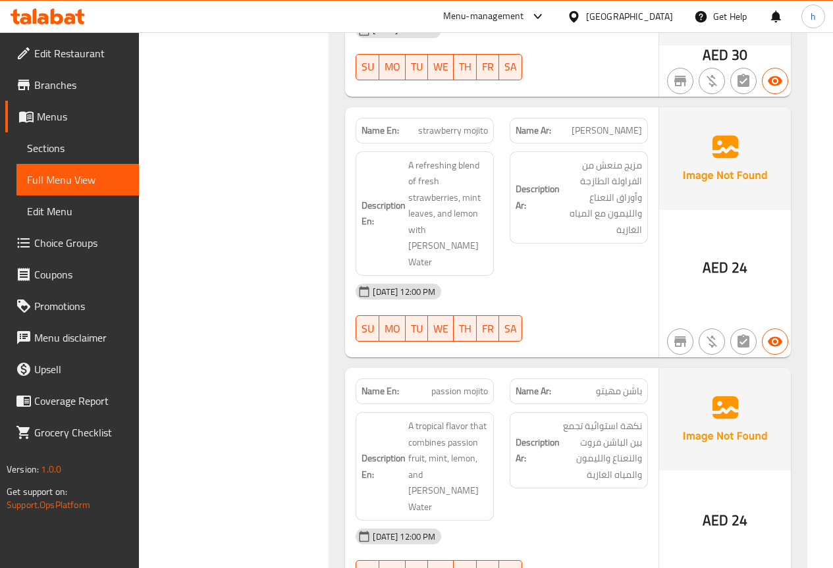
scroll to position [2633, 0]
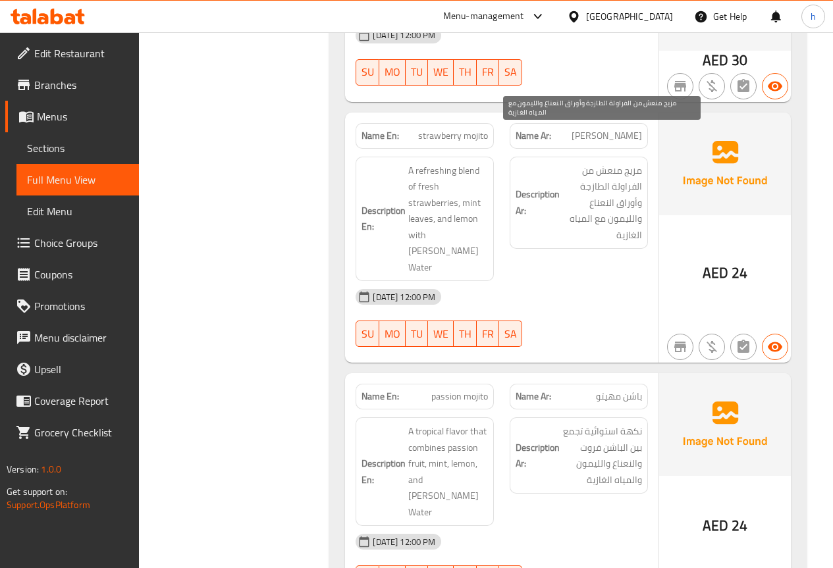
click at [636, 163] on span "مزيج منعش من الفراولة الطازجة وأوراق النعناع والليمون مع المياه الغازية" at bounding box center [602, 203] width 80 height 81
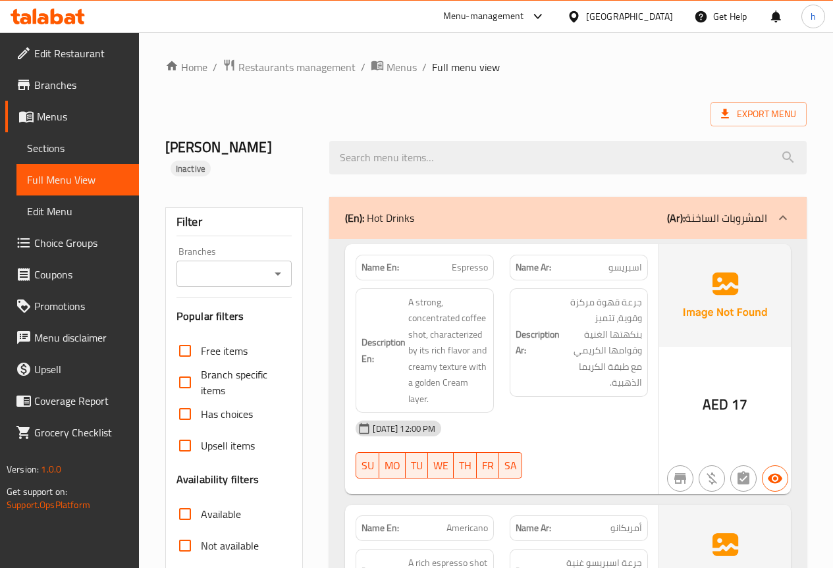
scroll to position [66, 0]
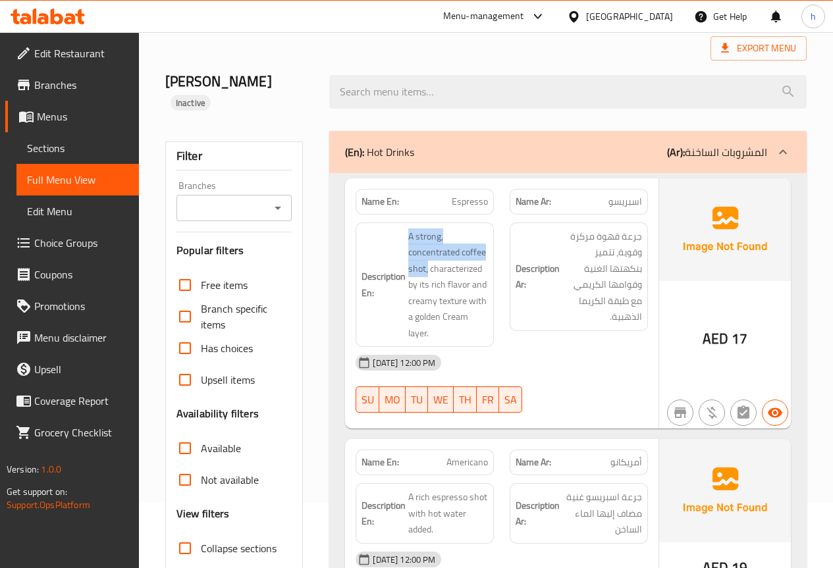
drag, startPoint x: 427, startPoint y: 250, endPoint x: 404, endPoint y: 217, distance: 39.8
click at [404, 228] on h6 "Description En: A strong, concentrated coffee shot, characterized by its rich f…" at bounding box center [424, 284] width 126 height 113
copy span "A strong, concentrated coffee shot,"
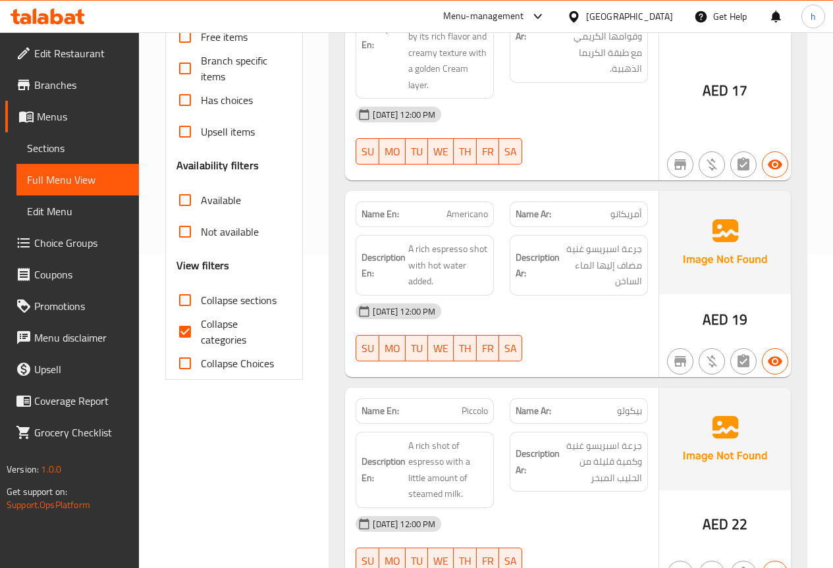
scroll to position [329, 0]
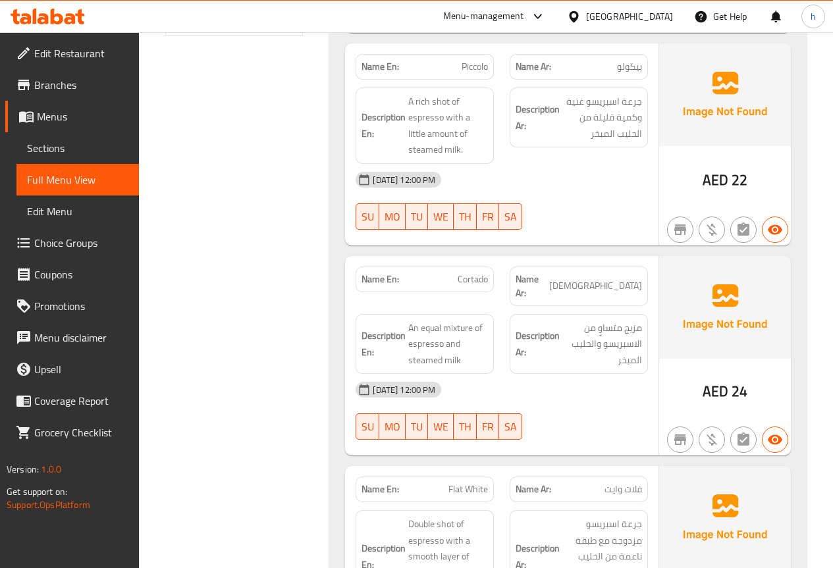
scroll to position [724, 0]
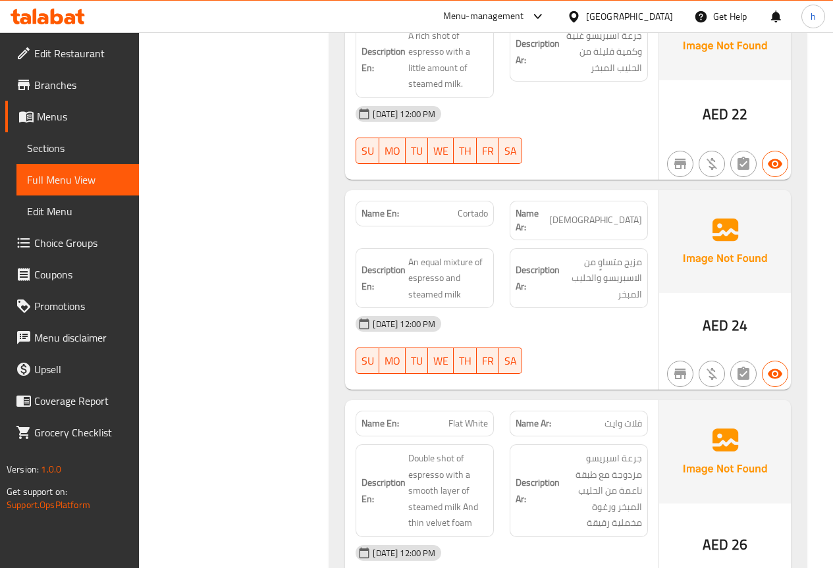
click at [463, 417] on span "Flat White" at bounding box center [467, 424] width 39 height 14
copy span "Flat White"
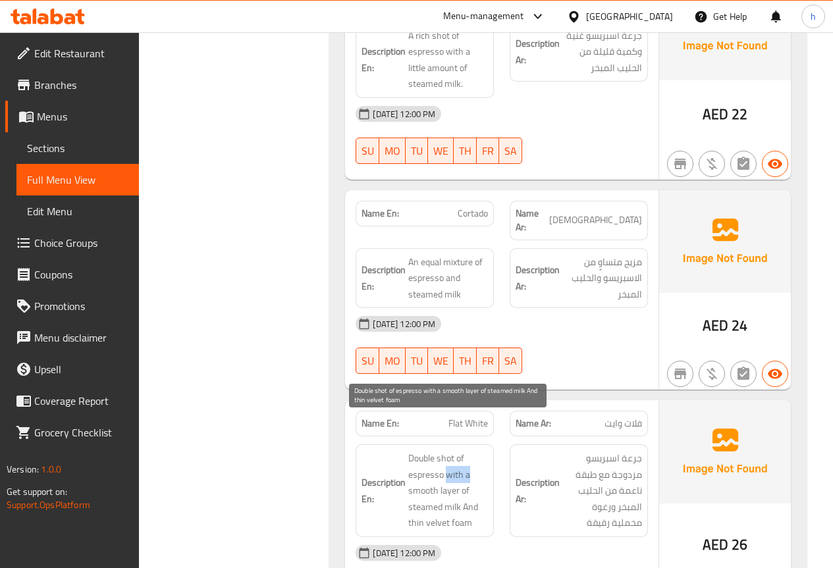
drag, startPoint x: 447, startPoint y: 440, endPoint x: 471, endPoint y: 440, distance: 24.4
click at [471, 450] on span "Double shot of espresso with a smooth layer of steamed milk And thin velvet foam" at bounding box center [448, 490] width 80 height 81
click at [450, 461] on span "Double shot of espresso with a smooth layer of steamed milk And thin velvet foam" at bounding box center [448, 490] width 80 height 81
click at [432, 477] on span "Double shot of espresso with a smooth layer of steamed milk And thin velvet foam" at bounding box center [448, 490] width 80 height 81
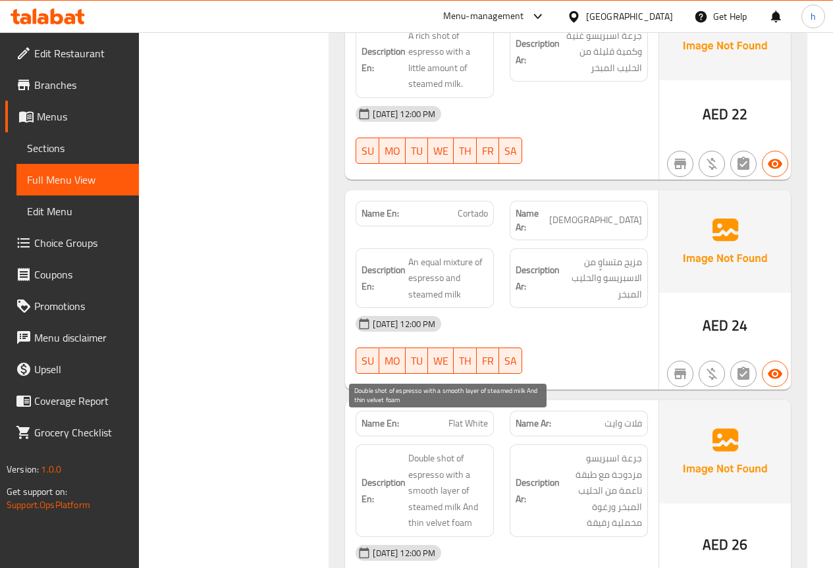
click at [458, 476] on span "Double shot of espresso with a smooth layer of steamed milk And thin velvet foam" at bounding box center [448, 490] width 80 height 81
click at [461, 469] on span "Double shot of espresso with a smooth layer of steamed milk And thin velvet foam" at bounding box center [448, 490] width 80 height 81
click at [417, 491] on span "Double shot of espresso with a smooth layer of steamed milk And thin velvet foam" at bounding box center [448, 490] width 80 height 81
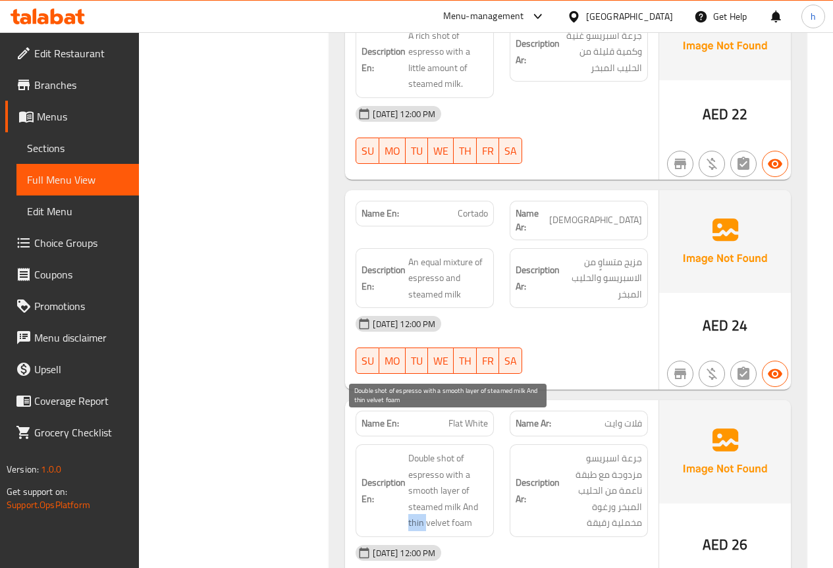
click at [417, 491] on span "Double shot of espresso with a smooth layer of steamed milk And thin velvet foam" at bounding box center [448, 490] width 80 height 81
click at [437, 493] on span "Double shot of espresso with a smooth layer of steamed milk And thin velvet foam" at bounding box center [448, 490] width 80 height 81
click at [459, 487] on span "Double shot of espresso with a smooth layer of steamed milk And thin velvet foam" at bounding box center [448, 490] width 80 height 81
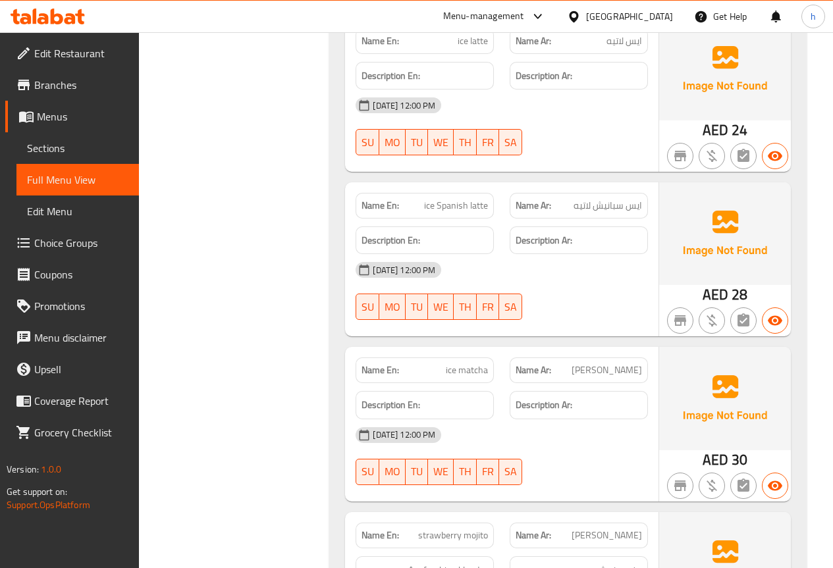
scroll to position [2304, 0]
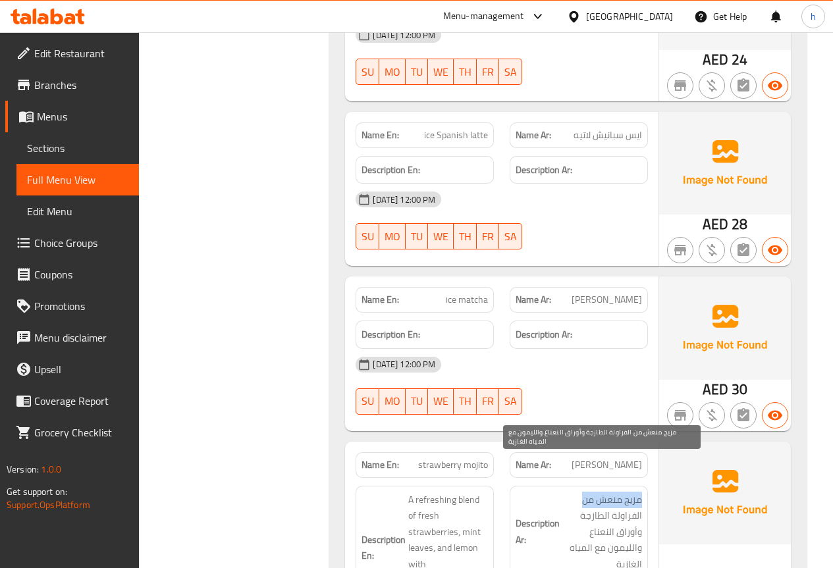
drag, startPoint x: 640, startPoint y: 473, endPoint x: 581, endPoint y: 469, distance: 59.4
click at [581, 492] on span "مزيج منعش من الفراولة الطازجة وأوراق النعناع والليمون مع المياه الغازية" at bounding box center [602, 532] width 80 height 81
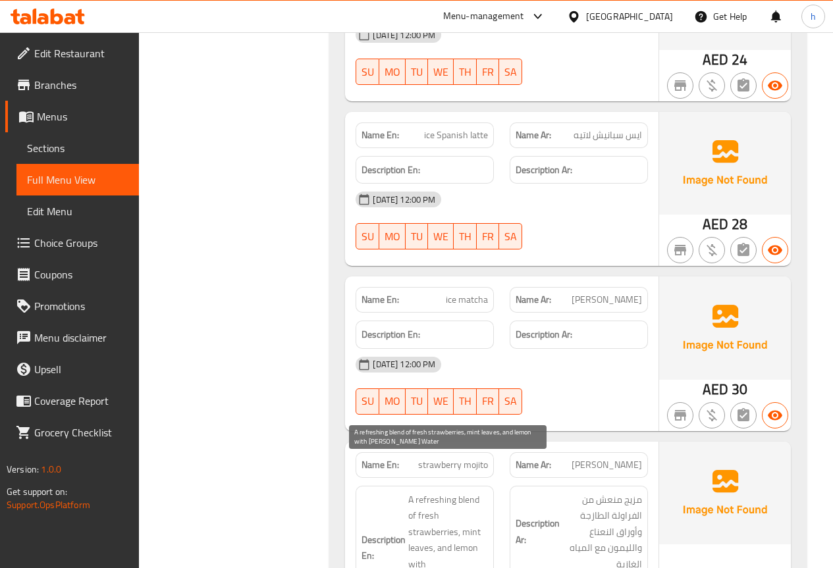
click at [433, 502] on span "A refreshing blend of fresh strawberries, mint leaves, and lemon with [PERSON_N…" at bounding box center [448, 548] width 80 height 113
click at [466, 501] on span "A refreshing blend of fresh strawberries, mint leaves, and lemon with [PERSON_N…" at bounding box center [448, 548] width 80 height 113
click at [422, 517] on span "A refreshing blend of fresh strawberries, mint leaves, and lemon with [PERSON_N…" at bounding box center [448, 548] width 80 height 113
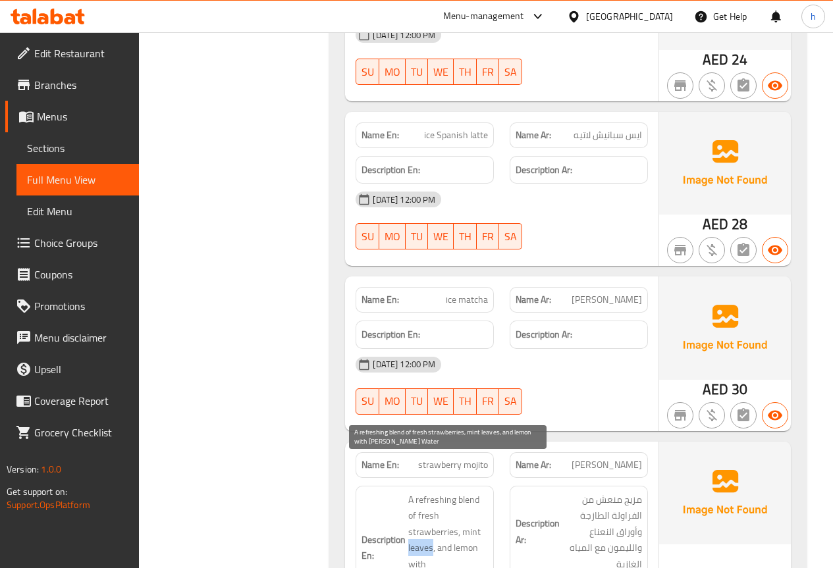
click at [422, 517] on span "A refreshing blend of fresh strawberries, mint leaves, and lemon with [PERSON_N…" at bounding box center [448, 548] width 80 height 113
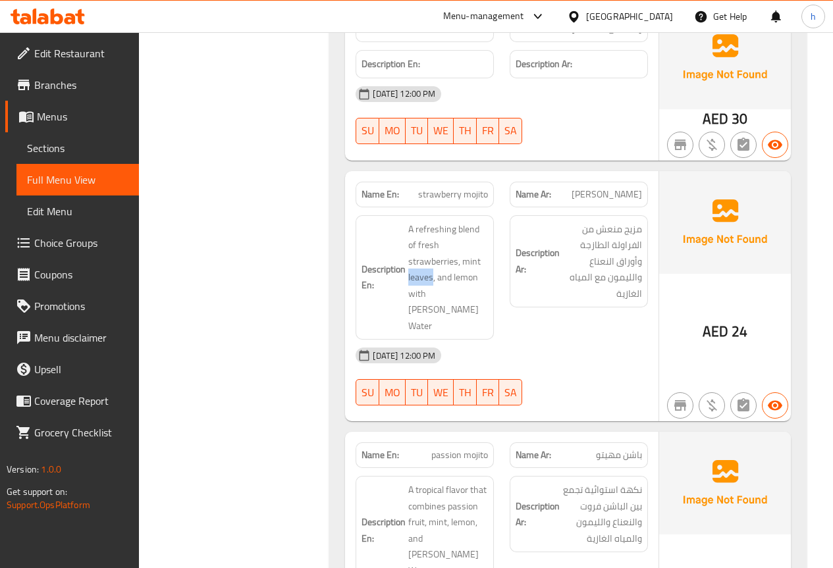
scroll to position [2633, 0]
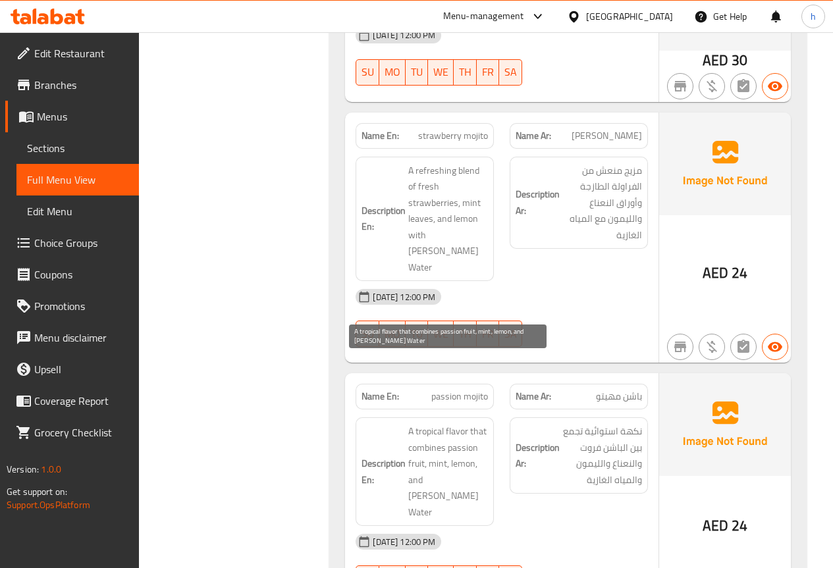
click at [482, 423] on span "A tropical flavor that combines passion fruit, mint, lemon, and [PERSON_NAME] W…" at bounding box center [448, 471] width 80 height 97
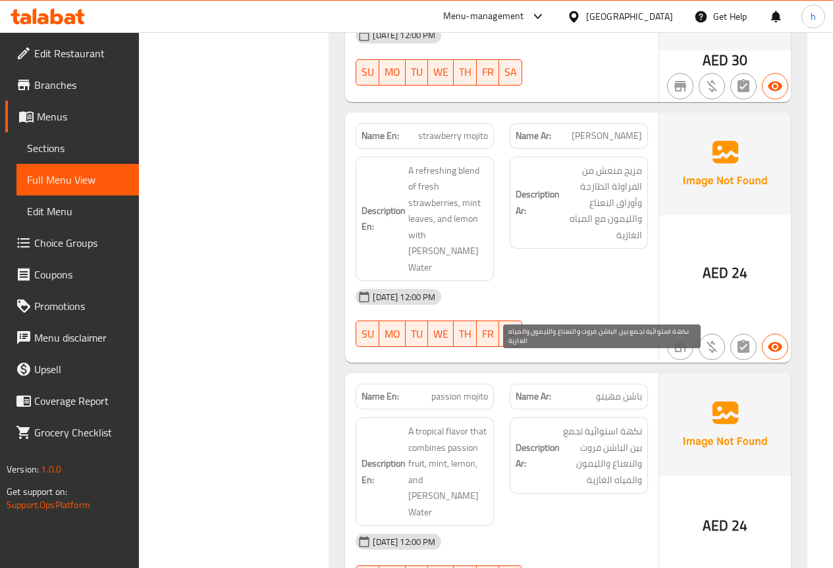
click at [585, 423] on span "نكهة استوائية تجمع بين الباشن فروت والنعناع والليمون والمياه الغازية" at bounding box center [602, 455] width 80 height 65
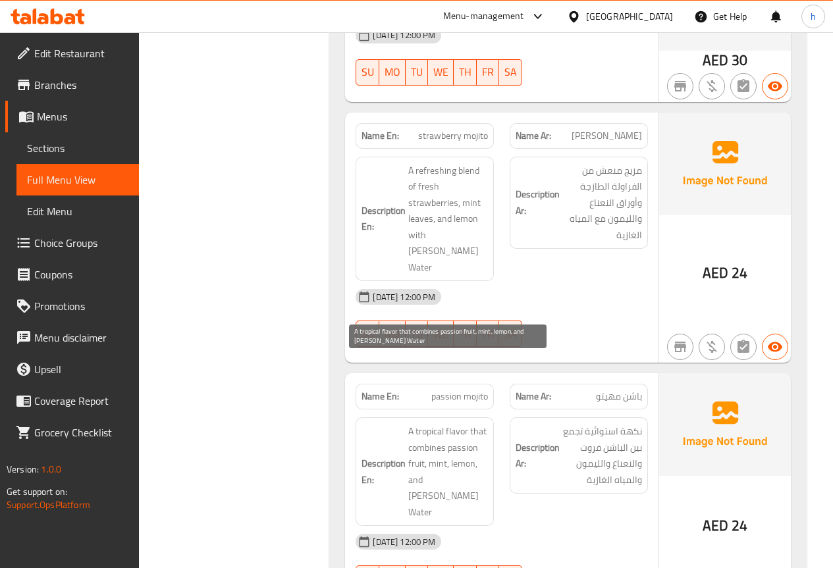
click at [425, 423] on span "A tropical flavor that combines passion fruit, mint, lemon, and [PERSON_NAME] W…" at bounding box center [448, 471] width 80 height 97
copy span "combines"
click at [467, 423] on span "A tropical flavor that combines passion fruit, mint, lemon, and [PERSON_NAME] W…" at bounding box center [448, 471] width 80 height 97
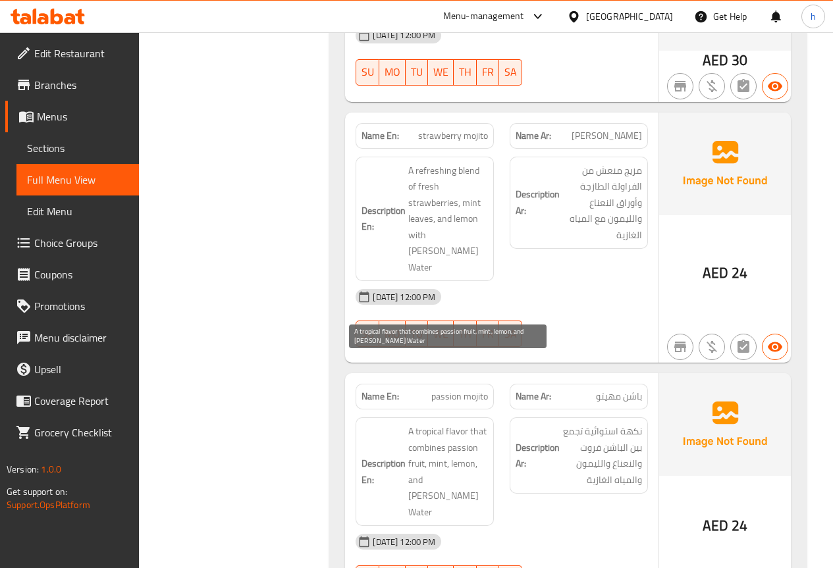
click at [417, 423] on span "A tropical flavor that combines passion fruit, mint, lemon, and [PERSON_NAME] W…" at bounding box center [448, 471] width 80 height 97
click at [441, 423] on span "A tropical flavor that combines passion fruit, mint, lemon, and [PERSON_NAME] W…" at bounding box center [448, 471] width 80 height 97
click at [457, 423] on span "A tropical flavor that combines passion fruit, mint, lemon, and [PERSON_NAME] W…" at bounding box center [448, 471] width 80 height 97
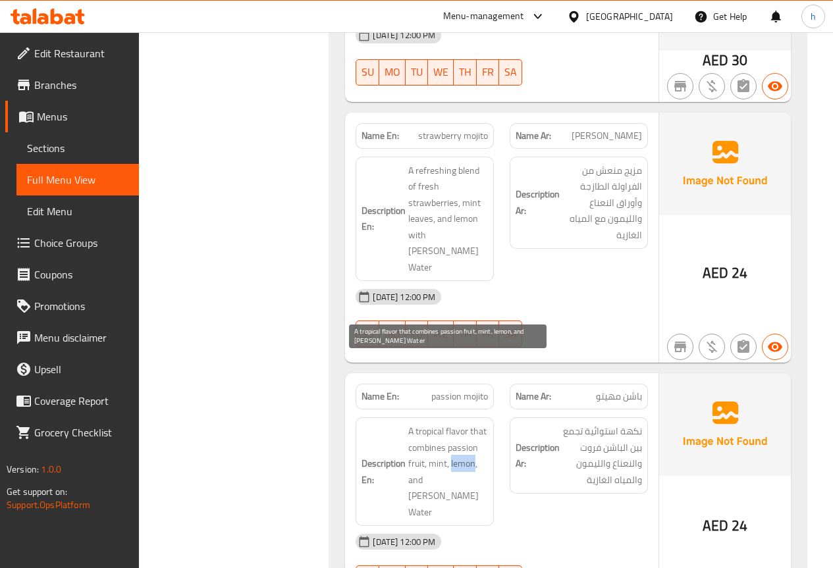
click at [457, 423] on span "A tropical flavor that combines passion fruit, mint, lemon, and [PERSON_NAME] W…" at bounding box center [448, 471] width 80 height 97
click at [419, 423] on span "A tropical flavor that combines passion fruit, mint, lemon, and [PERSON_NAME] W…" at bounding box center [448, 471] width 80 height 97
click at [446, 423] on span "A tropical flavor that combines passion fruit, mint, lemon, and [PERSON_NAME] W…" at bounding box center [448, 471] width 80 height 97
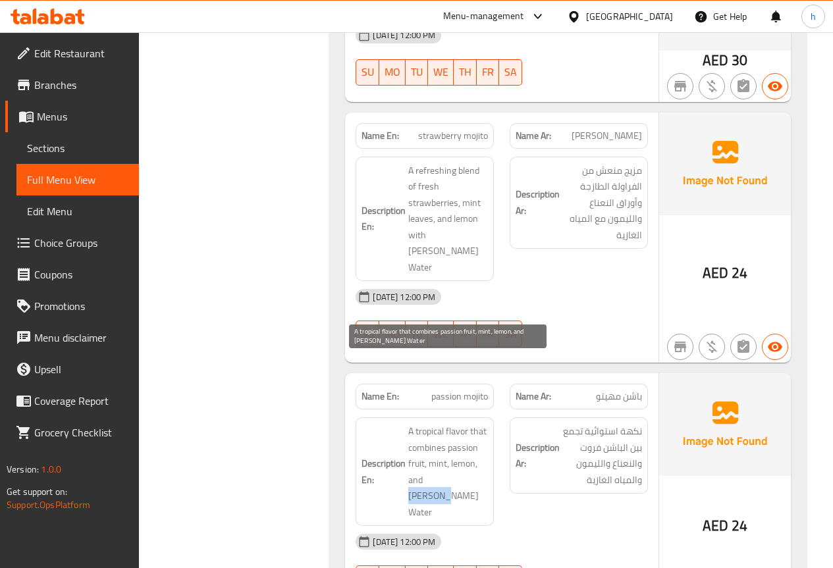
click at [455, 423] on span "A tropical flavor that combines passion fruit, mint, lemon, and [PERSON_NAME] W…" at bounding box center [448, 471] width 80 height 97
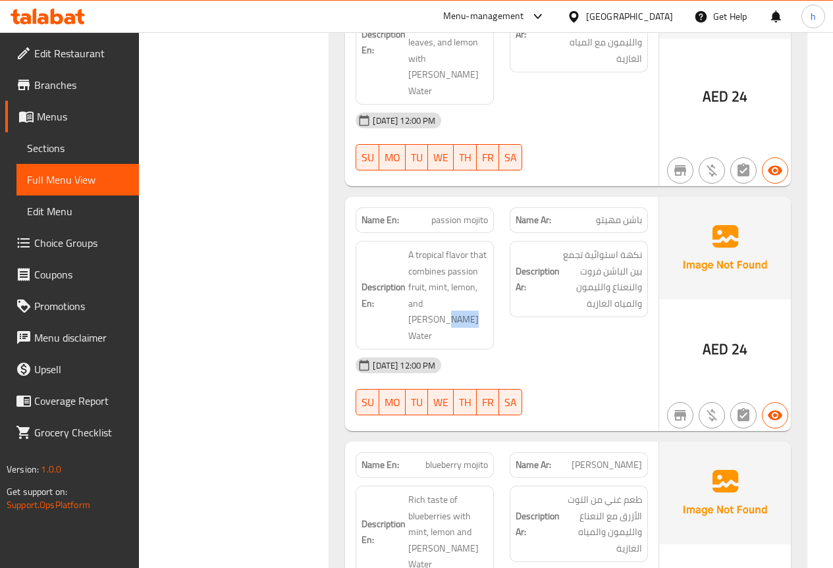
scroll to position [2831, 0]
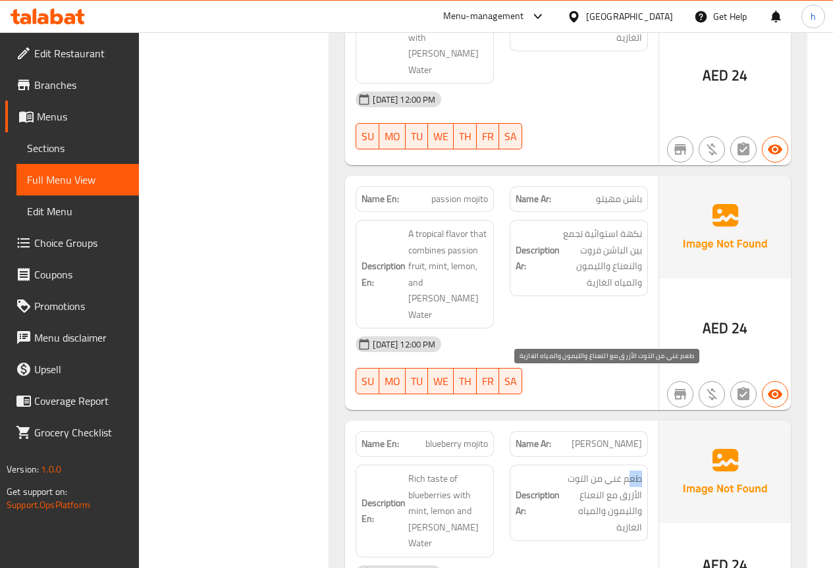
drag, startPoint x: 647, startPoint y: 384, endPoint x: 632, endPoint y: 384, distance: 15.1
click at [610, 471] on span "طعم غني من التوت الأزرق مع النعناع والليمون والمياه الغازية" at bounding box center [602, 503] width 80 height 65
click at [620, 471] on span "طعم غني من التوت الأزرق مع النعناع والليمون والمياه الغازية" at bounding box center [602, 503] width 80 height 65
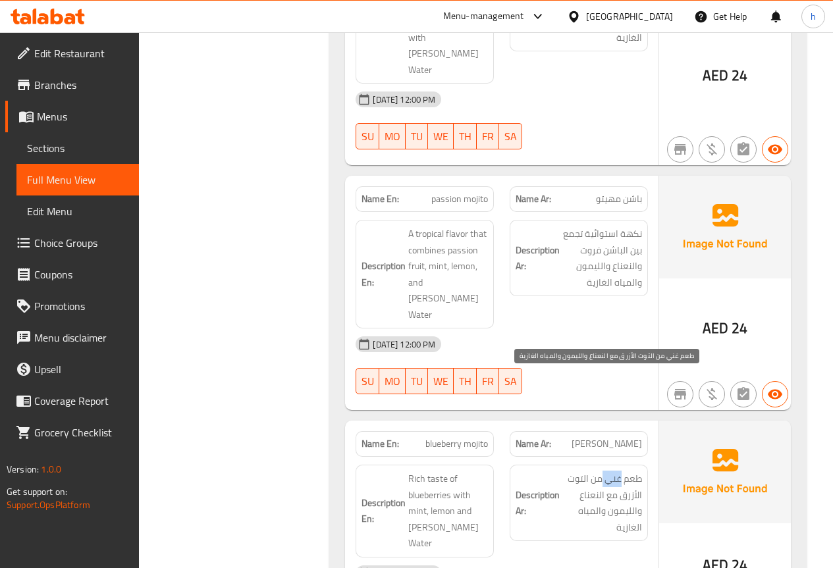
click at [620, 471] on span "طعم غني من التوت الأزرق مع النعناع والليمون والمياه الغازية" at bounding box center [602, 503] width 80 height 65
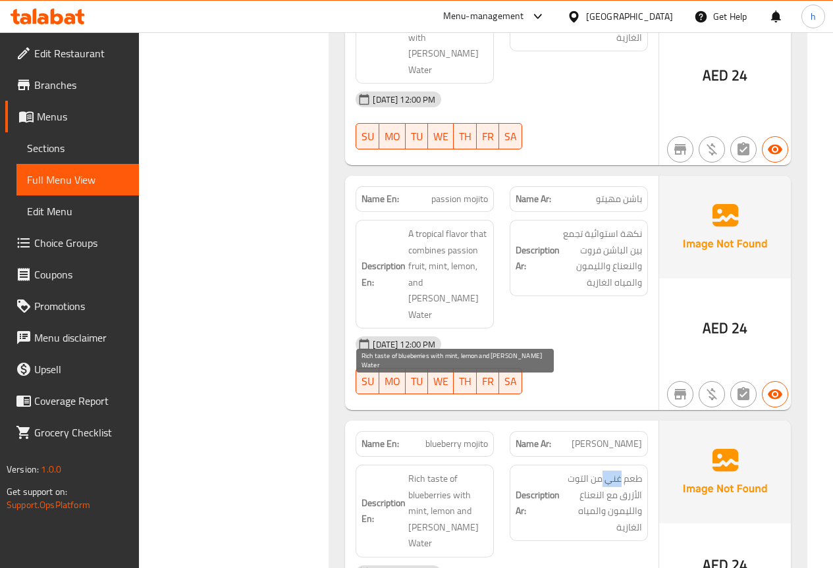
click at [444, 471] on span "Rich taste of blueberries with mint, lemon and [PERSON_NAME] Water" at bounding box center [448, 511] width 80 height 81
click at [466, 471] on span "Rich taste of blueberries with mint, lemon and [PERSON_NAME] Water" at bounding box center [448, 511] width 80 height 81
click at [410, 471] on span "Rich taste of blueberries with mint, lemon and [PERSON_NAME] Water" at bounding box center [448, 511] width 80 height 81
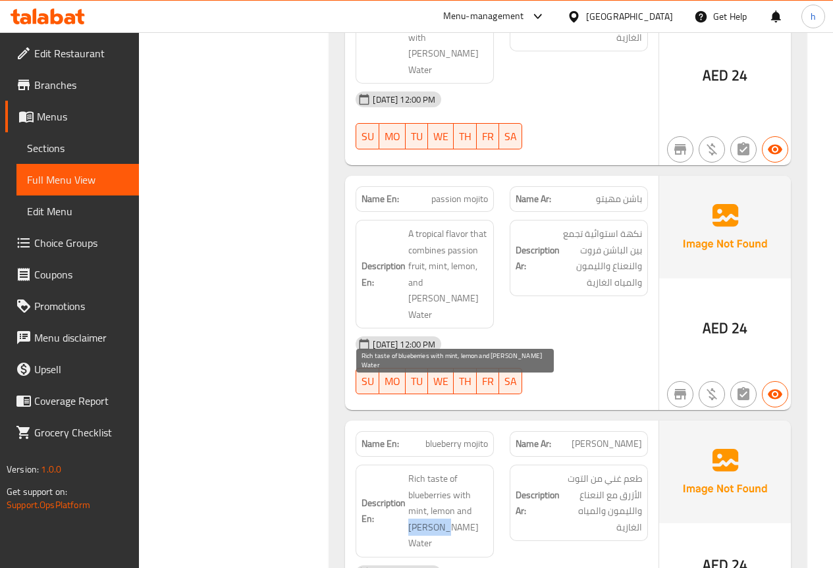
click at [410, 471] on span "Rich taste of blueberries with mint, lemon and [PERSON_NAME] Water" at bounding box center [448, 511] width 80 height 81
click at [454, 471] on span "Rich taste of blueberries with mint, lemon and [PERSON_NAME] Water" at bounding box center [448, 511] width 80 height 81
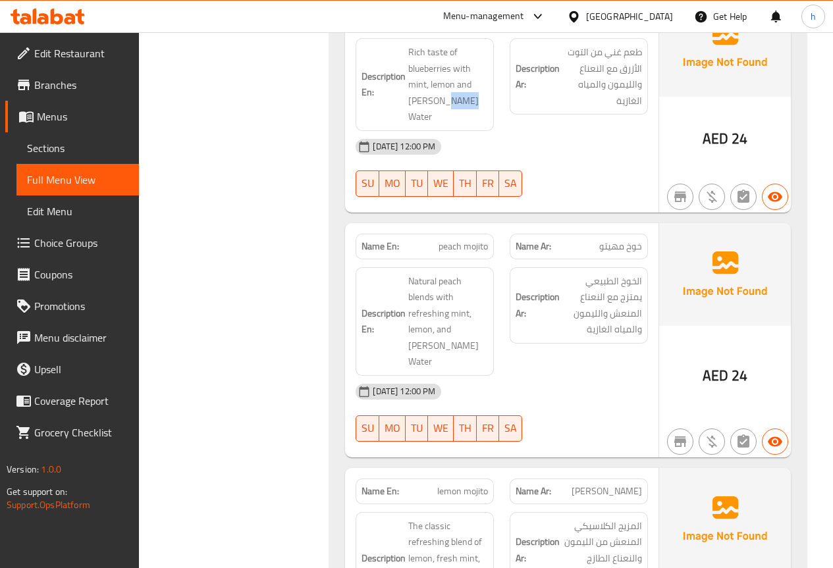
scroll to position [3225, 0]
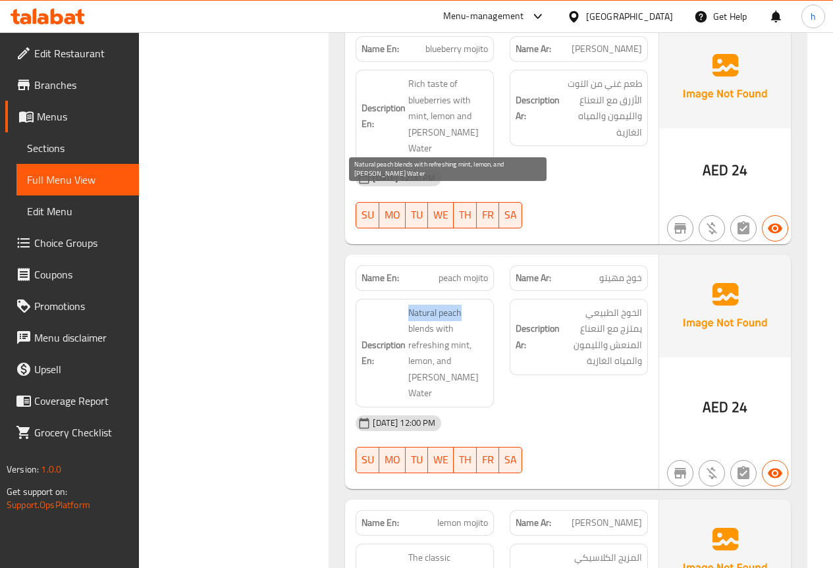
drag, startPoint x: 407, startPoint y: 198, endPoint x: 466, endPoint y: 199, distance: 58.6
click at [448, 305] on span "Natural peach blends with refreshing mint, lemon, and [PERSON_NAME] Water" at bounding box center [448, 353] width 80 height 97
click at [471, 305] on span "Natural peach blends with refreshing mint, lemon, and [PERSON_NAME] Water" at bounding box center [448, 353] width 80 height 97
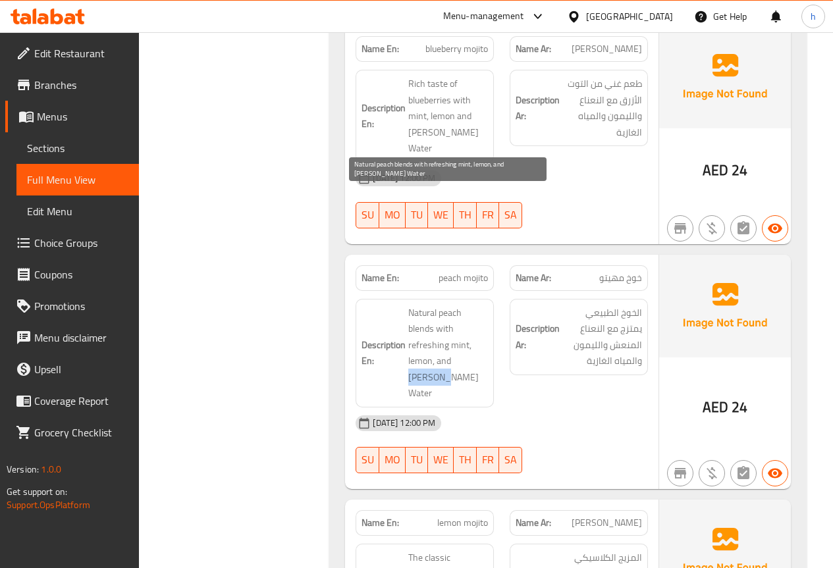
click at [471, 305] on span "Natural peach blends with refreshing mint, lemon, and [PERSON_NAME] Water" at bounding box center [448, 353] width 80 height 97
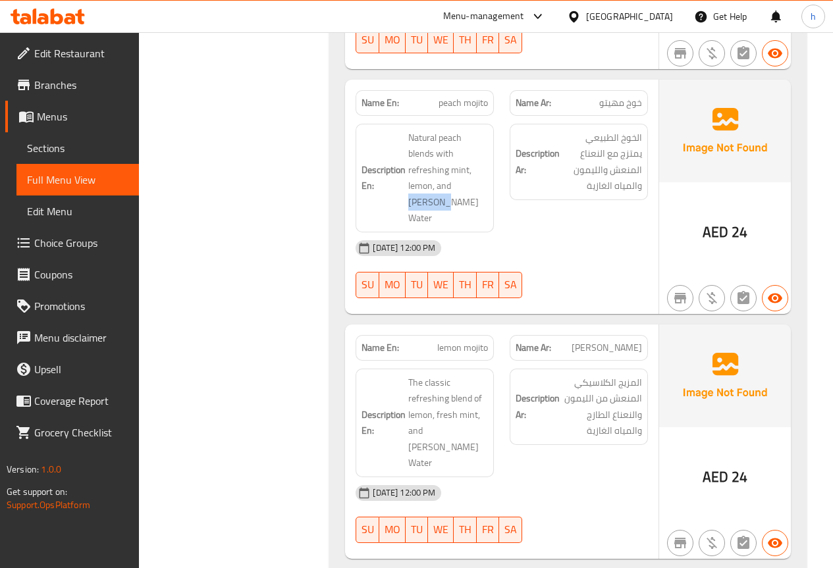
scroll to position [3423, 0]
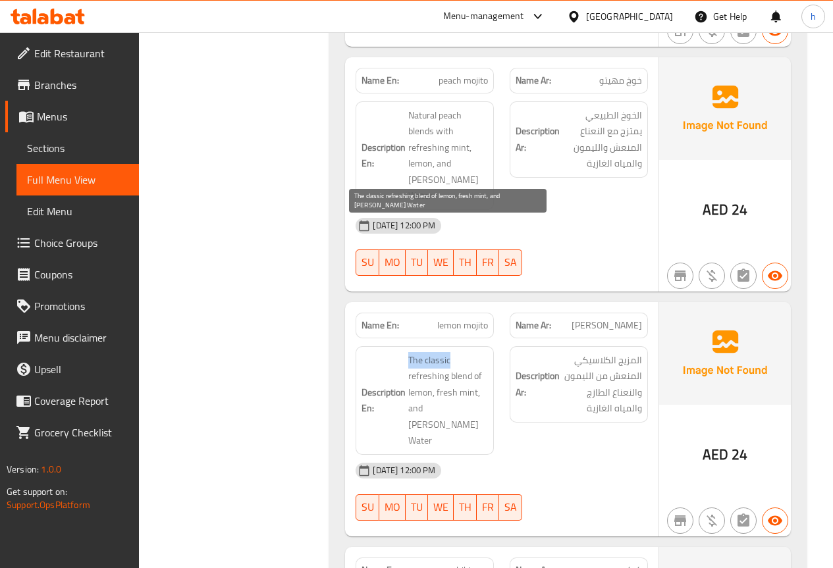
drag, startPoint x: 410, startPoint y: 230, endPoint x: 454, endPoint y: 231, distance: 43.4
click at [454, 352] on span "The classic refreshing blend of lemon, fresh mint, and [PERSON_NAME] Water" at bounding box center [448, 400] width 80 height 97
click at [418, 352] on span "The classic refreshing blend of lemon, fresh mint, and [PERSON_NAME] Water" at bounding box center [448, 400] width 80 height 97
click at [452, 352] on span "The classic refreshing blend of lemon, fresh mint, and [PERSON_NAME] Water" at bounding box center [448, 400] width 80 height 97
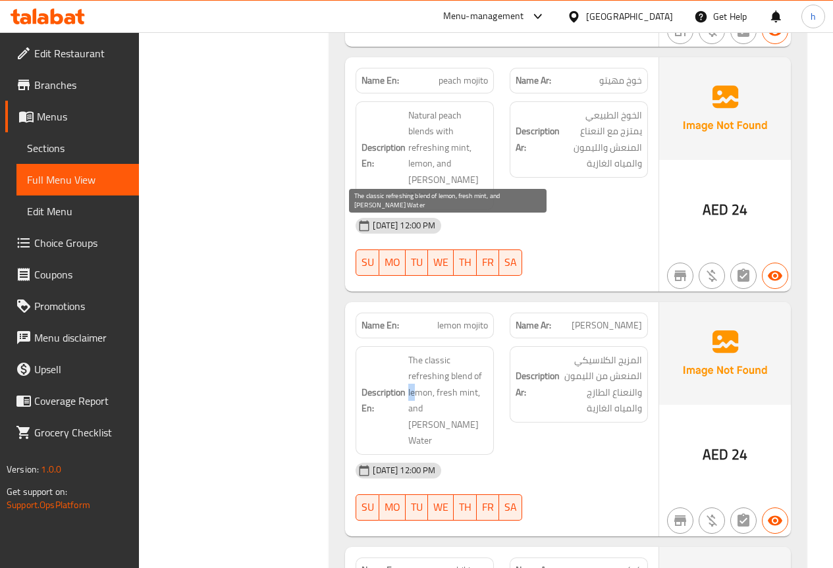
drag, startPoint x: 407, startPoint y: 265, endPoint x: 421, endPoint y: 266, distance: 13.2
click at [447, 352] on span "The classic refreshing blend of lemon, fresh mint, and [PERSON_NAME] Water" at bounding box center [448, 400] width 80 height 97
click at [463, 352] on span "The classic refreshing blend of lemon, fresh mint, and [PERSON_NAME] Water" at bounding box center [448, 400] width 80 height 97
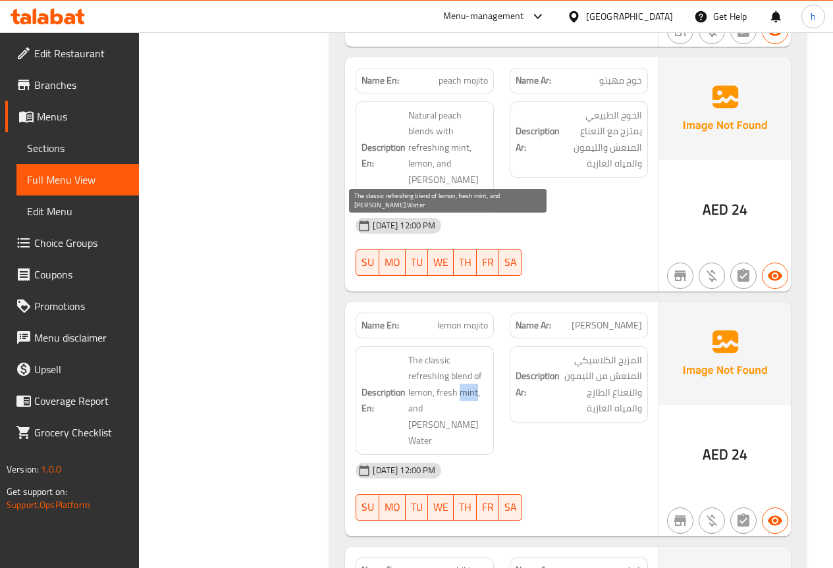
click at [463, 352] on span "The classic refreshing blend of lemon, fresh mint, and [PERSON_NAME] Water" at bounding box center [448, 400] width 80 height 97
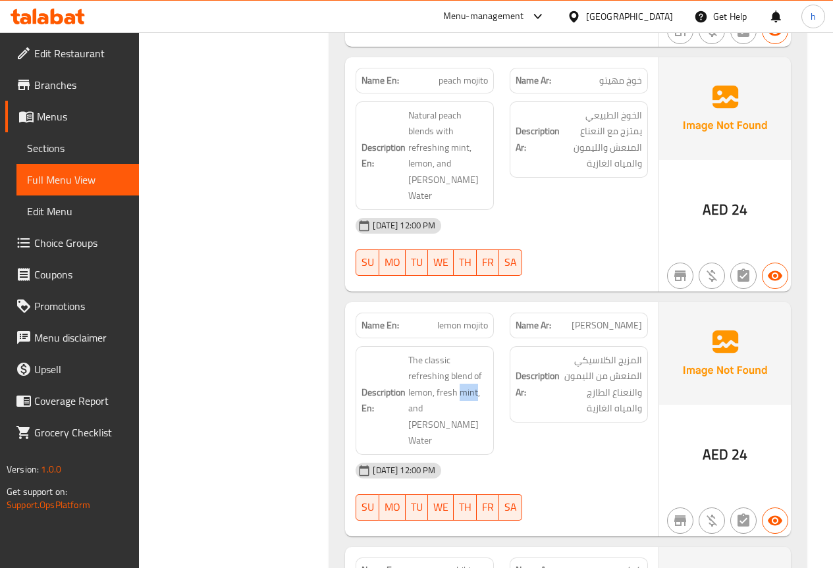
scroll to position [3478, 0]
